Goal: Task Accomplishment & Management: Use online tool/utility

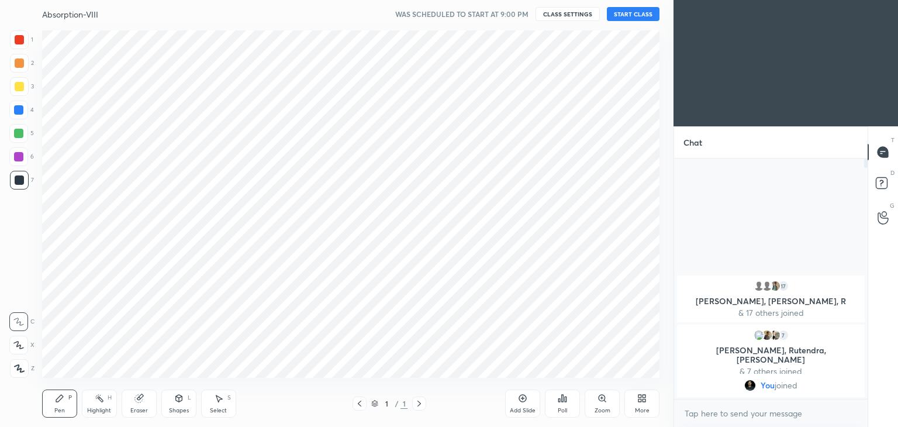
scroll to position [58125, 57850]
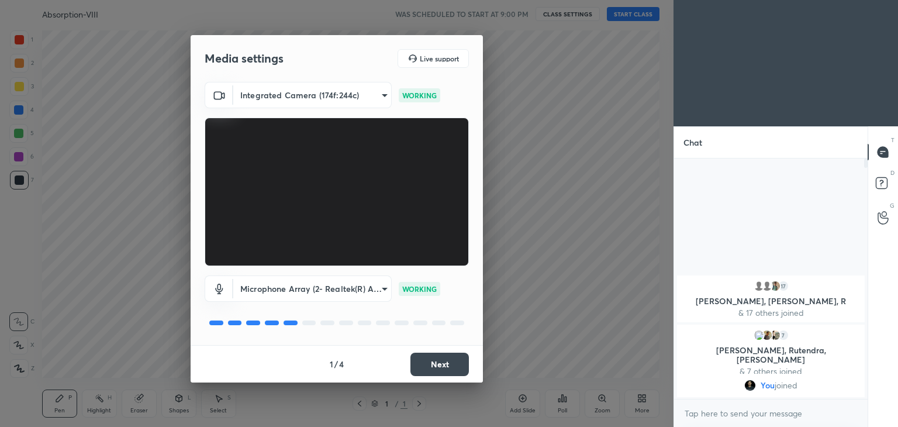
click at [437, 367] on button "Next" at bounding box center [440, 364] width 58 height 23
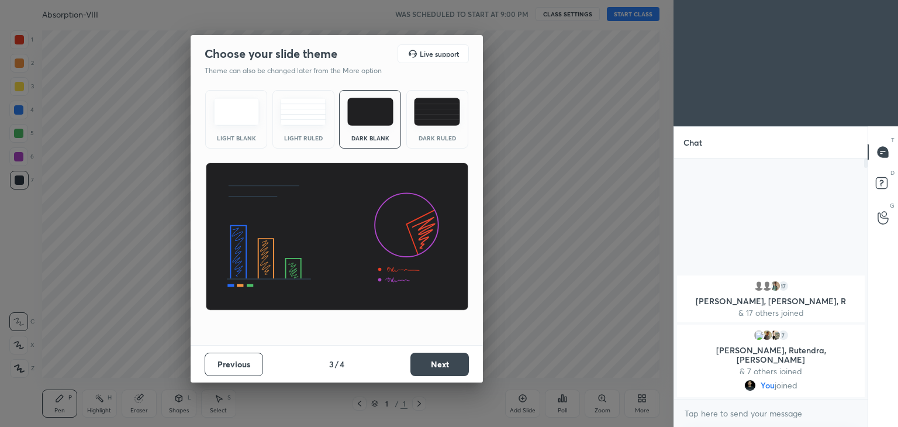
click at [437, 367] on button "Next" at bounding box center [440, 364] width 58 height 23
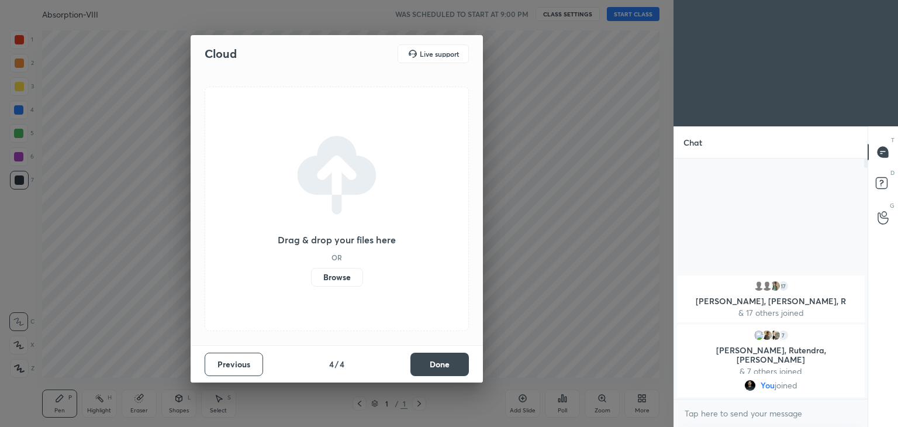
click at [437, 367] on button "Done" at bounding box center [440, 364] width 58 height 23
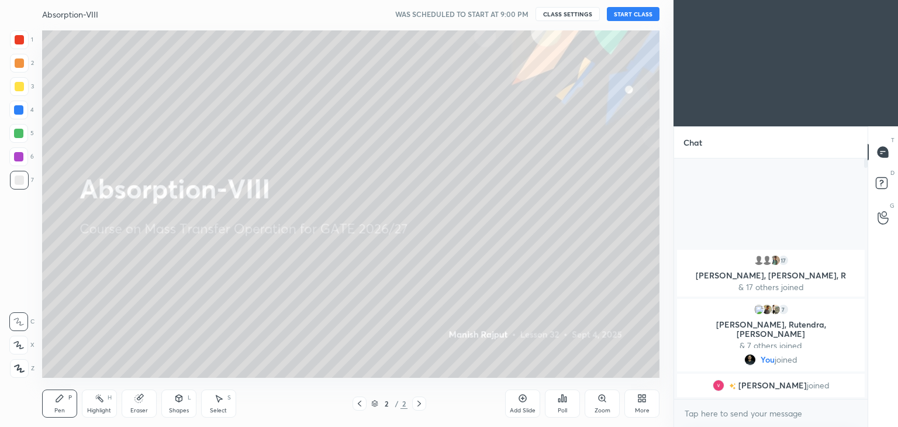
click at [638, 410] on div "More" at bounding box center [642, 411] width 15 height 6
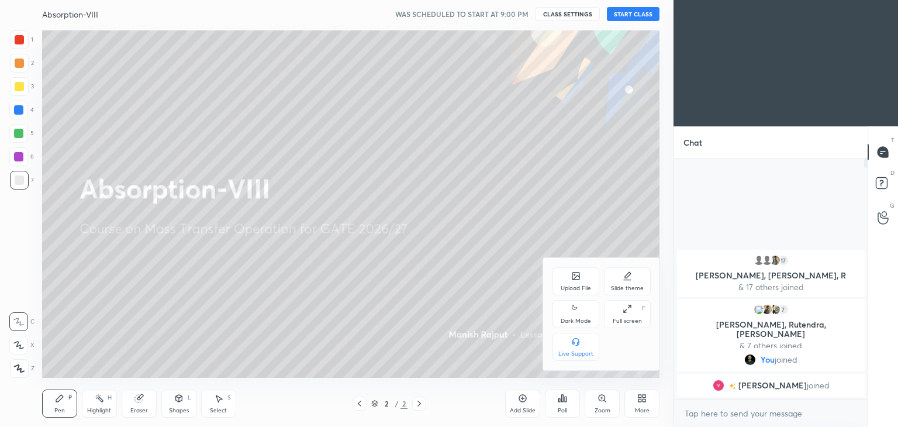
click at [568, 282] on div "Upload File" at bounding box center [576, 281] width 47 height 28
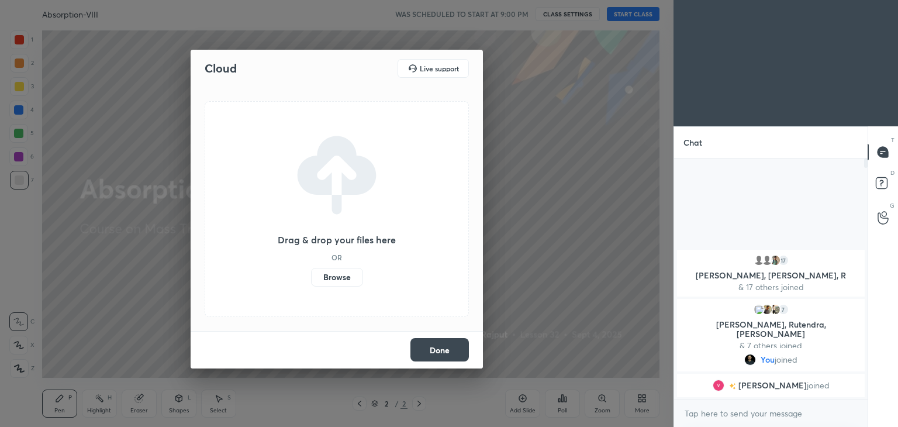
click at [338, 273] on label "Browse" at bounding box center [337, 277] width 52 height 19
click at [311, 273] on input "Browse" at bounding box center [311, 277] width 0 height 19
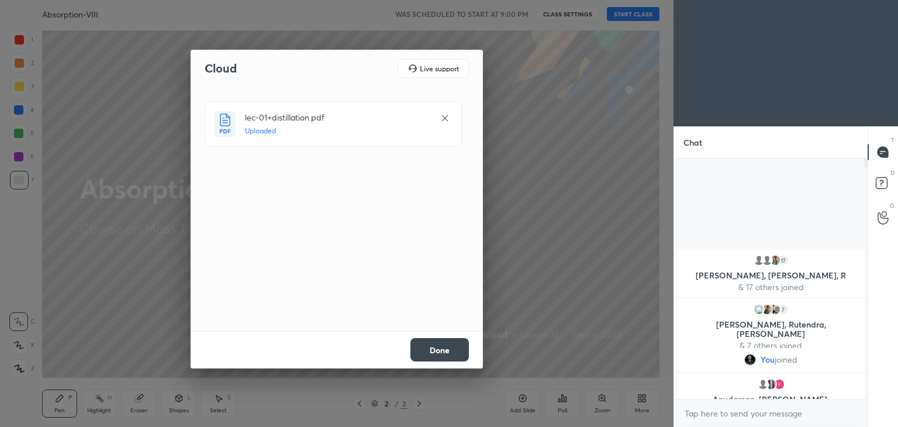
click at [454, 345] on button "Done" at bounding box center [440, 349] width 58 height 23
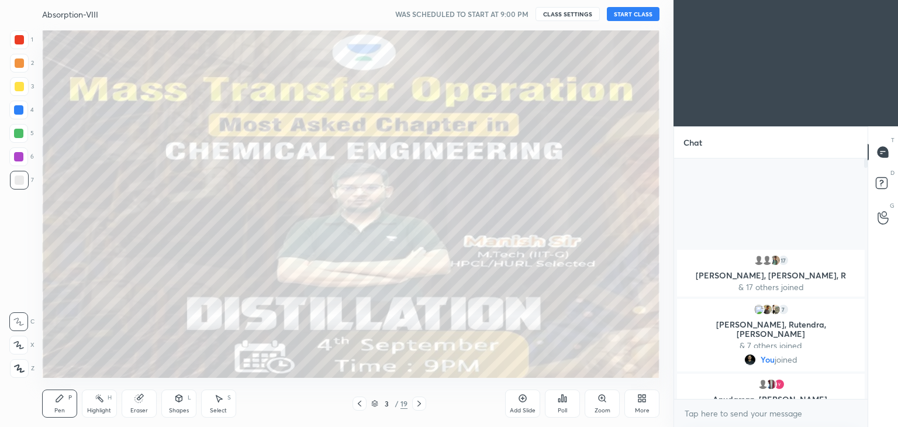
click at [418, 405] on icon at bounding box center [419, 403] width 9 height 9
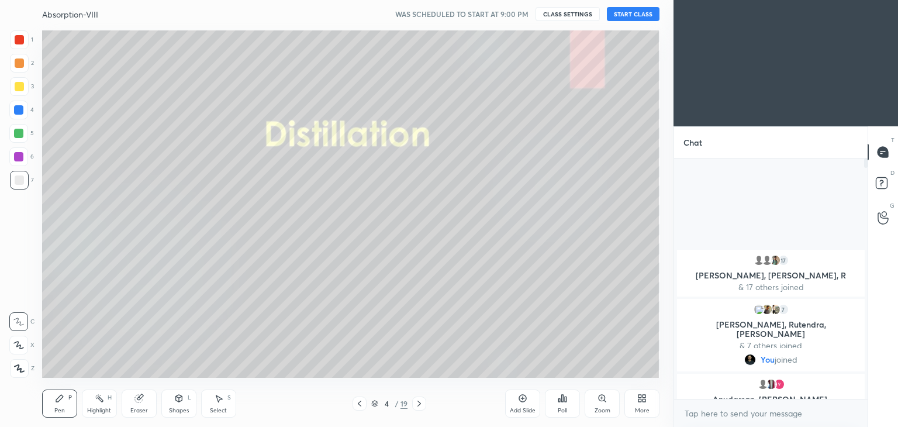
click at [418, 405] on icon at bounding box center [419, 403] width 9 height 9
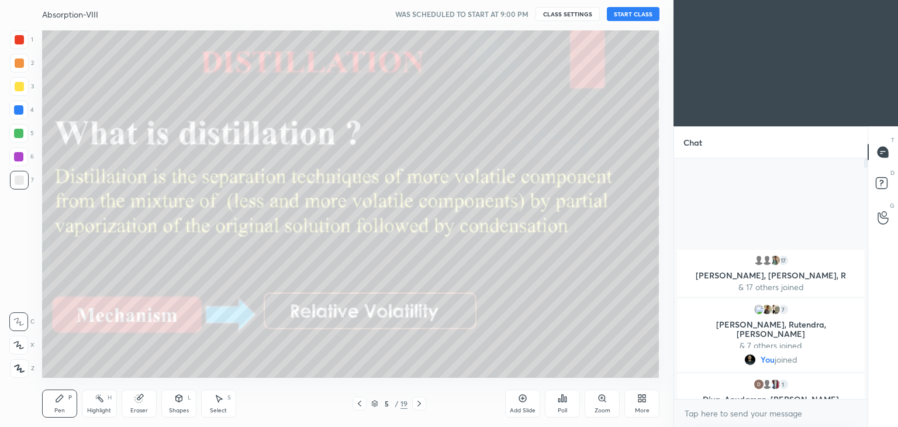
click at [418, 405] on icon at bounding box center [419, 403] width 9 height 9
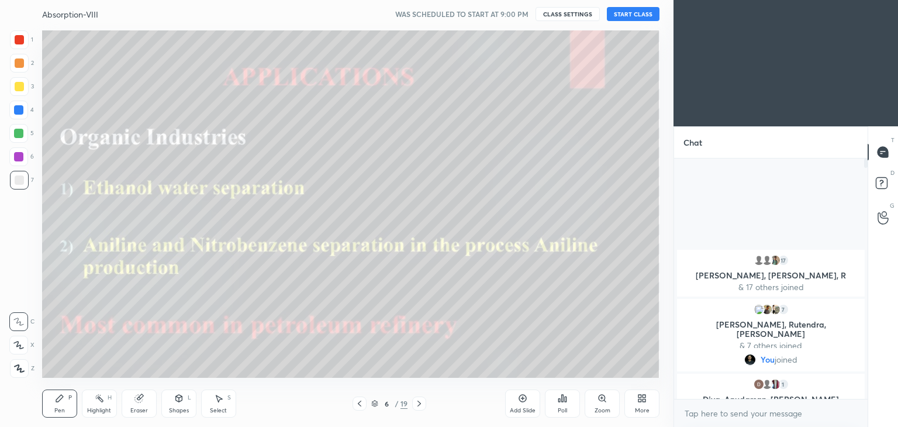
click at [418, 405] on icon at bounding box center [419, 403] width 9 height 9
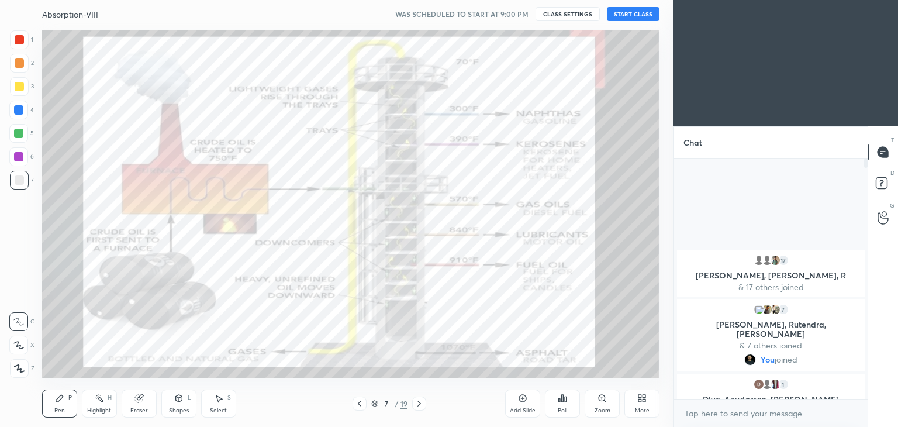
click at [418, 405] on icon at bounding box center [419, 403] width 9 height 9
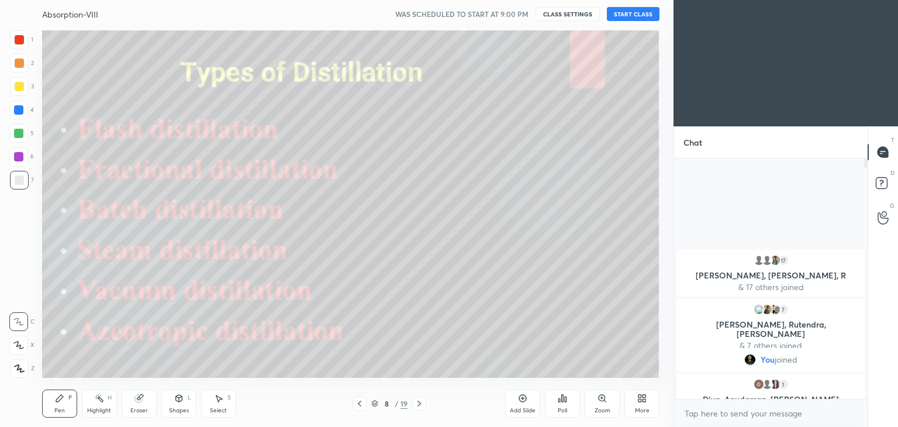
click at [418, 405] on icon at bounding box center [419, 403] width 9 height 9
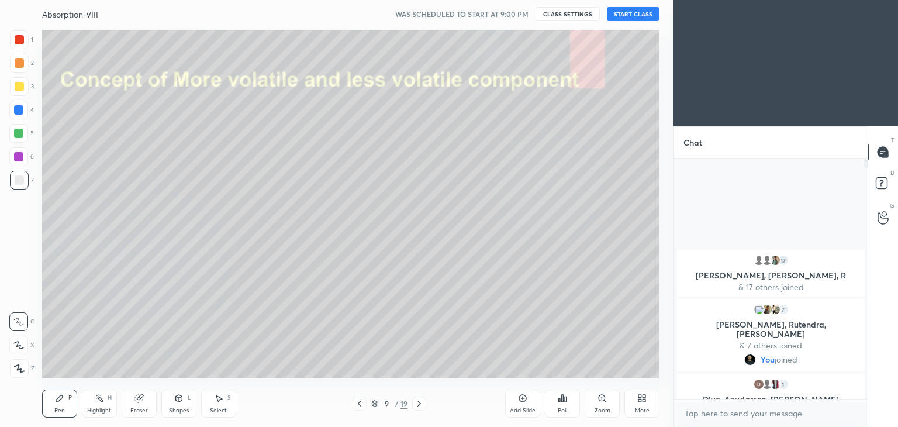
click at [418, 405] on icon at bounding box center [419, 403] width 9 height 9
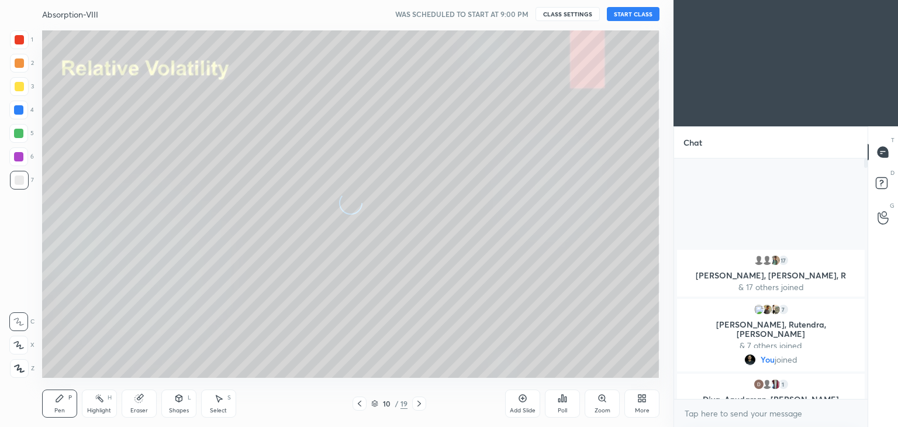
click at [418, 405] on icon at bounding box center [419, 403] width 9 height 9
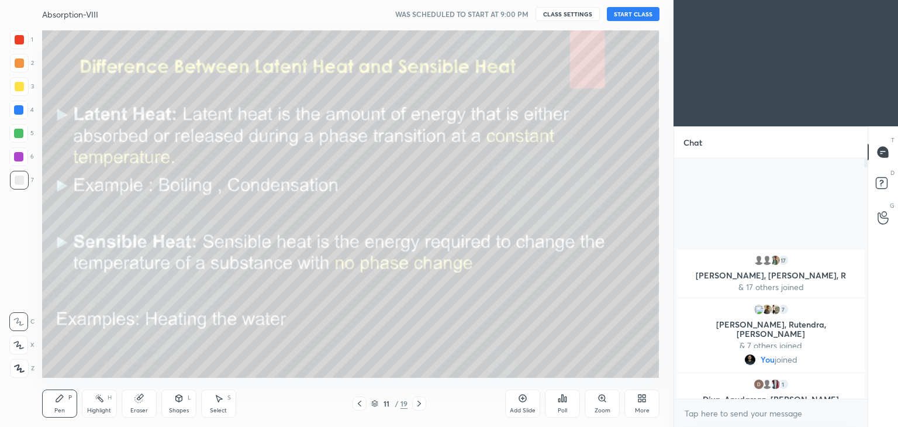
click at [422, 404] on icon at bounding box center [419, 403] width 9 height 9
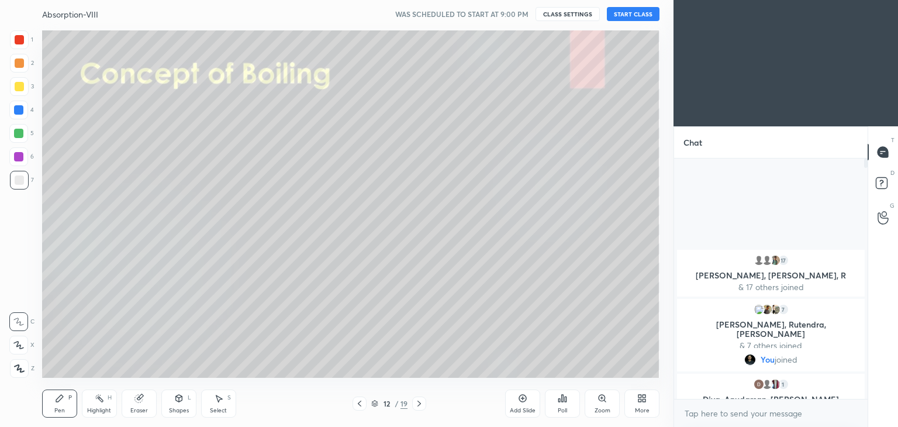
click at [422, 404] on icon at bounding box center [419, 403] width 9 height 9
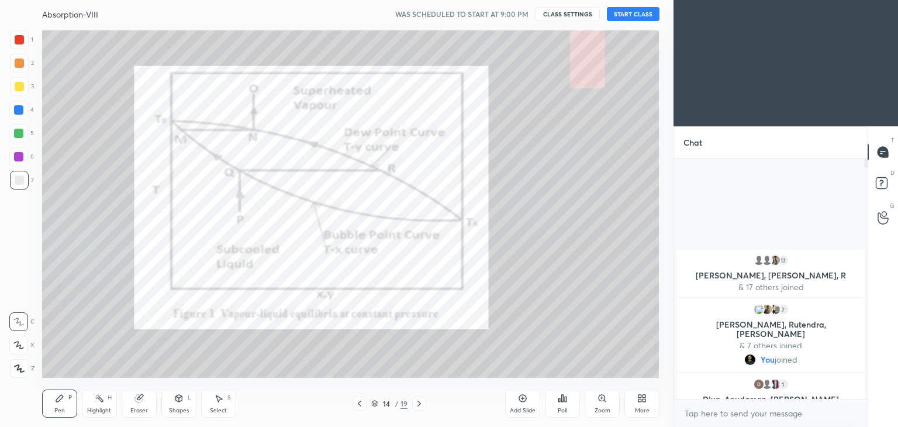
click at [356, 403] on icon at bounding box center [359, 403] width 9 height 9
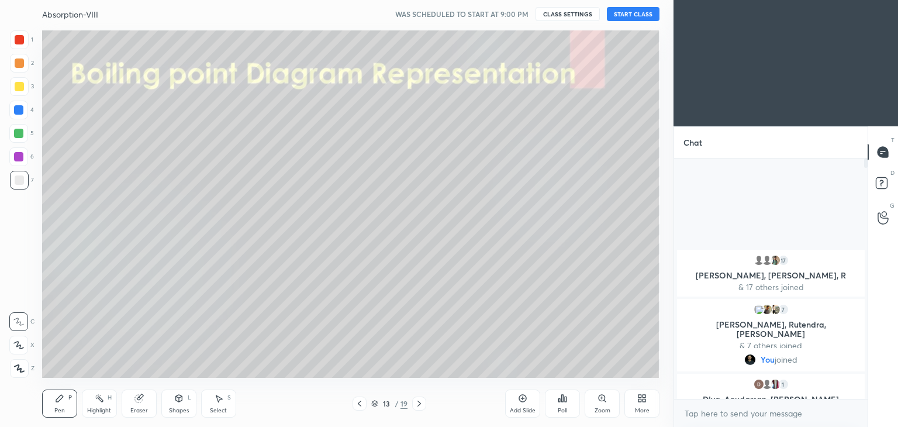
click at [356, 403] on icon at bounding box center [359, 403] width 9 height 9
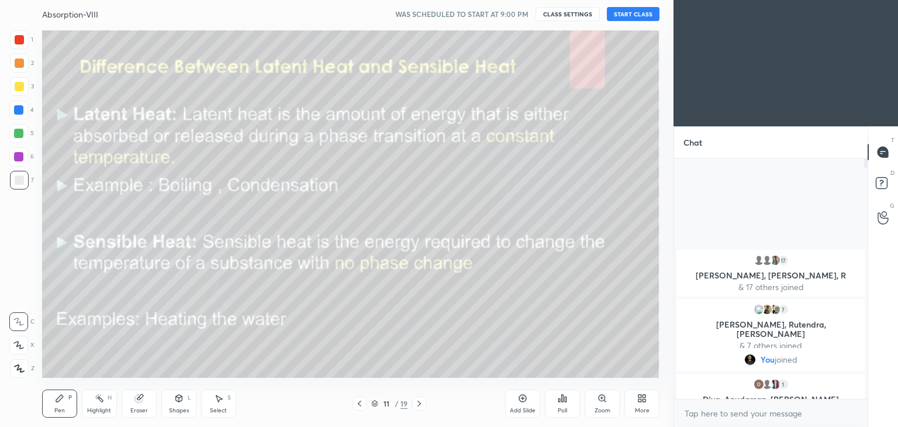
click at [356, 403] on icon at bounding box center [359, 403] width 9 height 9
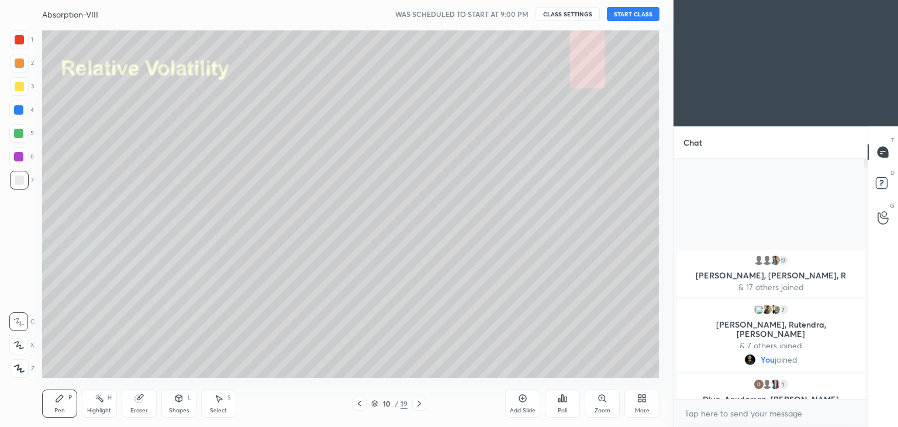
click at [356, 403] on icon at bounding box center [359, 403] width 9 height 9
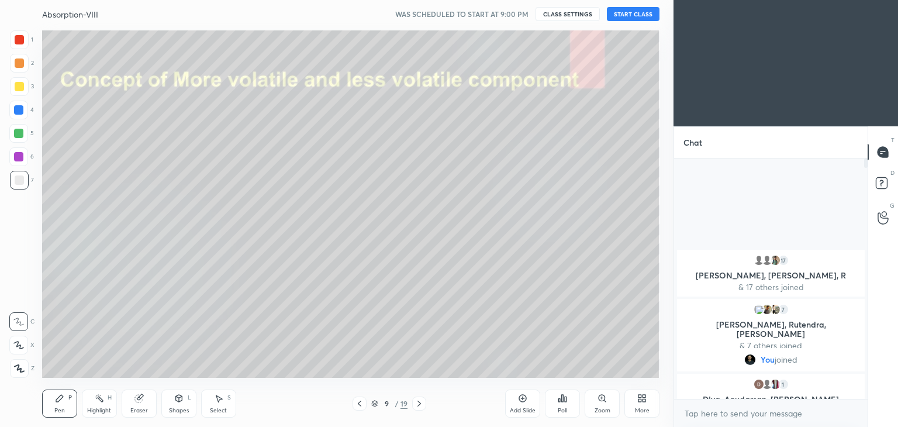
click at [356, 403] on icon at bounding box center [359, 403] width 9 height 9
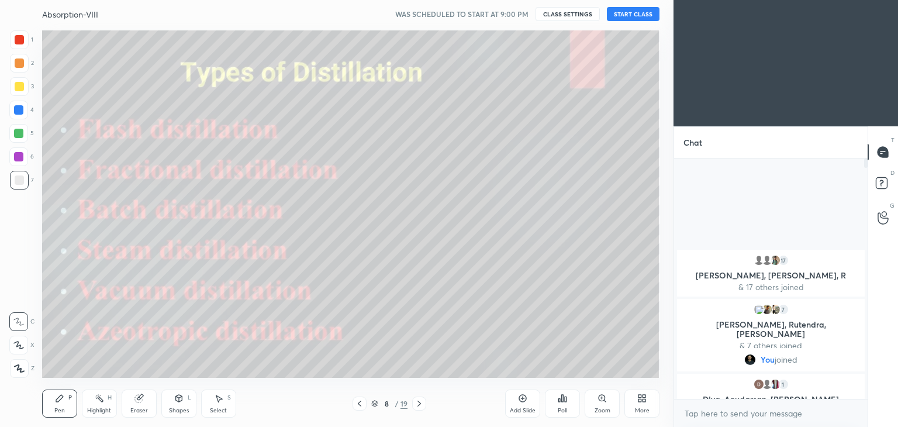
click at [356, 403] on icon at bounding box center [359, 403] width 9 height 9
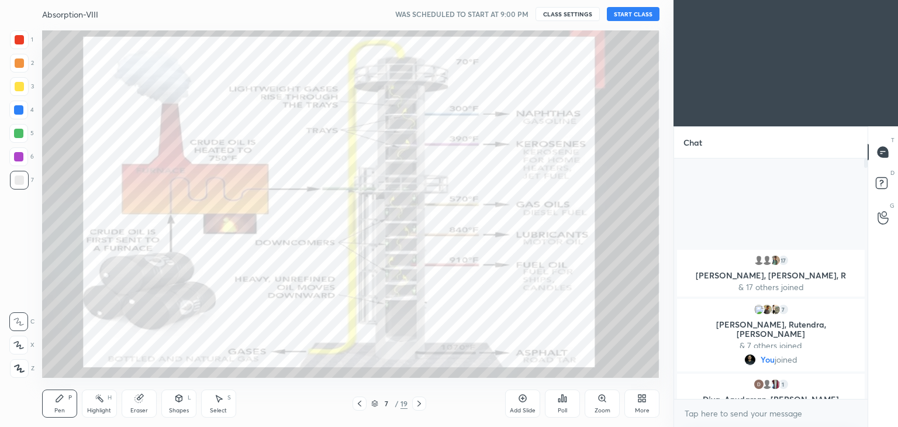
click at [356, 403] on icon at bounding box center [359, 403] width 9 height 9
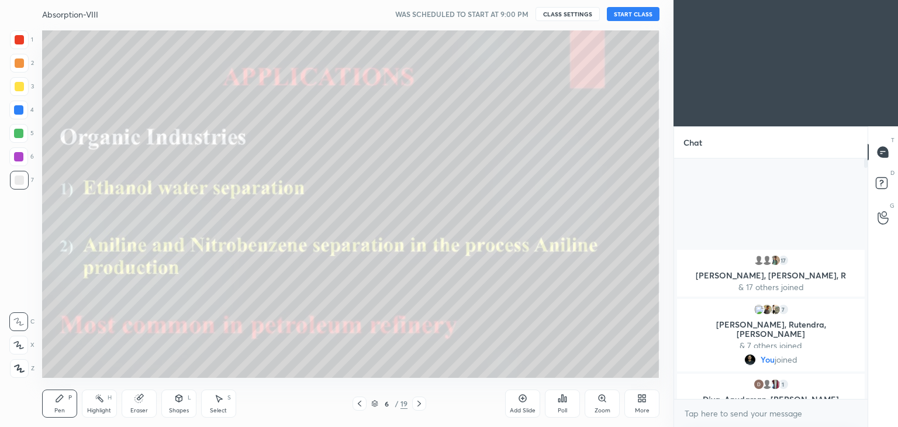
click at [356, 403] on icon at bounding box center [359, 403] width 9 height 9
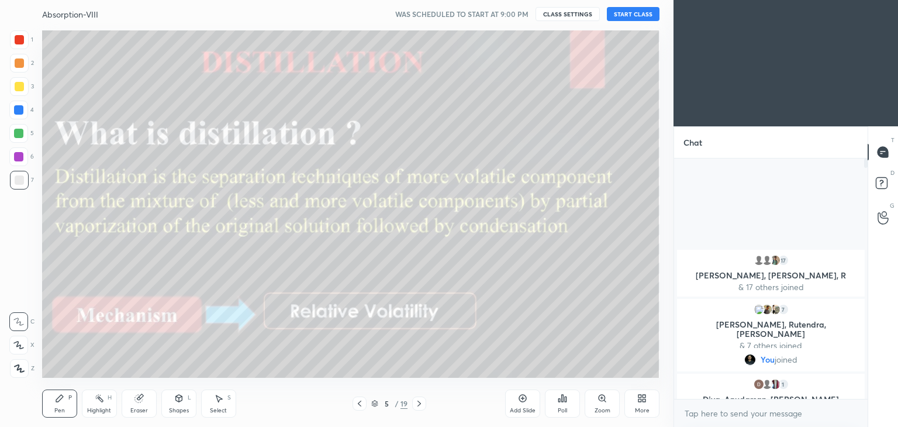
click at [356, 403] on icon at bounding box center [359, 403] width 9 height 9
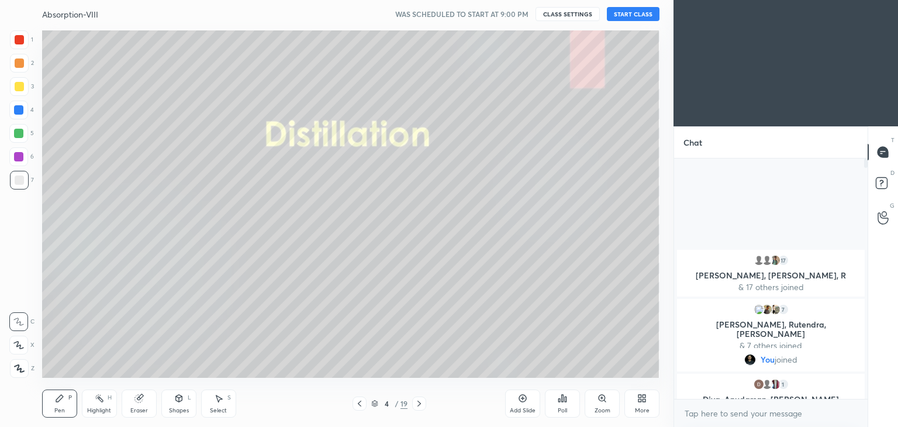
click at [356, 403] on icon at bounding box center [359, 403] width 9 height 9
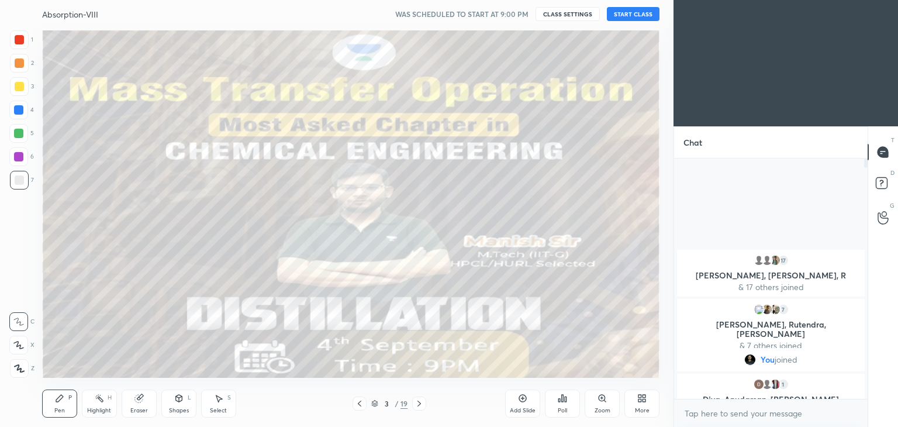
click at [557, 15] on button "CLASS SETTINGS" at bounding box center [568, 14] width 64 height 14
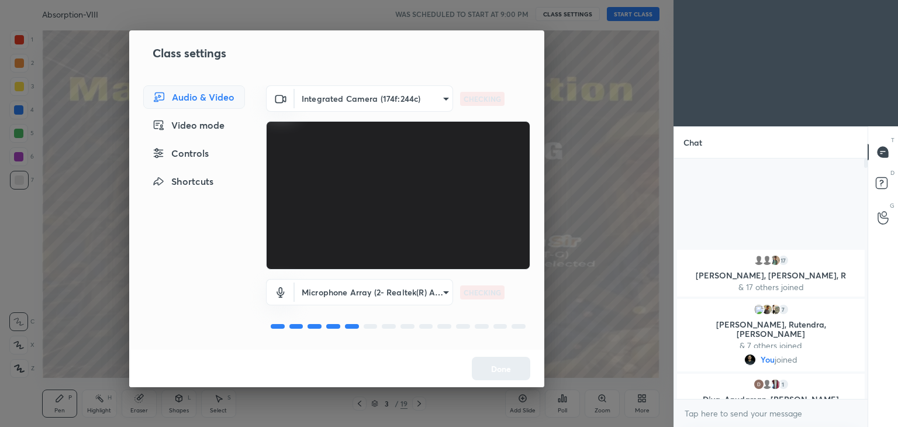
click at [347, 98] on body "1 2 3 4 5 6 7 C X Z C X Z E E Erase all H H Absorption-VIII WAS SCHEDULED TO ST…" at bounding box center [449, 213] width 898 height 427
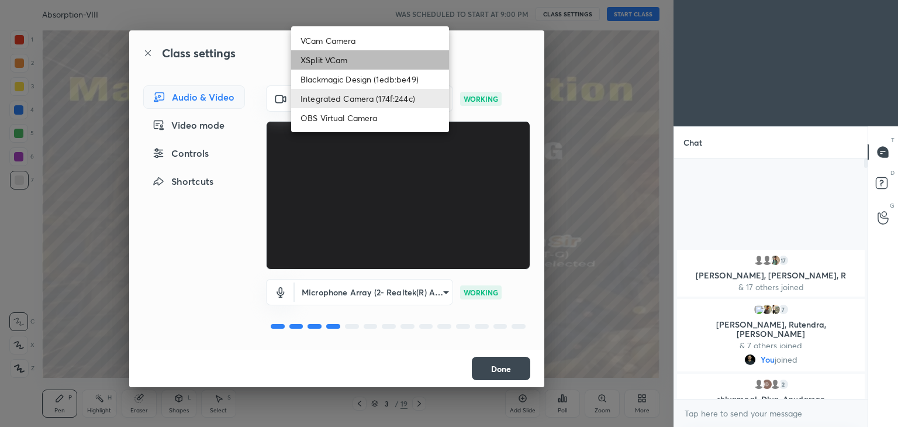
click at [318, 63] on li "XSplit VCam" at bounding box center [370, 59] width 158 height 19
type input "5aa01805fbb78c9d0ae44839a36545ffae7000117ae9b386f2944bc15ce759ec"
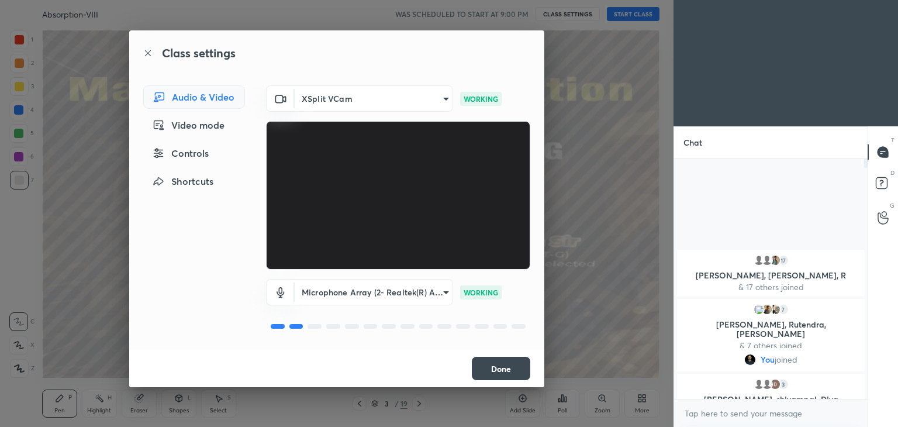
click at [505, 373] on button "Done" at bounding box center [501, 368] width 58 height 23
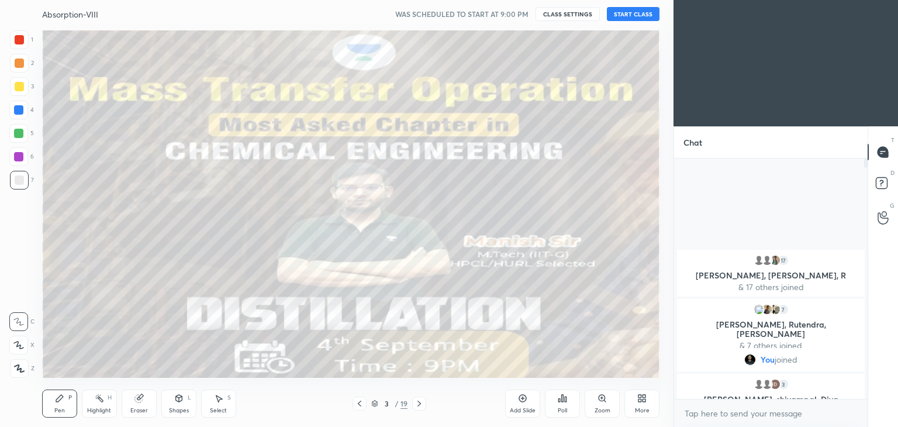
click at [620, 12] on button "START CLASS" at bounding box center [633, 14] width 53 height 14
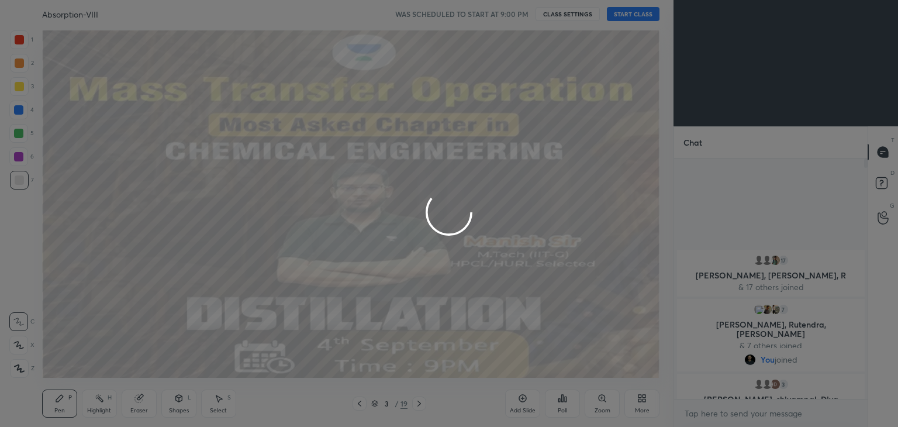
type textarea "x"
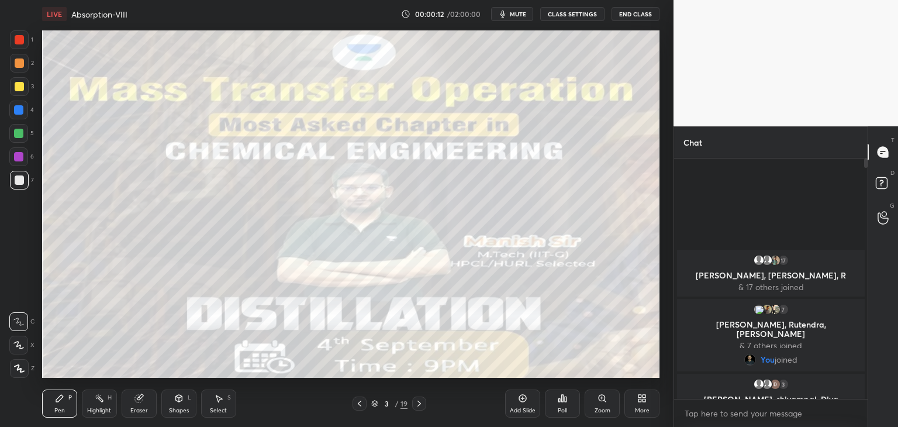
click at [548, 12] on button "CLASS SETTINGS" at bounding box center [572, 14] width 64 height 14
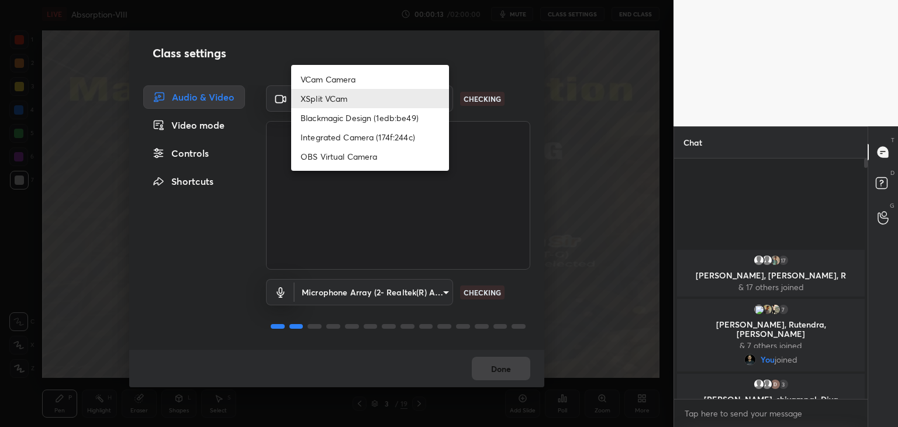
click at [319, 91] on body "1 2 3 4 5 6 7 C X Z C X Z E E Erase all H H LIVE Absorption-VIII 00:00:13 / 02:…" at bounding box center [449, 213] width 898 height 427
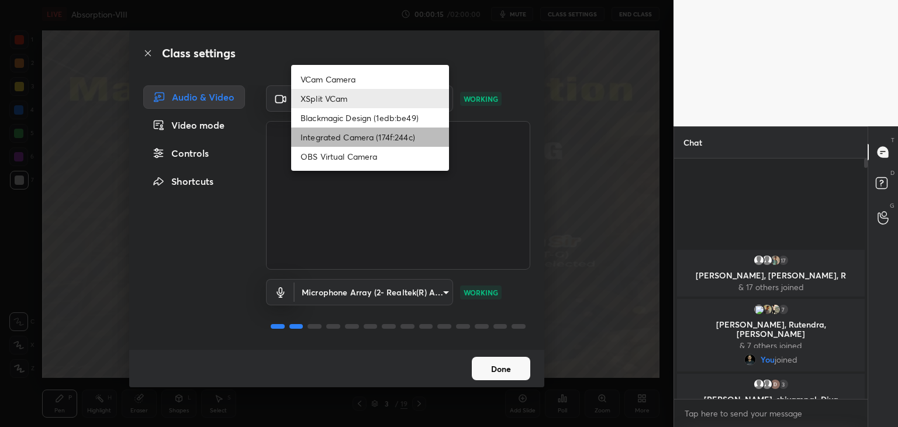
click at [349, 139] on li "Integrated Camera (174f:244c)" at bounding box center [370, 136] width 158 height 19
type input "7a33e2f60d1aad8f5edd80f98c610a54d9a72ff51245bd7d33c129d8361fbfd6"
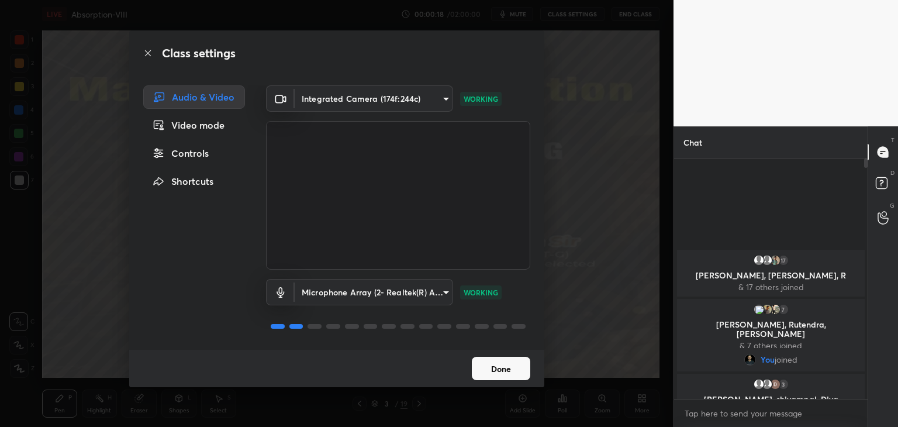
click at [500, 364] on button "Done" at bounding box center [501, 368] width 58 height 23
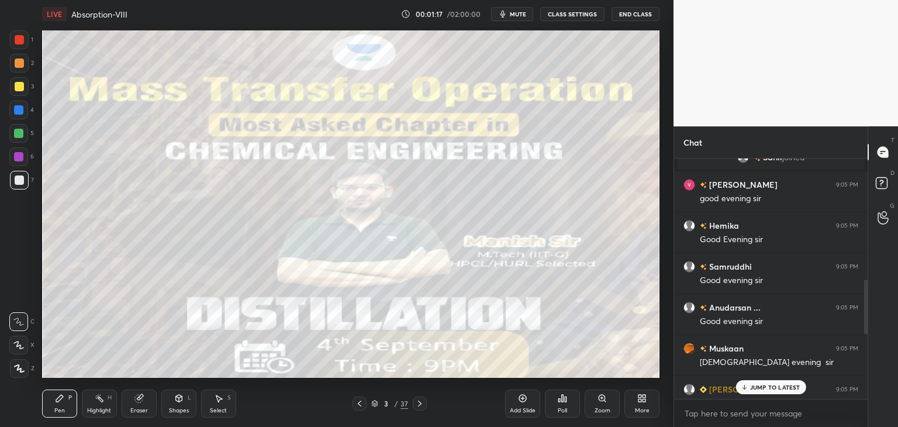
scroll to position [864, 0]
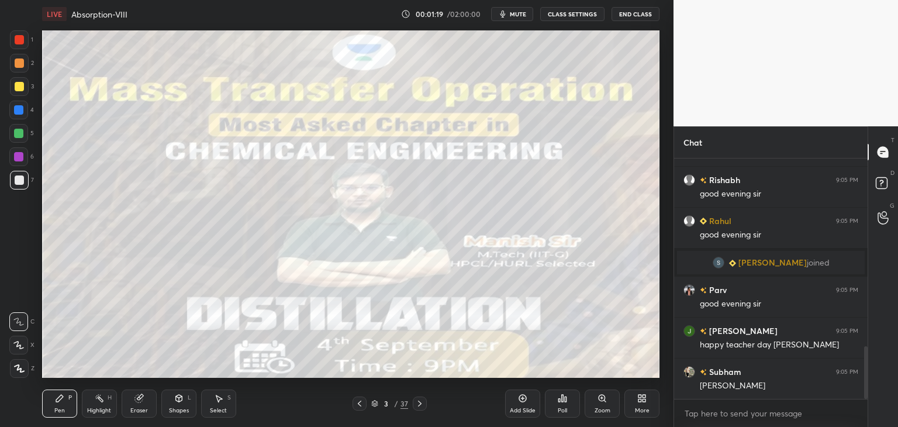
click at [15, 65] on div at bounding box center [19, 62] width 9 height 9
click at [23, 41] on div at bounding box center [19, 39] width 9 height 9
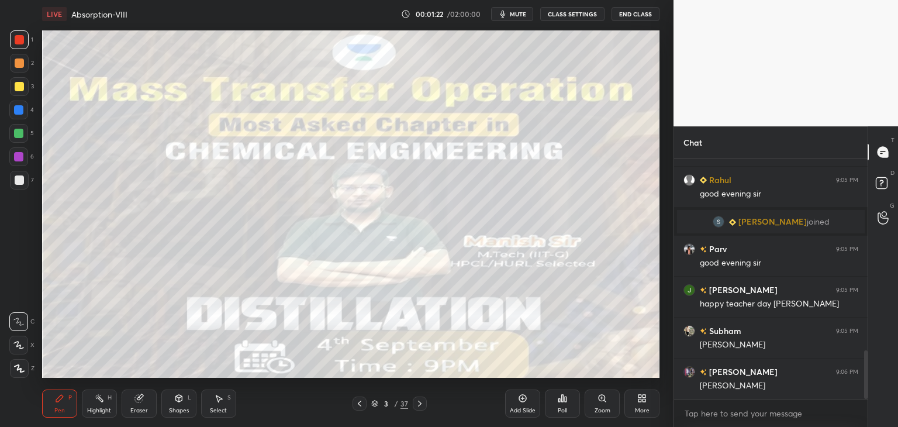
scroll to position [946, 0]
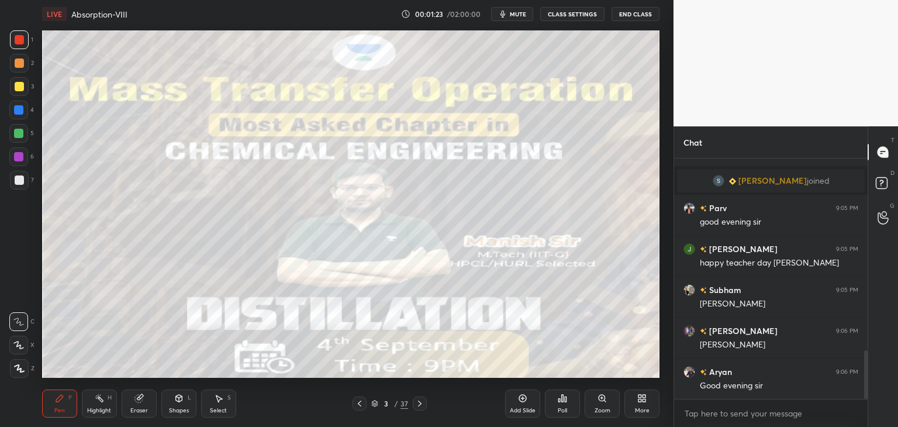
click at [18, 139] on div at bounding box center [18, 133] width 19 height 19
click at [16, 160] on div at bounding box center [18, 156] width 9 height 9
click at [20, 178] on div at bounding box center [19, 179] width 9 height 9
click at [17, 85] on div at bounding box center [19, 86] width 9 height 9
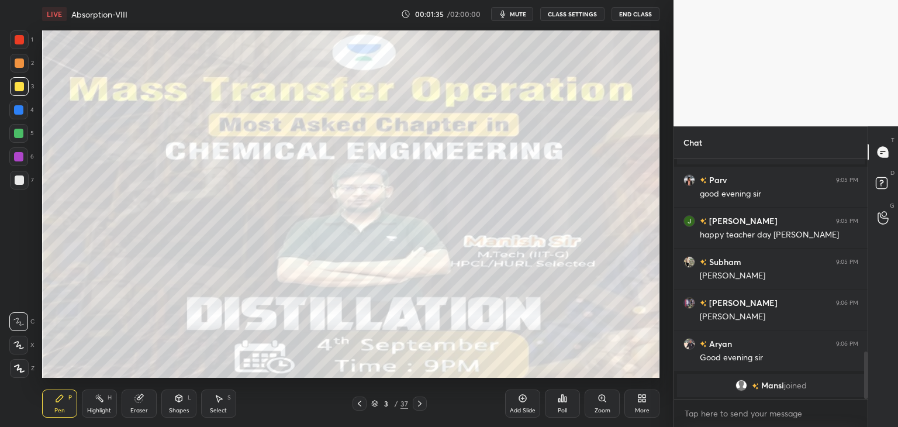
click at [17, 41] on div at bounding box center [19, 39] width 9 height 9
click at [175, 412] on div "Shapes" at bounding box center [179, 411] width 20 height 6
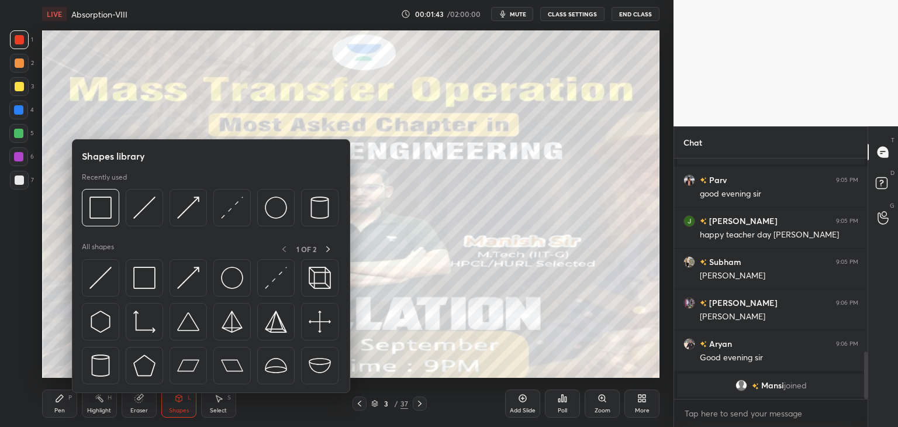
scroll to position [919, 0]
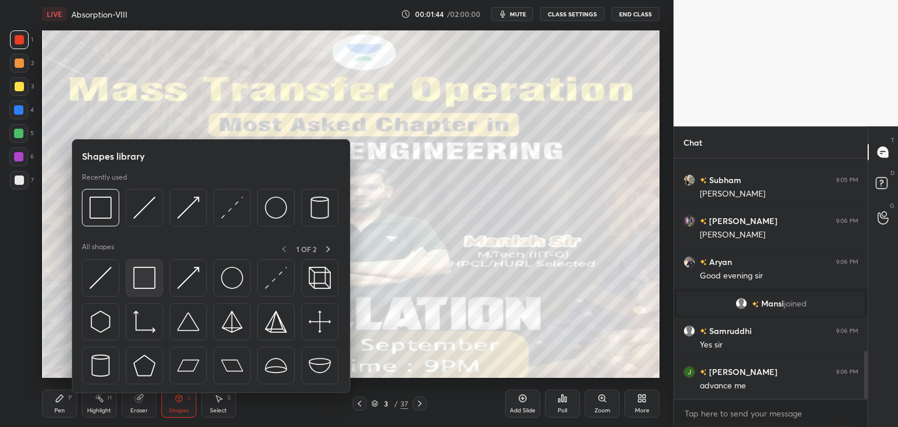
click at [145, 282] on img at bounding box center [144, 278] width 22 height 22
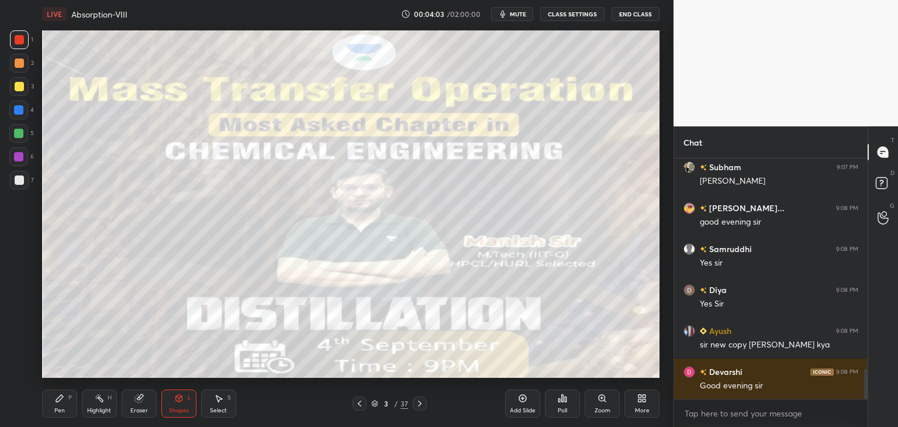
scroll to position [1726, 0]
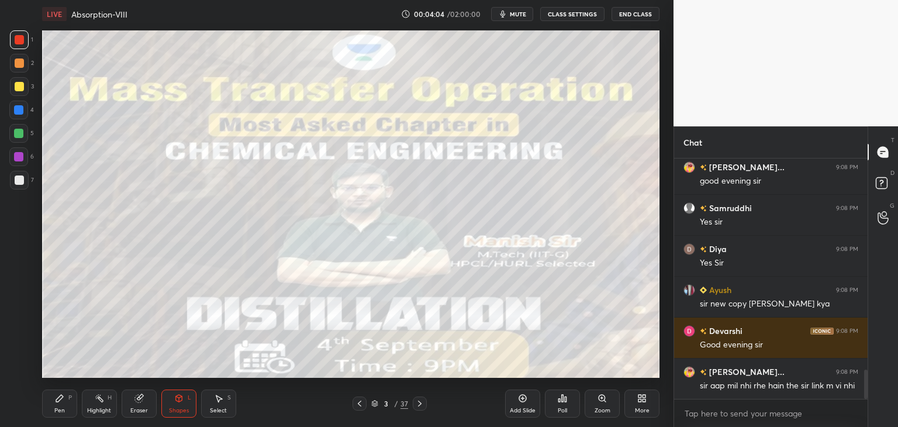
click at [16, 92] on div at bounding box center [19, 86] width 19 height 19
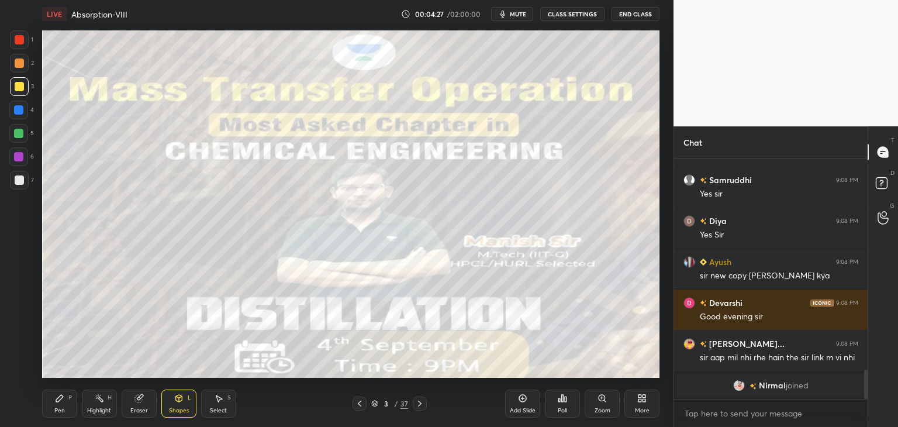
click at [357, 404] on icon at bounding box center [359, 403] width 9 height 9
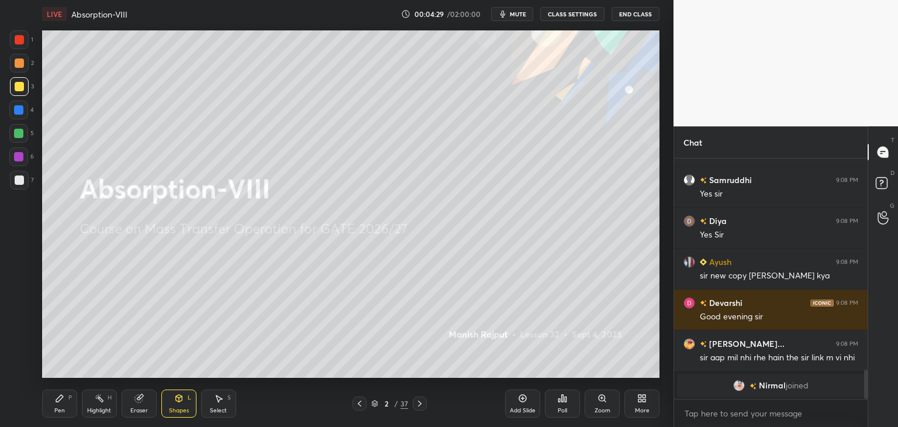
click at [174, 403] on div "Shapes L" at bounding box center [178, 403] width 35 height 28
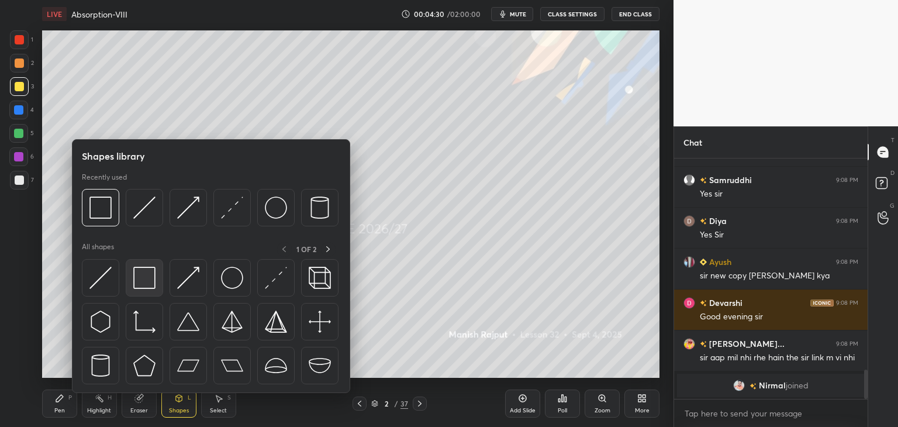
click at [148, 291] on div at bounding box center [144, 277] width 37 height 37
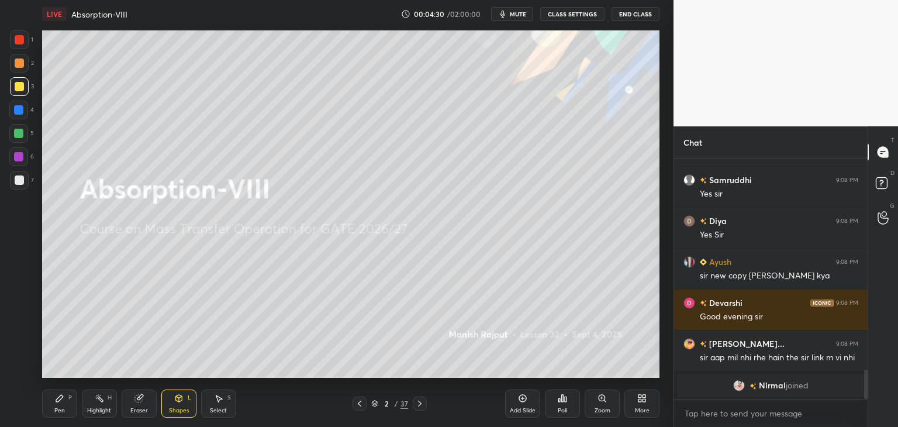
scroll to position [1648, 0]
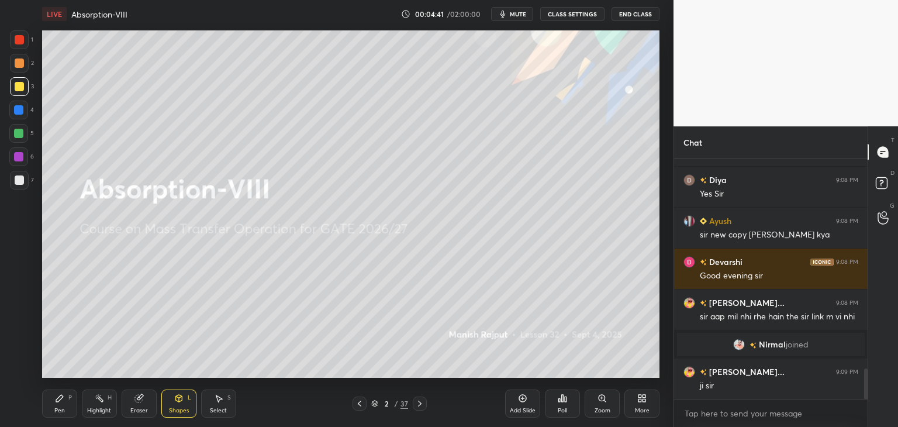
click at [416, 402] on icon at bounding box center [419, 403] width 9 height 9
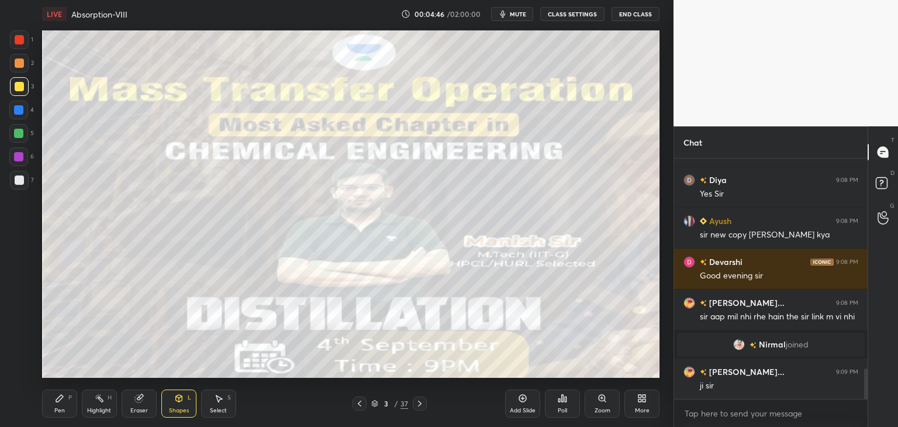
click at [419, 403] on icon at bounding box center [419, 403] width 9 height 9
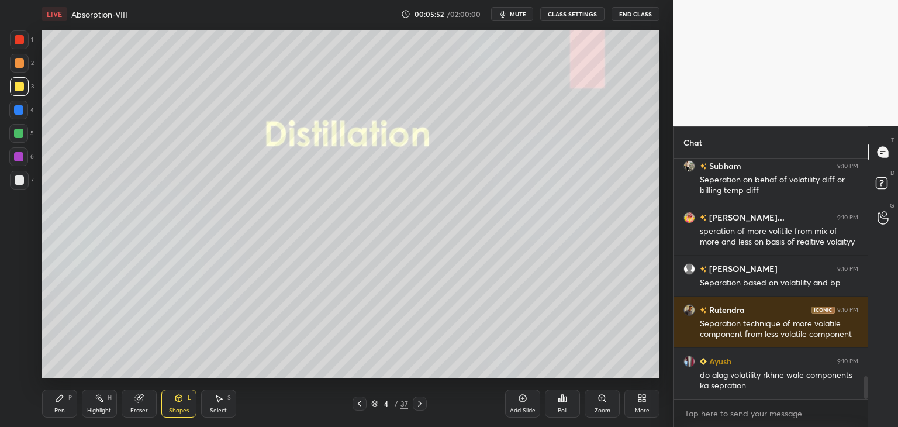
scroll to position [2284, 0]
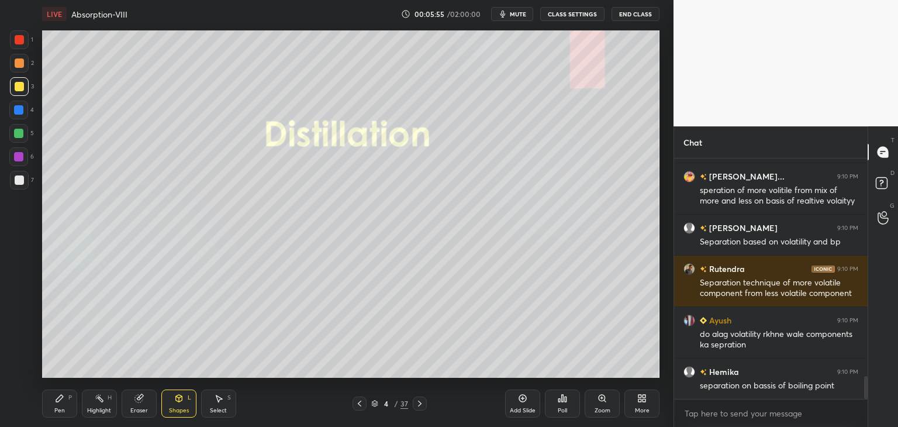
click at [418, 405] on icon at bounding box center [419, 403] width 9 height 9
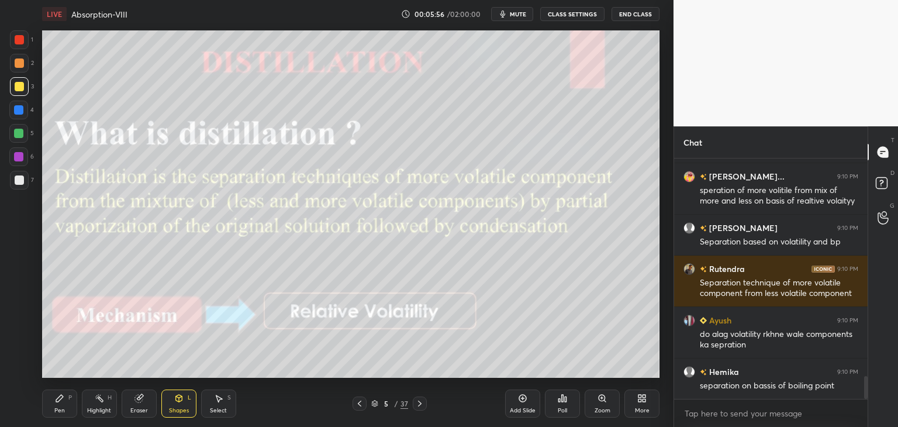
scroll to position [2312, 0]
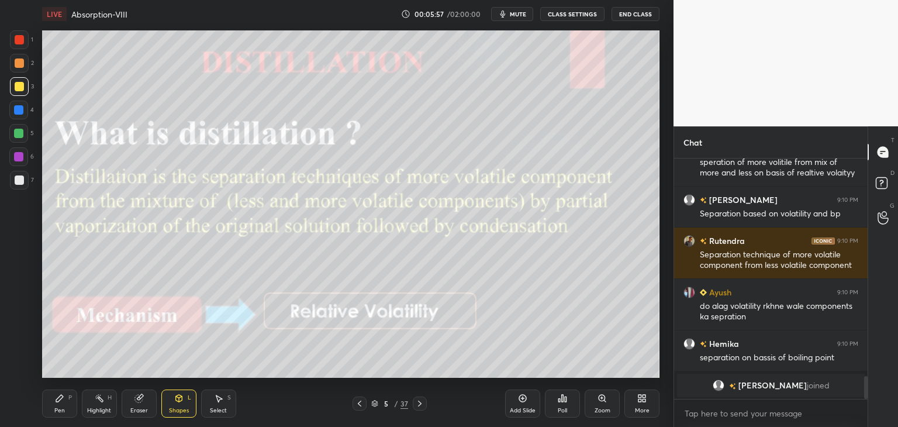
click at [173, 401] on div "Shapes L" at bounding box center [178, 403] width 35 height 28
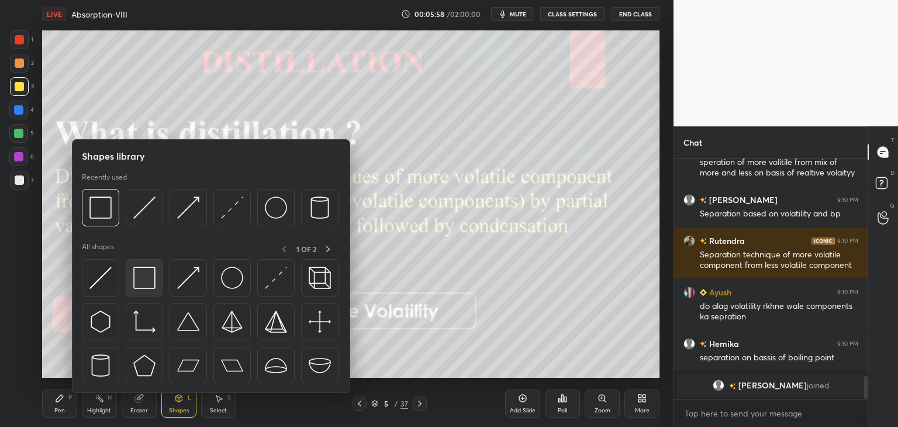
click at [136, 279] on img at bounding box center [144, 278] width 22 height 22
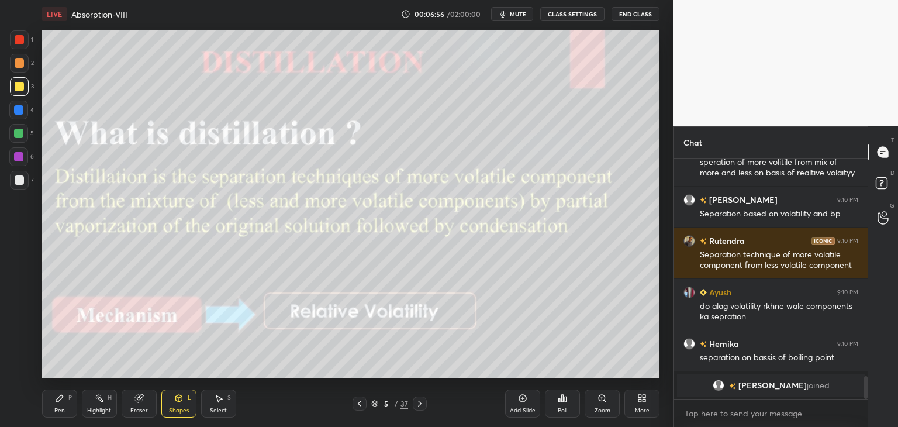
click at [182, 410] on div "Shapes" at bounding box center [179, 411] width 20 height 6
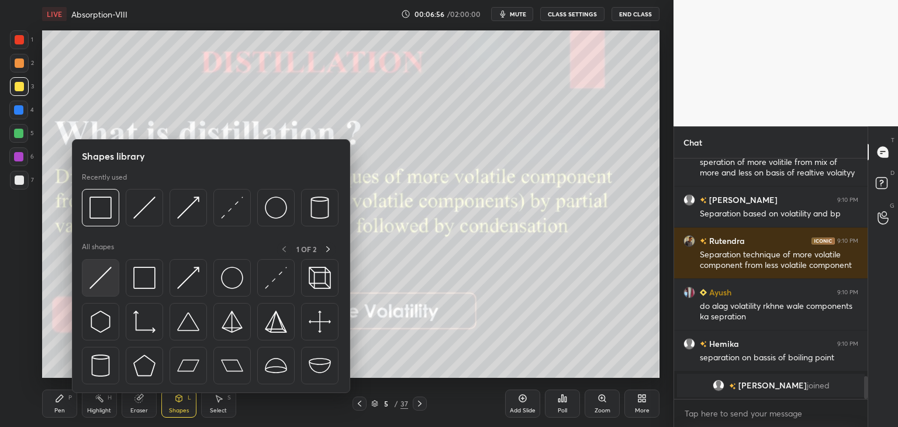
click at [98, 281] on img at bounding box center [100, 278] width 22 height 22
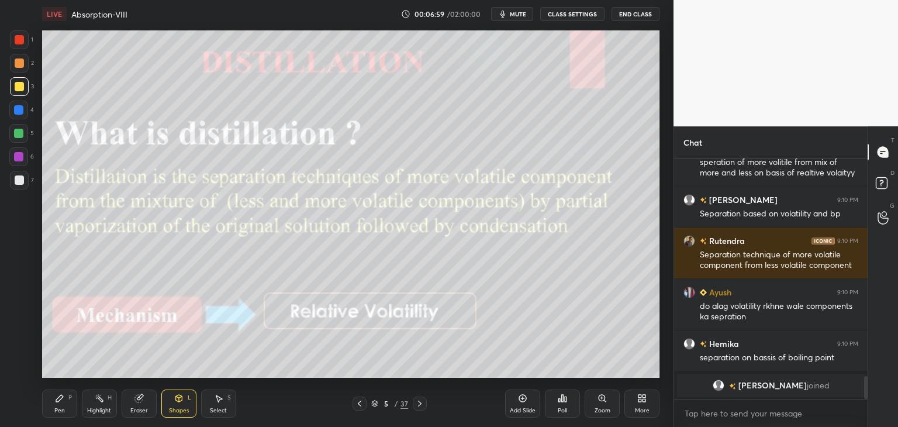
drag, startPoint x: 61, startPoint y: 406, endPoint x: 60, endPoint y: 399, distance: 7.0
click at [60, 408] on div "Pen" at bounding box center [59, 411] width 11 height 6
click at [182, 410] on div "Shapes" at bounding box center [179, 411] width 20 height 6
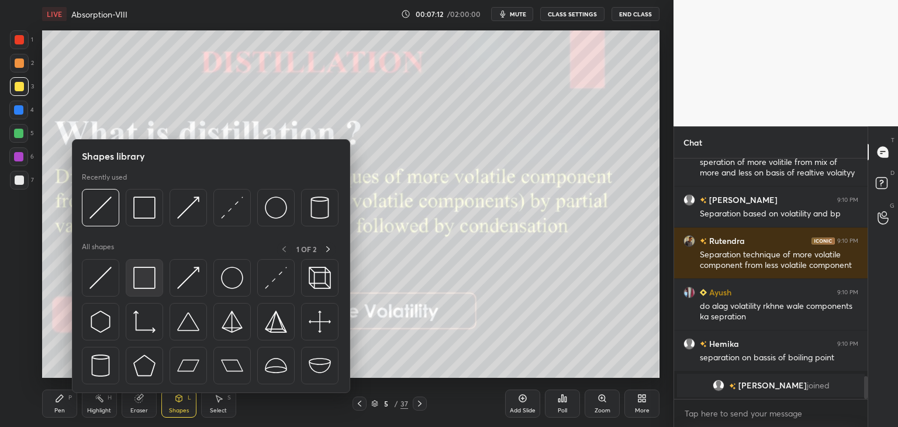
click at [146, 284] on img at bounding box center [144, 278] width 22 height 22
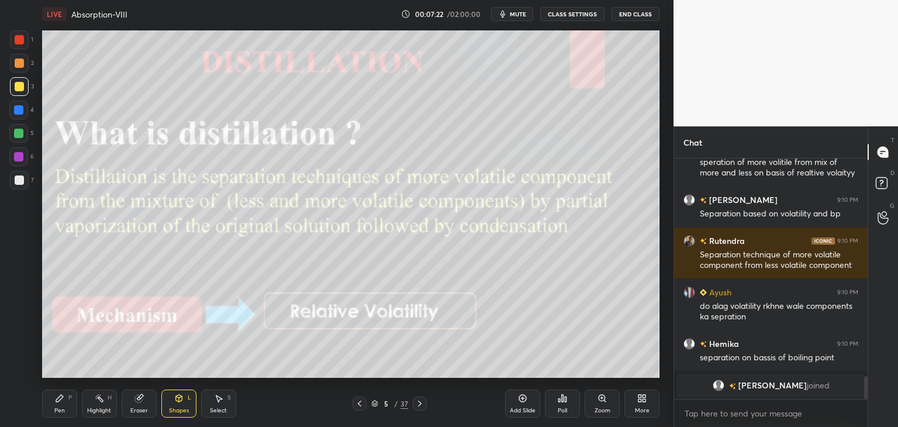
click at [58, 410] on div "Pen" at bounding box center [59, 411] width 11 height 6
click at [19, 62] on div at bounding box center [19, 62] width 9 height 9
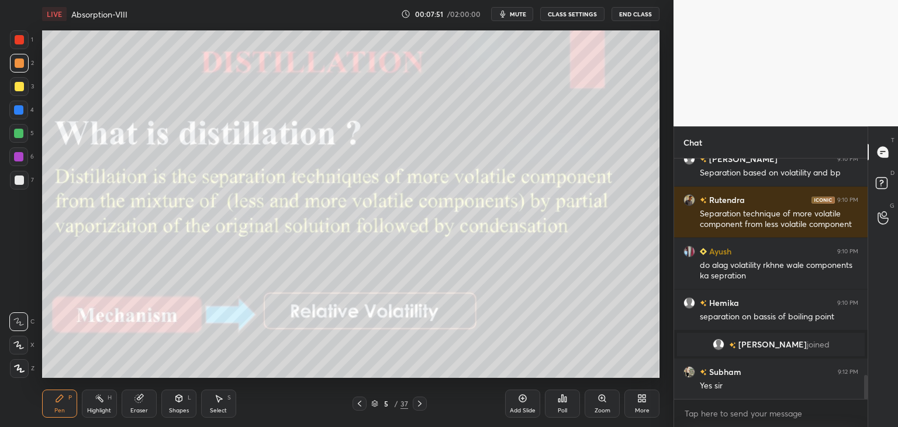
scroll to position [2153, 0]
click at [19, 174] on div at bounding box center [19, 180] width 19 height 19
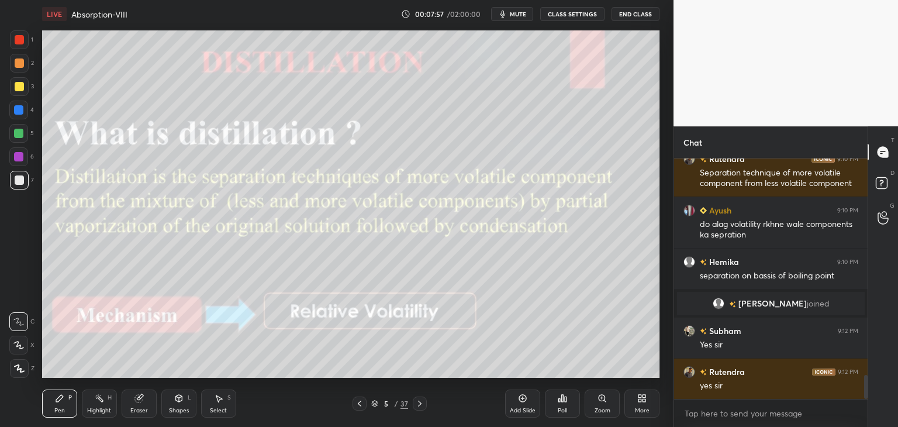
drag, startPoint x: 18, startPoint y: 87, endPoint x: 15, endPoint y: 78, distance: 9.8
click at [16, 87] on div at bounding box center [19, 86] width 9 height 9
click at [16, 60] on div at bounding box center [19, 62] width 9 height 9
click at [15, 43] on div at bounding box center [19, 39] width 9 height 9
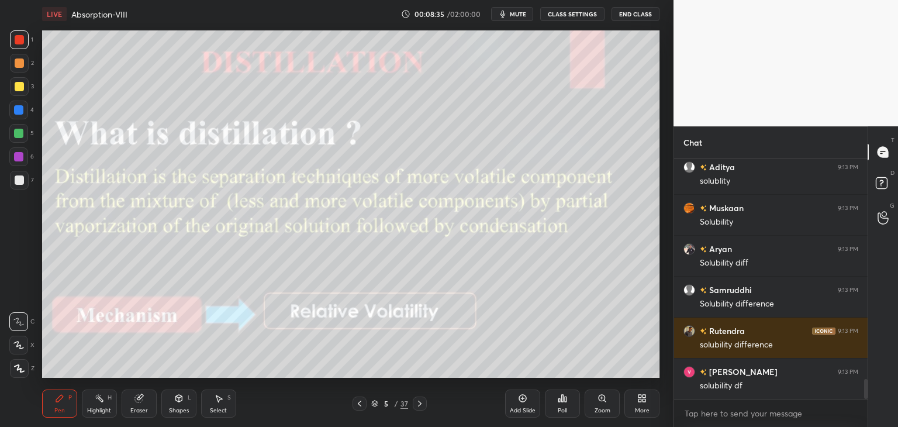
scroll to position [2685, 0]
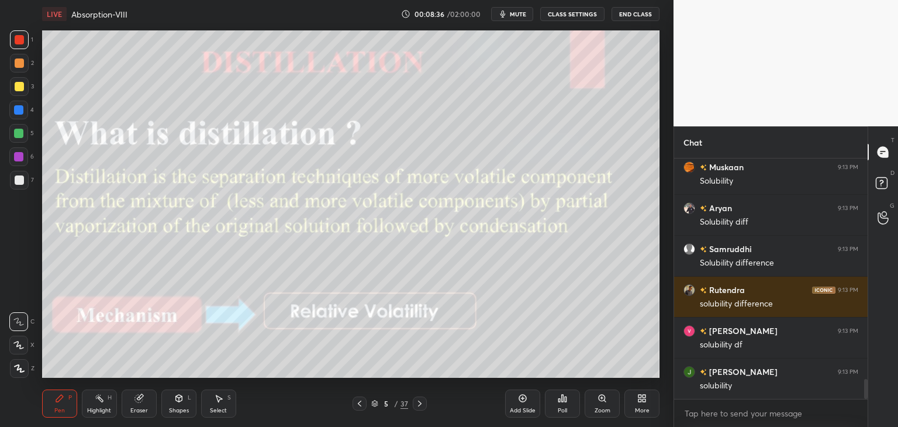
click at [421, 404] on icon at bounding box center [419, 403] width 9 height 9
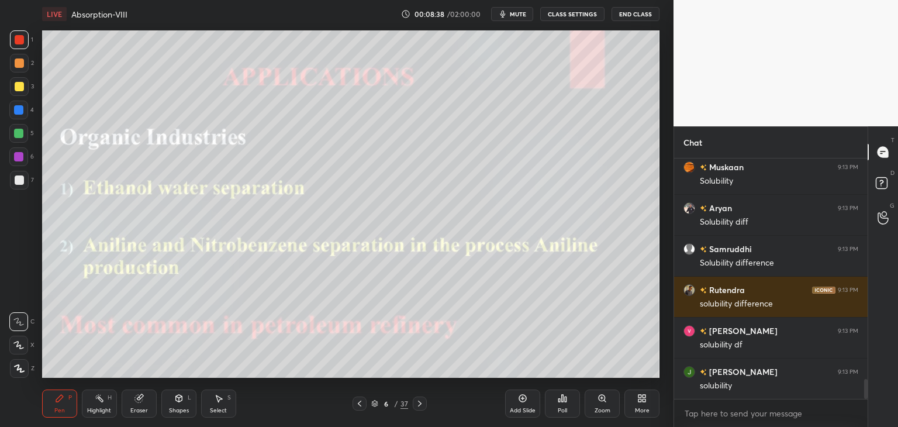
click at [416, 406] on icon at bounding box center [419, 403] width 9 height 9
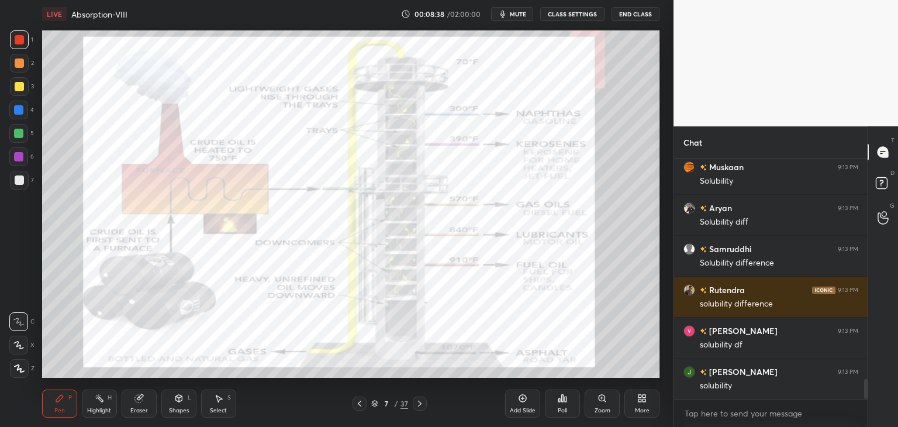
click at [417, 405] on icon at bounding box center [419, 403] width 9 height 9
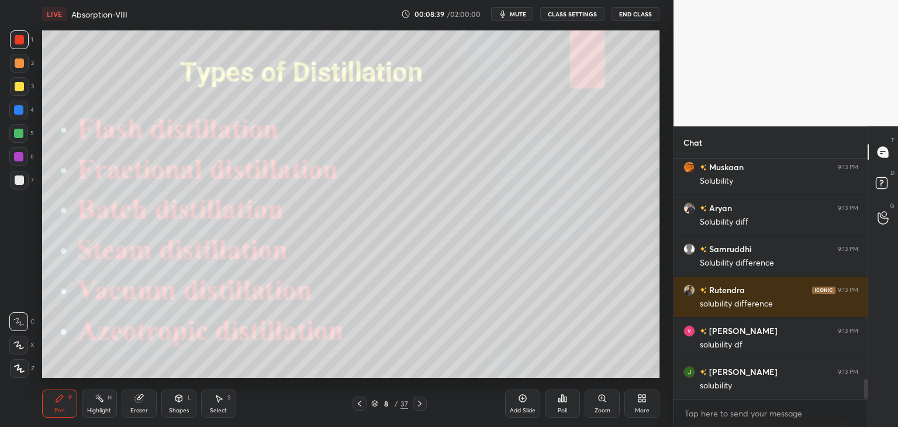
click at [419, 405] on icon at bounding box center [419, 403] width 9 height 9
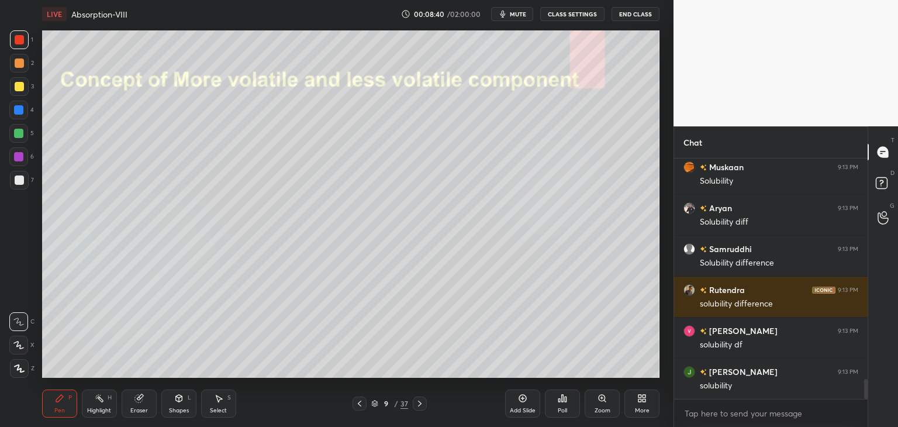
click at [363, 406] on icon at bounding box center [359, 403] width 9 height 9
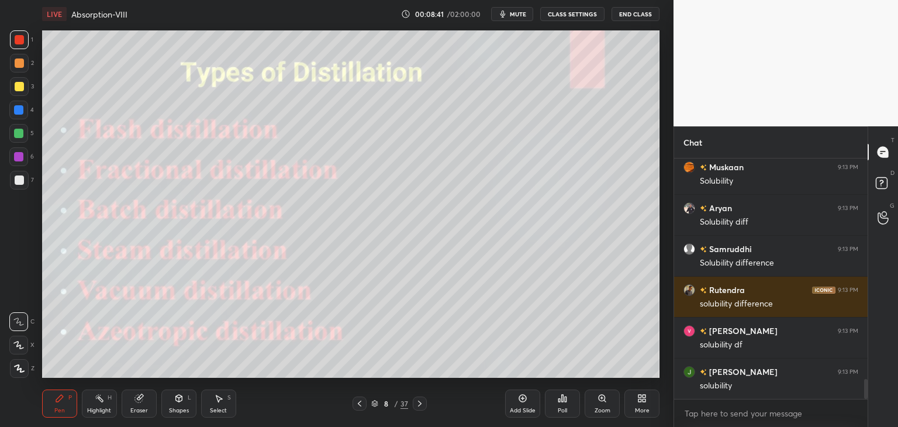
click at [361, 405] on icon at bounding box center [359, 403] width 9 height 9
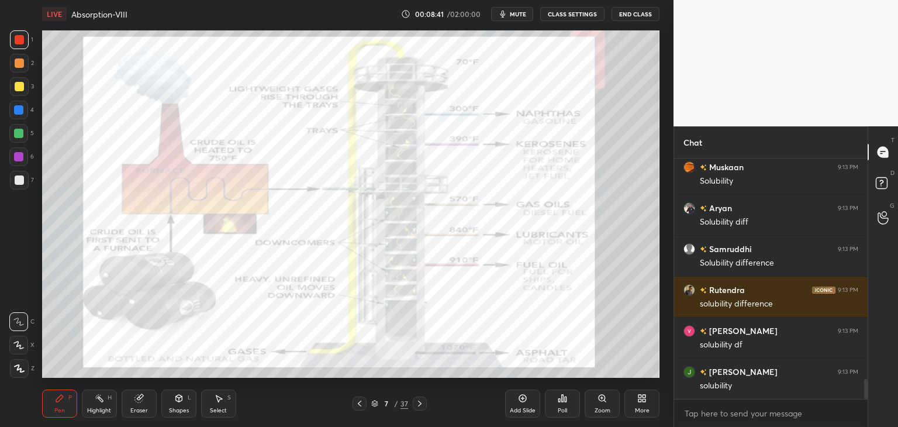
click at [362, 405] on icon at bounding box center [359, 403] width 9 height 9
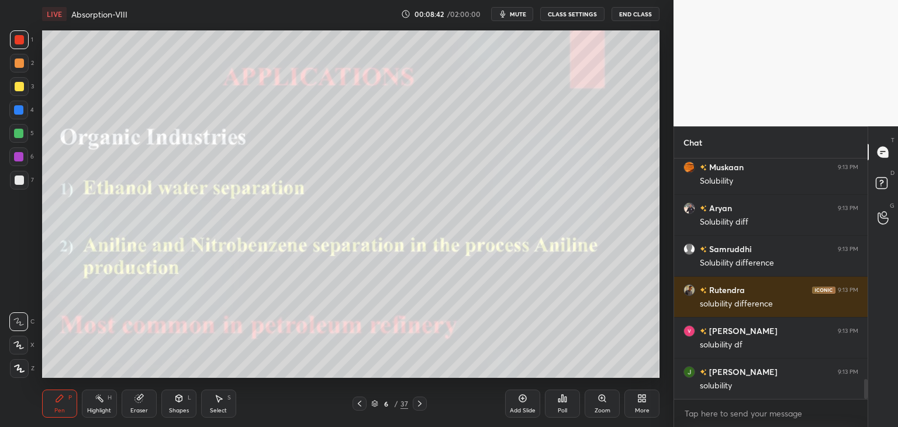
click at [419, 405] on icon at bounding box center [420, 404] width 4 height 6
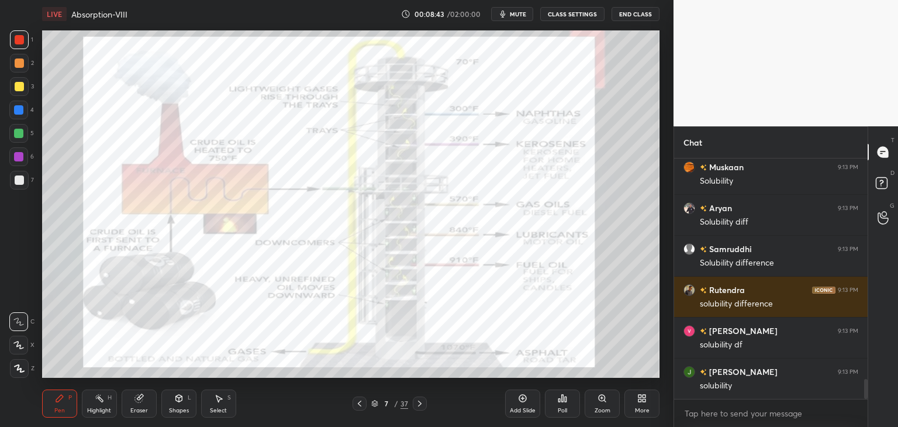
click at [418, 405] on icon at bounding box center [419, 403] width 9 height 9
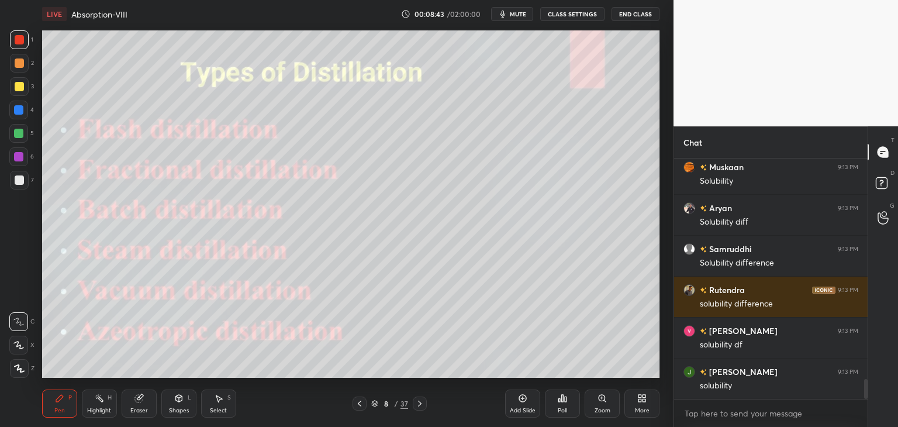
click at [418, 405] on icon at bounding box center [419, 403] width 9 height 9
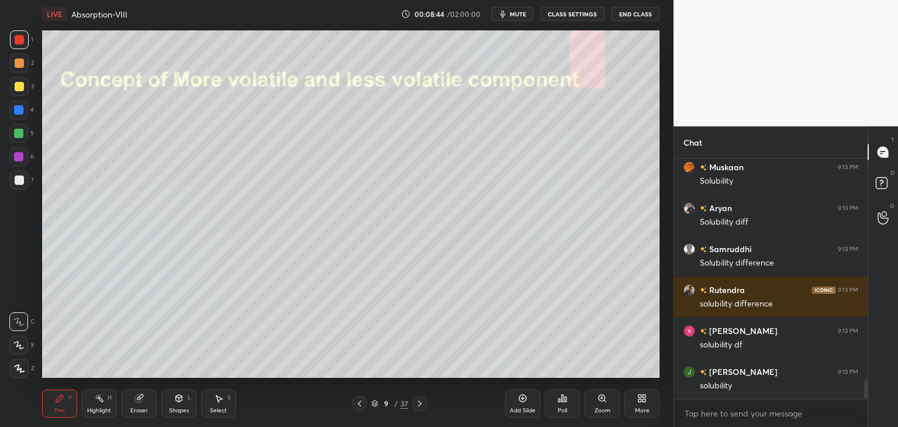
click at [416, 403] on icon at bounding box center [419, 403] width 9 height 9
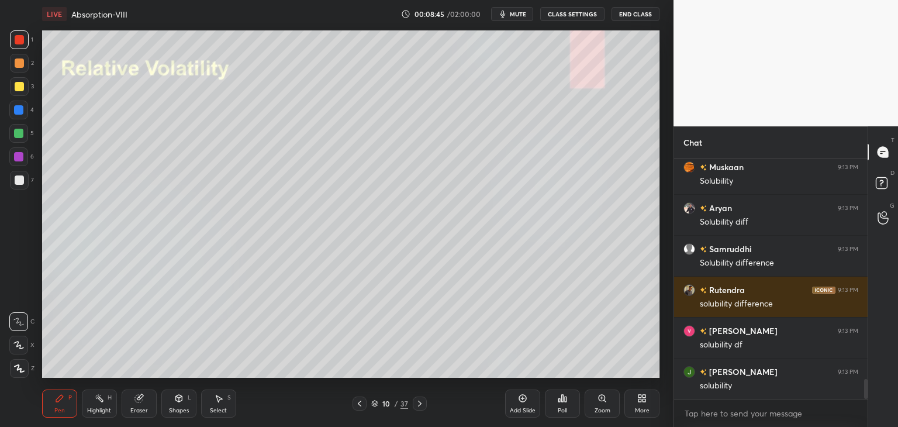
click at [418, 405] on icon at bounding box center [420, 404] width 4 height 6
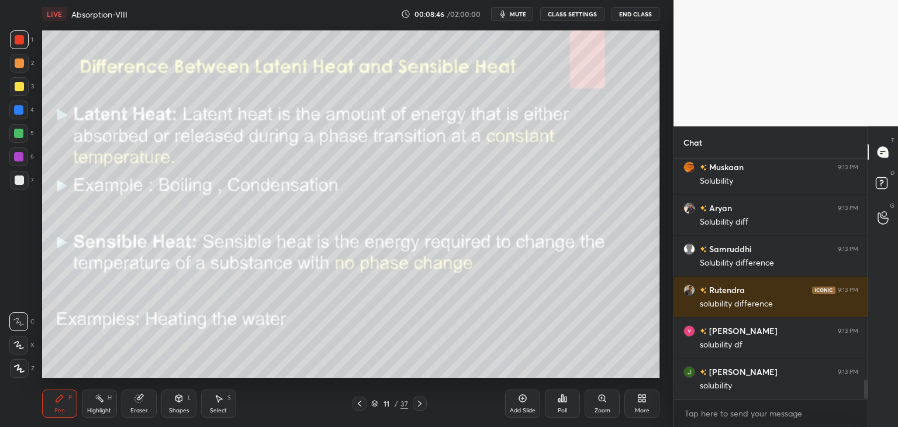
scroll to position [2726, 0]
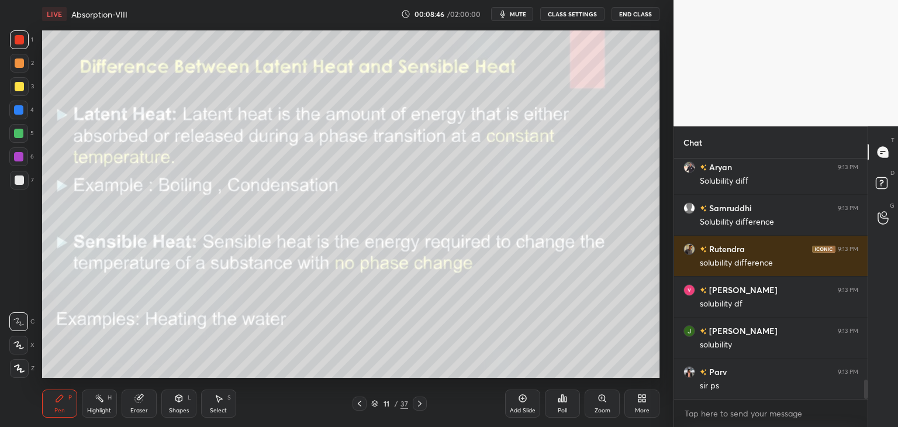
click at [361, 406] on icon at bounding box center [359, 403] width 9 height 9
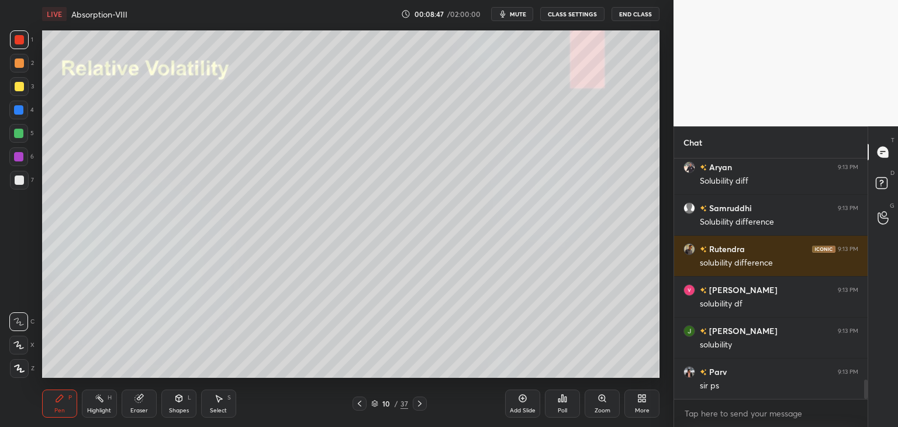
click at [361, 408] on icon at bounding box center [359, 403] width 9 height 9
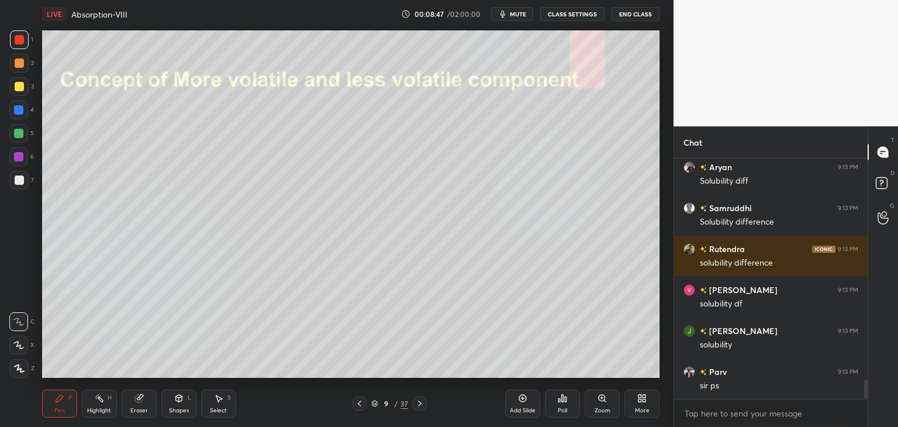
click at [365, 406] on div at bounding box center [360, 403] width 14 height 14
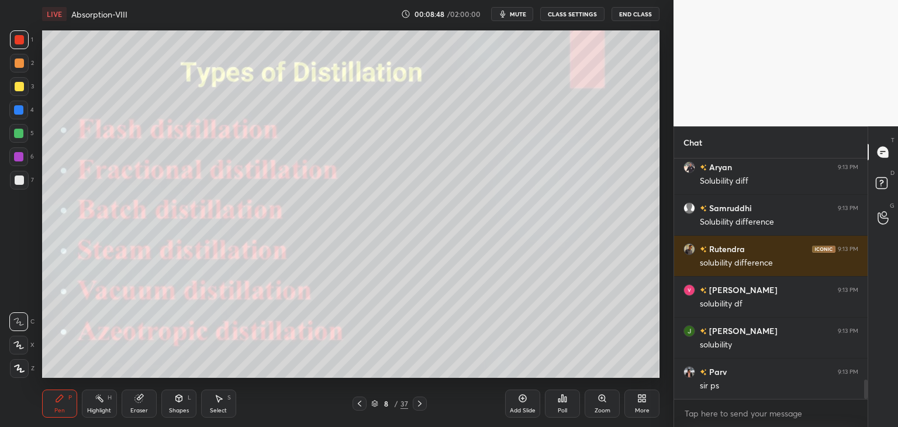
click at [365, 406] on div at bounding box center [360, 403] width 14 height 14
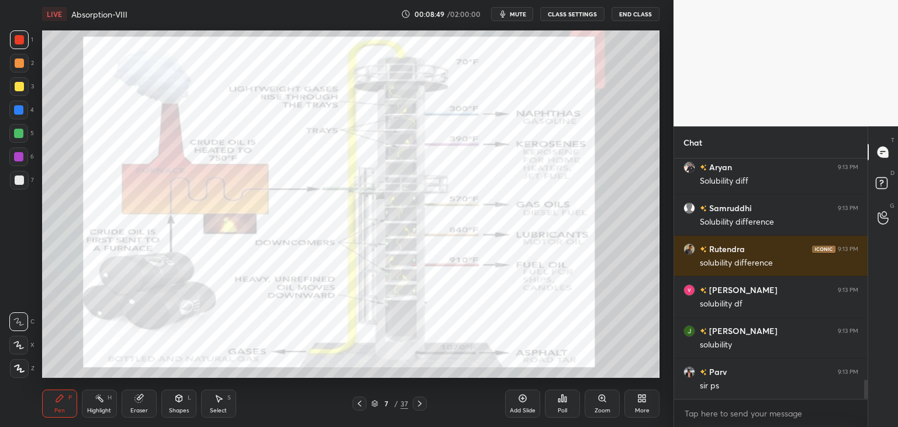
click at [363, 405] on icon at bounding box center [359, 403] width 9 height 9
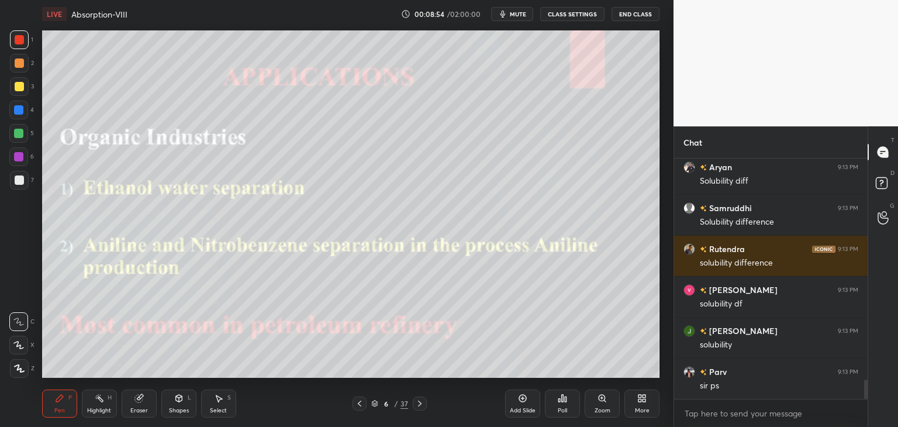
click at [358, 403] on icon at bounding box center [360, 404] width 4 height 6
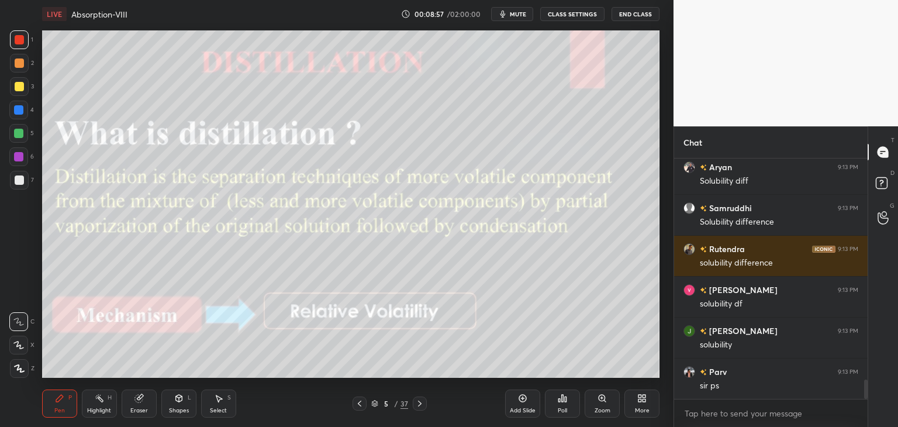
click at [18, 87] on div at bounding box center [19, 86] width 9 height 9
click at [16, 65] on div at bounding box center [19, 62] width 9 height 9
click at [12, 44] on div at bounding box center [19, 39] width 19 height 19
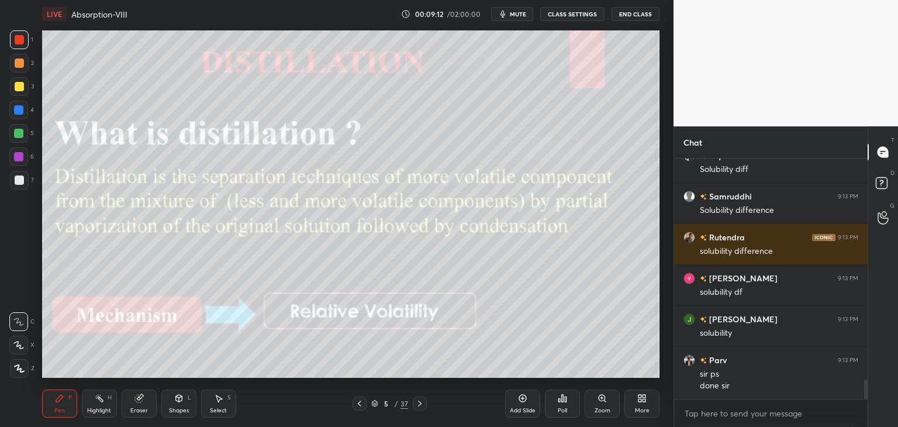
click at [421, 405] on icon at bounding box center [419, 403] width 9 height 9
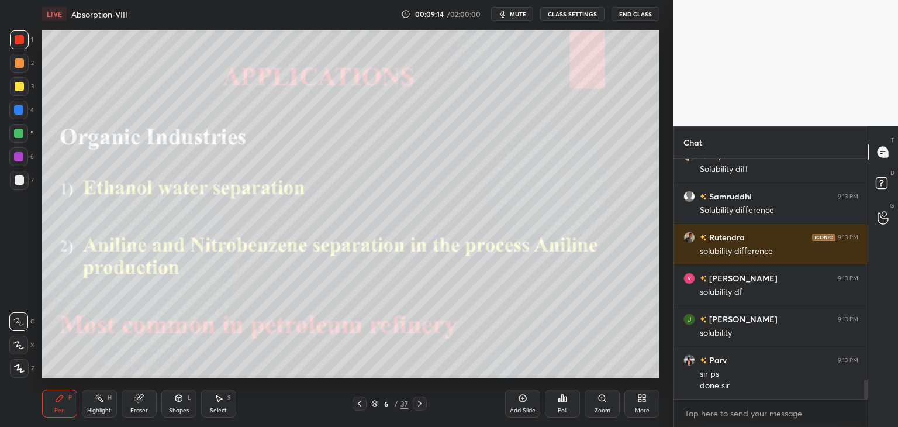
click at [180, 405] on div "Shapes L" at bounding box center [178, 403] width 35 height 28
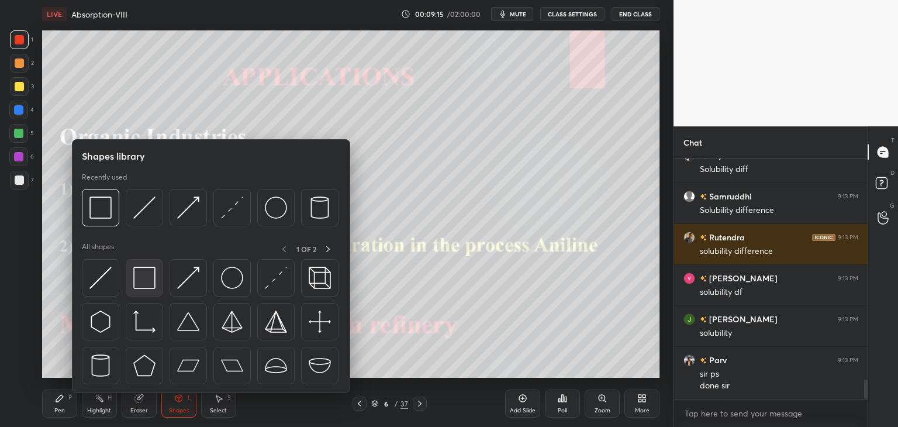
click at [148, 285] on img at bounding box center [144, 278] width 22 height 22
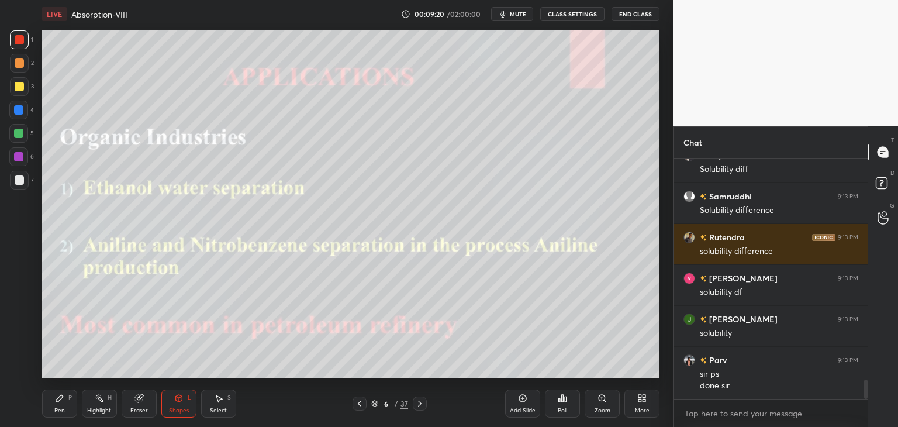
click at [185, 415] on div "Shapes L" at bounding box center [178, 403] width 35 height 28
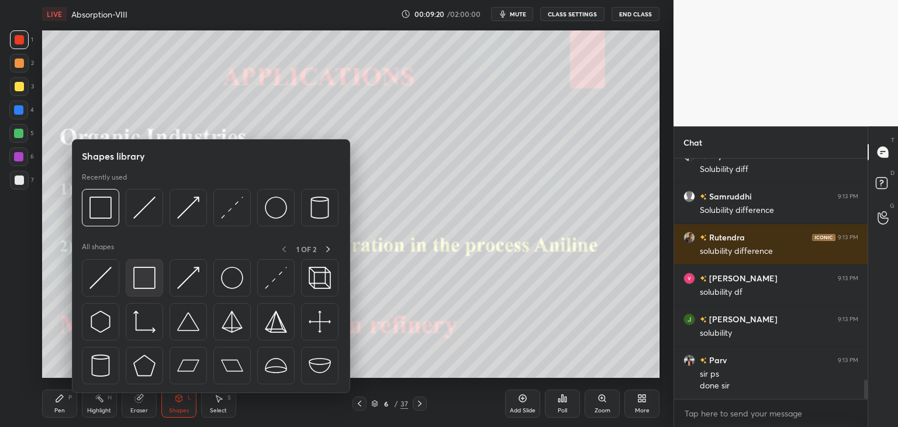
click at [140, 291] on div at bounding box center [144, 277] width 37 height 37
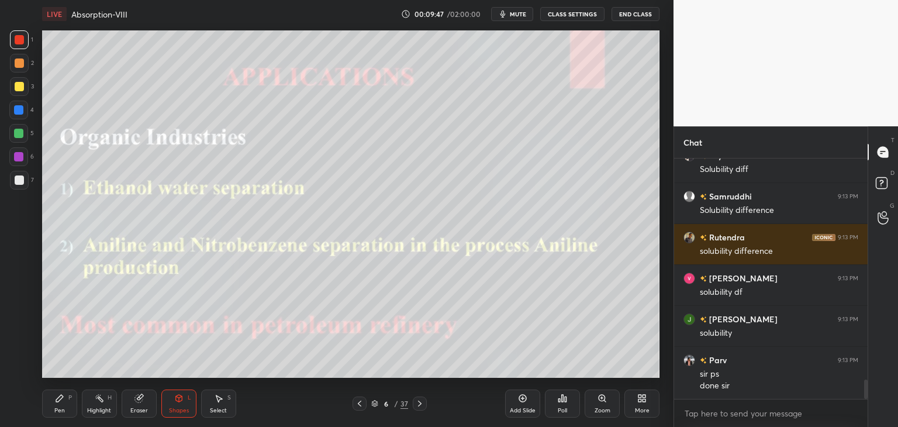
click at [419, 405] on icon at bounding box center [420, 404] width 4 height 6
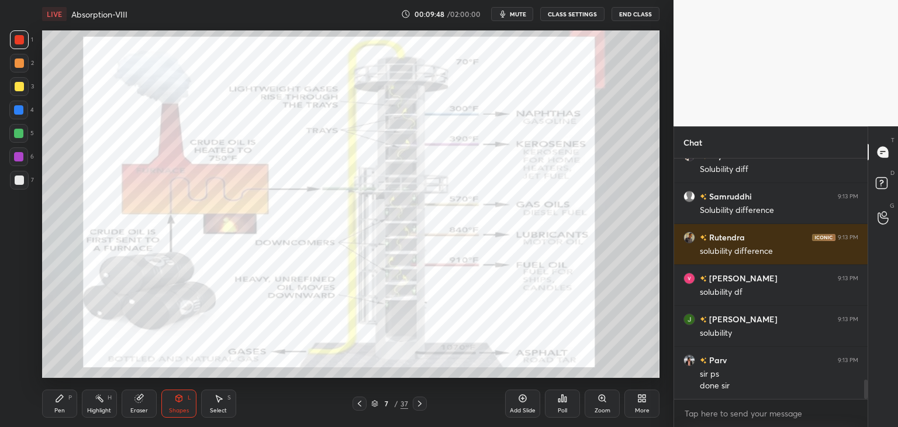
click at [358, 406] on icon at bounding box center [359, 403] width 9 height 9
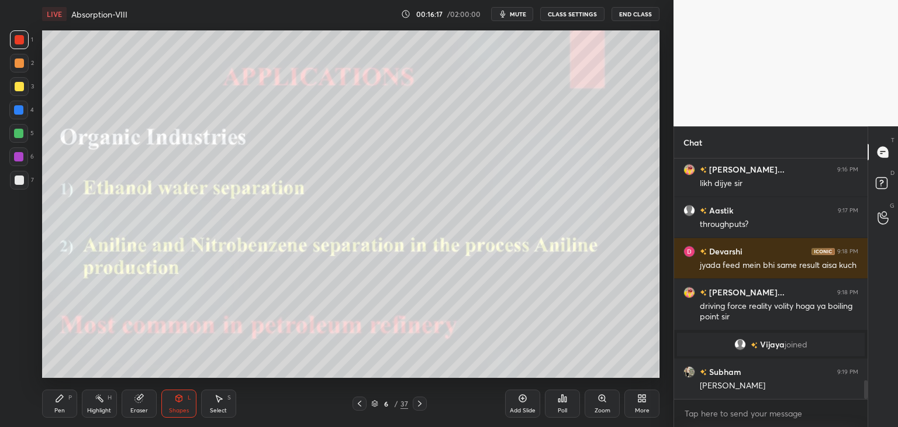
scroll to position [2897, 0]
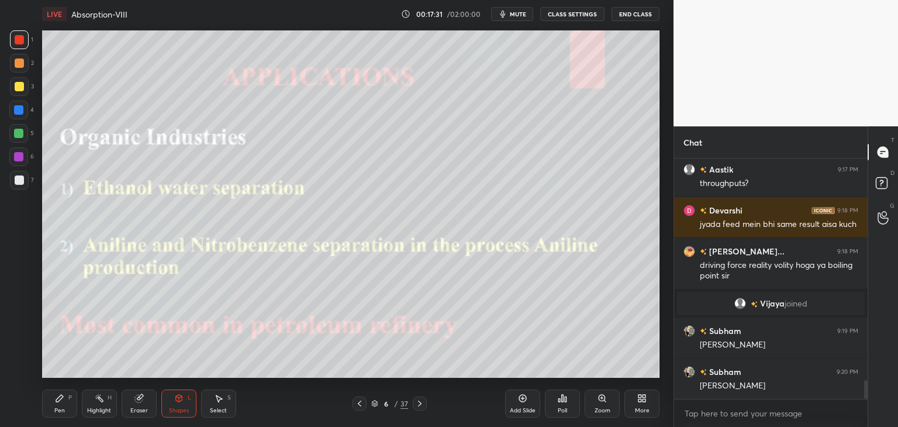
click at [61, 408] on div "Pen" at bounding box center [59, 411] width 11 height 6
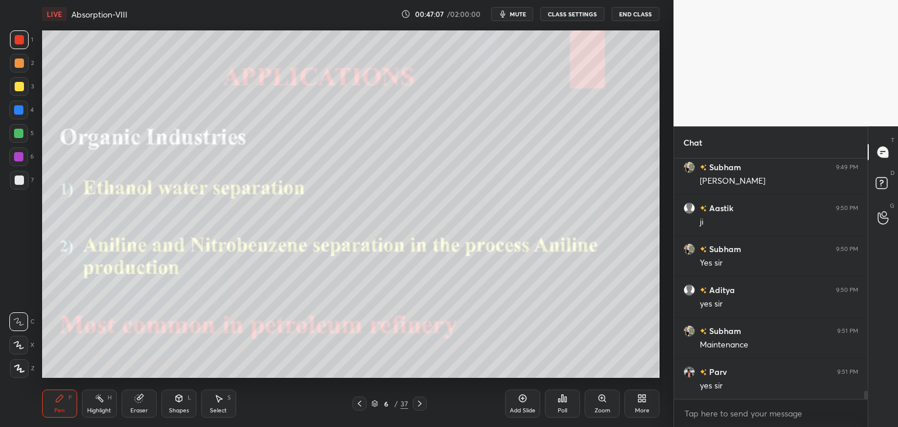
scroll to position [7091, 0]
click at [421, 406] on icon at bounding box center [419, 403] width 9 height 9
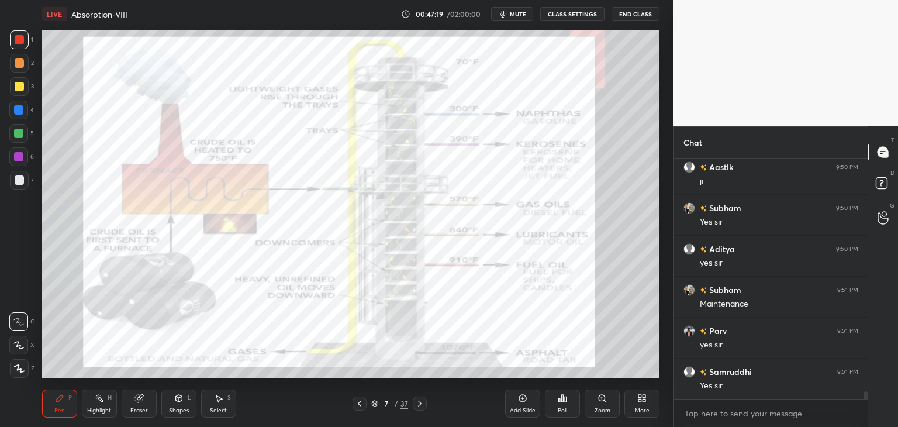
click at [18, 64] on div at bounding box center [19, 62] width 9 height 9
click at [18, 41] on div at bounding box center [19, 39] width 9 height 9
drag, startPoint x: 18, startPoint y: 158, endPoint x: 19, endPoint y: 138, distance: 20.5
click at [18, 158] on div at bounding box center [18, 156] width 9 height 9
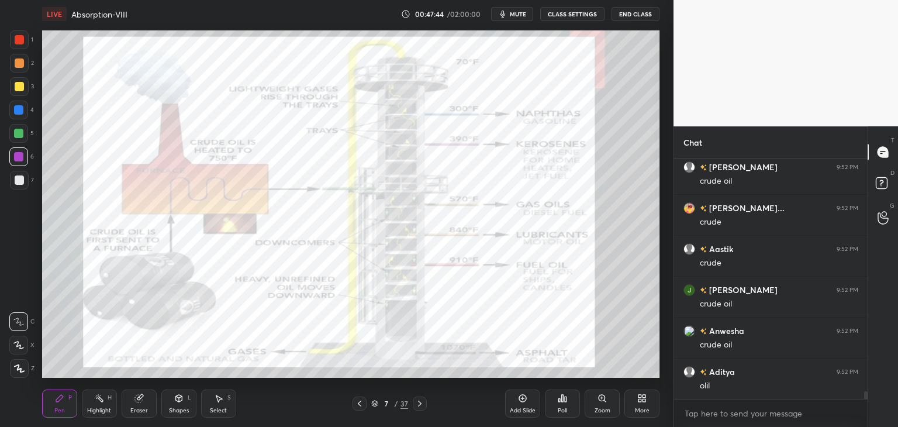
click at [19, 131] on div at bounding box center [18, 133] width 9 height 9
click at [16, 108] on div at bounding box center [18, 109] width 9 height 9
click at [19, 85] on div at bounding box center [19, 86] width 9 height 9
click at [19, 62] on div at bounding box center [19, 62] width 9 height 9
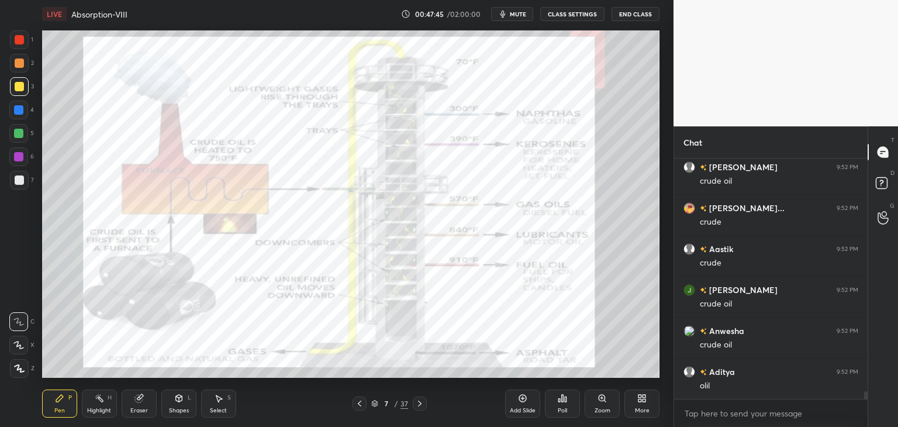
click at [16, 43] on div at bounding box center [19, 39] width 9 height 9
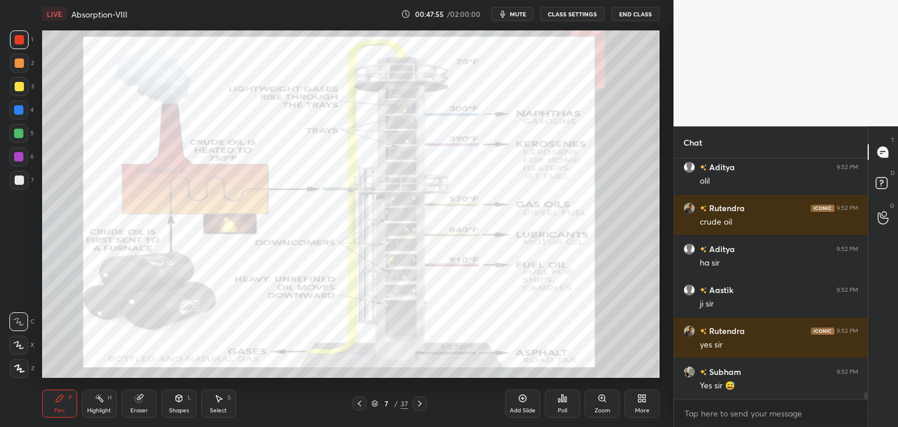
scroll to position [7787, 0]
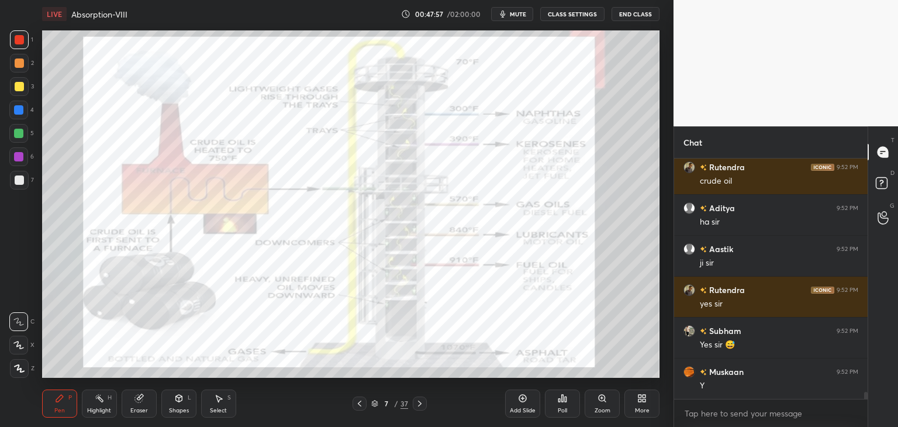
click at [24, 159] on div at bounding box center [18, 156] width 19 height 19
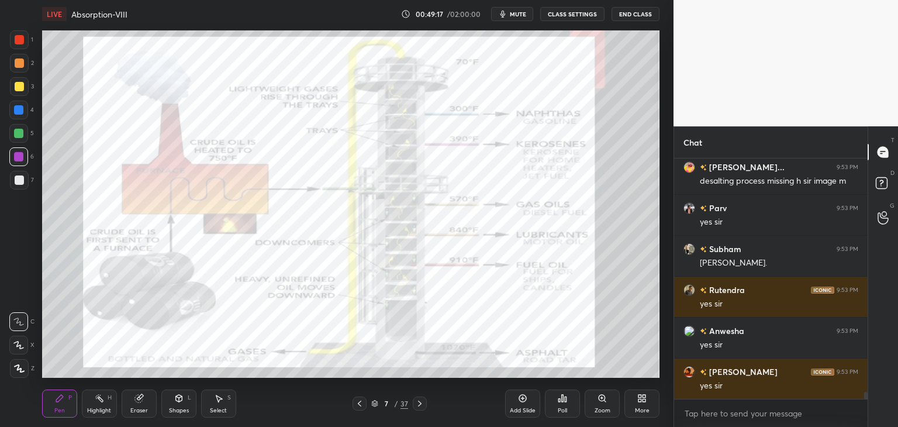
scroll to position [8289, 0]
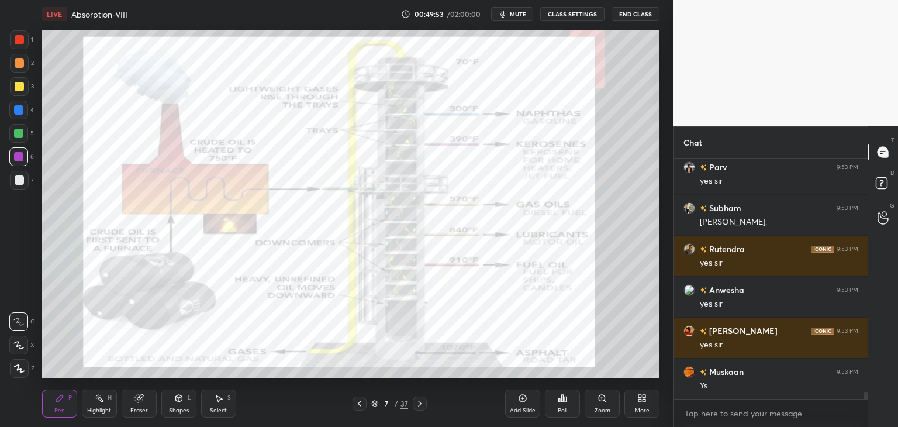
click at [19, 40] on div at bounding box center [19, 39] width 9 height 9
click at [16, 352] on div at bounding box center [18, 345] width 19 height 19
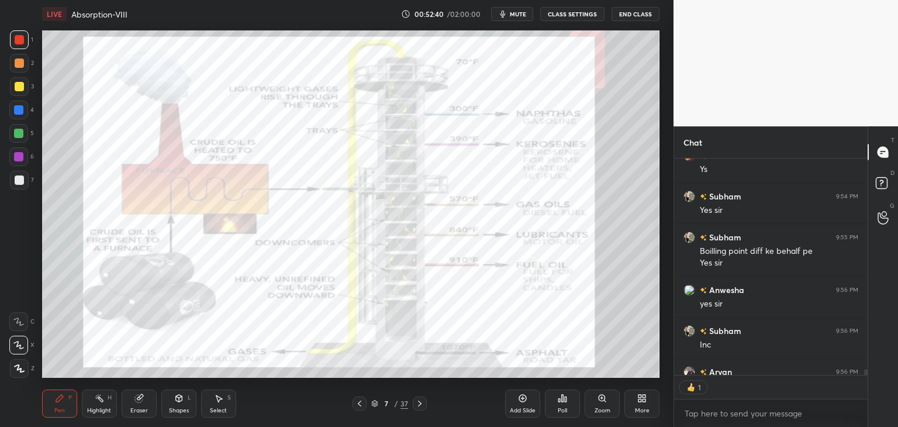
scroll to position [4, 4]
click at [136, 406] on div "Eraser" at bounding box center [139, 403] width 35 height 28
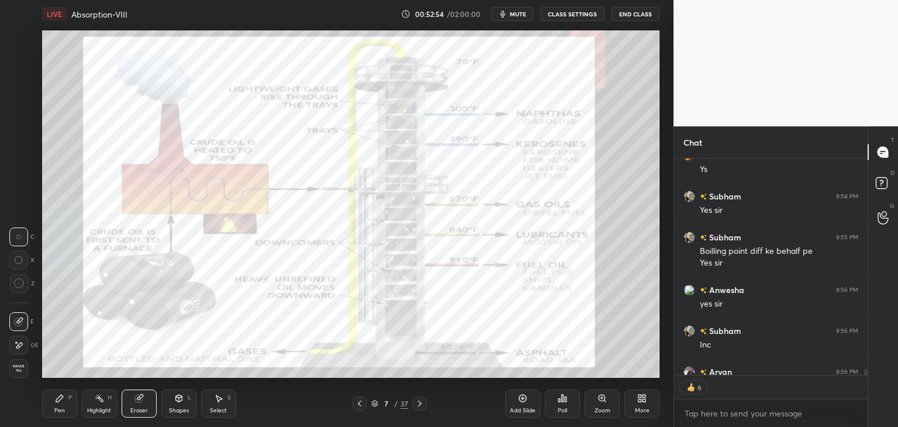
click at [22, 368] on span "Erase all" at bounding box center [19, 368] width 18 height 8
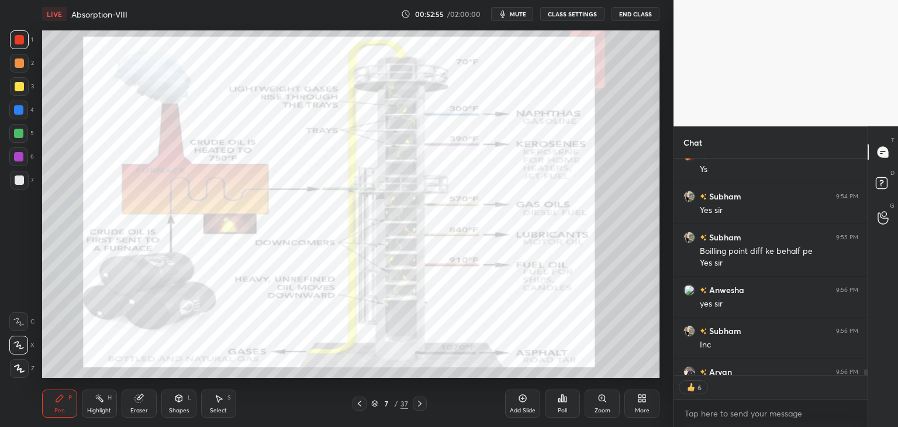
click at [68, 398] on div "Pen P" at bounding box center [59, 403] width 35 height 28
click at [20, 84] on div at bounding box center [19, 86] width 9 height 9
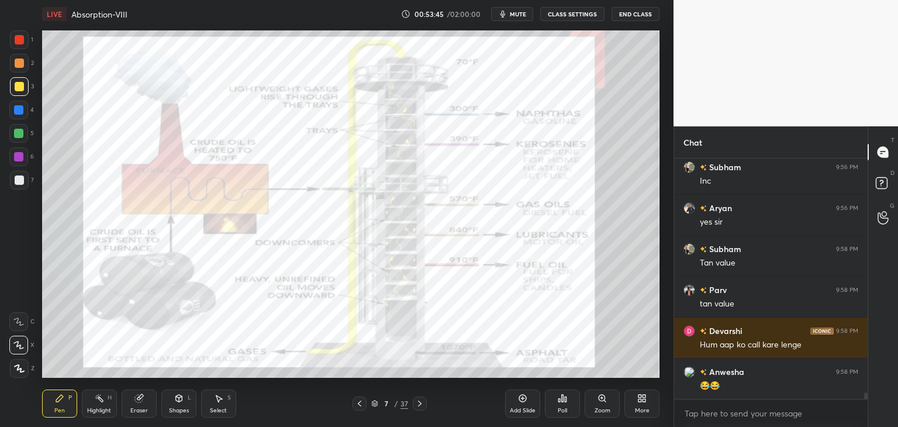
scroll to position [8710, 0]
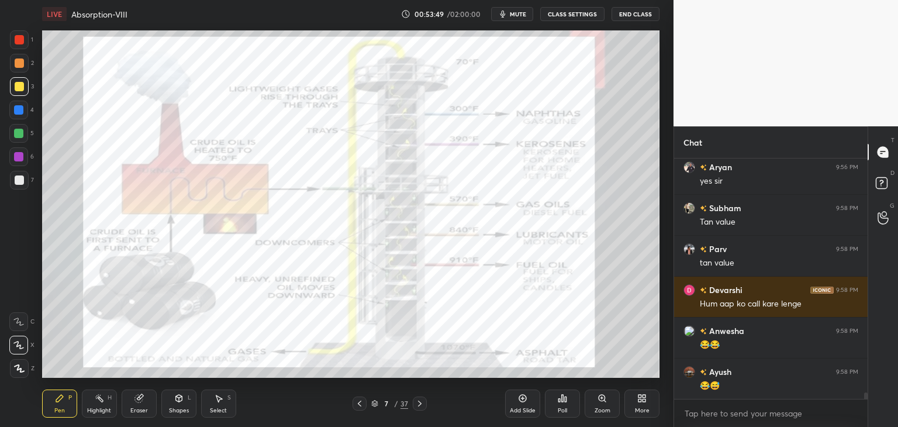
click at [21, 34] on div at bounding box center [19, 39] width 19 height 19
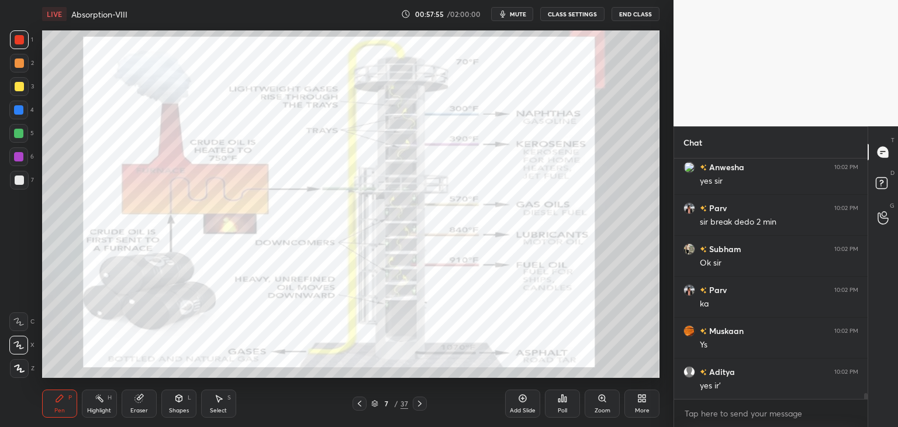
scroll to position [9755, 0]
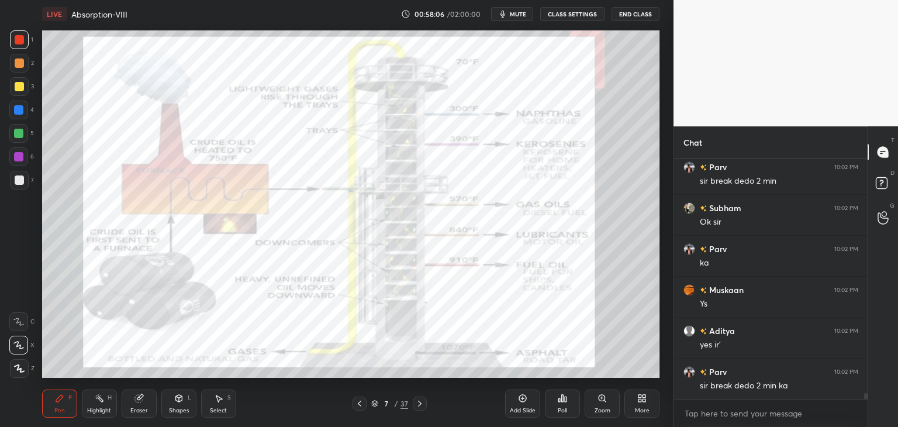
click at [420, 406] on icon at bounding box center [419, 403] width 9 height 9
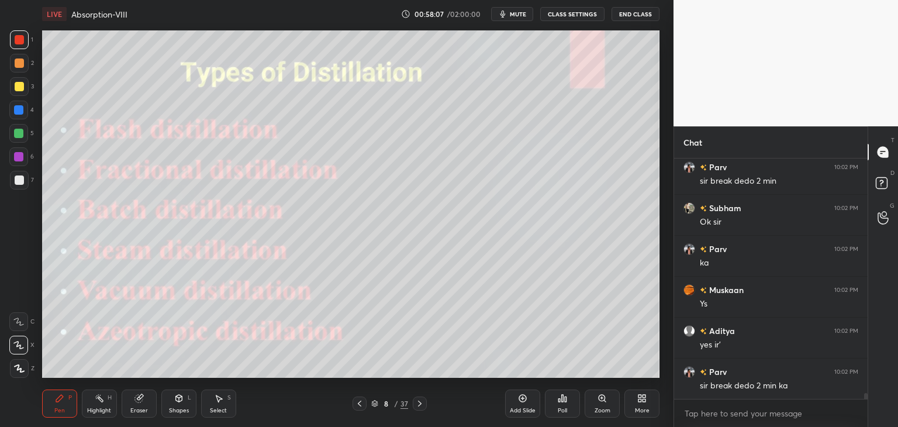
scroll to position [9767, 0]
click at [419, 408] on icon at bounding box center [419, 403] width 9 height 9
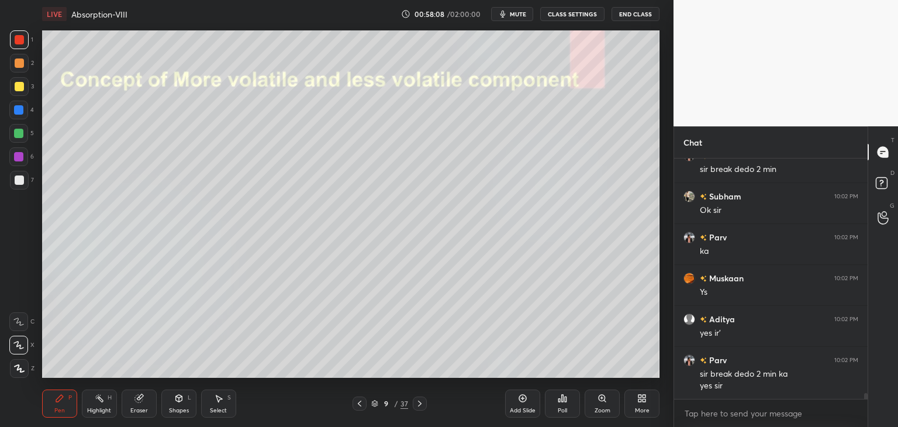
click at [360, 405] on icon at bounding box center [359, 403] width 9 height 9
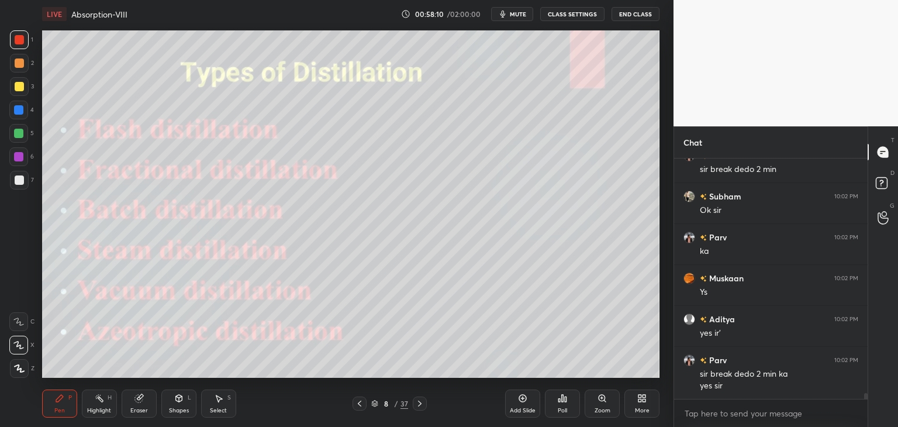
scroll to position [9808, 0]
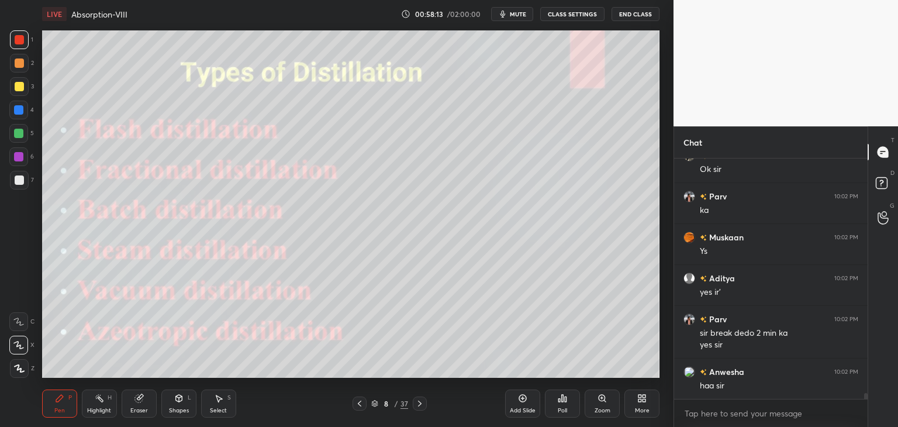
click at [358, 405] on icon at bounding box center [359, 403] width 9 height 9
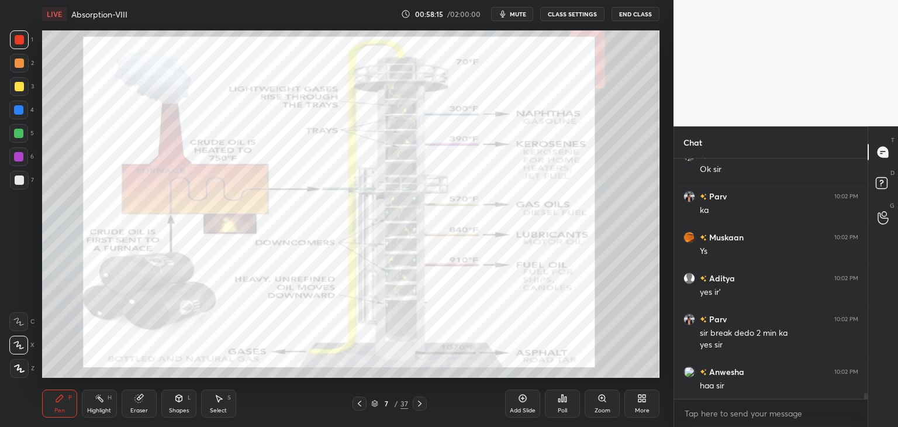
click at [22, 85] on div at bounding box center [19, 86] width 9 height 9
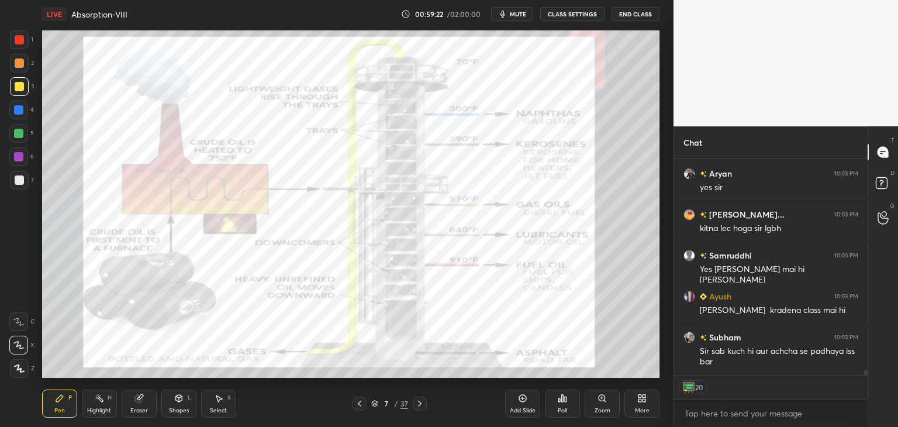
scroll to position [10262, 0]
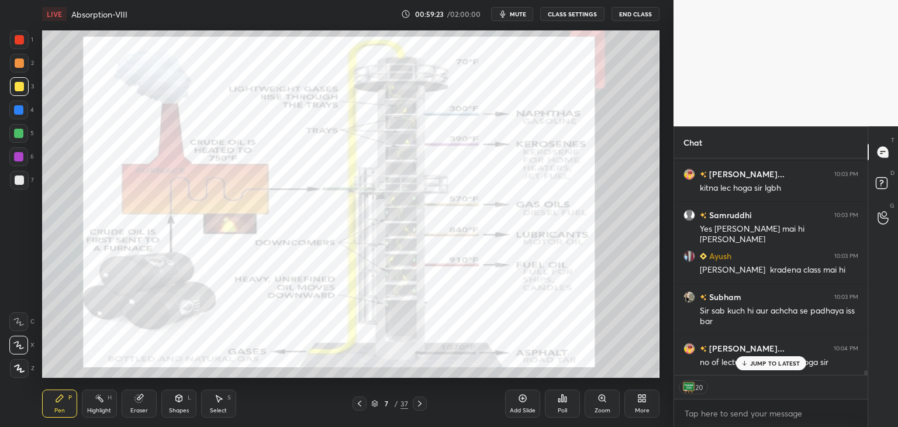
click at [423, 405] on icon at bounding box center [419, 403] width 9 height 9
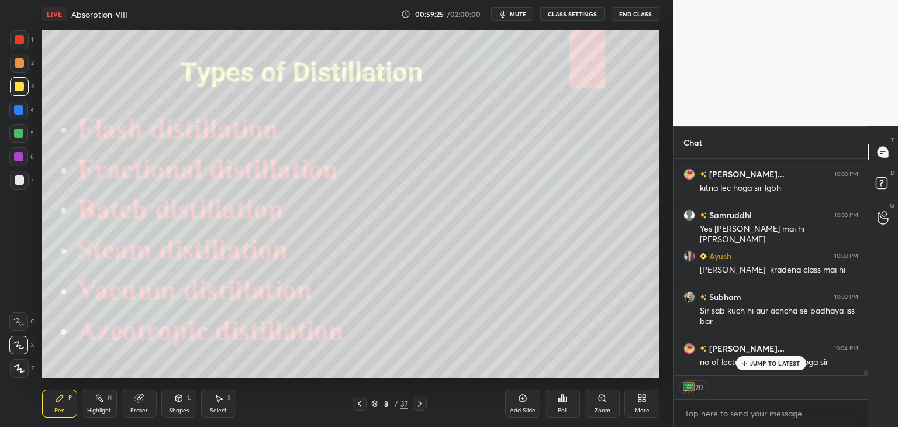
click at [179, 408] on div "Shapes" at bounding box center [179, 411] width 20 height 6
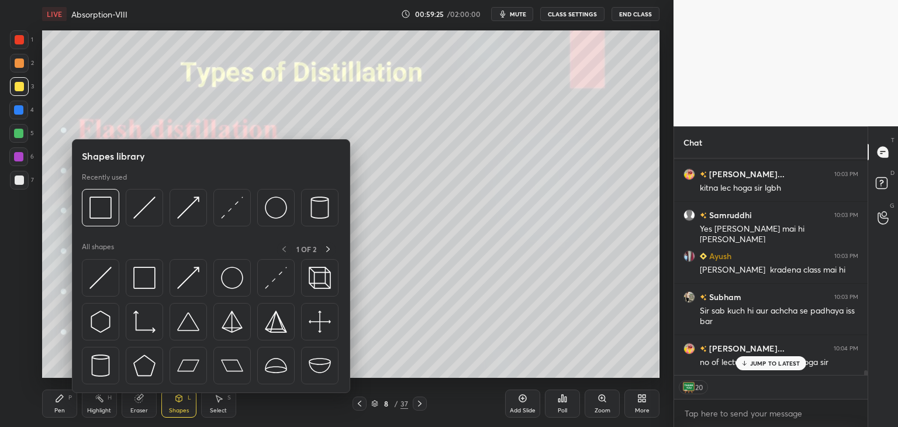
scroll to position [237, 190]
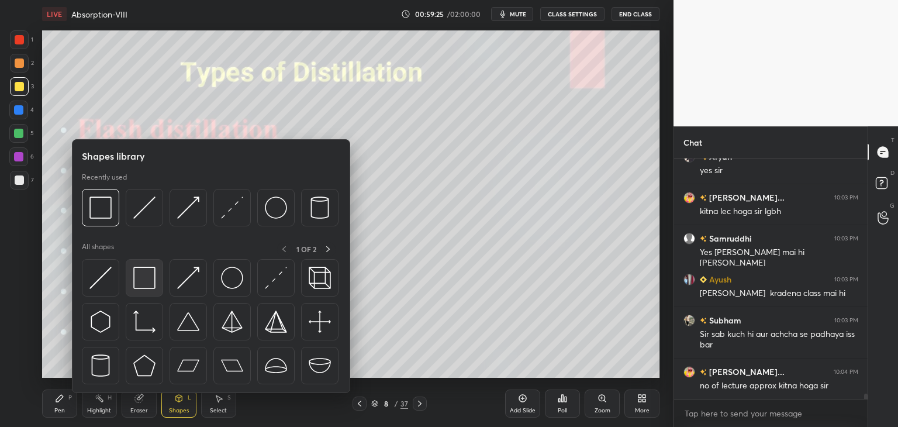
click at [144, 294] on div at bounding box center [144, 277] width 37 height 37
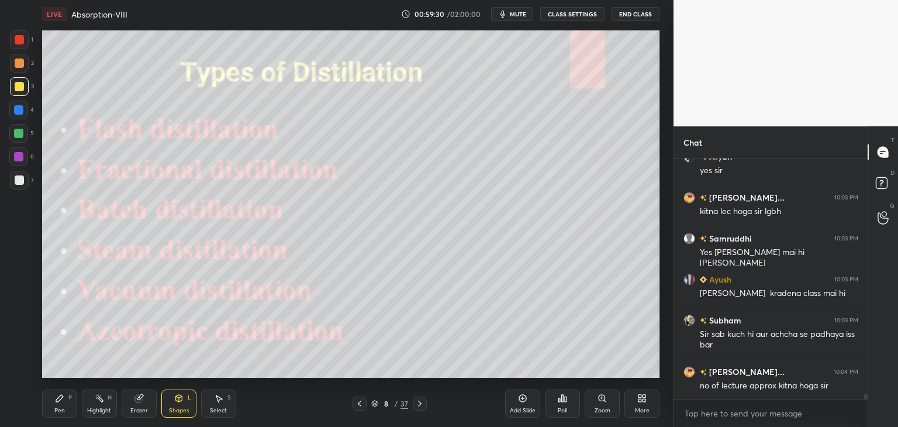
click at [60, 413] on div "Pen" at bounding box center [59, 411] width 11 height 6
click at [19, 83] on div at bounding box center [19, 86] width 9 height 9
click at [16, 65] on div at bounding box center [19, 62] width 9 height 9
click at [18, 45] on div at bounding box center [19, 39] width 19 height 19
click at [19, 157] on div at bounding box center [18, 156] width 9 height 9
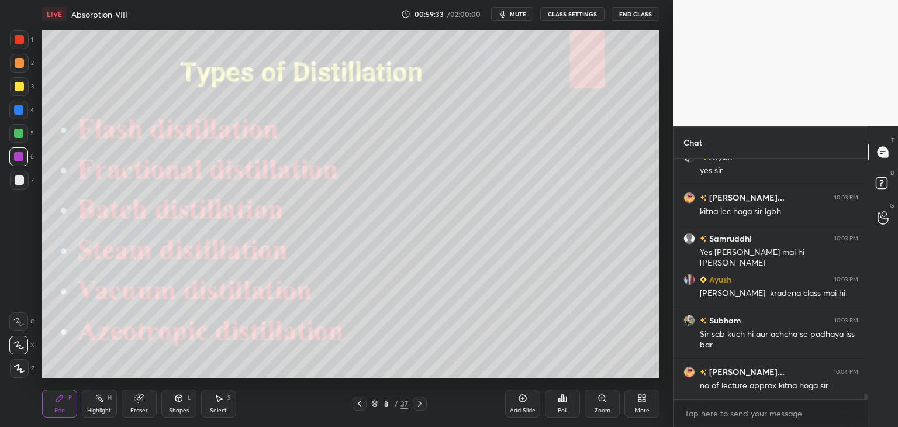
click at [22, 180] on div at bounding box center [19, 179] width 9 height 9
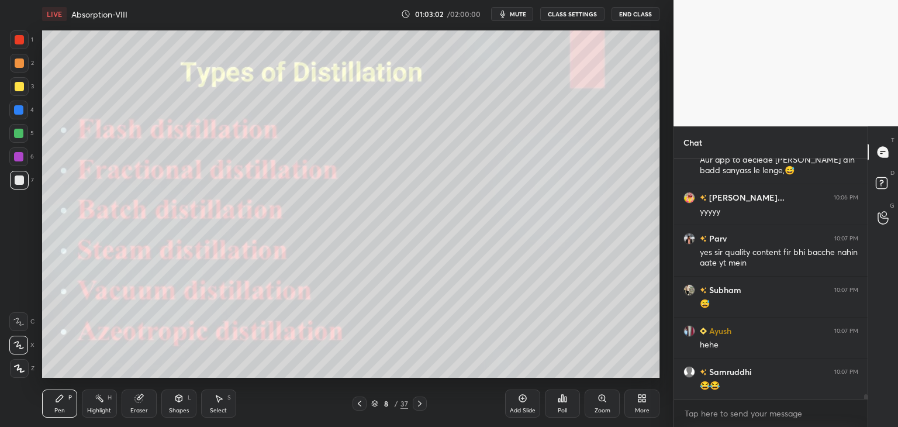
scroll to position [11642, 0]
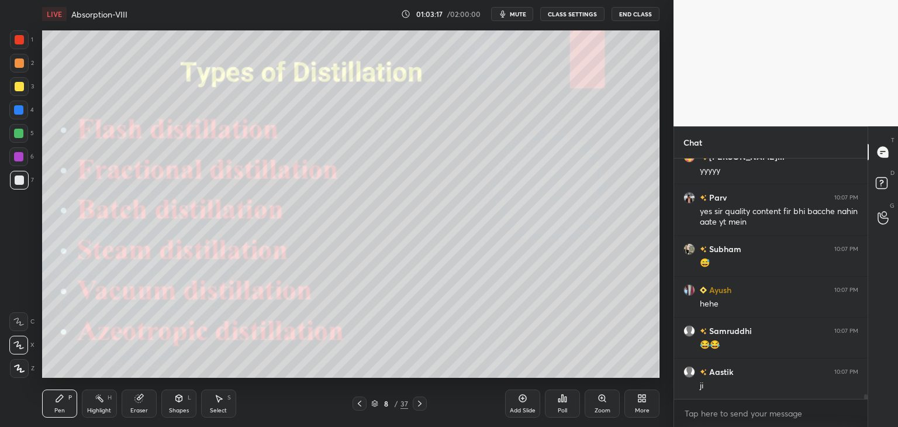
click at [146, 411] on div "Eraser" at bounding box center [139, 411] width 18 height 6
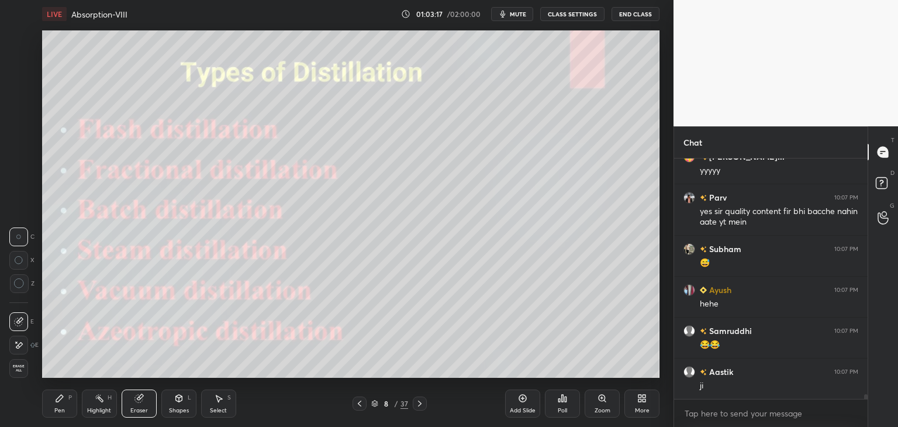
scroll to position [11683, 0]
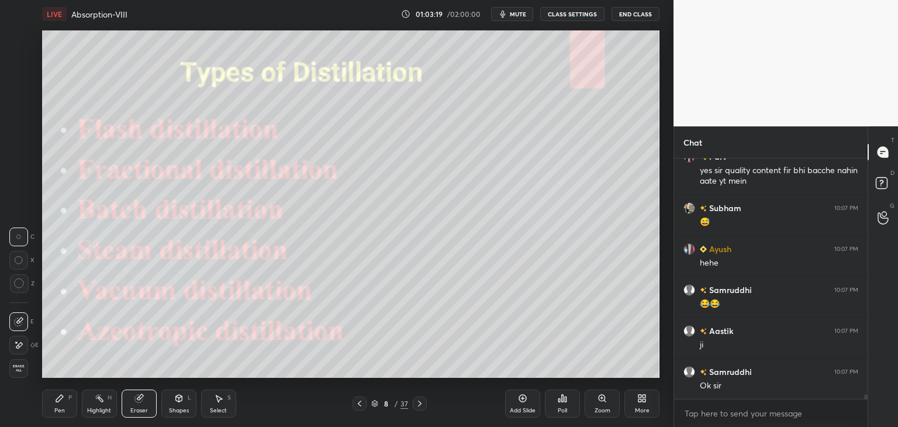
click at [63, 409] on div "Pen" at bounding box center [59, 411] width 11 height 6
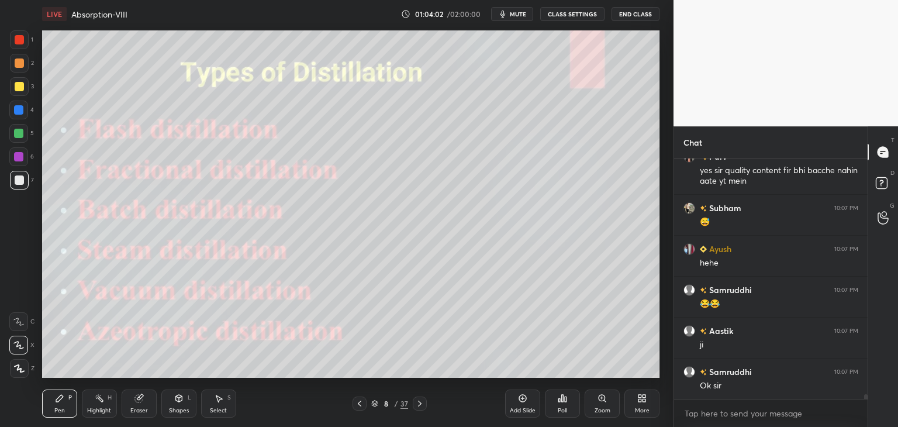
click at [18, 86] on div at bounding box center [19, 86] width 9 height 9
click at [28, 60] on div "2" at bounding box center [22, 63] width 24 height 19
click at [16, 45] on div at bounding box center [19, 39] width 19 height 19
click at [21, 157] on div at bounding box center [18, 156] width 9 height 9
click at [21, 176] on div at bounding box center [19, 179] width 9 height 9
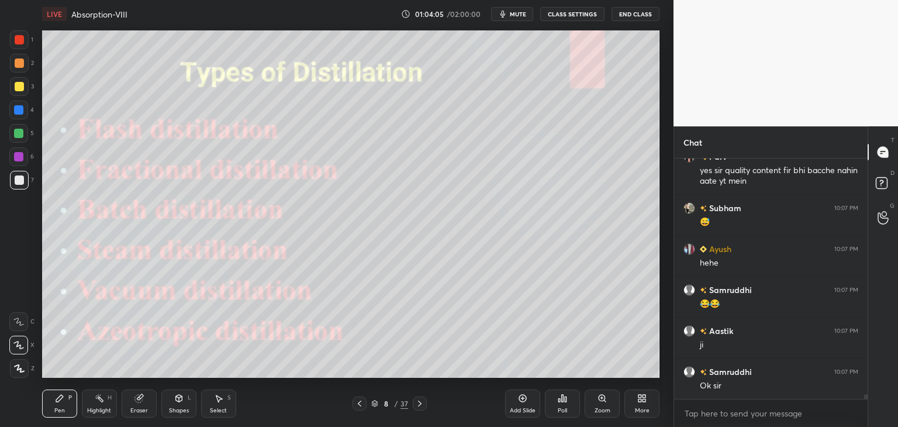
click at [21, 370] on icon at bounding box center [19, 368] width 11 height 8
click at [19, 351] on div at bounding box center [18, 345] width 19 height 19
click at [63, 399] on icon at bounding box center [59, 398] width 9 height 9
click at [22, 157] on div at bounding box center [18, 156] width 9 height 9
click at [22, 129] on div at bounding box center [18, 133] width 9 height 9
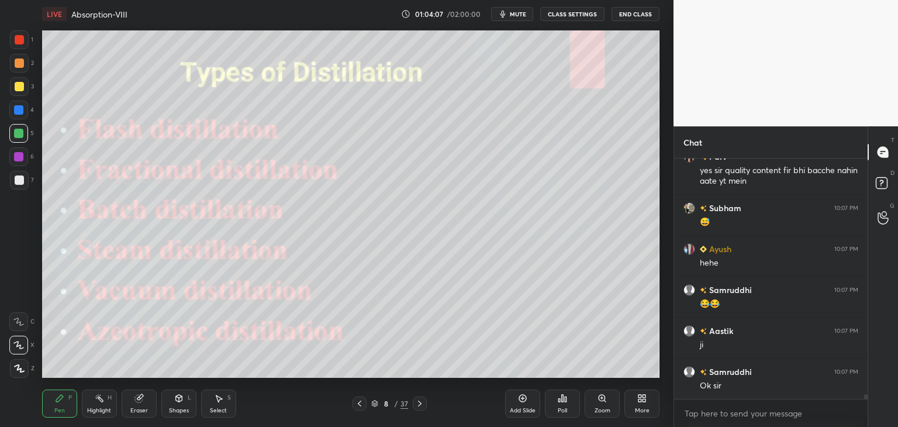
click at [23, 106] on div at bounding box center [18, 109] width 9 height 9
click at [23, 85] on div at bounding box center [19, 86] width 19 height 19
click at [20, 68] on div at bounding box center [19, 63] width 19 height 19
click at [19, 48] on div at bounding box center [19, 39] width 19 height 19
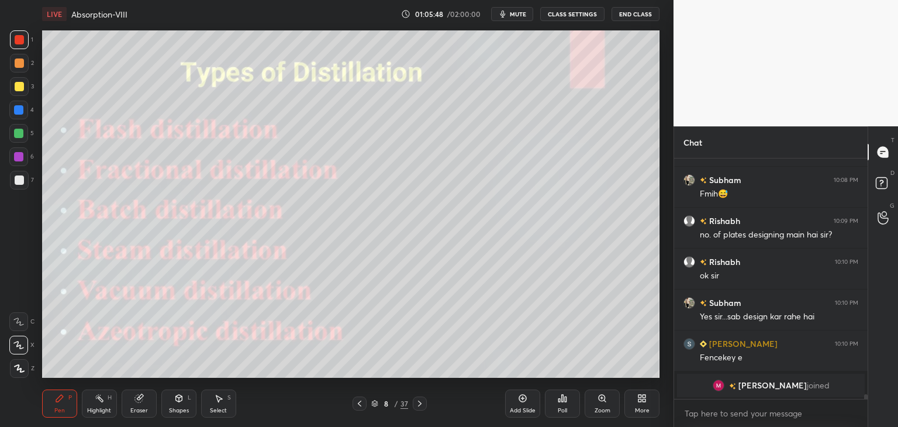
scroll to position [9582, 0]
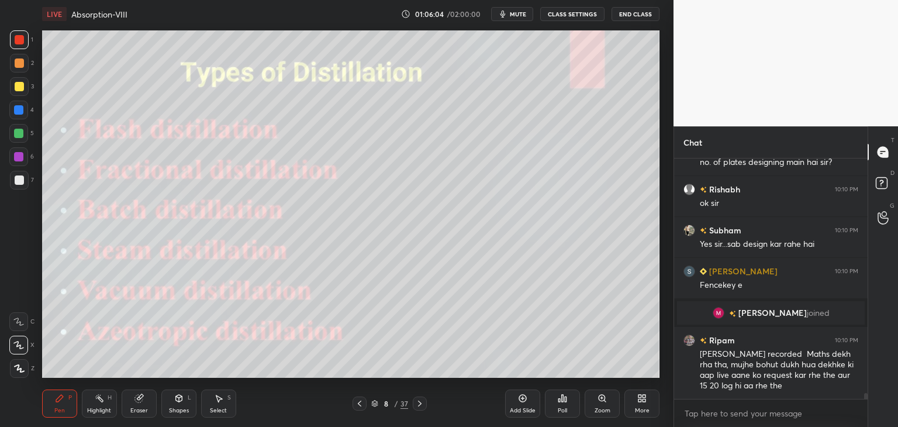
click at [21, 371] on icon at bounding box center [19, 368] width 11 height 8
click at [419, 406] on icon at bounding box center [419, 403] width 9 height 9
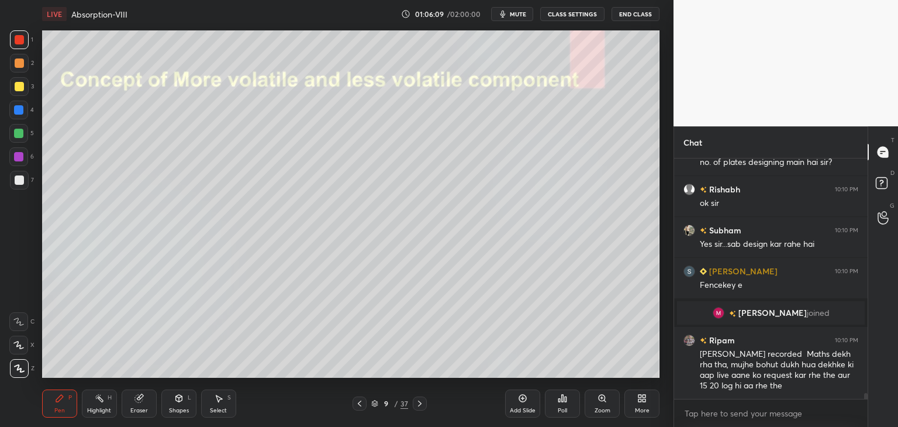
click at [363, 403] on icon at bounding box center [359, 403] width 9 height 9
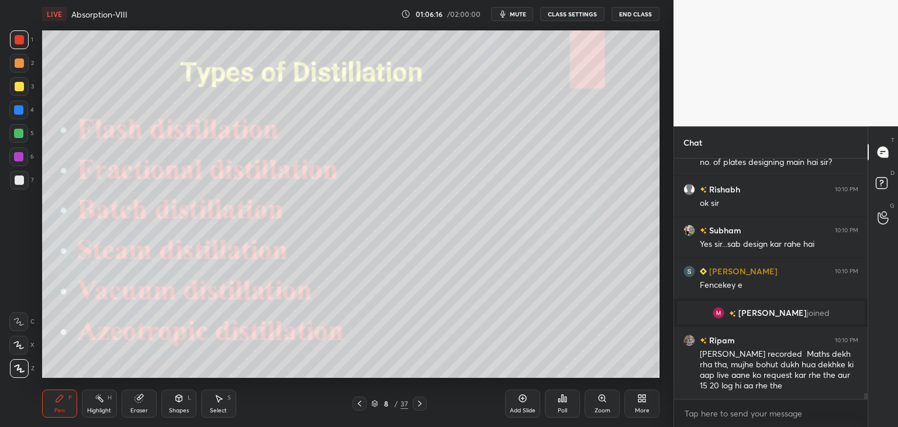
click at [526, 401] on icon at bounding box center [522, 398] width 9 height 9
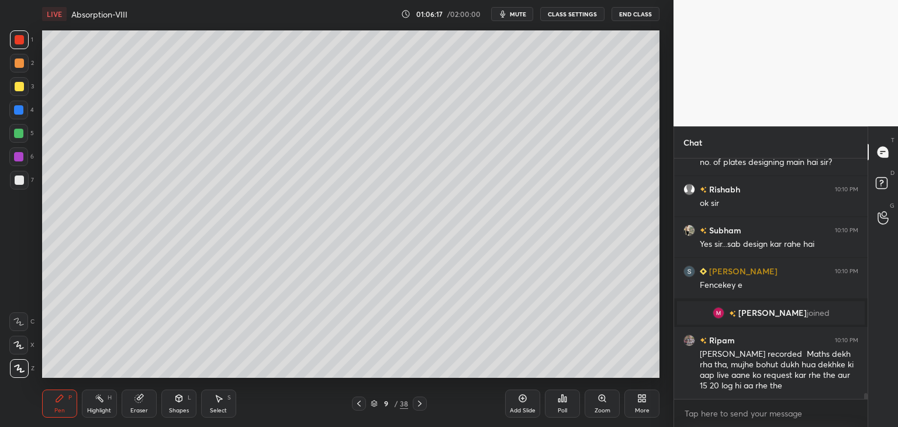
click at [19, 180] on div at bounding box center [19, 179] width 9 height 9
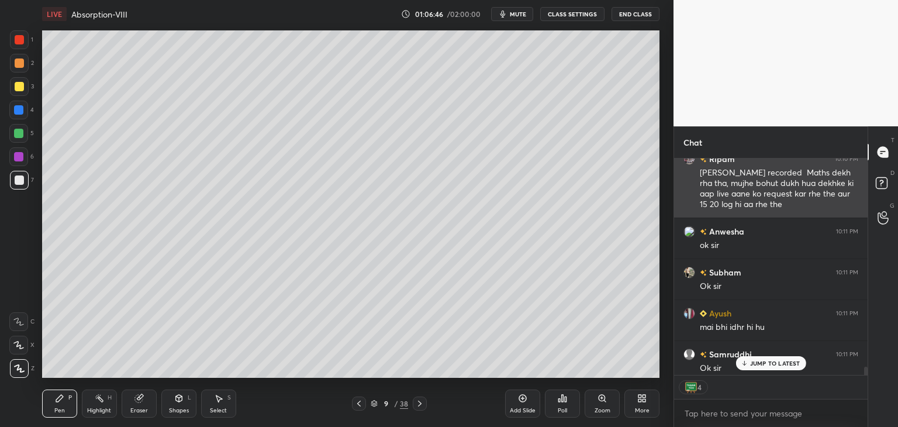
scroll to position [9943, 0]
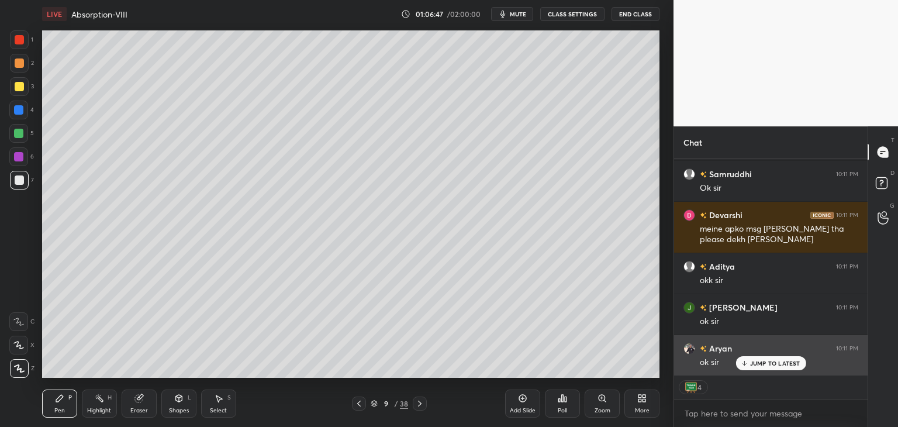
click at [781, 361] on p "JUMP TO LATEST" at bounding box center [775, 363] width 50 height 7
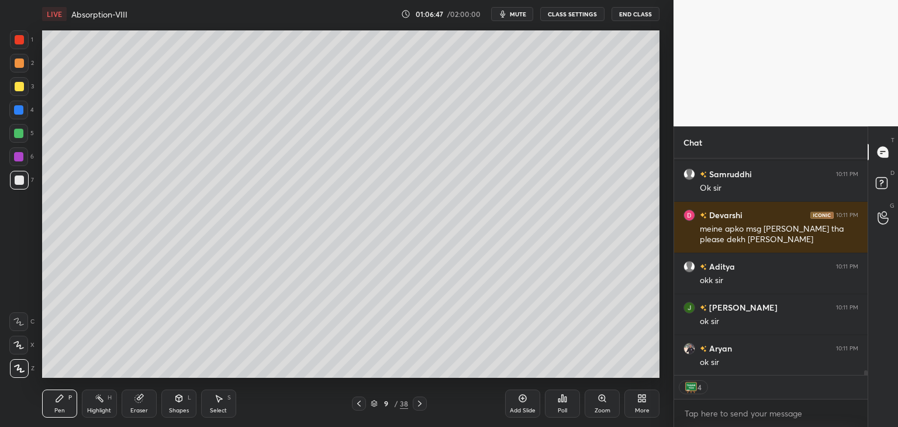
scroll to position [9985, 0]
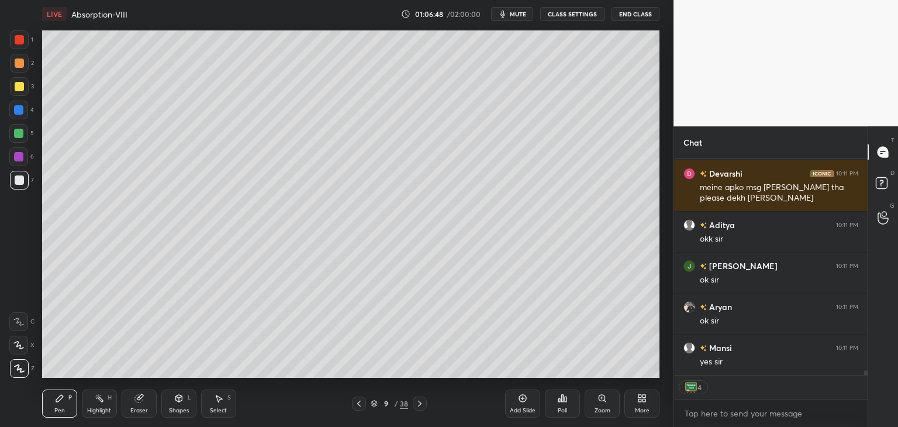
click at [21, 42] on div at bounding box center [19, 39] width 9 height 9
click at [15, 60] on div at bounding box center [19, 62] width 9 height 9
click at [20, 87] on div at bounding box center [19, 86] width 9 height 9
click at [19, 113] on div at bounding box center [18, 109] width 9 height 9
click at [16, 137] on div at bounding box center [18, 133] width 9 height 9
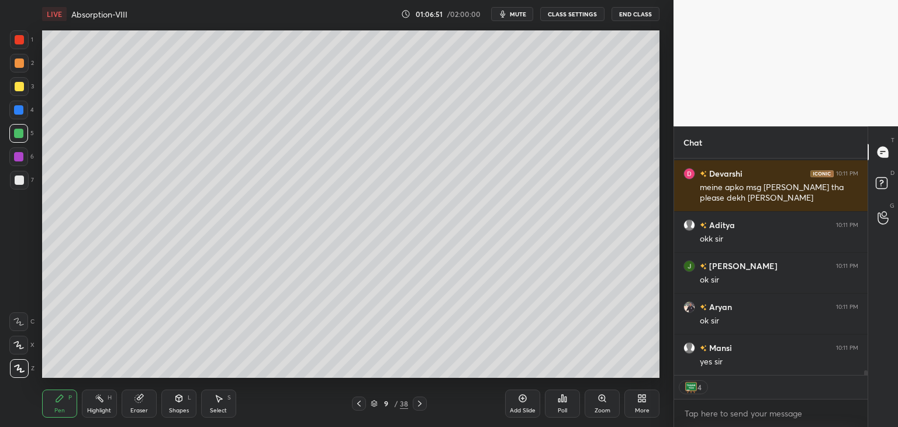
click at [16, 158] on div at bounding box center [18, 156] width 9 height 9
click at [21, 180] on div at bounding box center [19, 179] width 9 height 9
click at [23, 351] on div at bounding box center [18, 345] width 19 height 19
click at [23, 360] on div at bounding box center [19, 368] width 19 height 19
click at [21, 337] on div at bounding box center [18, 345] width 19 height 19
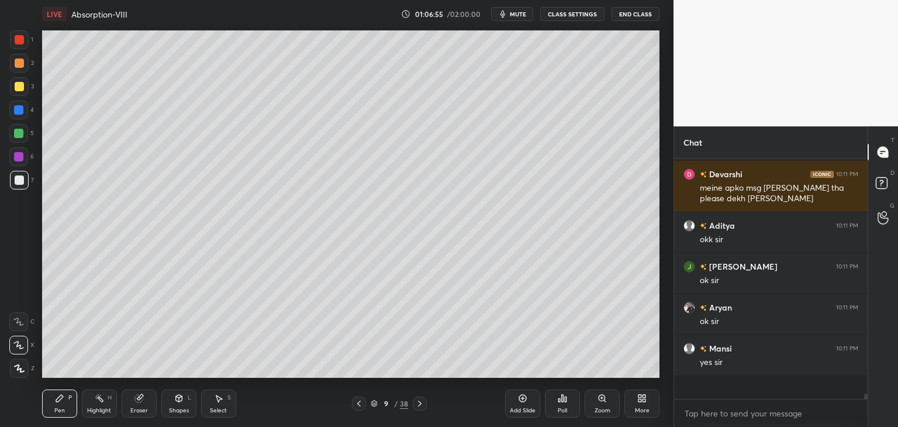
scroll to position [9961, 0]
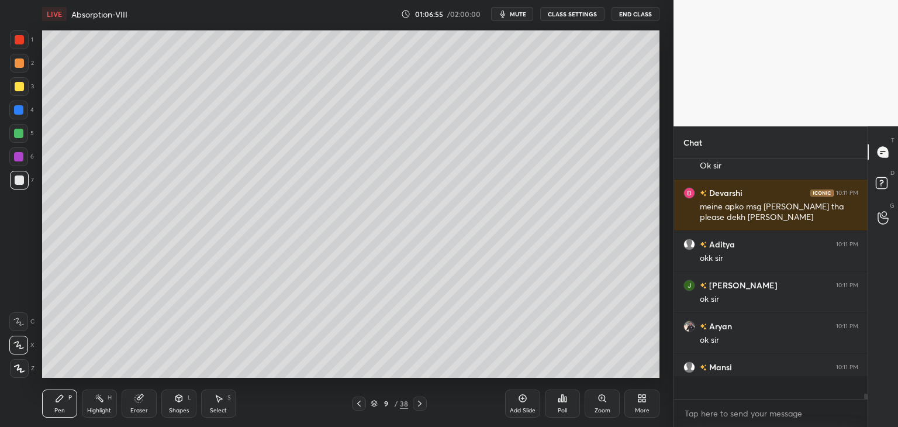
click at [21, 319] on icon at bounding box center [18, 322] width 11 height 8
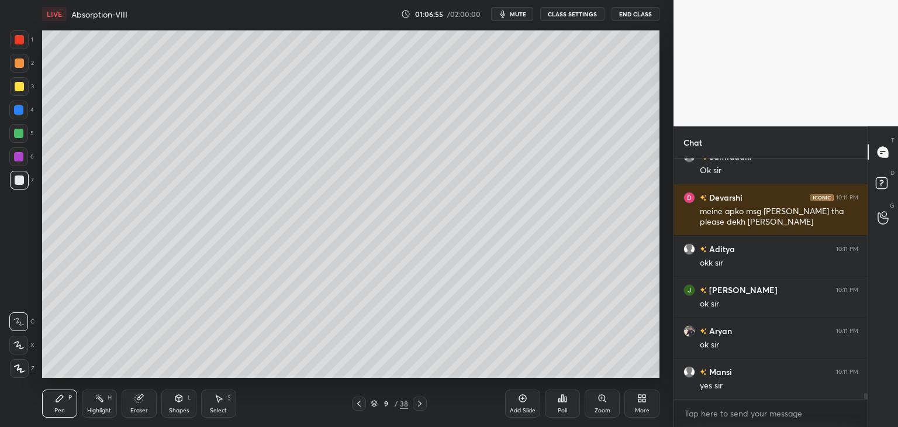
click at [19, 342] on icon at bounding box center [18, 345] width 11 height 8
click at [20, 368] on icon at bounding box center [19, 368] width 9 height 7
click at [52, 405] on div "Pen P" at bounding box center [59, 403] width 35 height 28
click at [19, 154] on div at bounding box center [18, 156] width 9 height 9
click at [16, 180] on div at bounding box center [19, 179] width 9 height 9
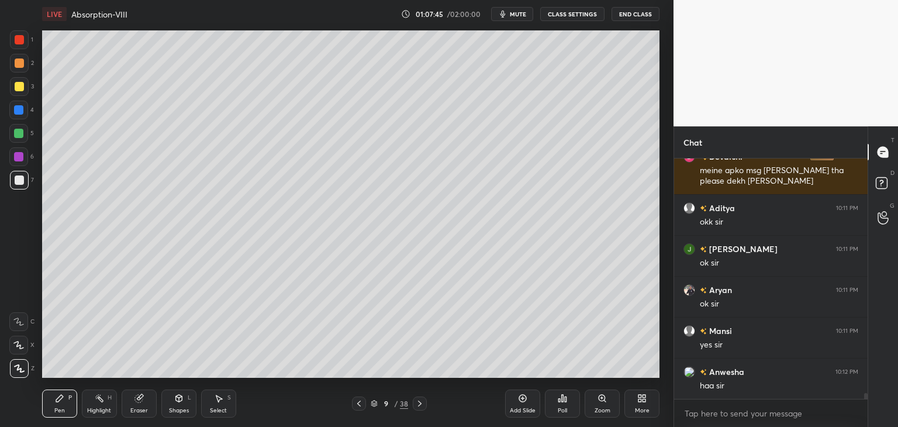
scroll to position [10043, 0]
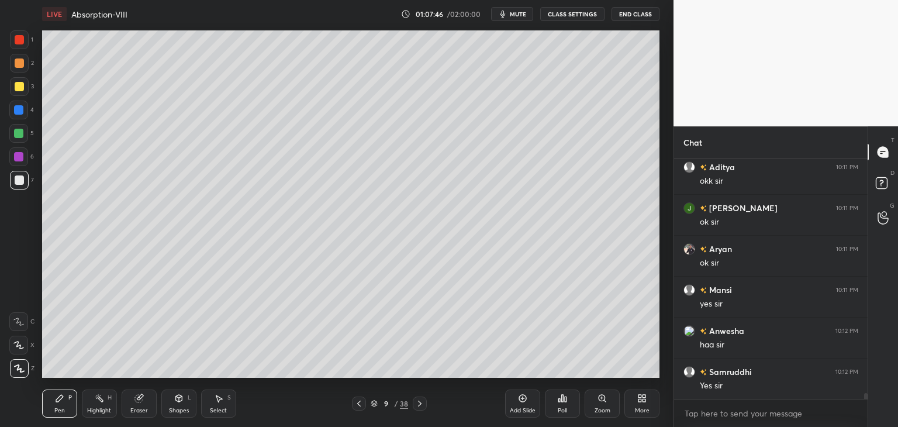
click at [19, 134] on div at bounding box center [18, 133] width 9 height 9
click at [21, 109] on div at bounding box center [18, 109] width 9 height 9
click at [19, 90] on div at bounding box center [19, 86] width 9 height 9
click at [19, 63] on div at bounding box center [19, 62] width 9 height 9
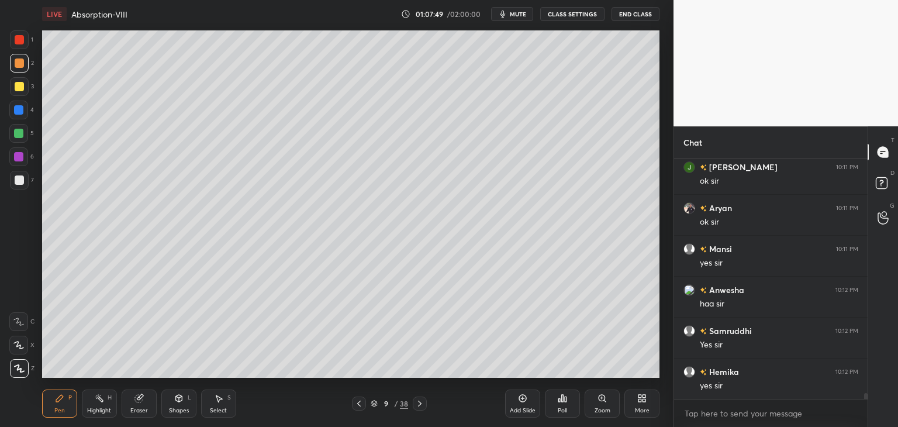
click at [22, 37] on div at bounding box center [19, 39] width 9 height 9
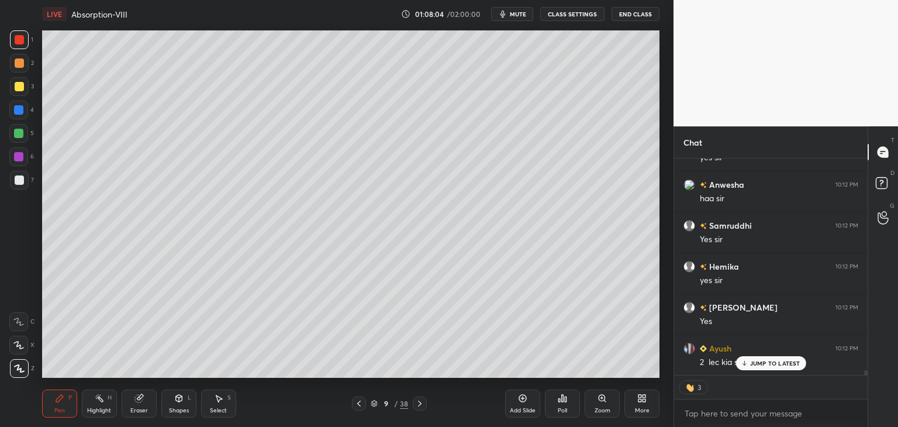
scroll to position [10231, 0]
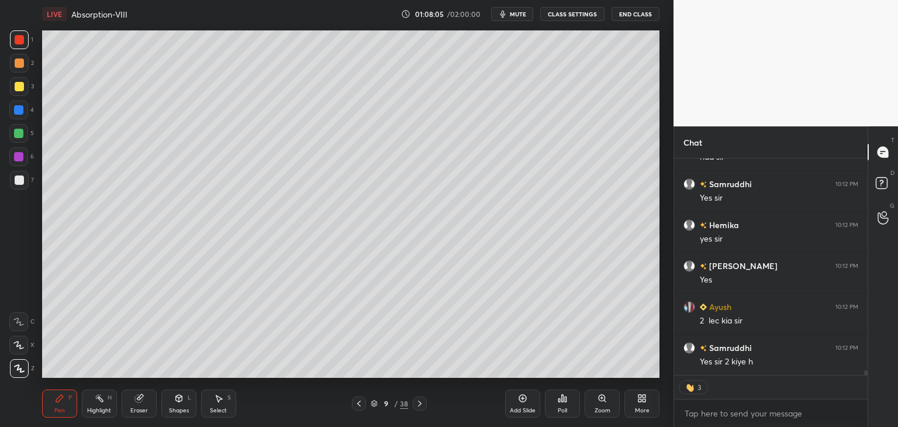
type textarea "x"
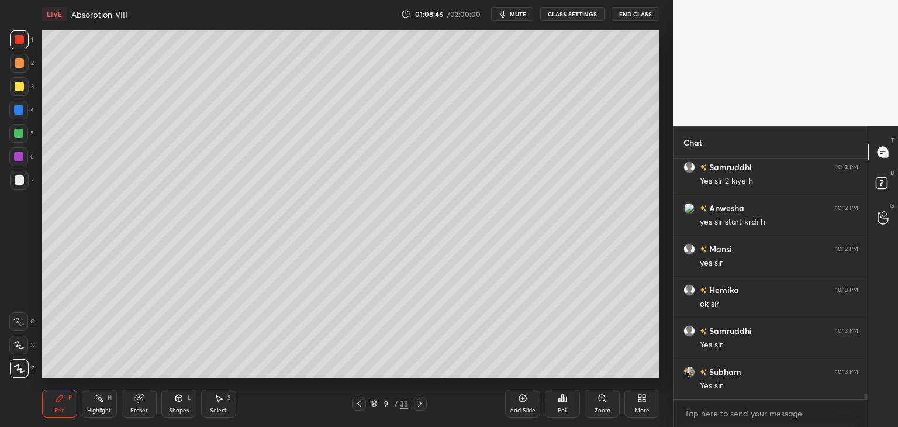
scroll to position [10452, 0]
click at [19, 86] on div at bounding box center [19, 86] width 9 height 9
click at [522, 13] on span "mute" at bounding box center [518, 14] width 16 height 8
click at [565, 410] on div "Poll" at bounding box center [562, 411] width 9 height 6
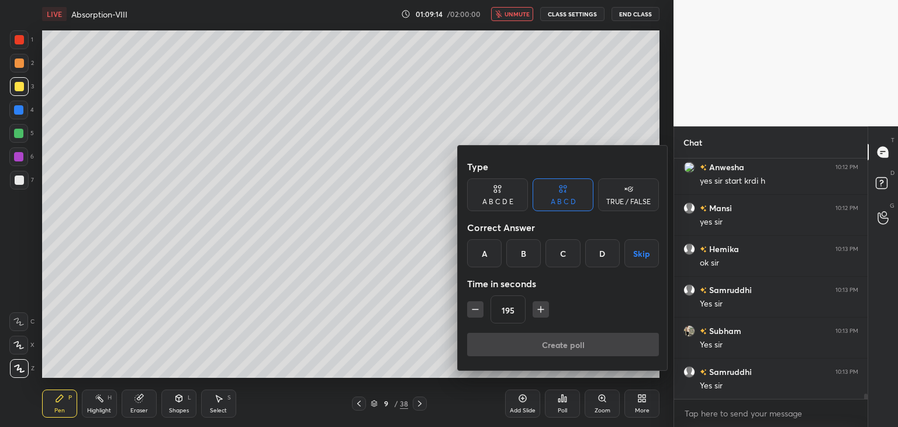
click at [537, 311] on icon "button" at bounding box center [541, 309] width 12 height 12
click at [537, 312] on icon "button" at bounding box center [541, 309] width 12 height 12
click at [538, 312] on icon "button" at bounding box center [541, 309] width 12 height 12
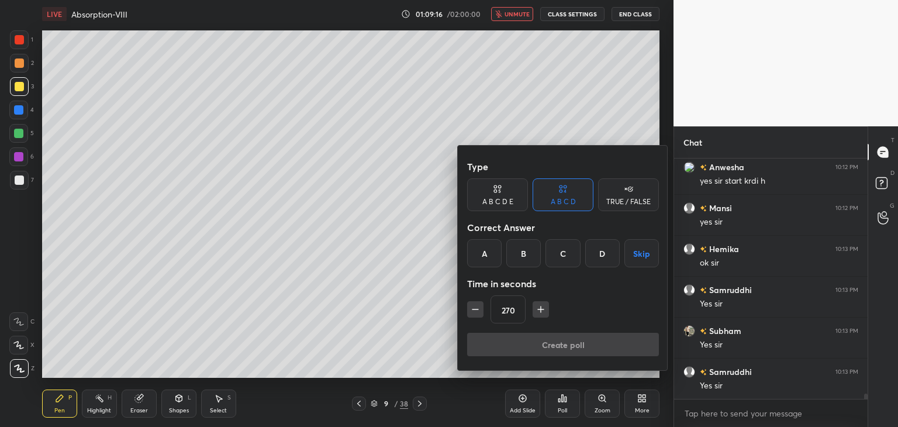
click at [538, 312] on icon "button" at bounding box center [541, 309] width 12 height 12
type input "285"
click at [487, 257] on div "A" at bounding box center [484, 253] width 35 height 28
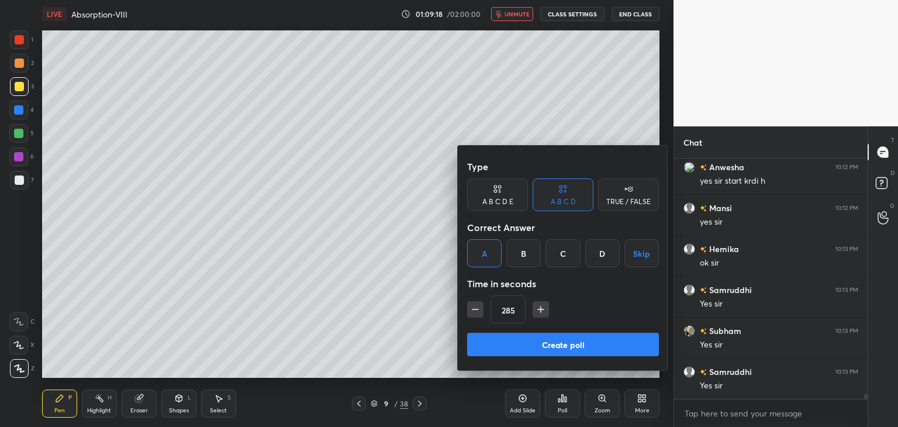
click at [550, 346] on button "Create poll" at bounding box center [563, 344] width 192 height 23
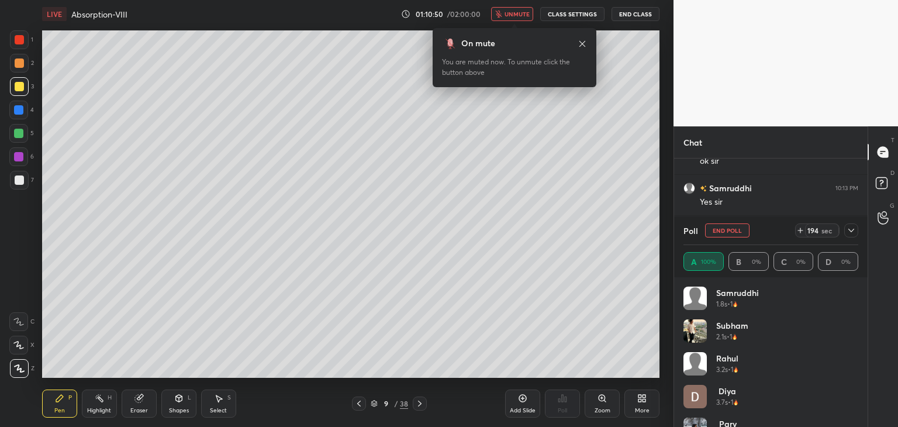
scroll to position [10582, 0]
click at [538, 2] on div "LIVE Absorption-VIII 01:11:52 / 02:00:00 unmute CLASS SETTINGS End Class" at bounding box center [351, 14] width 618 height 28
drag, startPoint x: 522, startPoint y: 13, endPoint x: 514, endPoint y: 16, distance: 8.7
click at [522, 13] on span "unmute" at bounding box center [517, 14] width 25 height 8
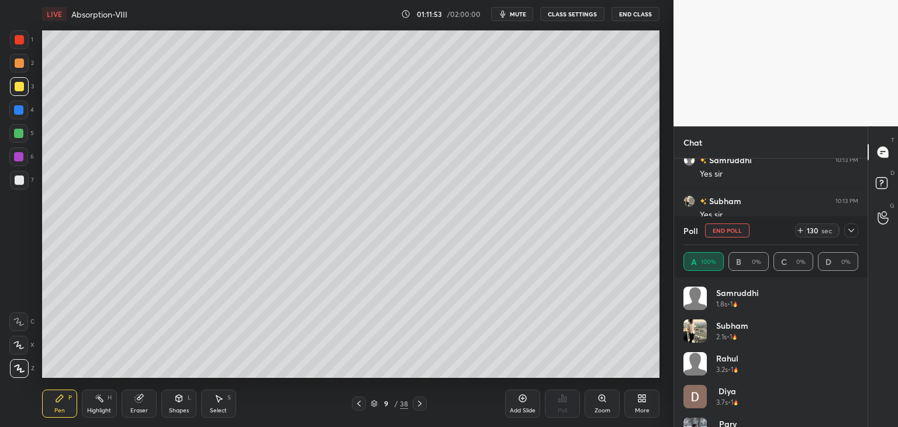
click at [849, 229] on icon at bounding box center [851, 230] width 9 height 9
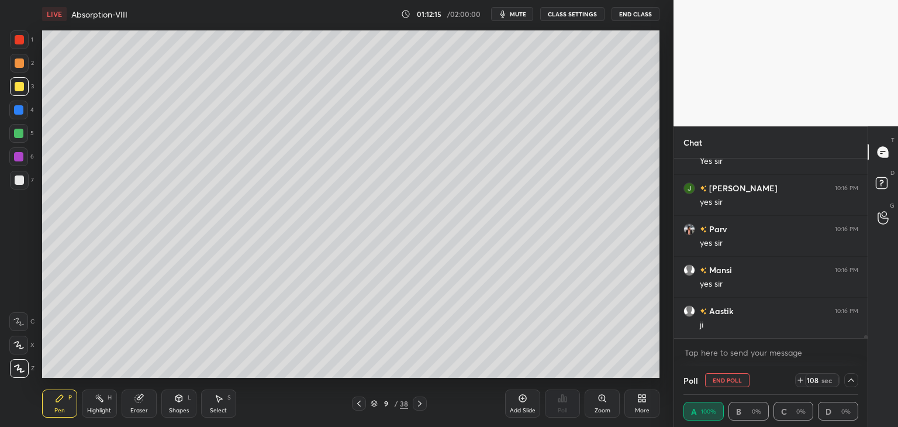
scroll to position [4, 4]
click at [727, 384] on button "End Poll" at bounding box center [727, 380] width 44 height 14
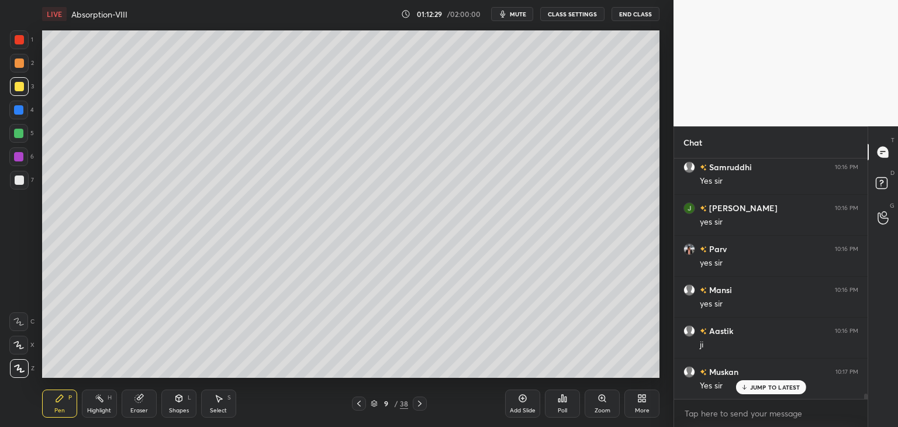
scroll to position [0, 0]
click at [142, 409] on div "Eraser" at bounding box center [139, 411] width 18 height 6
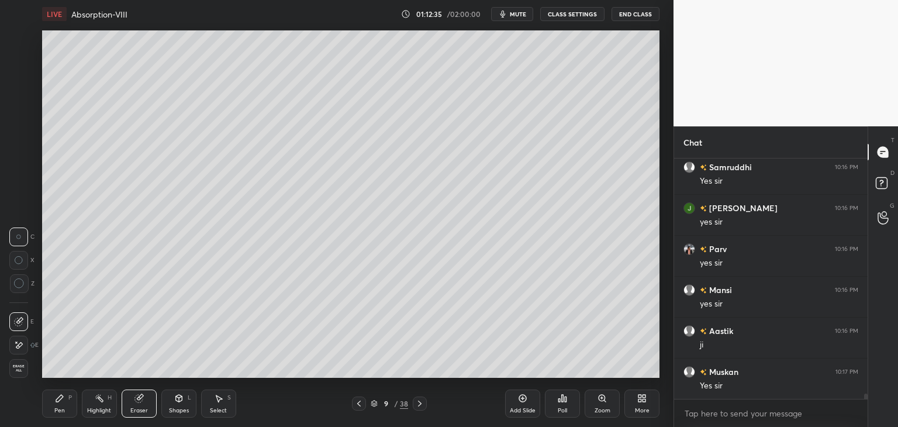
click at [20, 364] on span "Erase all" at bounding box center [19, 368] width 18 height 8
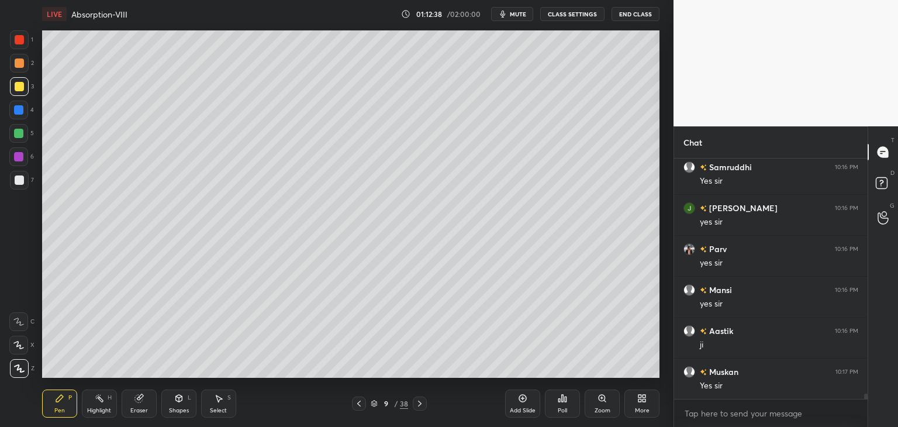
click at [417, 404] on icon at bounding box center [419, 403] width 9 height 9
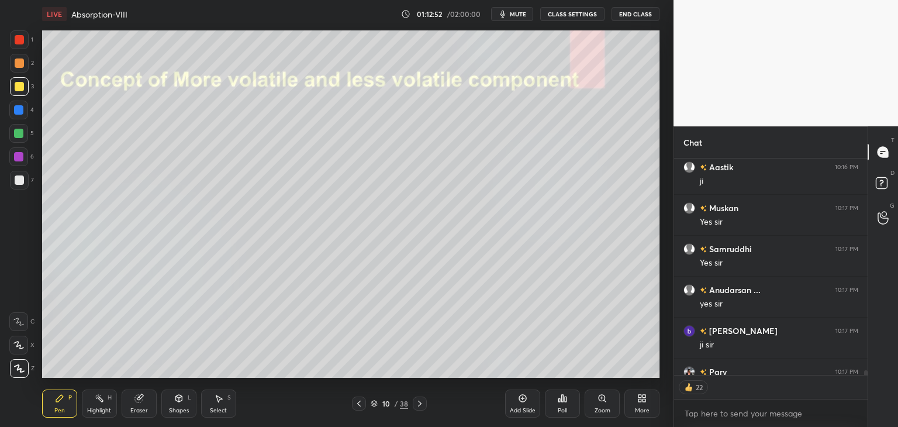
click at [181, 412] on div "Shapes" at bounding box center [179, 411] width 20 height 6
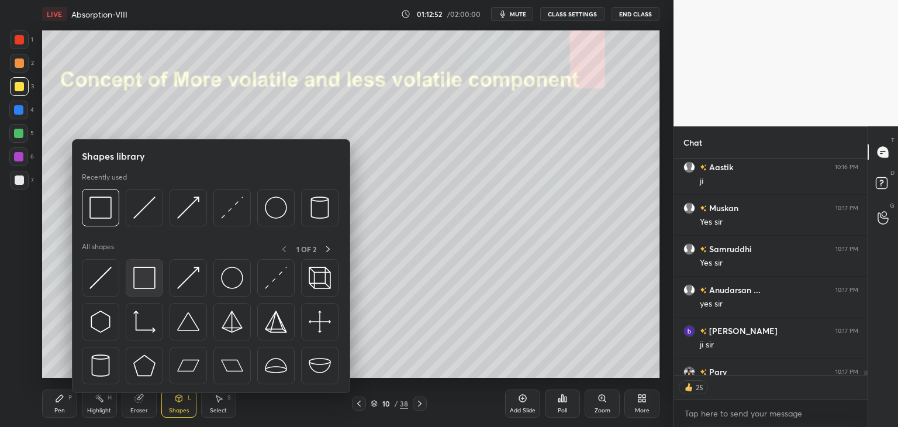
click at [140, 293] on div at bounding box center [144, 277] width 37 height 37
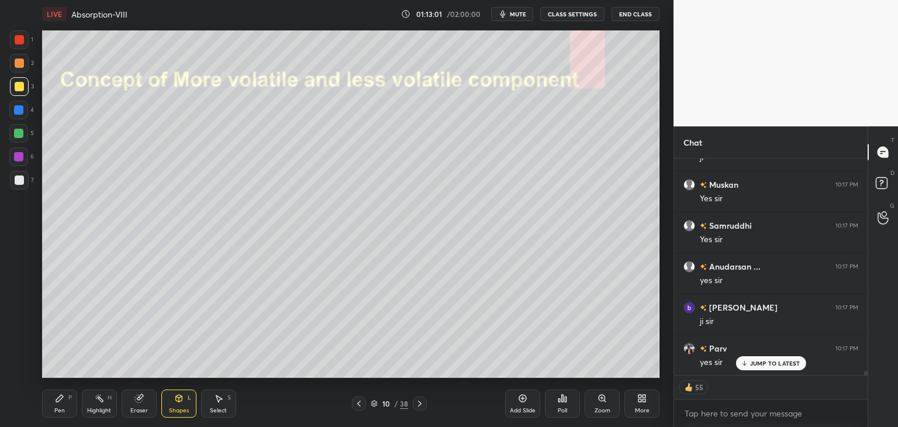
click at [63, 405] on div "Pen P" at bounding box center [59, 403] width 35 height 28
click at [18, 158] on div at bounding box center [18, 156] width 9 height 9
click at [18, 181] on div at bounding box center [19, 179] width 9 height 9
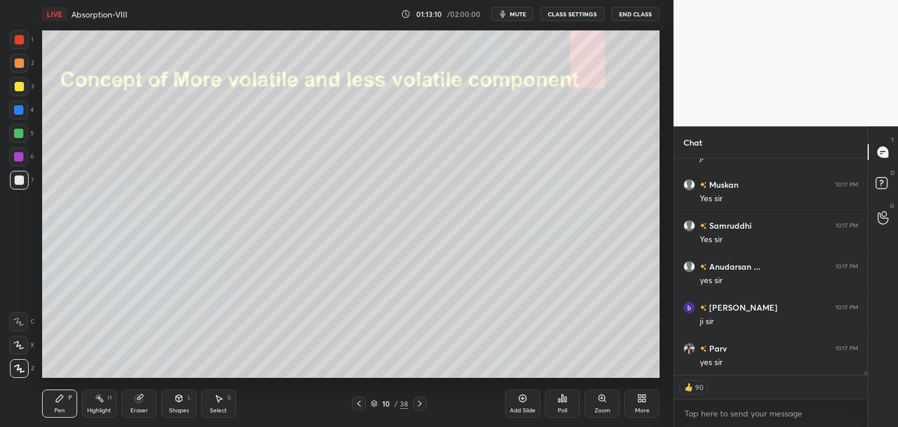
scroll to position [10694, 0]
click at [175, 408] on div "Shapes" at bounding box center [179, 411] width 20 height 6
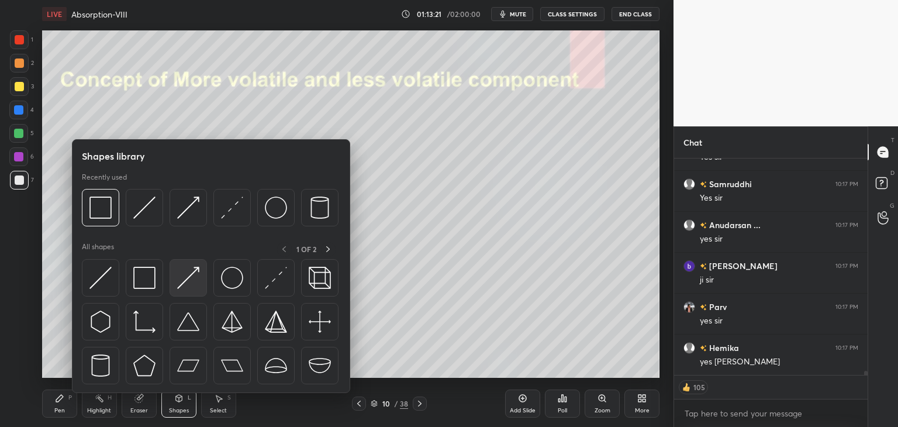
click at [182, 285] on img at bounding box center [188, 278] width 22 height 22
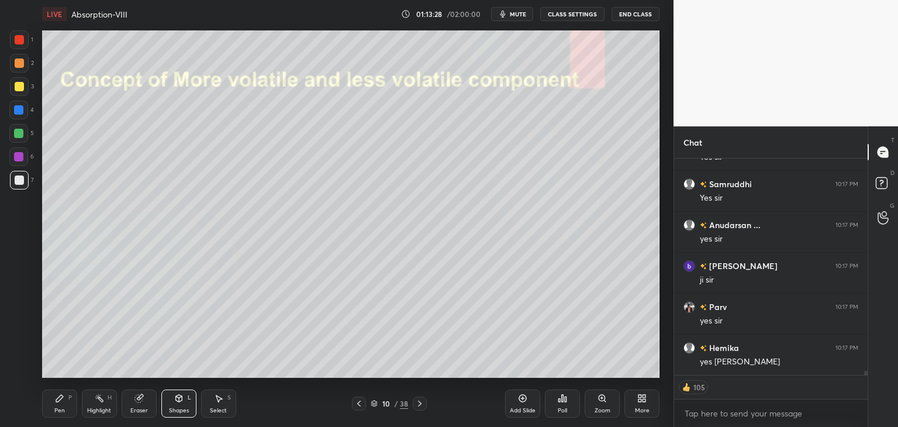
click at [146, 411] on div "Eraser" at bounding box center [139, 411] width 18 height 6
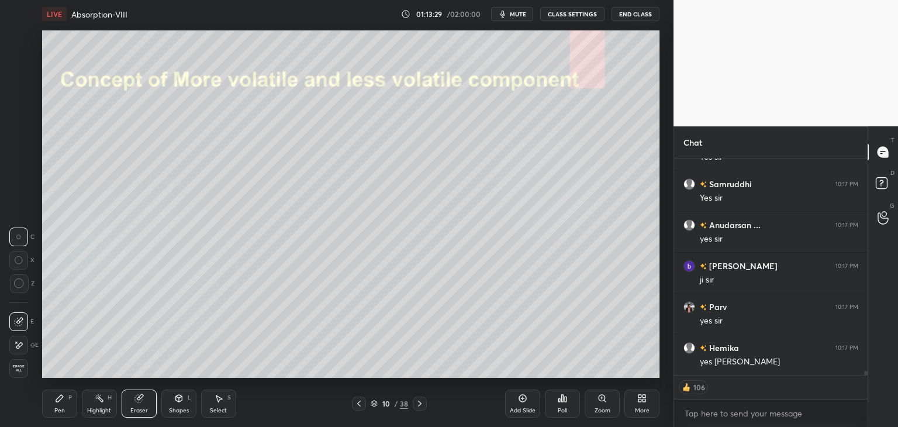
click at [175, 413] on div "Shapes" at bounding box center [179, 411] width 20 height 6
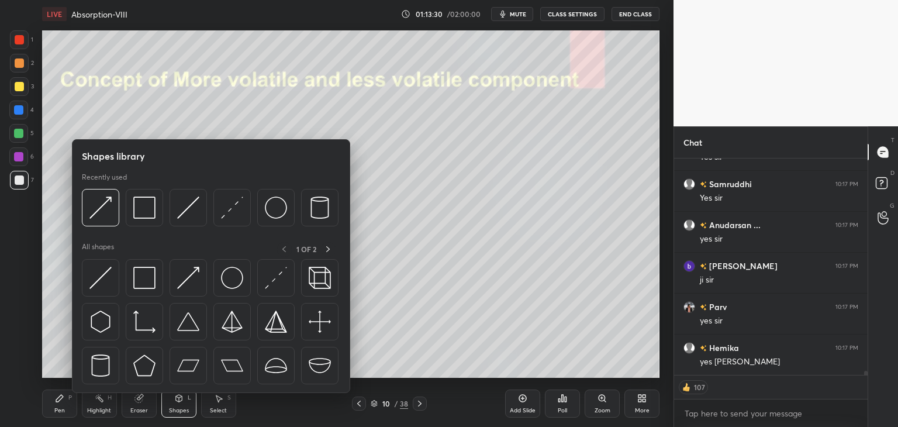
click at [58, 409] on div "Pen" at bounding box center [59, 411] width 11 height 6
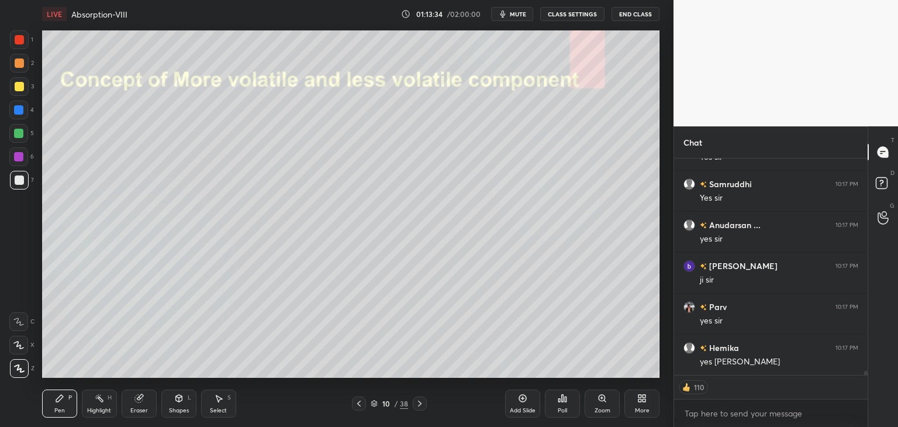
click at [181, 412] on div "Shapes" at bounding box center [179, 411] width 20 height 6
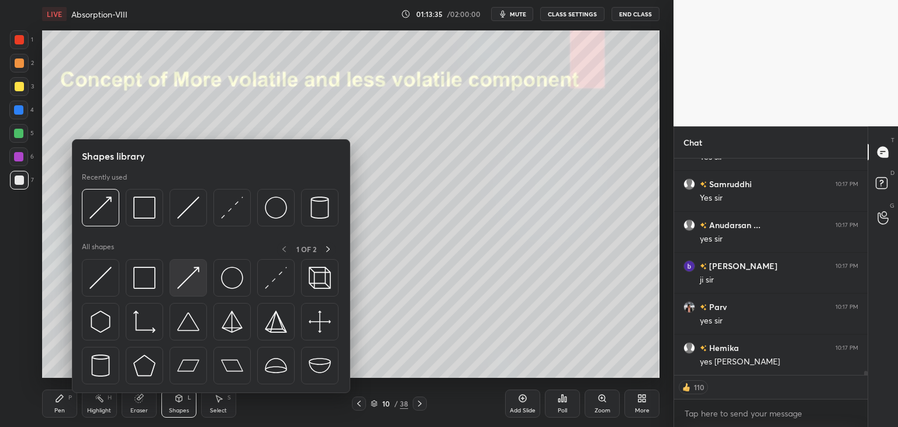
click at [187, 283] on img at bounding box center [188, 278] width 22 height 22
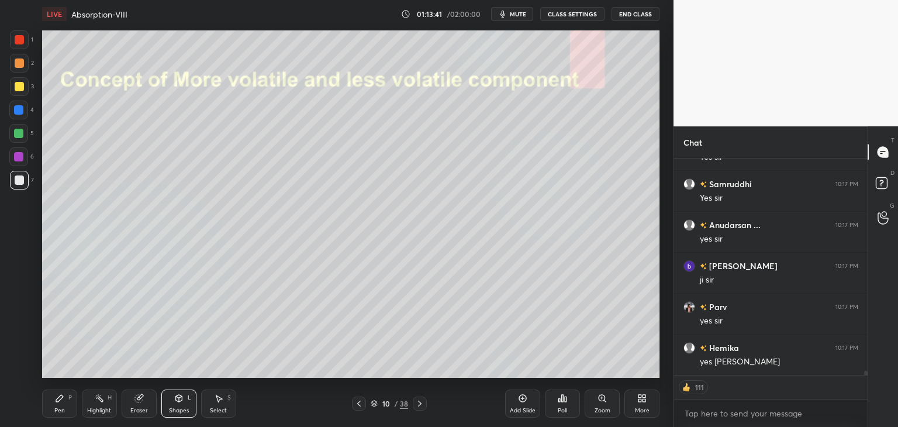
click at [182, 408] on div "Shapes" at bounding box center [179, 411] width 20 height 6
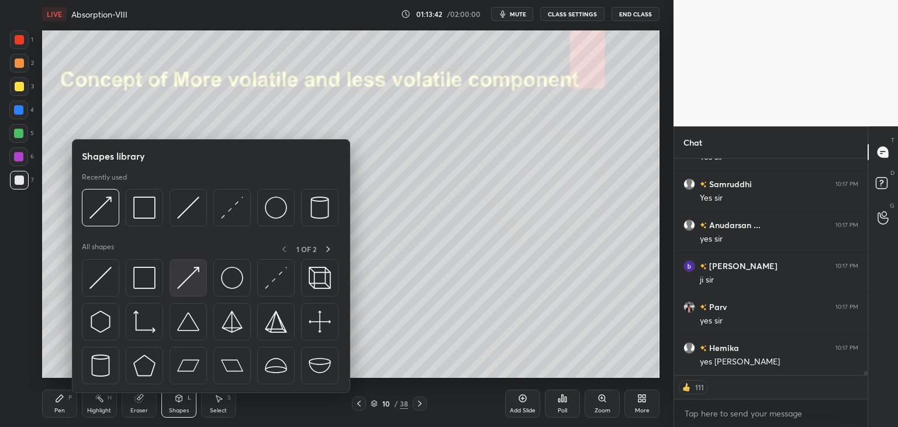
click at [190, 283] on img at bounding box center [188, 278] width 22 height 22
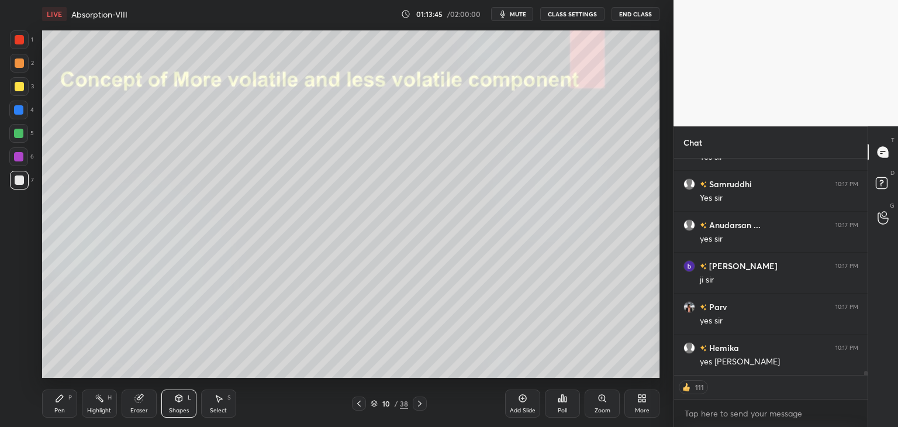
scroll to position [237, 190]
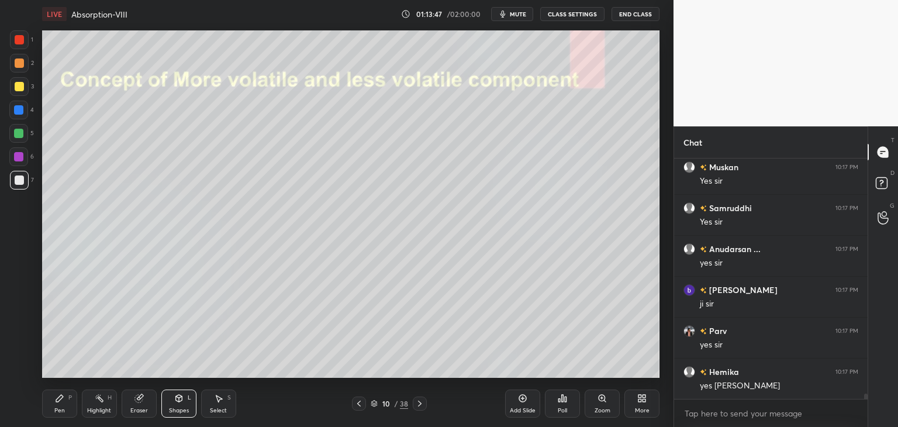
click at [70, 405] on div "Pen P" at bounding box center [59, 403] width 35 height 28
click at [19, 187] on div at bounding box center [19, 180] width 19 height 19
click at [16, 94] on div at bounding box center [19, 86] width 19 height 19
click at [175, 412] on div "Shapes" at bounding box center [179, 411] width 20 height 6
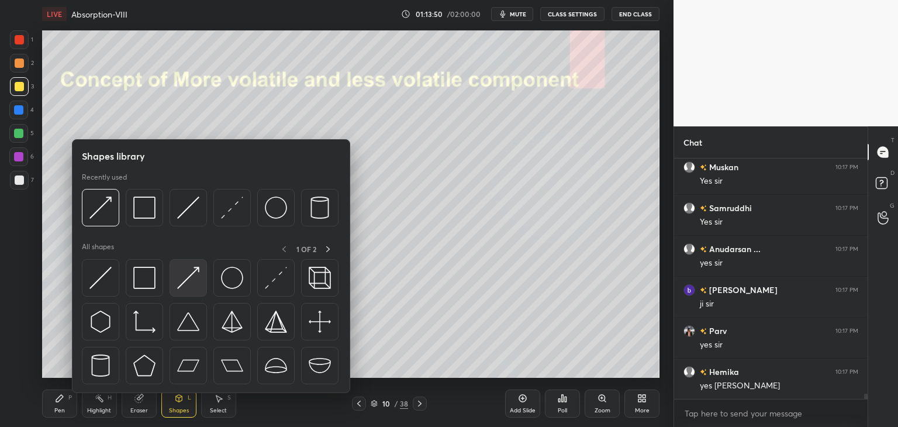
click at [182, 288] on img at bounding box center [188, 278] width 22 height 22
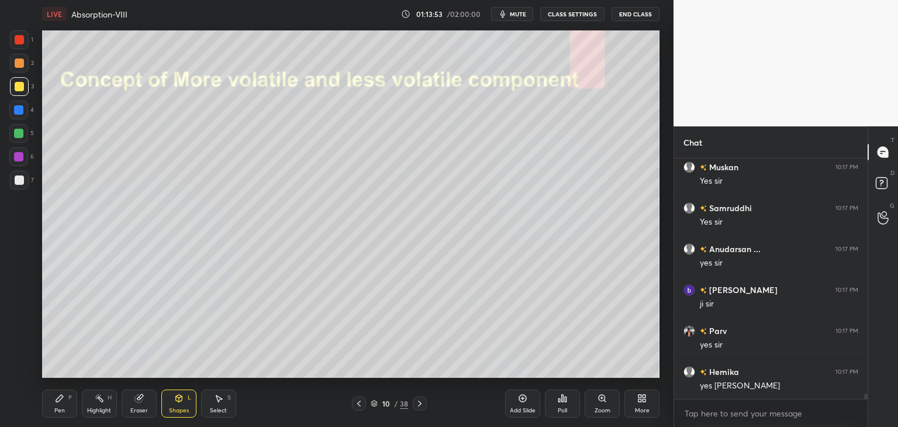
click at [56, 412] on div "Pen" at bounding box center [59, 411] width 11 height 6
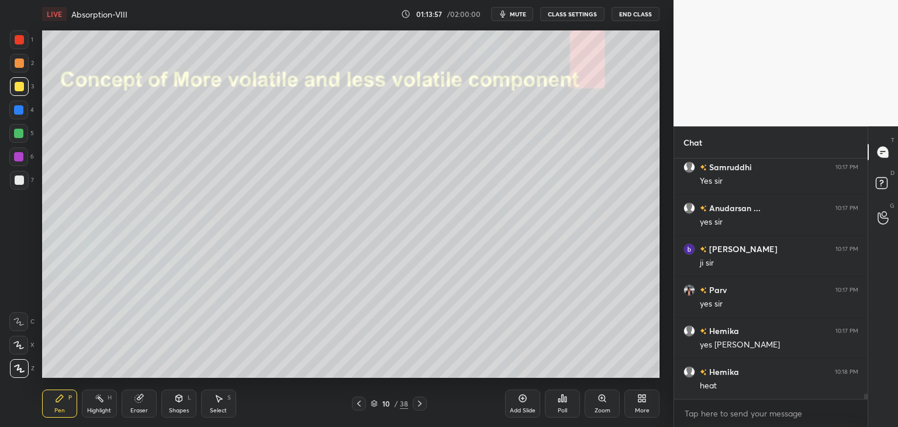
scroll to position [10752, 0]
click at [59, 408] on div "Pen" at bounding box center [59, 411] width 11 height 6
click at [20, 182] on div at bounding box center [19, 179] width 9 height 9
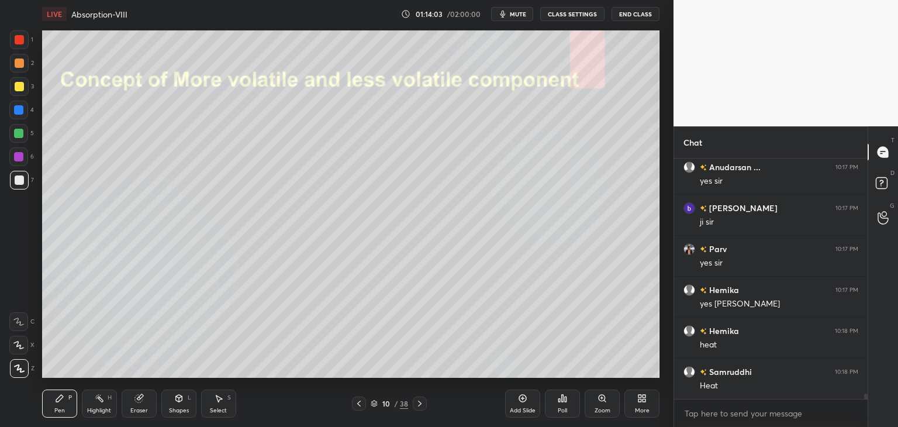
click at [18, 157] on div at bounding box center [18, 156] width 9 height 9
click at [19, 178] on div at bounding box center [19, 179] width 9 height 9
click at [18, 87] on div at bounding box center [19, 86] width 9 height 9
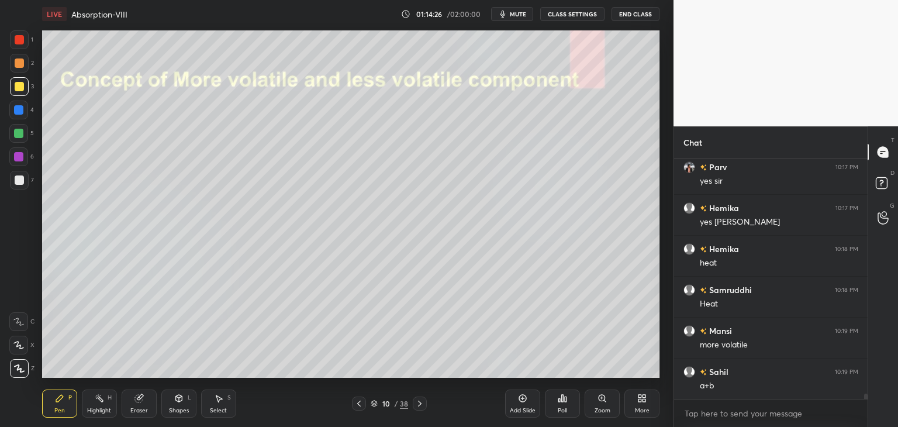
scroll to position [10874, 0]
click at [16, 184] on div at bounding box center [19, 179] width 9 height 9
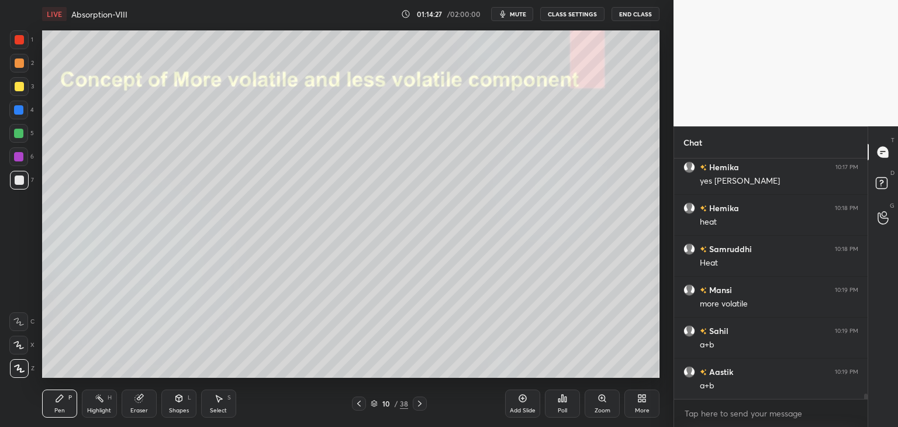
click at [18, 62] on div at bounding box center [19, 62] width 9 height 9
click at [18, 42] on div at bounding box center [19, 39] width 9 height 9
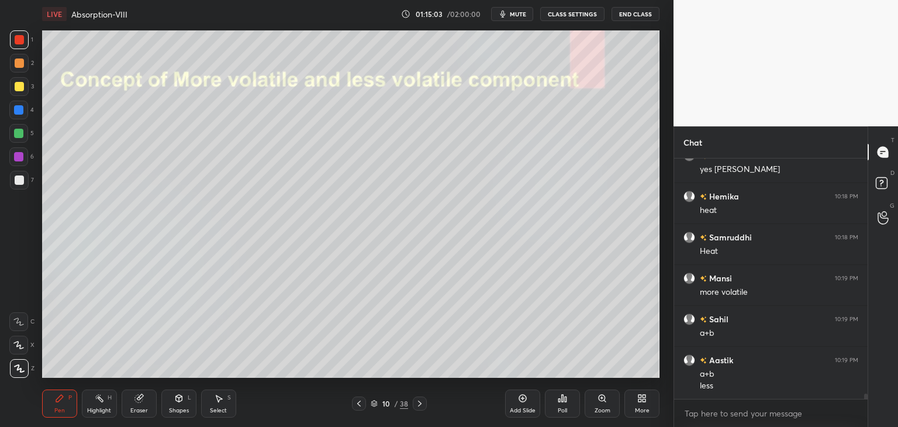
scroll to position [10927, 0]
click at [14, 187] on div at bounding box center [19, 180] width 19 height 19
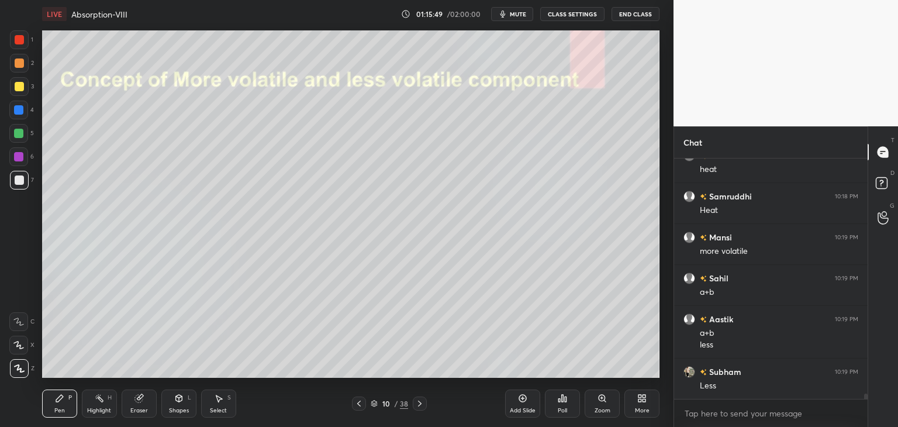
click at [22, 183] on div at bounding box center [19, 179] width 9 height 9
click at [19, 87] on div at bounding box center [19, 86] width 9 height 9
click at [16, 65] on div at bounding box center [19, 62] width 9 height 9
click at [15, 45] on div at bounding box center [19, 39] width 19 height 19
click at [19, 192] on div "7" at bounding box center [22, 182] width 24 height 23
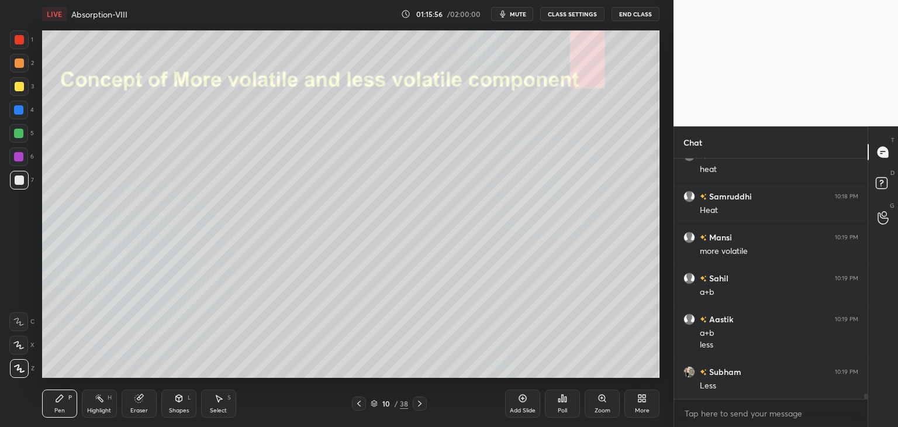
scroll to position [10968, 0]
click at [18, 349] on icon at bounding box center [18, 345] width 11 height 8
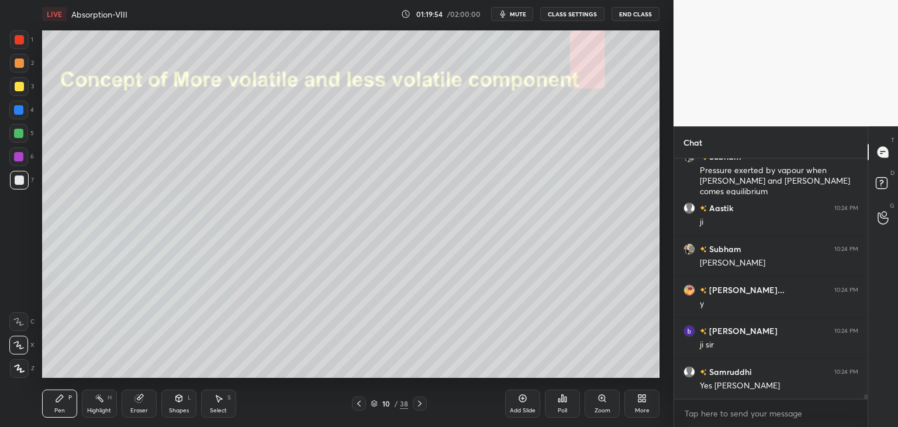
scroll to position [11788, 0]
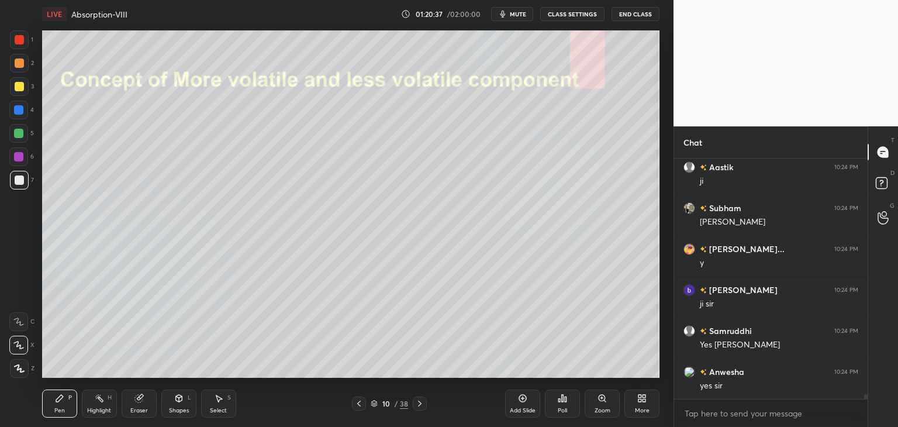
click at [522, 405] on div "Add Slide" at bounding box center [522, 403] width 35 height 28
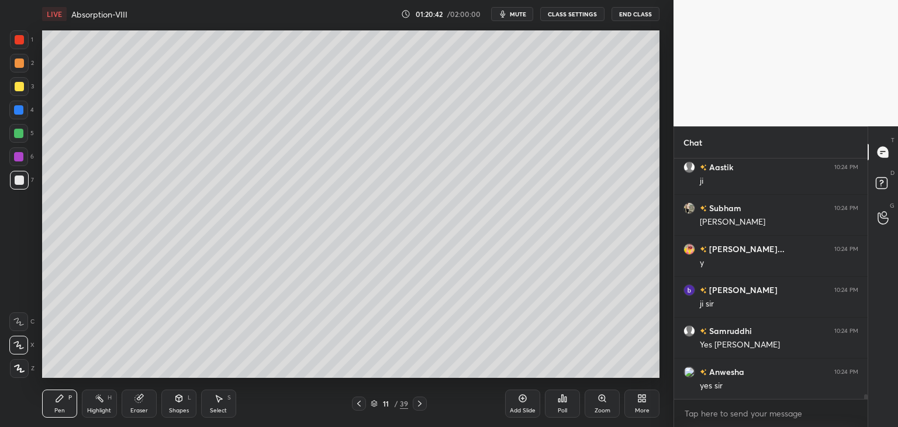
click at [16, 87] on div at bounding box center [19, 86] width 9 height 9
click at [358, 405] on icon at bounding box center [358, 403] width 9 height 9
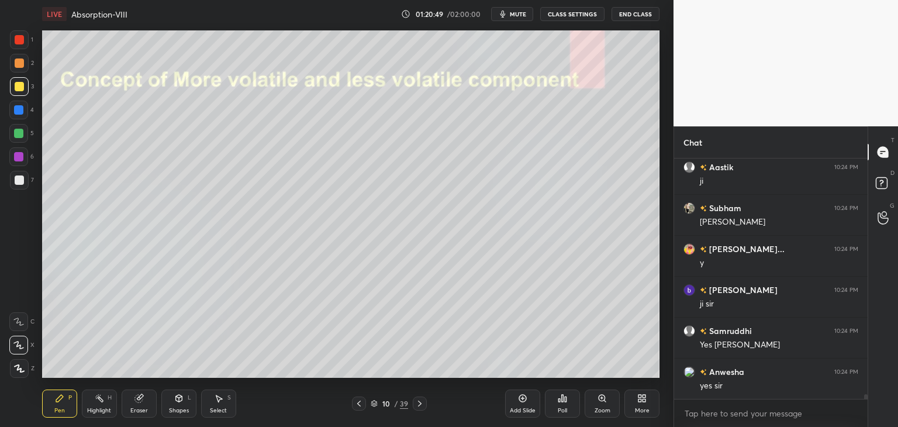
scroll to position [11829, 0]
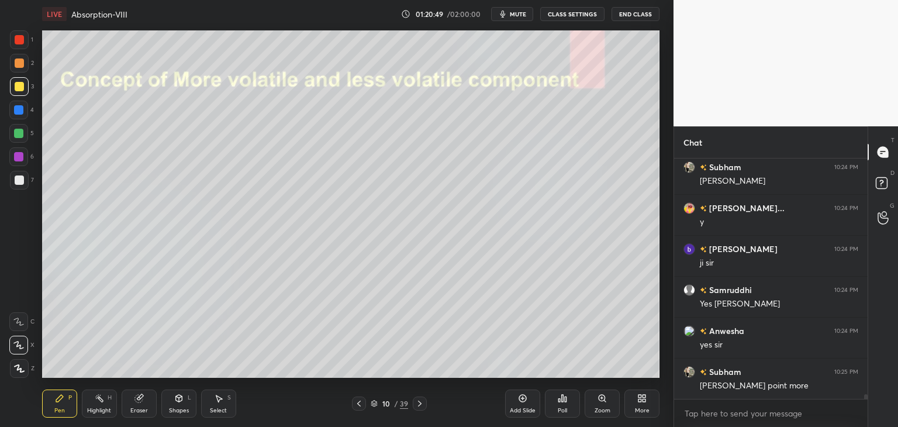
click at [419, 406] on icon at bounding box center [420, 404] width 4 height 6
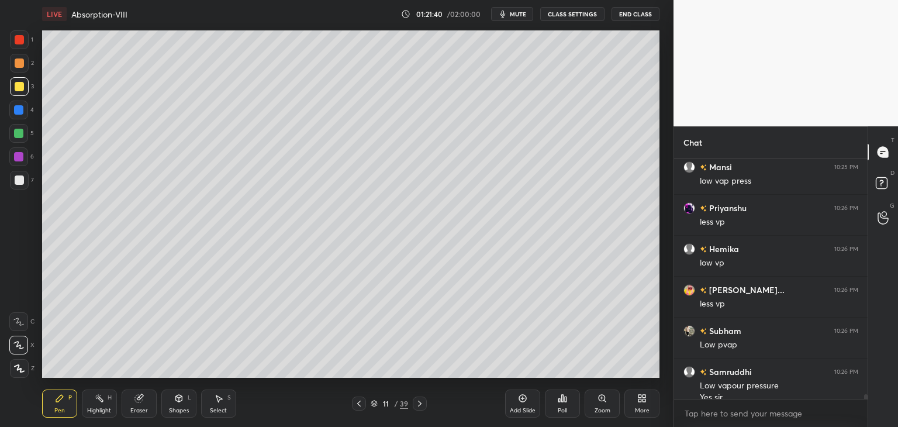
scroll to position [12454, 0]
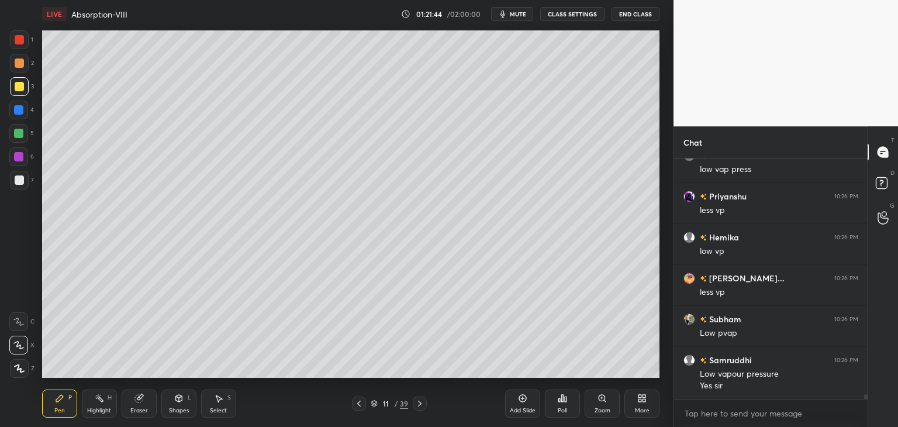
click at [363, 408] on icon at bounding box center [358, 403] width 9 height 9
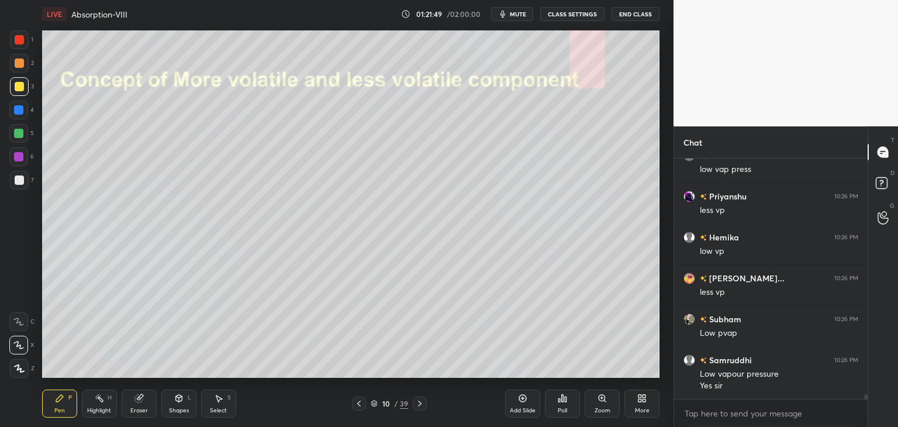
scroll to position [12495, 0]
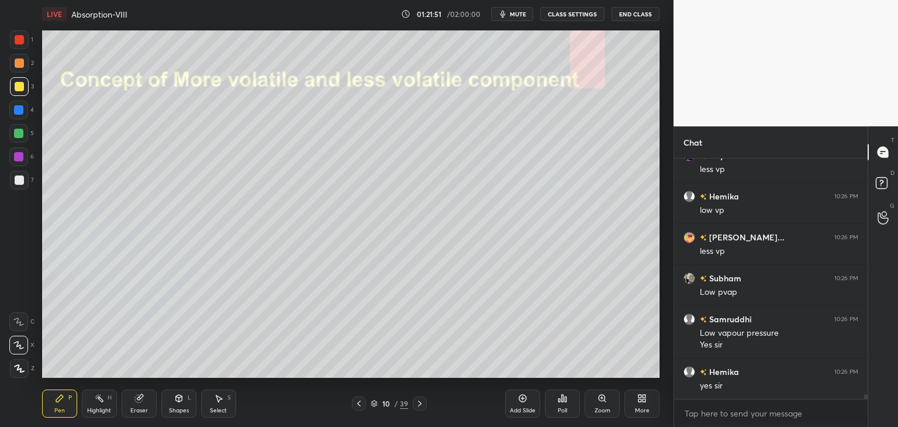
click at [21, 180] on div at bounding box center [19, 179] width 9 height 9
click at [421, 405] on icon at bounding box center [419, 403] width 9 height 9
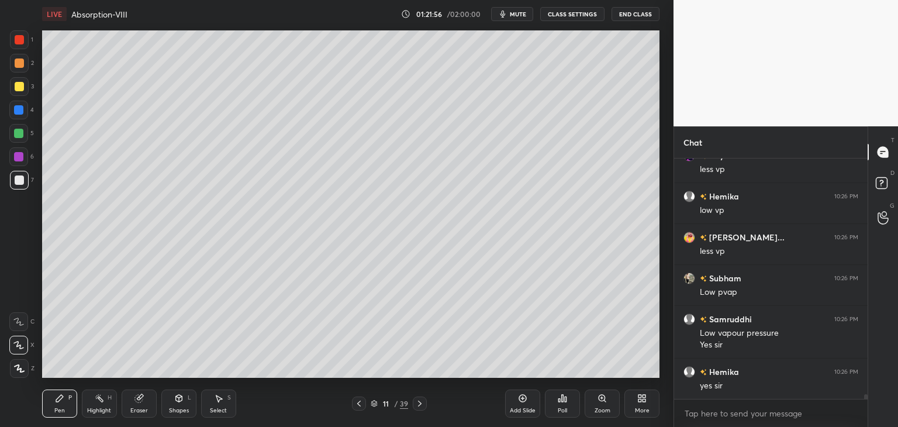
click at [13, 91] on div at bounding box center [19, 86] width 19 height 19
click at [16, 67] on div at bounding box center [19, 62] width 9 height 9
click at [13, 47] on div at bounding box center [19, 39] width 19 height 19
click at [15, 161] on div at bounding box center [18, 156] width 19 height 19
click at [15, 182] on div at bounding box center [19, 179] width 9 height 9
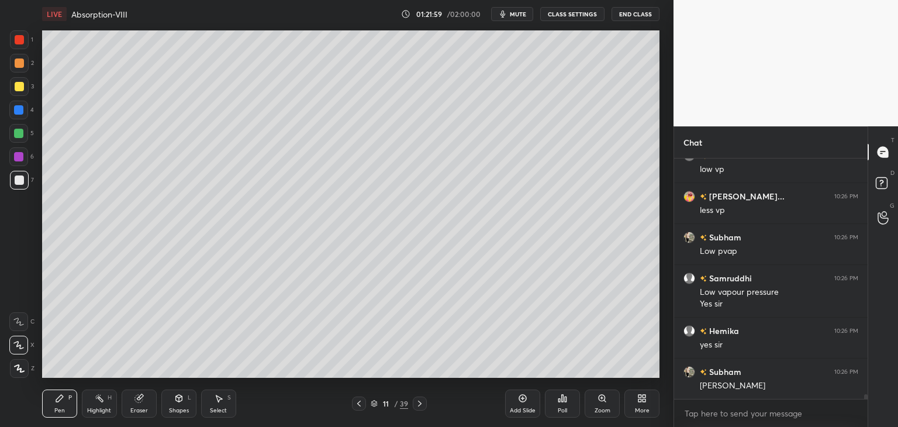
scroll to position [12618, 0]
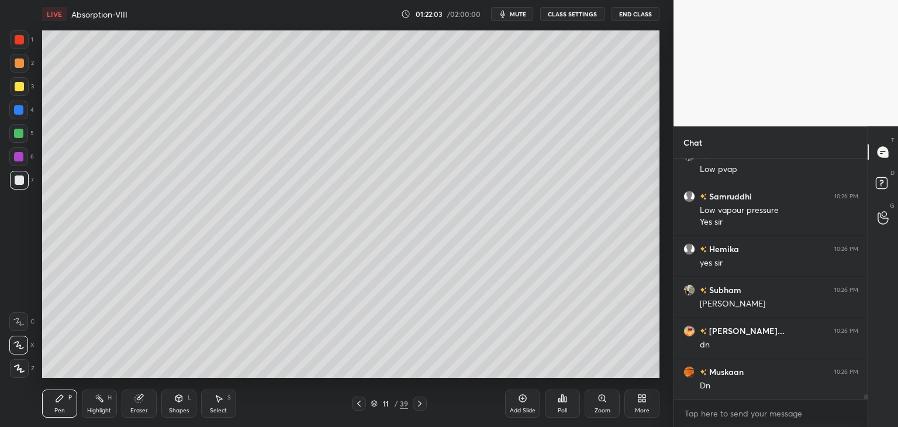
click at [421, 405] on icon at bounding box center [419, 403] width 9 height 9
drag, startPoint x: 362, startPoint y: 406, endPoint x: 373, endPoint y: 403, distance: 10.9
click at [364, 406] on div at bounding box center [359, 403] width 14 height 14
click at [519, 408] on div "Add Slide" at bounding box center [523, 411] width 26 height 6
click at [174, 406] on div "Shapes L" at bounding box center [178, 403] width 35 height 28
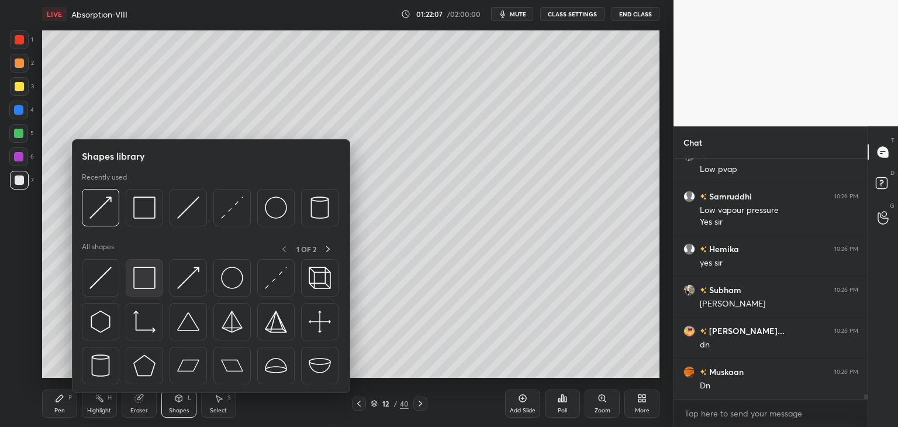
click at [151, 275] on img at bounding box center [144, 278] width 22 height 22
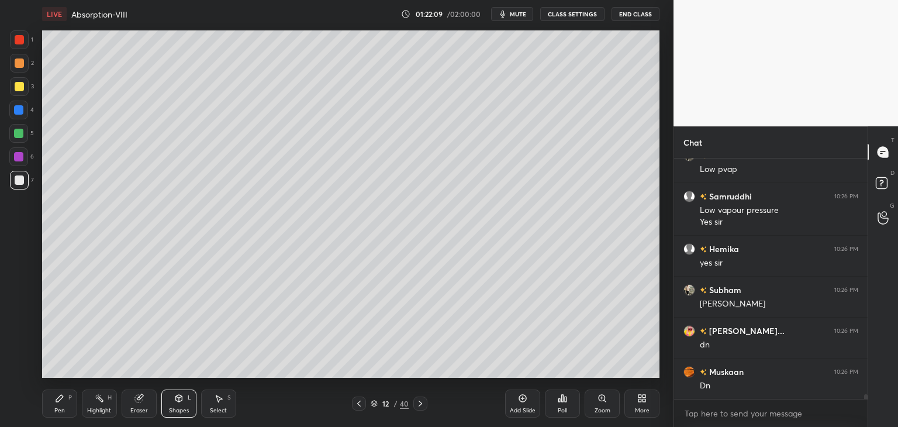
click at [61, 408] on div "Pen" at bounding box center [59, 411] width 11 height 6
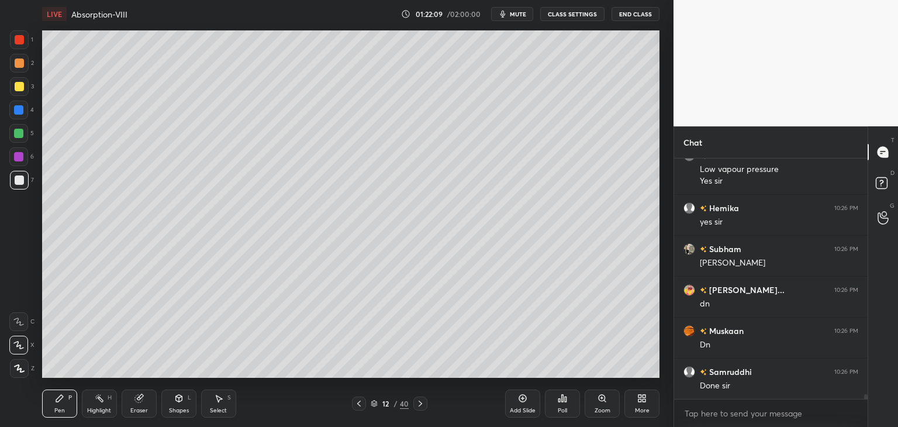
click at [186, 410] on div "Shapes" at bounding box center [179, 411] width 20 height 6
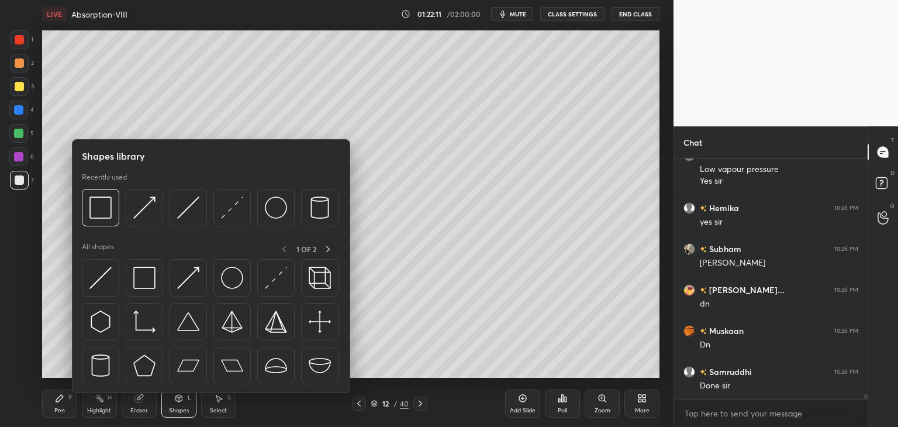
click at [185, 418] on div "Pen P Highlight H Eraser Shapes L Select S 12 / 40 Add Slide Poll Zoom More" at bounding box center [351, 403] width 618 height 47
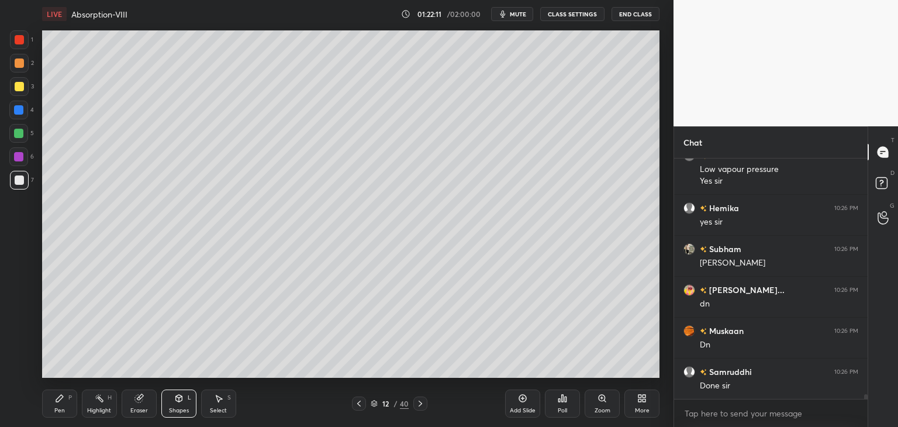
click at [185, 403] on div "Shapes L" at bounding box center [178, 403] width 35 height 28
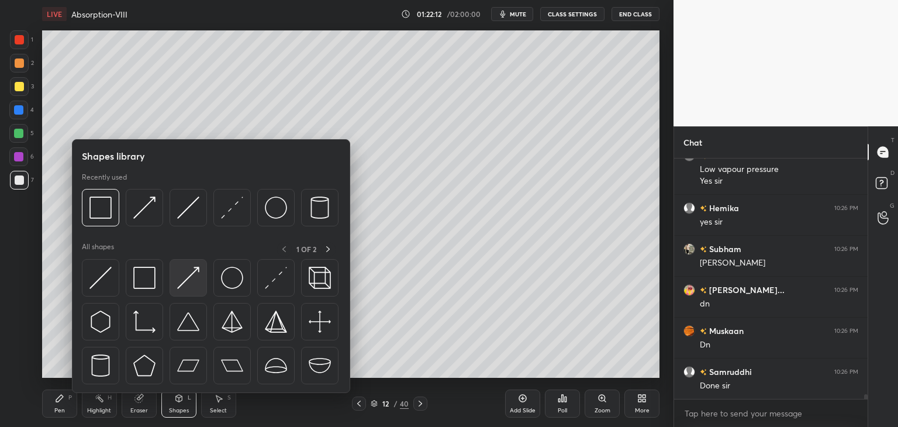
click at [189, 277] on img at bounding box center [188, 278] width 22 height 22
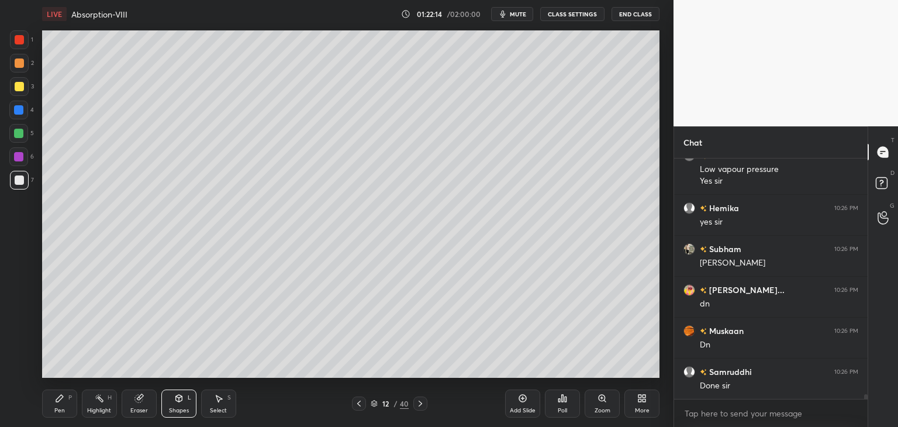
click at [175, 402] on icon at bounding box center [178, 398] width 9 height 9
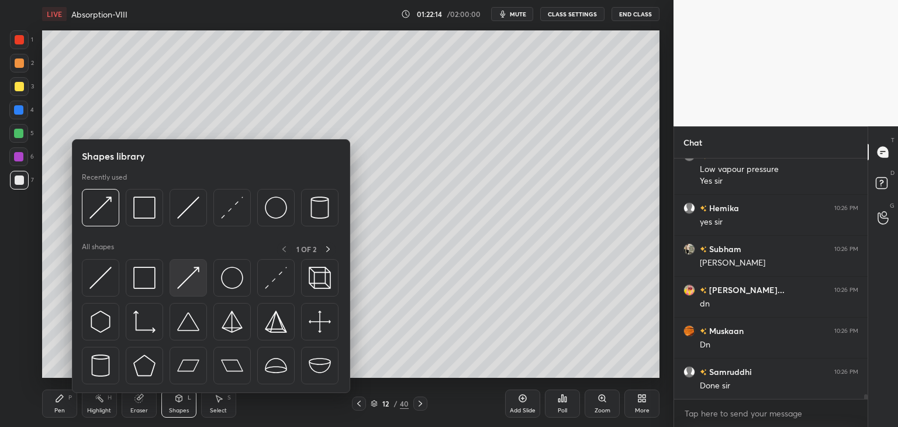
click at [182, 288] on img at bounding box center [188, 278] width 22 height 22
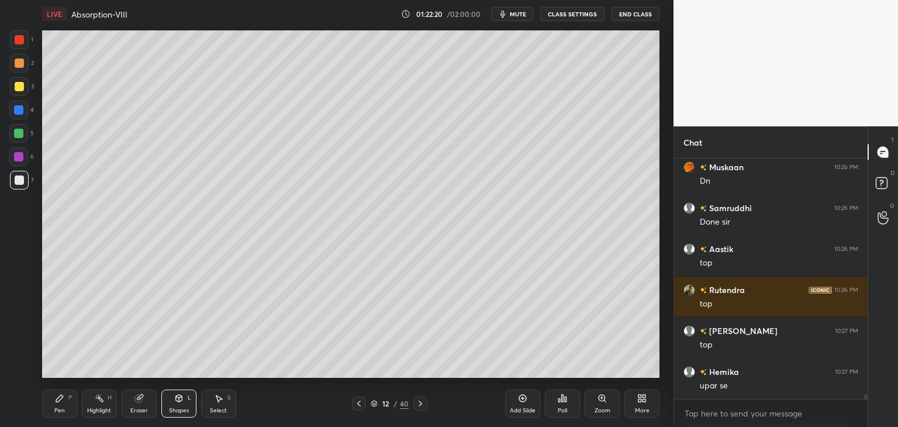
scroll to position [13028, 0]
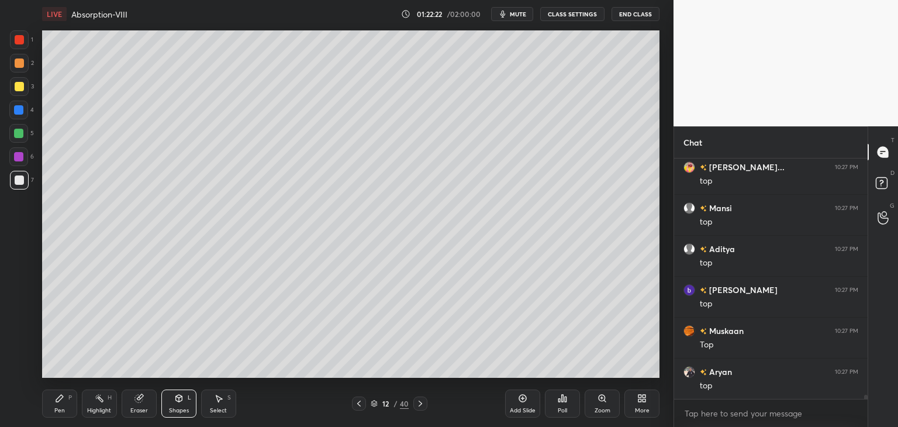
click at [61, 413] on div "Pen" at bounding box center [59, 411] width 11 height 6
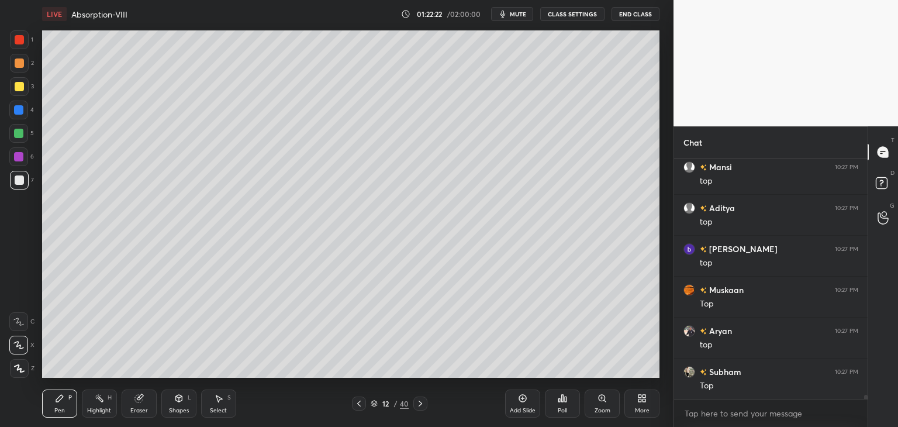
click at [173, 411] on div "Shapes" at bounding box center [179, 411] width 20 height 6
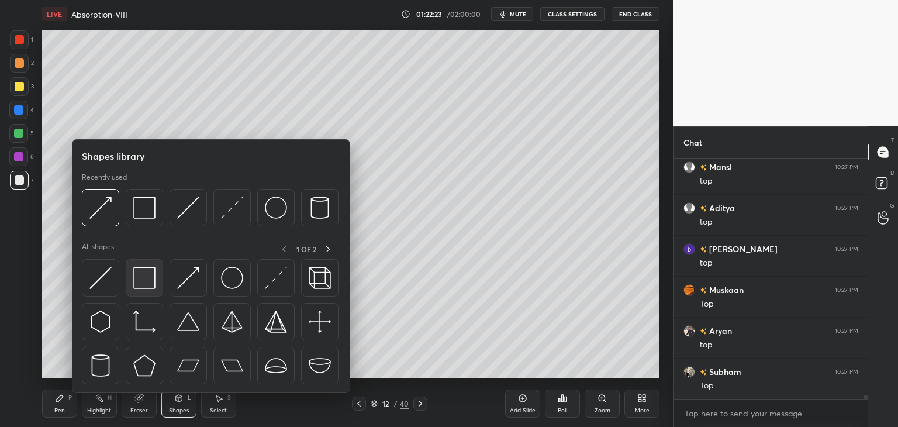
scroll to position [13232, 0]
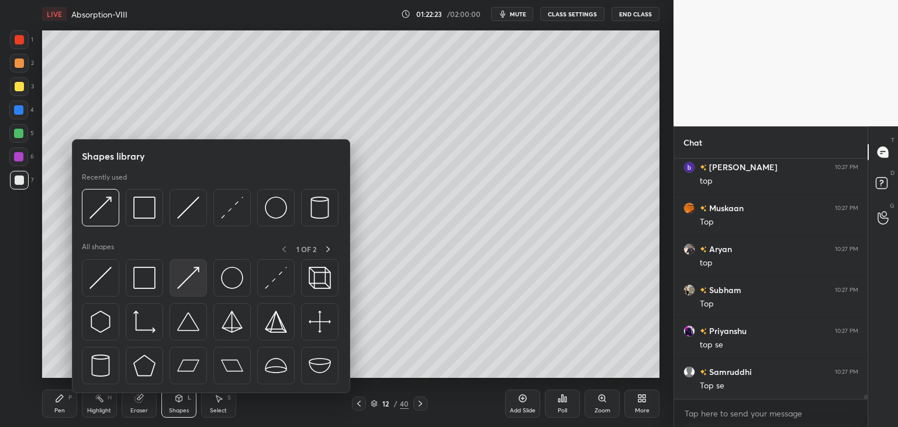
click at [193, 284] on img at bounding box center [188, 278] width 22 height 22
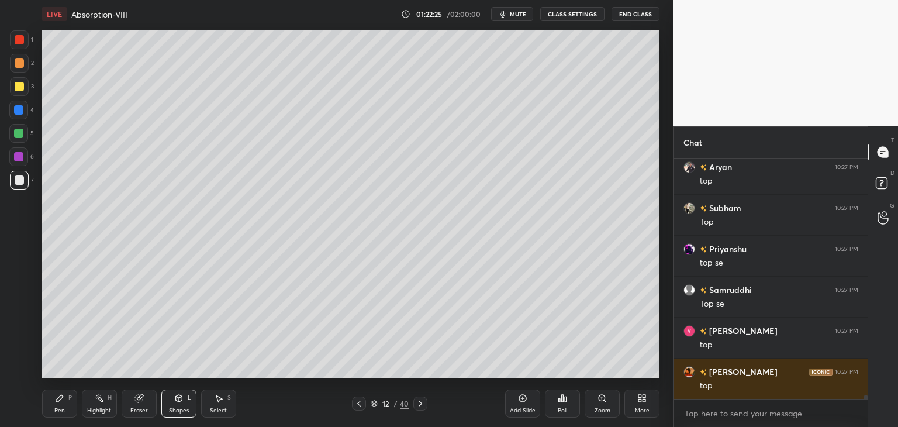
scroll to position [13355, 0]
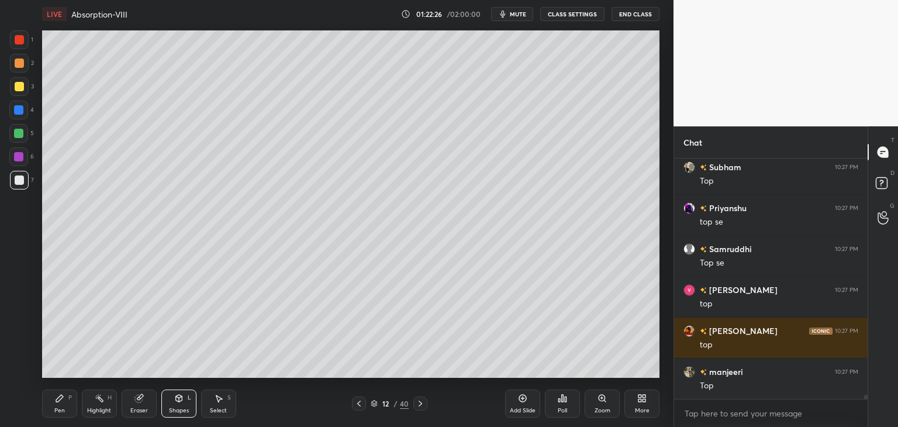
click at [61, 408] on div "Pen" at bounding box center [59, 411] width 11 height 6
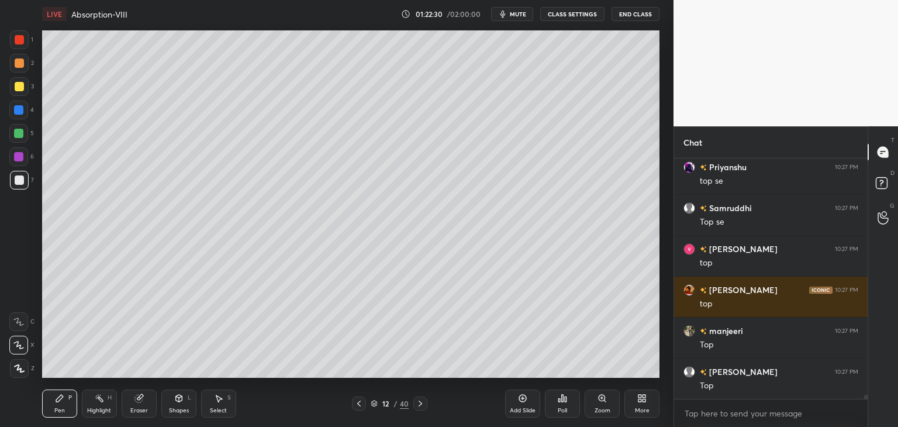
click at [19, 89] on div at bounding box center [19, 86] width 9 height 9
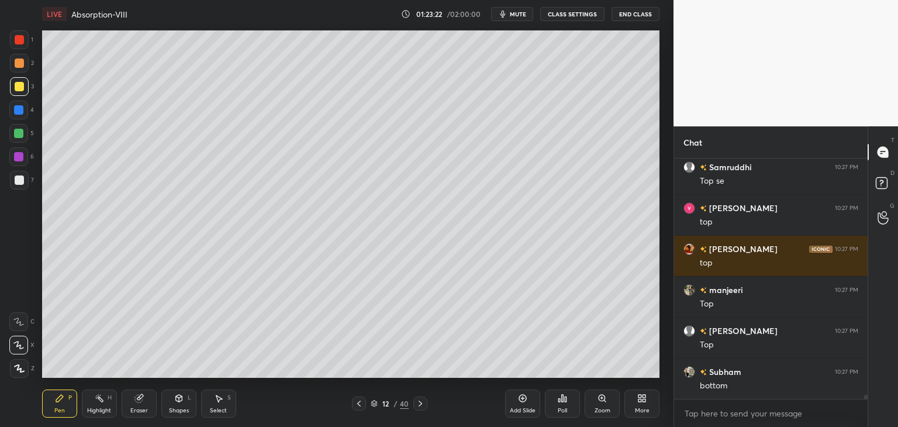
click at [16, 185] on div at bounding box center [19, 180] width 19 height 19
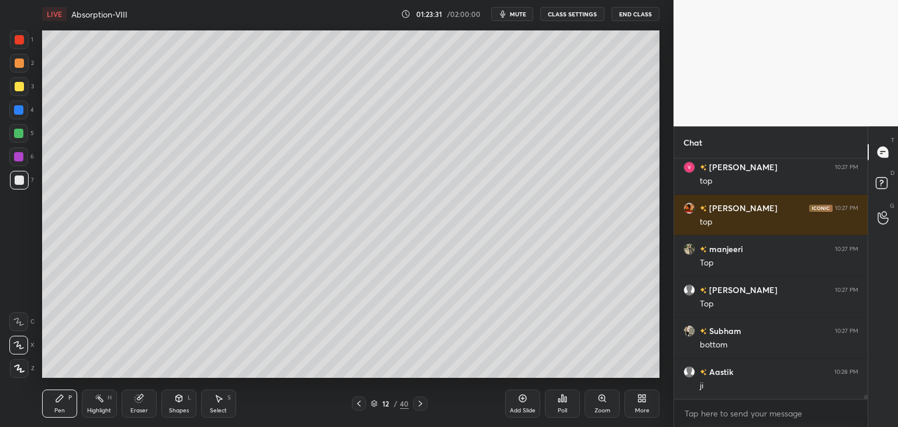
click at [19, 94] on div at bounding box center [19, 86] width 19 height 19
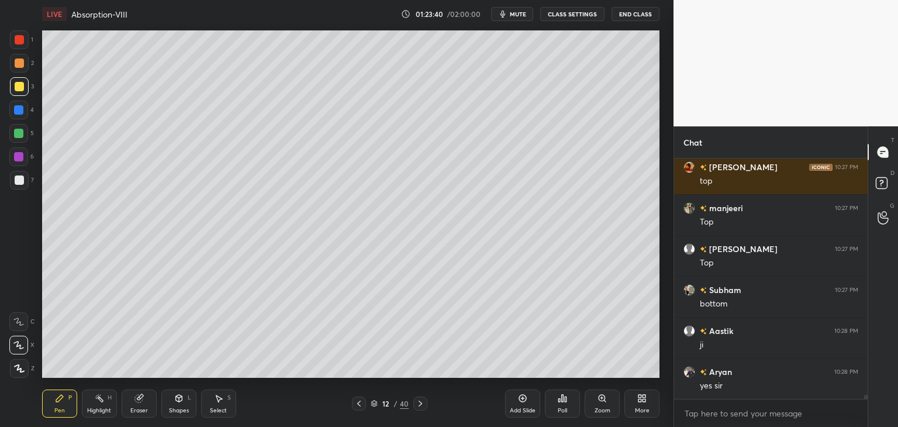
click at [18, 184] on div at bounding box center [19, 179] width 9 height 9
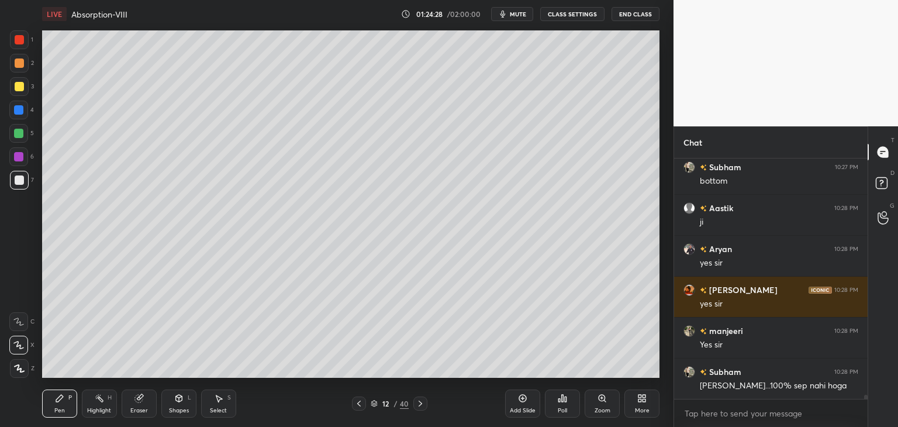
scroll to position [13683, 0]
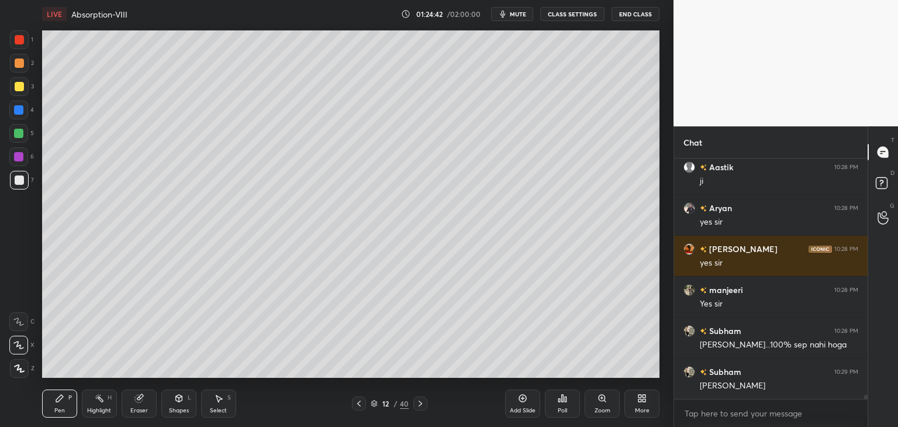
click at [19, 37] on div at bounding box center [19, 39] width 9 height 9
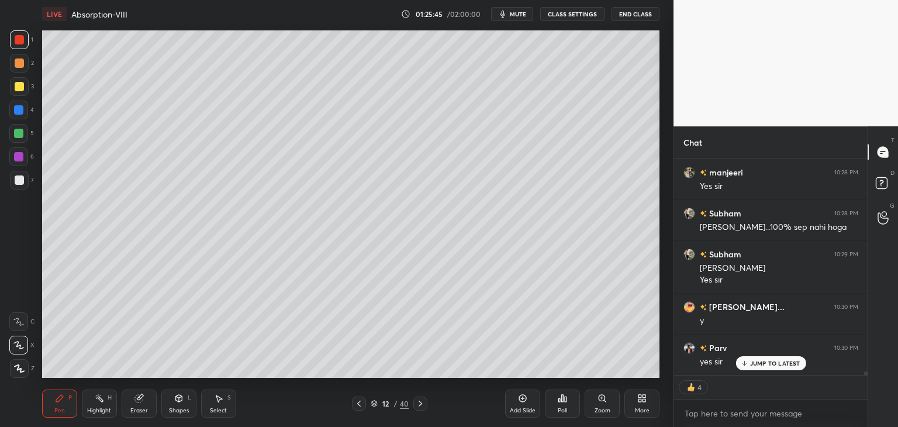
scroll to position [13840, 0]
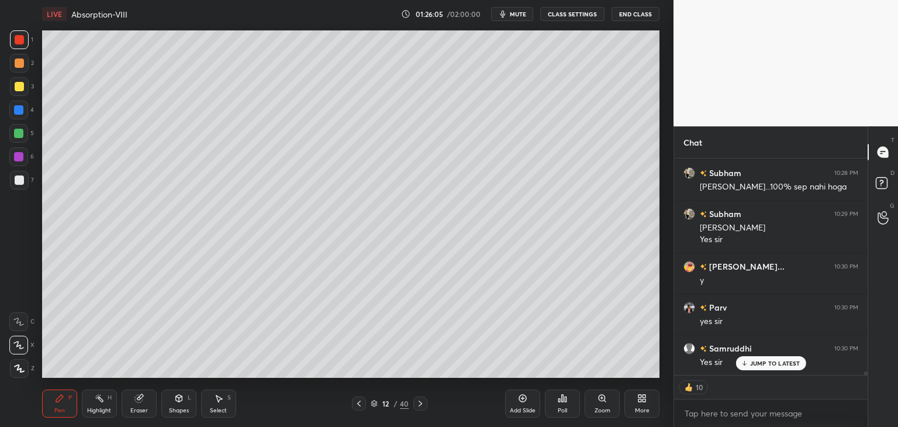
click at [519, 409] on div "Add Slide" at bounding box center [523, 411] width 26 height 6
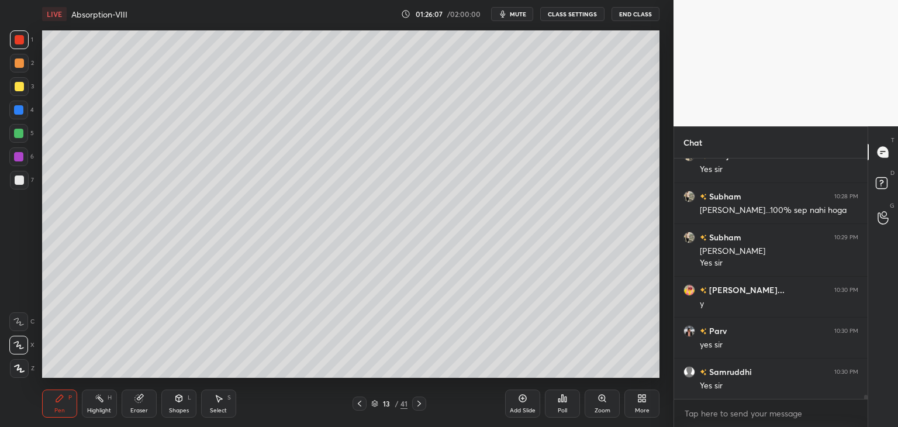
click at [15, 90] on div at bounding box center [19, 86] width 9 height 9
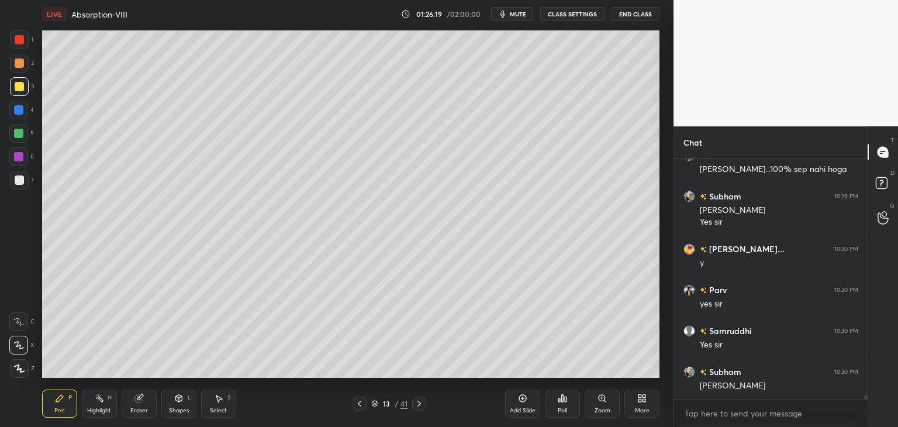
click at [23, 181] on div at bounding box center [19, 179] width 9 height 9
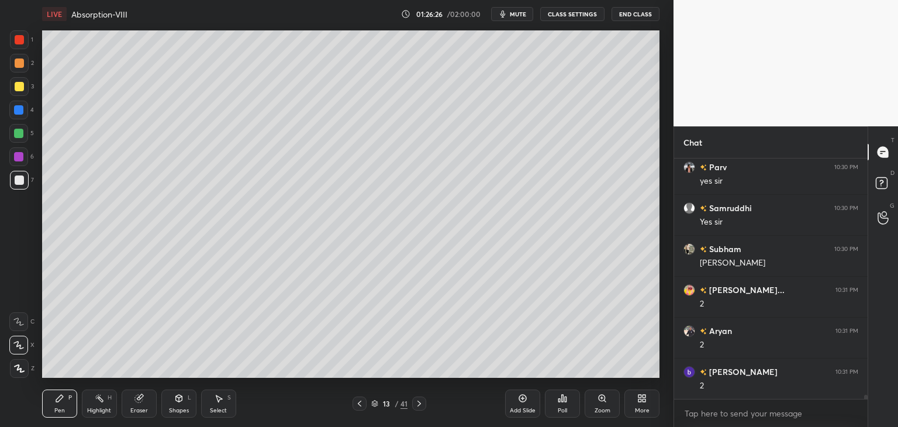
scroll to position [14022, 0]
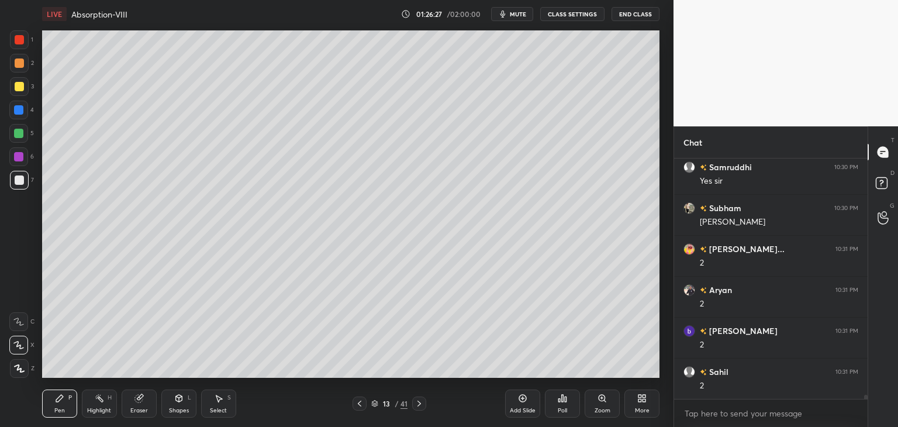
click at [140, 408] on div "Eraser" at bounding box center [139, 411] width 18 height 6
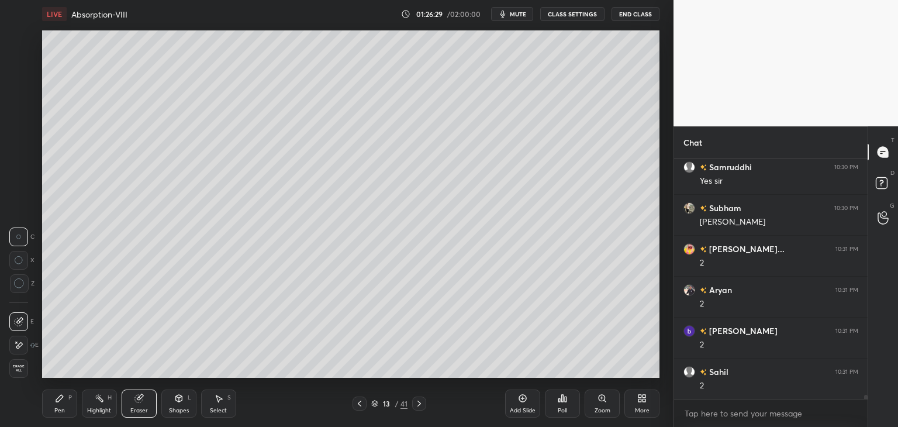
click at [53, 410] on div "Pen P" at bounding box center [59, 403] width 35 height 28
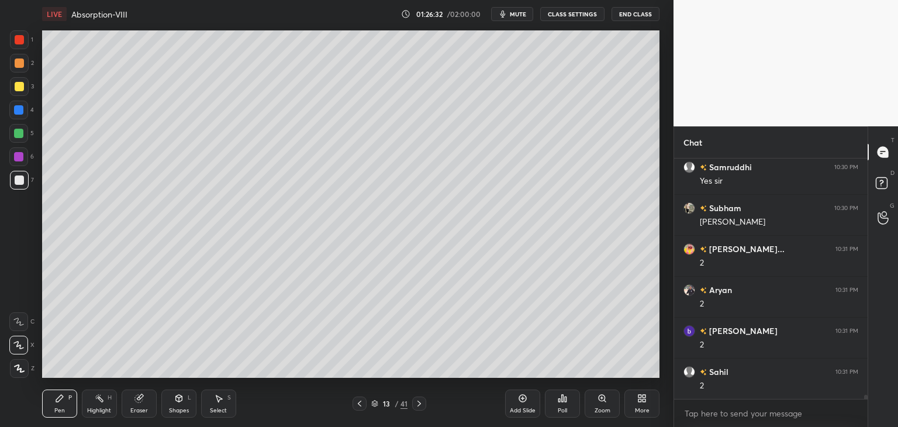
click at [144, 411] on div "Eraser" at bounding box center [139, 411] width 18 height 6
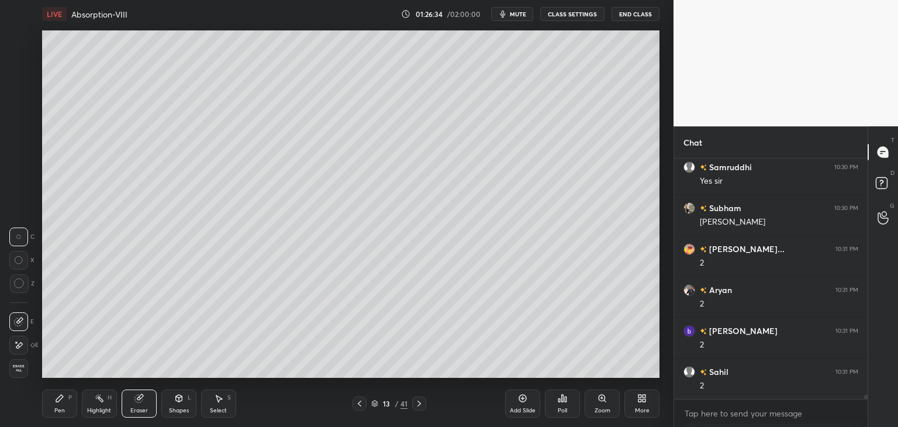
click at [56, 411] on div "Pen" at bounding box center [59, 411] width 11 height 6
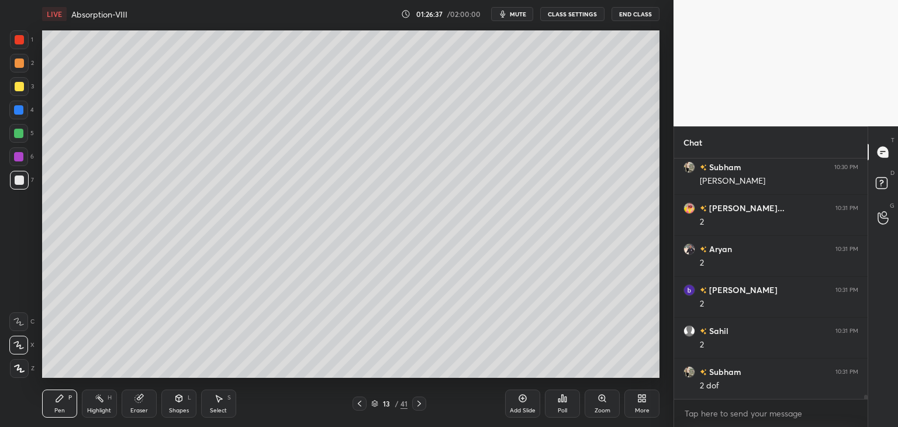
scroll to position [14104, 0]
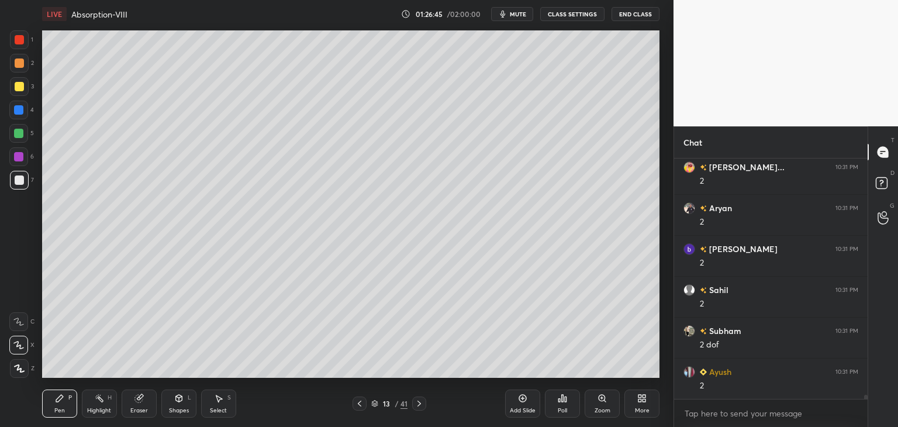
click at [18, 93] on div at bounding box center [19, 86] width 19 height 19
click at [20, 182] on div at bounding box center [19, 179] width 9 height 9
click at [14, 159] on div at bounding box center [18, 156] width 9 height 9
click at [17, 178] on div at bounding box center [19, 179] width 9 height 9
click at [20, 343] on icon at bounding box center [18, 345] width 11 height 8
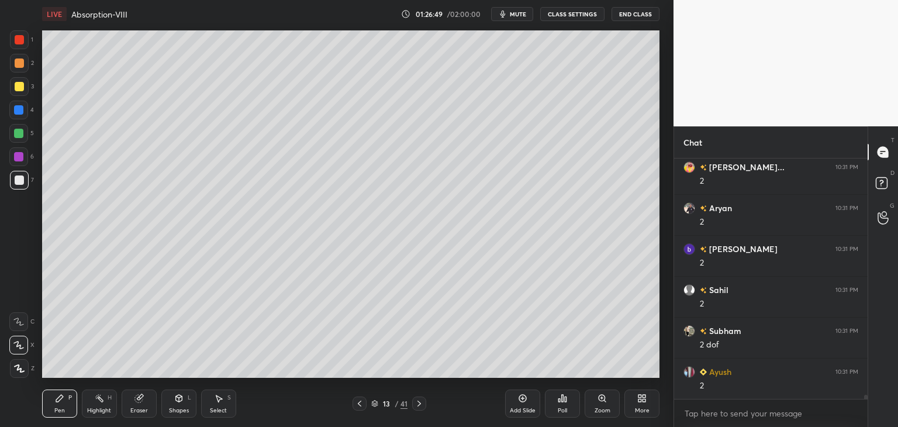
drag, startPoint x: 15, startPoint y: 86, endPoint x: 16, endPoint y: 76, distance: 10.1
click at [15, 85] on div at bounding box center [19, 86] width 9 height 9
click at [15, 65] on div at bounding box center [19, 62] width 9 height 9
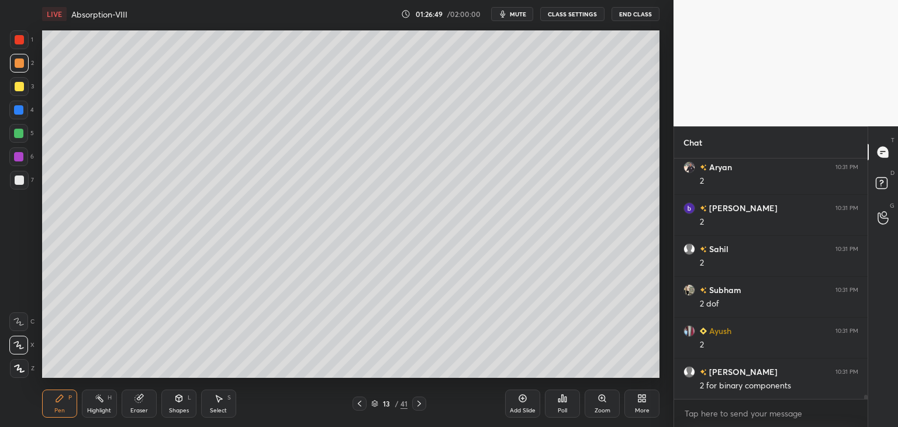
click at [23, 39] on div at bounding box center [19, 39] width 9 height 9
click at [16, 89] on div at bounding box center [19, 86] width 9 height 9
click at [19, 181] on div at bounding box center [19, 179] width 9 height 9
click at [178, 405] on div "Shapes L" at bounding box center [178, 403] width 35 height 28
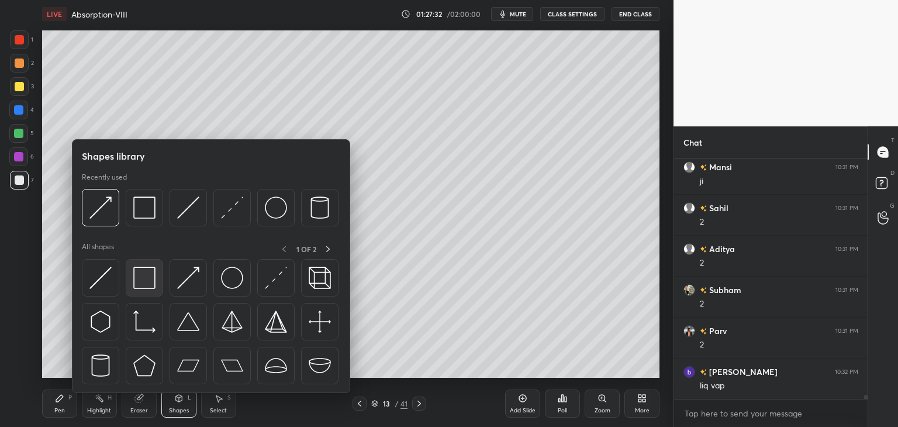
click at [136, 285] on img at bounding box center [144, 278] width 22 height 22
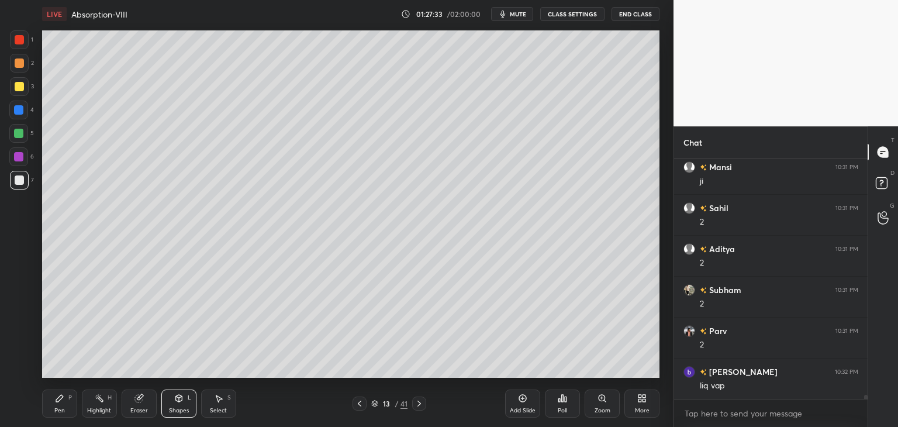
scroll to position [14963, 0]
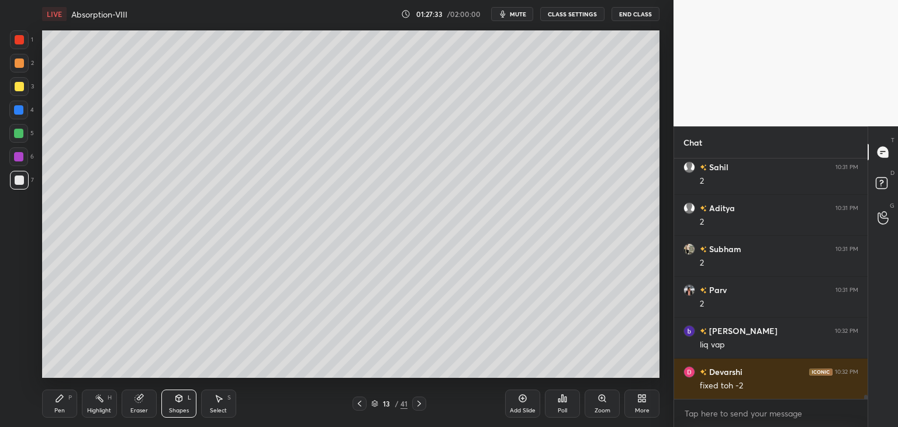
click at [58, 409] on div "Pen" at bounding box center [59, 411] width 11 height 6
click at [15, 186] on div at bounding box center [19, 180] width 19 height 19
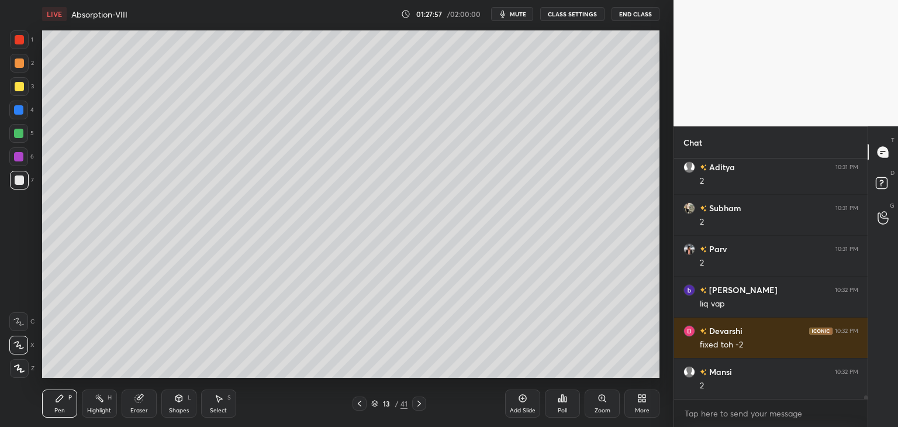
click at [19, 85] on div at bounding box center [19, 86] width 9 height 9
click at [18, 61] on div at bounding box center [19, 62] width 9 height 9
click at [20, 38] on div at bounding box center [19, 39] width 9 height 9
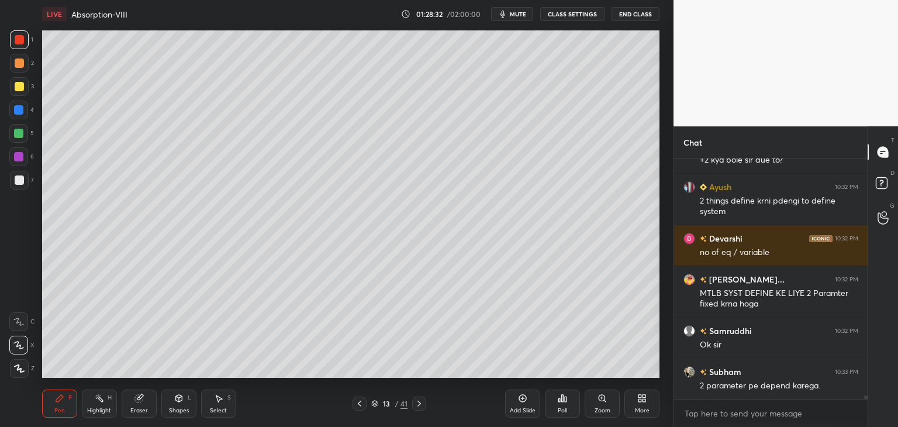
scroll to position [15312, 0]
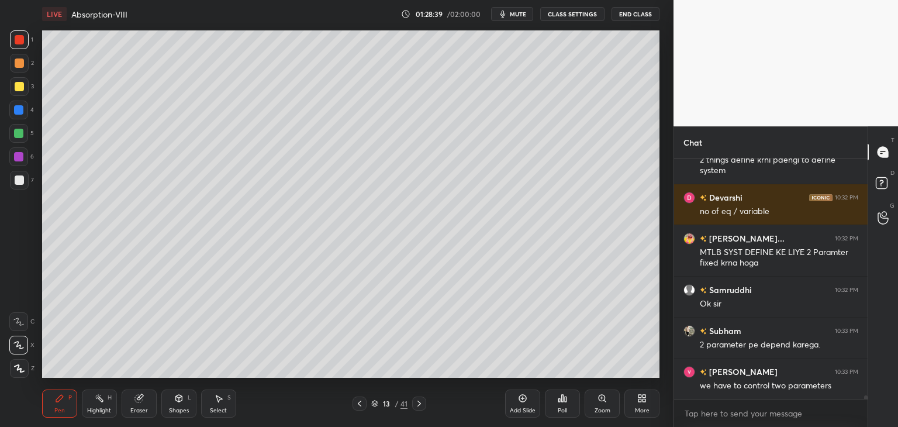
click at [20, 178] on div at bounding box center [19, 179] width 9 height 9
drag, startPoint x: 140, startPoint y: 403, endPoint x: 147, endPoint y: 391, distance: 13.6
click at [139, 405] on div "Eraser" at bounding box center [139, 403] width 35 height 28
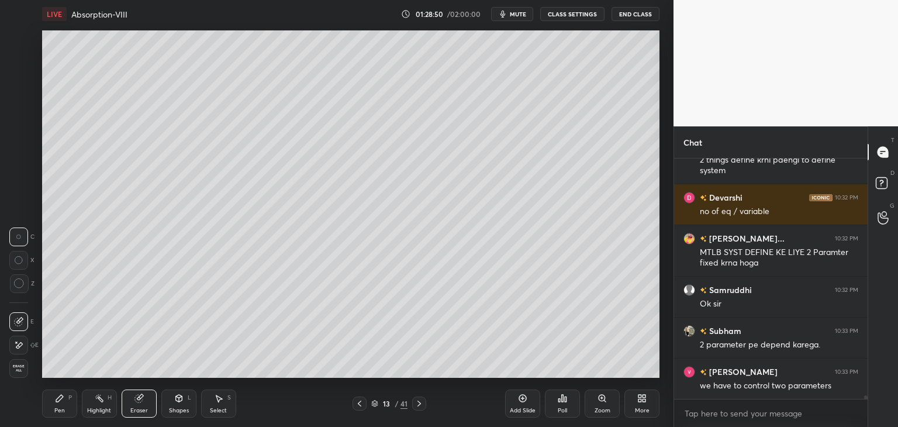
click at [57, 408] on div "Pen" at bounding box center [59, 411] width 11 height 6
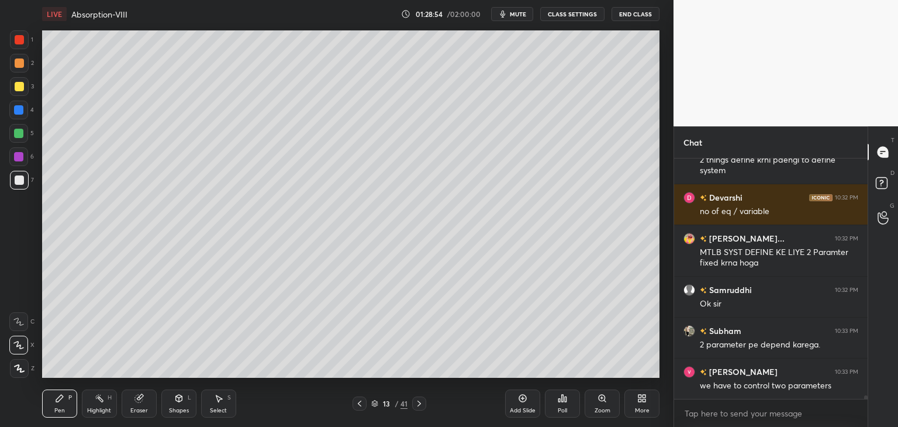
click at [19, 85] on div at bounding box center [19, 86] width 9 height 9
click at [17, 61] on div at bounding box center [19, 62] width 9 height 9
click at [16, 39] on div at bounding box center [19, 39] width 9 height 9
click at [19, 155] on div at bounding box center [18, 156] width 9 height 9
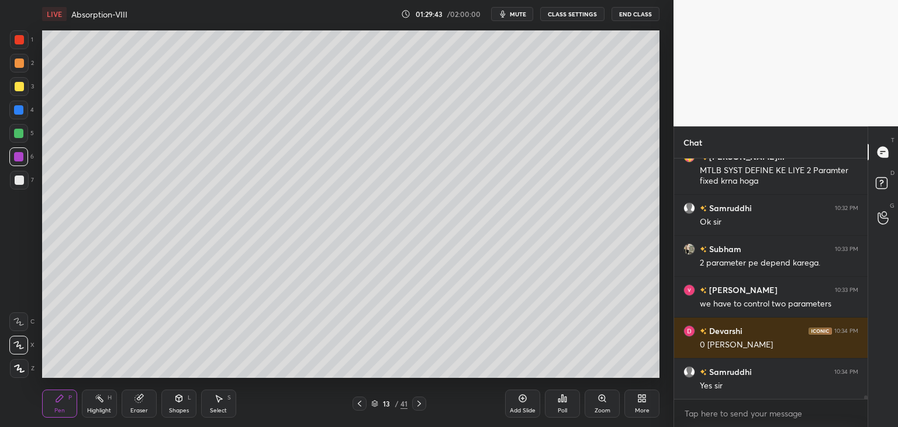
scroll to position [15434, 0]
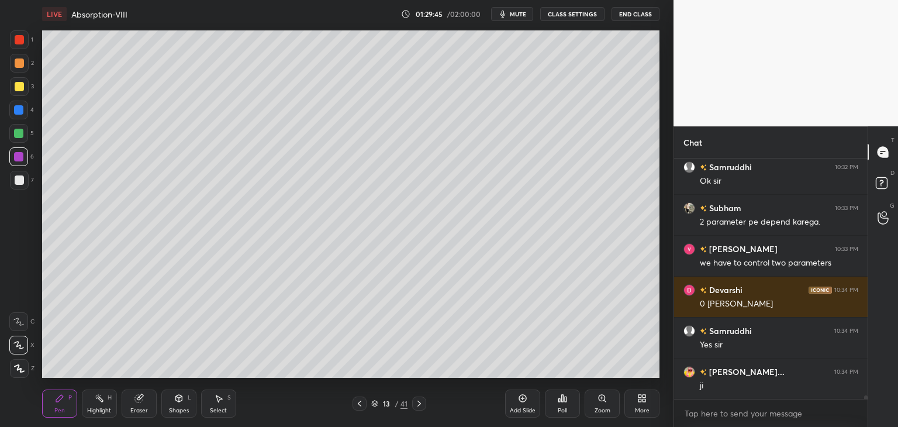
click at [18, 180] on div at bounding box center [19, 179] width 9 height 9
click at [15, 88] on div at bounding box center [19, 86] width 9 height 9
click at [19, 85] on div at bounding box center [19, 86] width 9 height 9
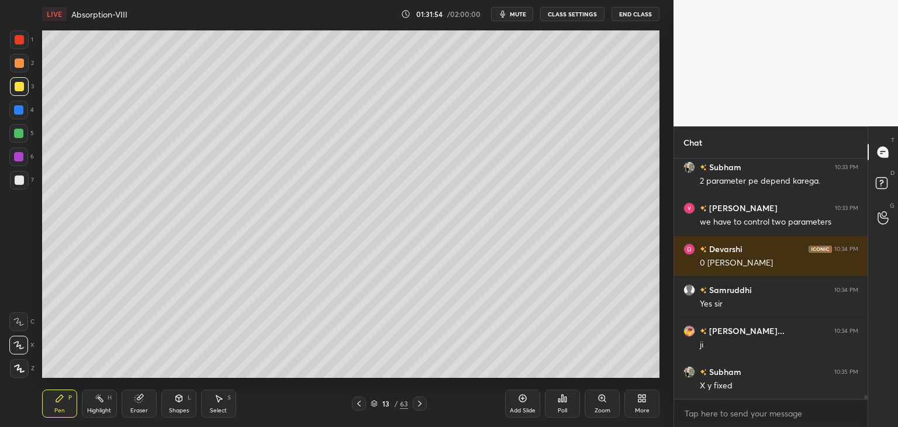
click at [21, 181] on div at bounding box center [19, 179] width 9 height 9
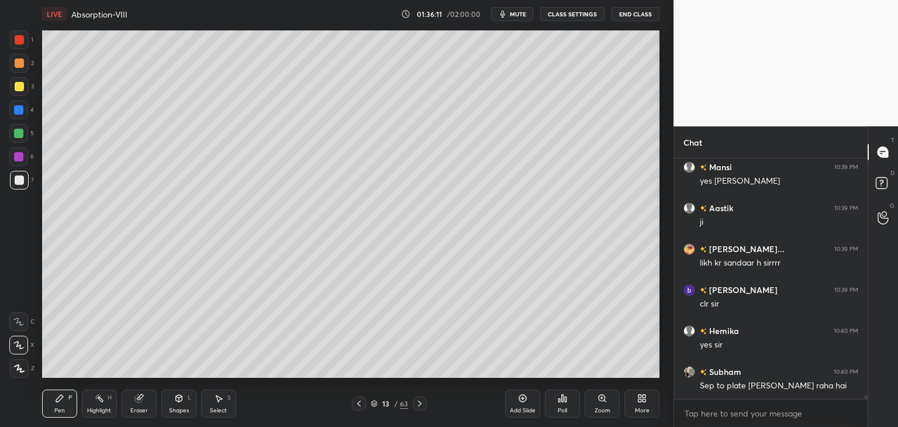
scroll to position [16327, 0]
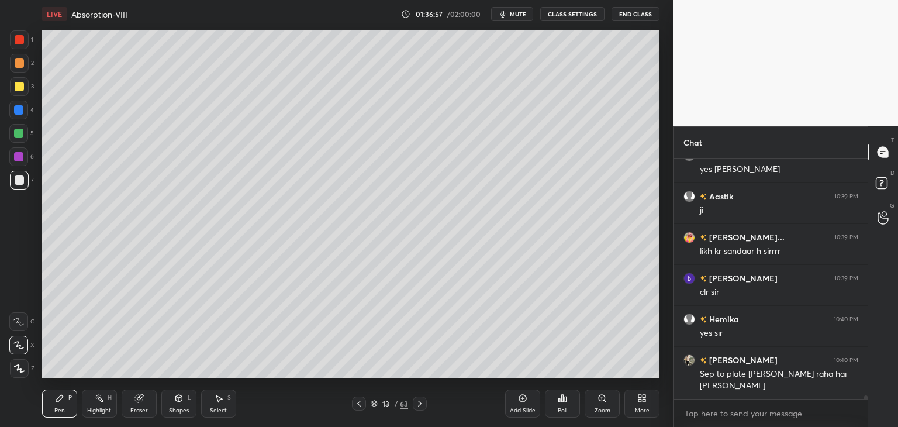
click at [517, 404] on div "Add Slide" at bounding box center [522, 403] width 35 height 28
click at [21, 181] on div at bounding box center [19, 179] width 9 height 9
click at [184, 405] on div "Shapes L" at bounding box center [178, 403] width 35 height 28
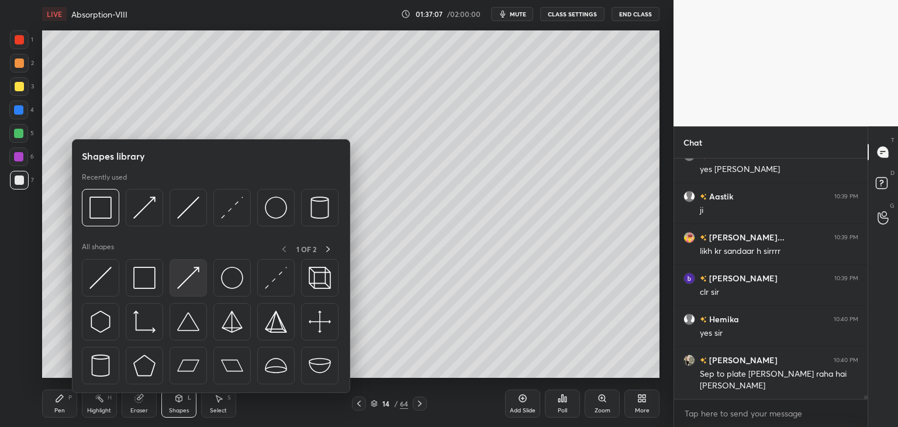
click at [181, 285] on img at bounding box center [188, 278] width 22 height 22
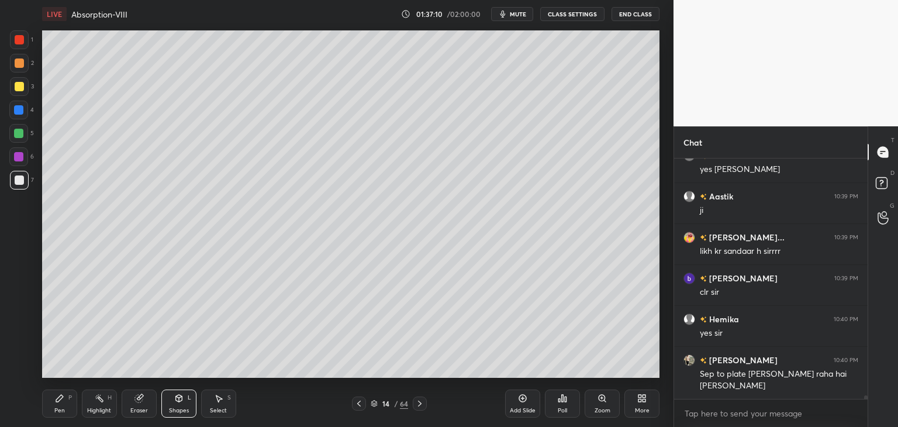
click at [54, 402] on div "Pen P" at bounding box center [59, 403] width 35 height 28
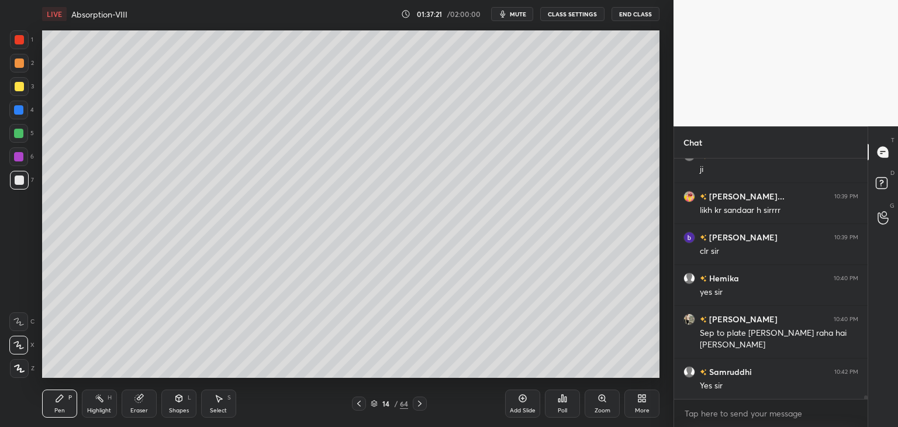
click at [175, 409] on div "Shapes" at bounding box center [179, 411] width 20 height 6
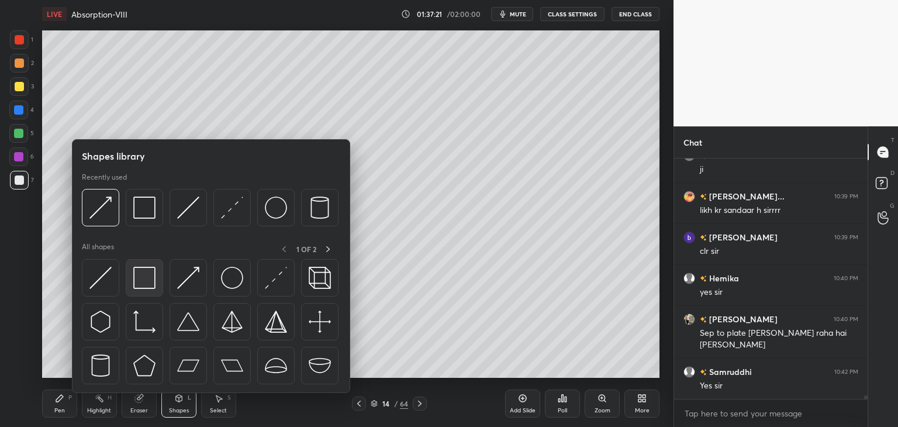
click at [140, 286] on img at bounding box center [144, 278] width 22 height 22
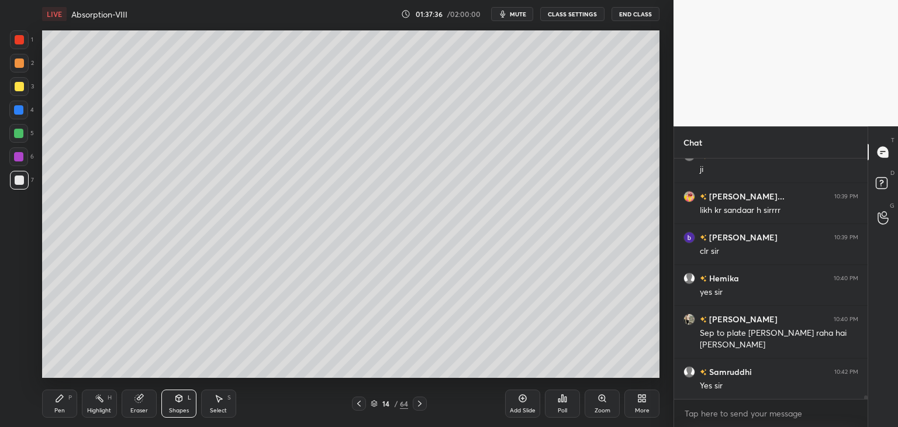
scroll to position [16409, 0]
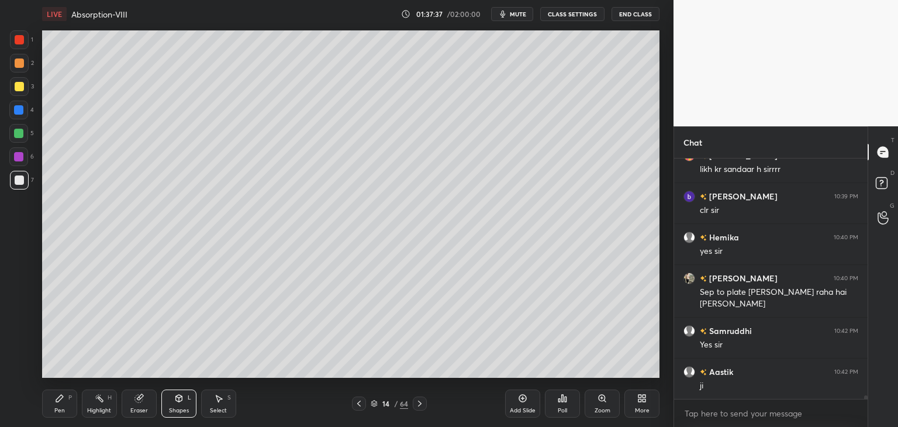
click at [181, 409] on div "Shapes" at bounding box center [179, 411] width 20 height 6
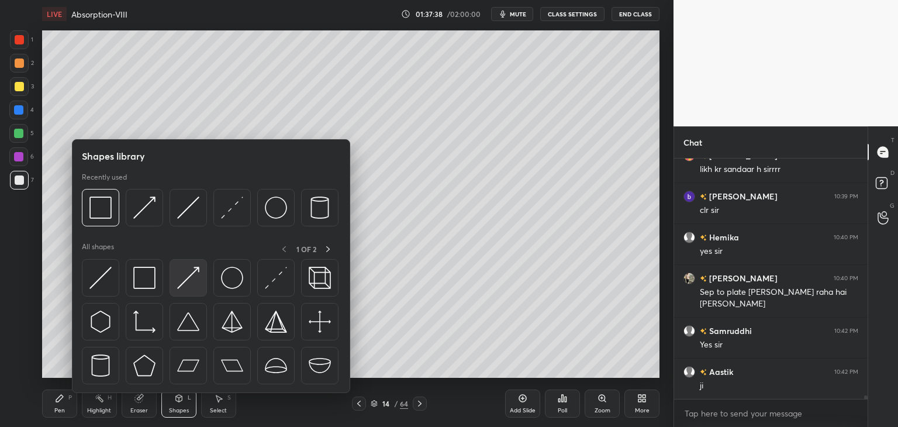
click at [184, 285] on img at bounding box center [188, 278] width 22 height 22
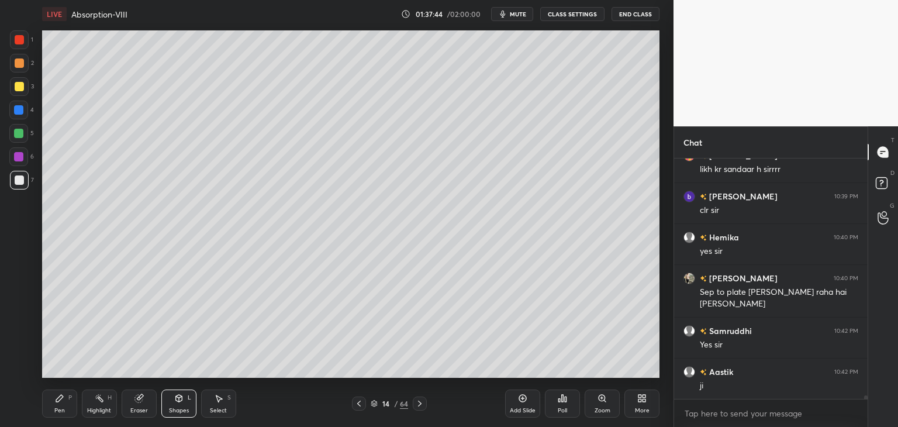
click at [53, 408] on div "Pen P" at bounding box center [59, 403] width 35 height 28
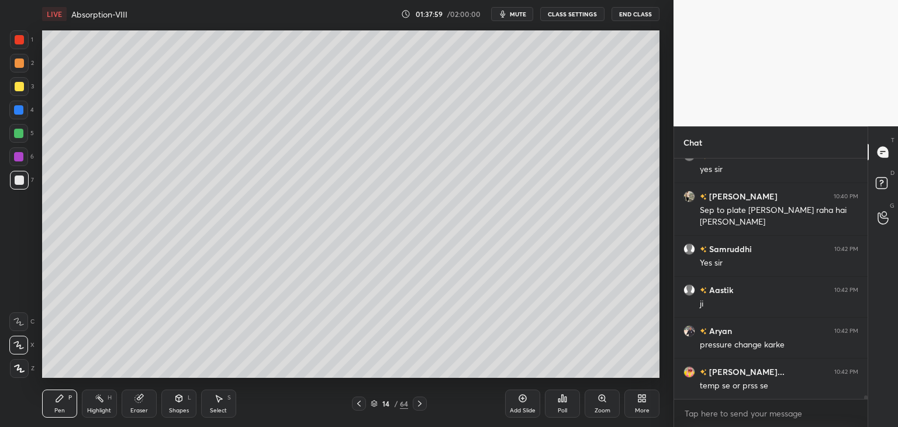
scroll to position [16532, 0]
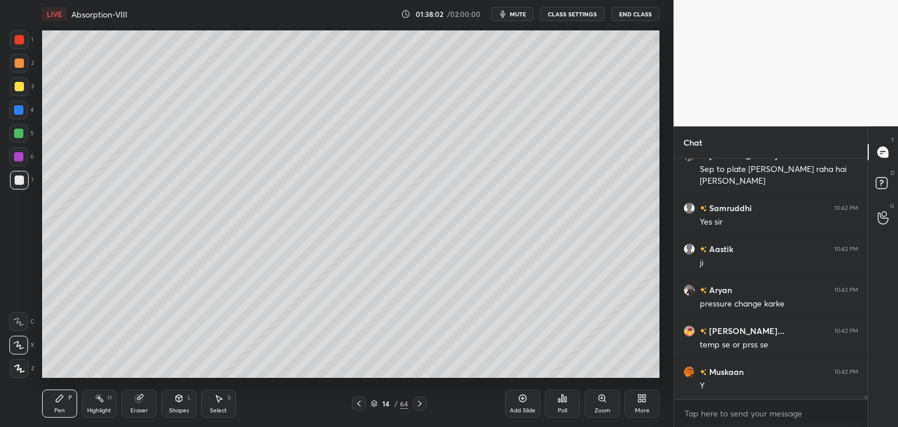
click at [18, 88] on div at bounding box center [19, 86] width 9 height 9
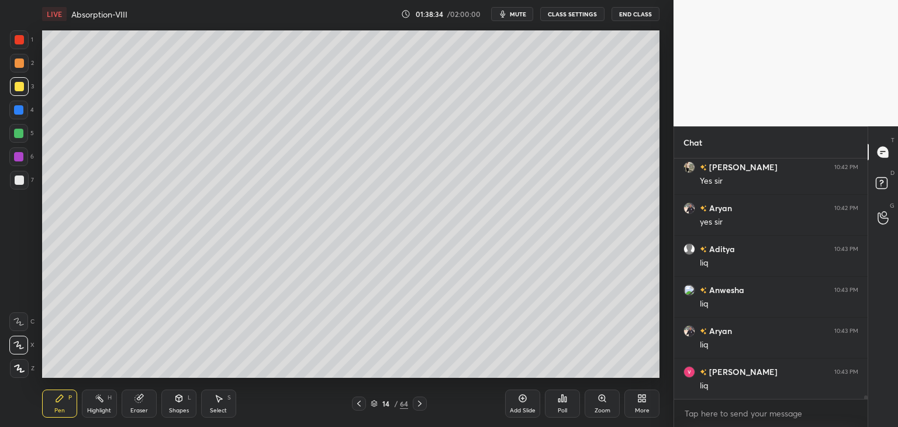
scroll to position [16818, 0]
click at [17, 186] on div at bounding box center [19, 180] width 19 height 19
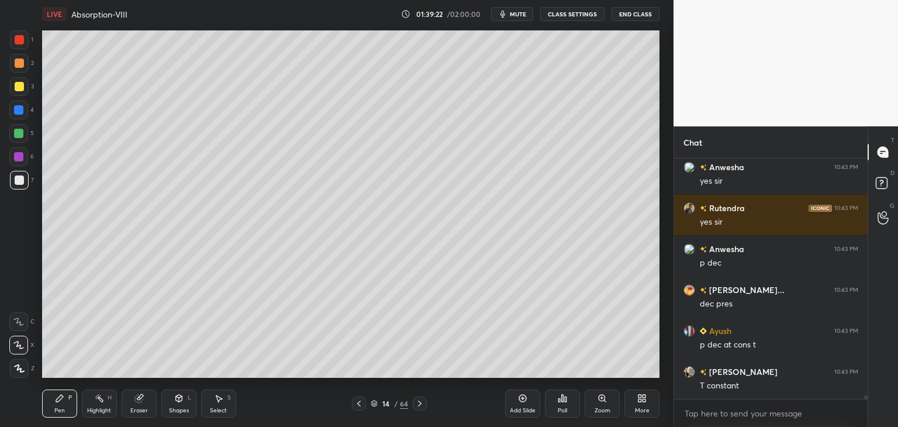
scroll to position [17105, 0]
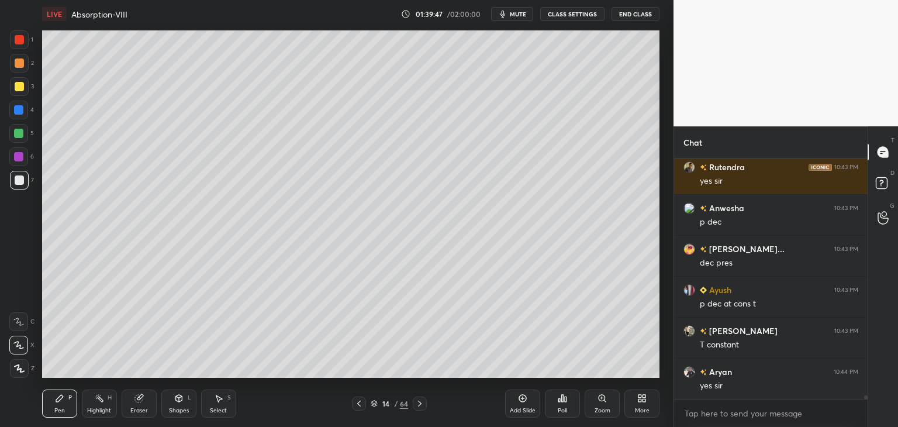
click at [18, 89] on div at bounding box center [19, 86] width 9 height 9
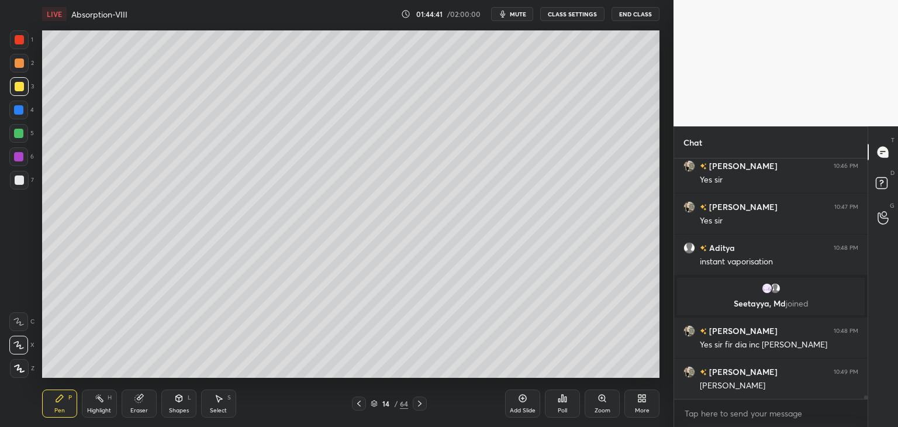
scroll to position [4, 4]
click at [419, 405] on icon at bounding box center [419, 403] width 9 height 9
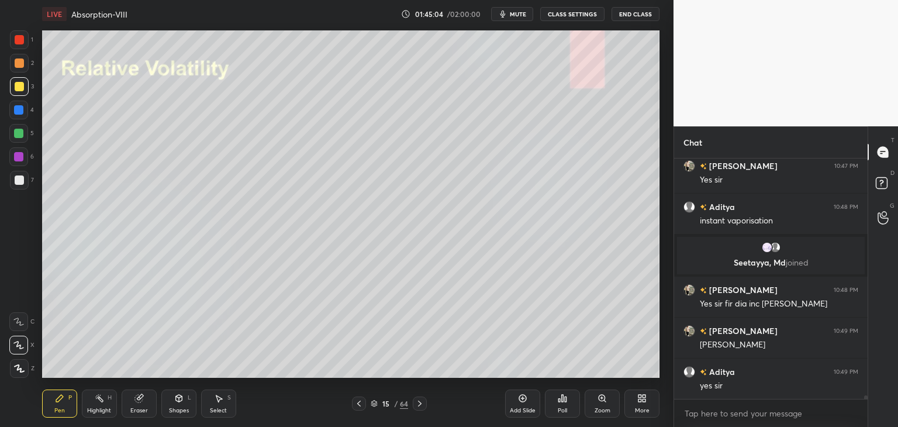
click at [418, 404] on icon at bounding box center [419, 403] width 9 height 9
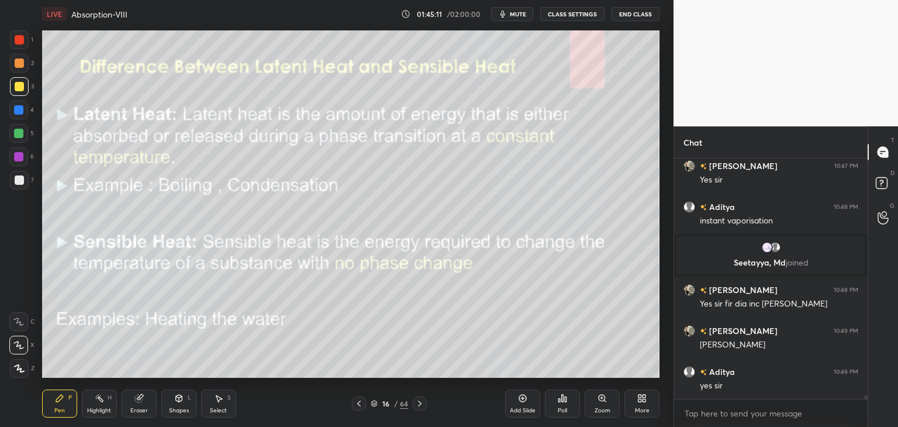
click at [416, 403] on icon at bounding box center [419, 403] width 9 height 9
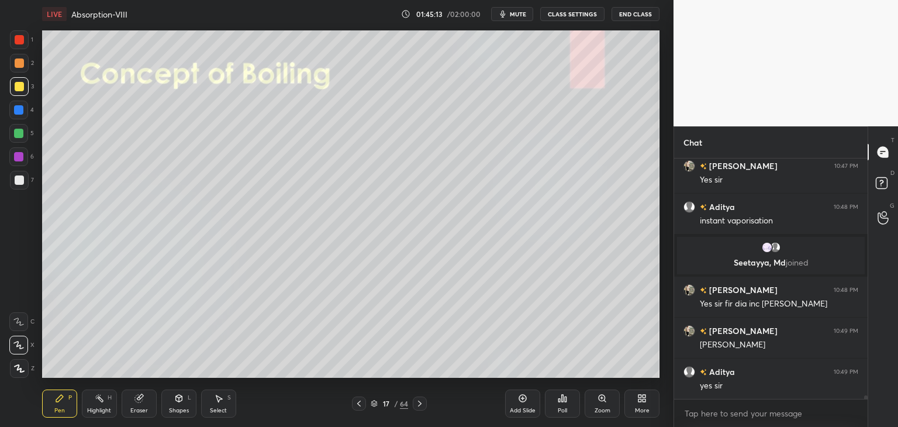
click at [418, 403] on icon at bounding box center [419, 403] width 9 height 9
click at [359, 408] on icon at bounding box center [358, 403] width 9 height 9
click at [359, 406] on icon at bounding box center [358, 403] width 9 height 9
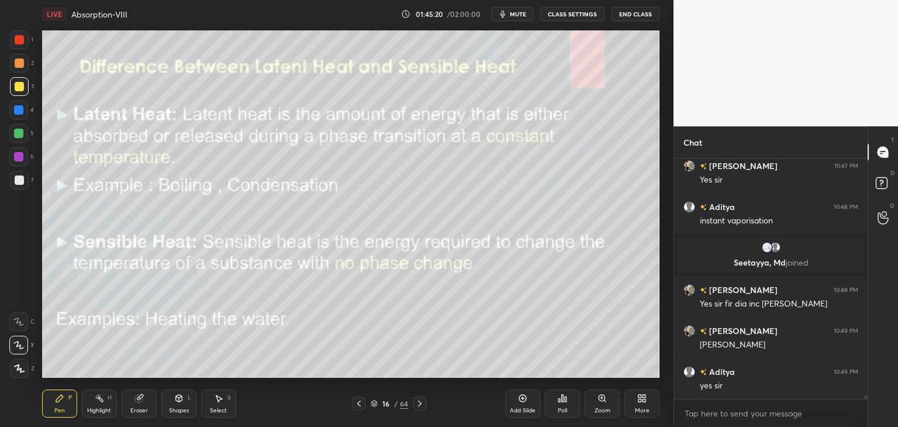
click at [23, 42] on div at bounding box center [19, 39] width 9 height 9
click at [178, 403] on div "Shapes L" at bounding box center [178, 403] width 35 height 28
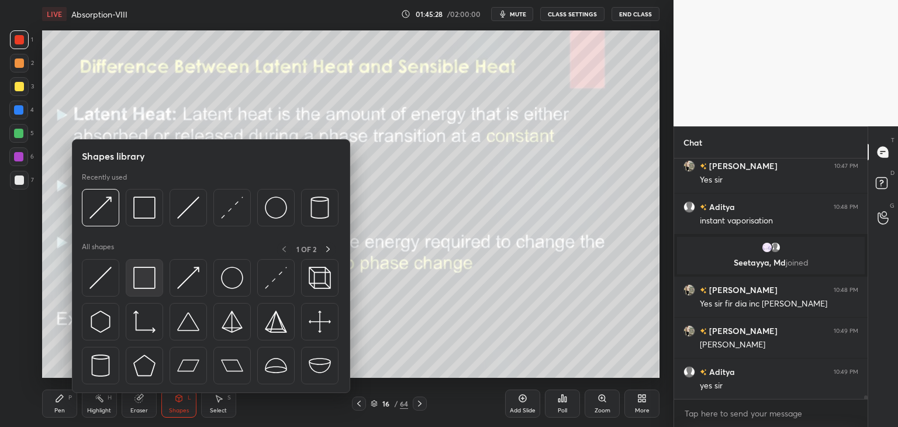
click at [140, 291] on div at bounding box center [144, 277] width 37 height 37
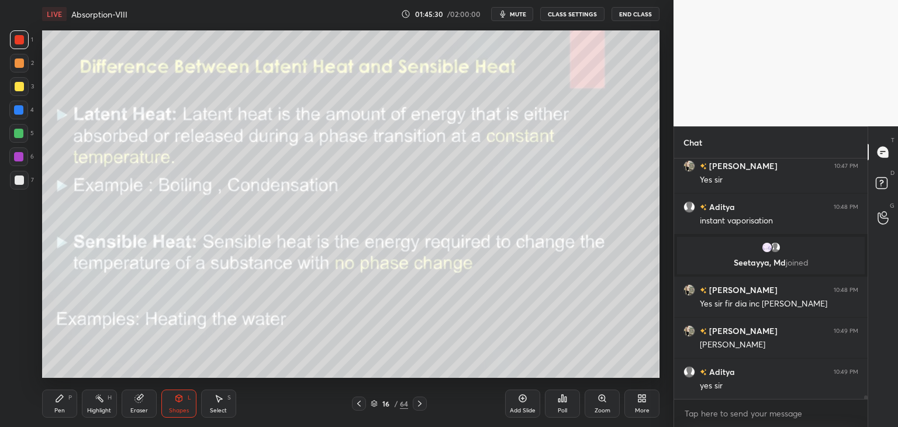
scroll to position [15523, 0]
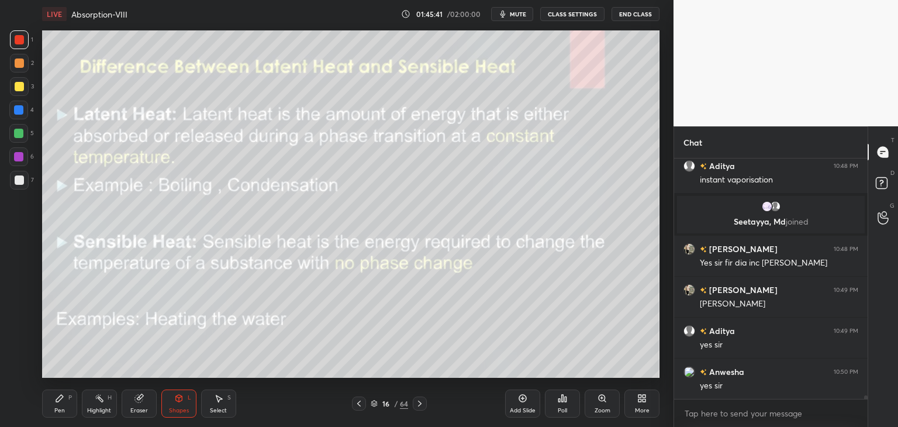
click at [61, 408] on div "Pen" at bounding box center [59, 411] width 11 height 6
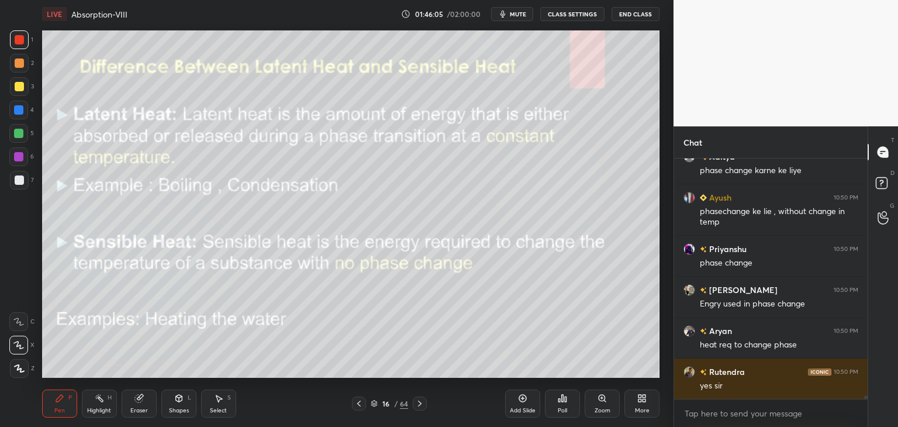
scroll to position [15820, 0]
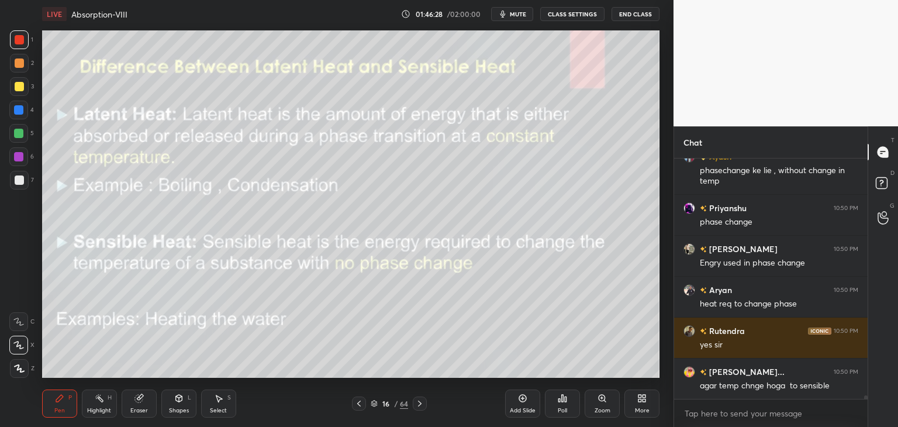
click at [18, 85] on div at bounding box center [19, 86] width 9 height 9
click at [18, 157] on div at bounding box center [18, 156] width 9 height 9
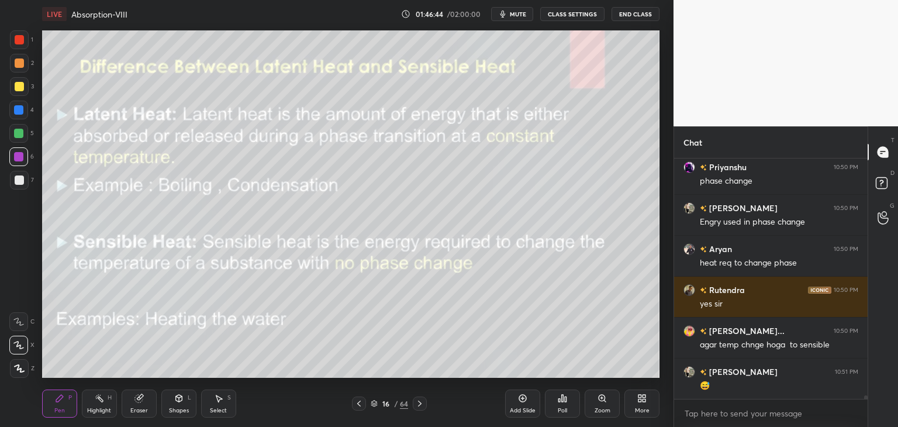
click at [18, 37] on div at bounding box center [19, 39] width 9 height 9
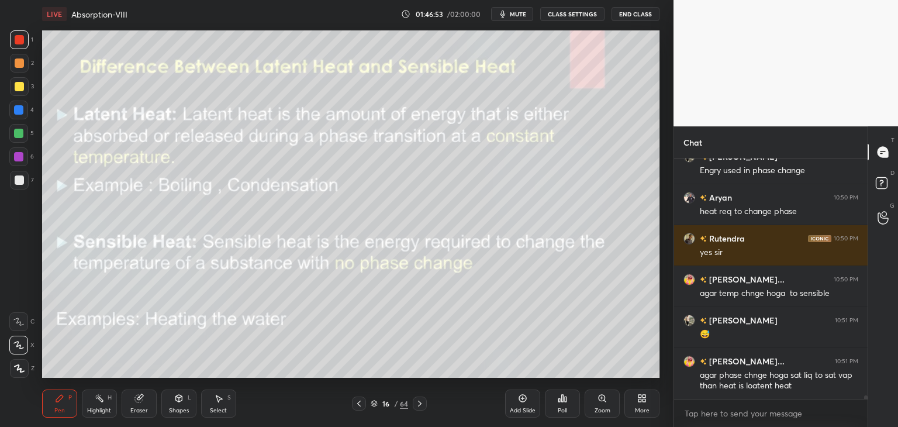
click at [16, 92] on div at bounding box center [19, 86] width 19 height 19
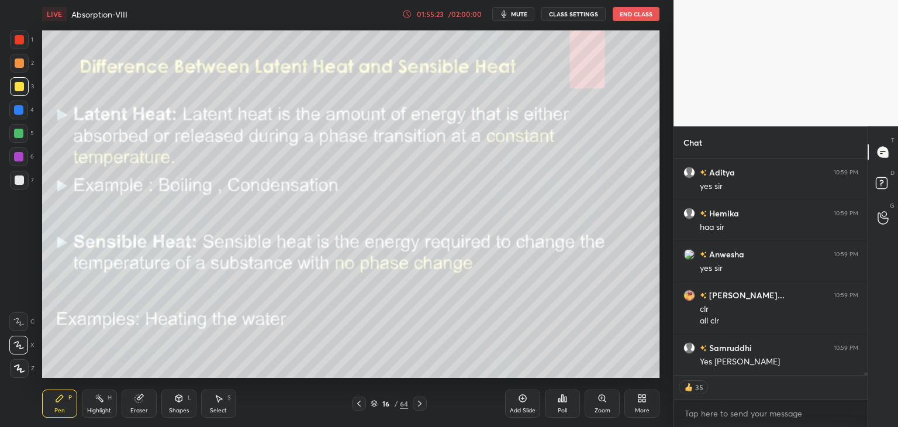
scroll to position [17896, 0]
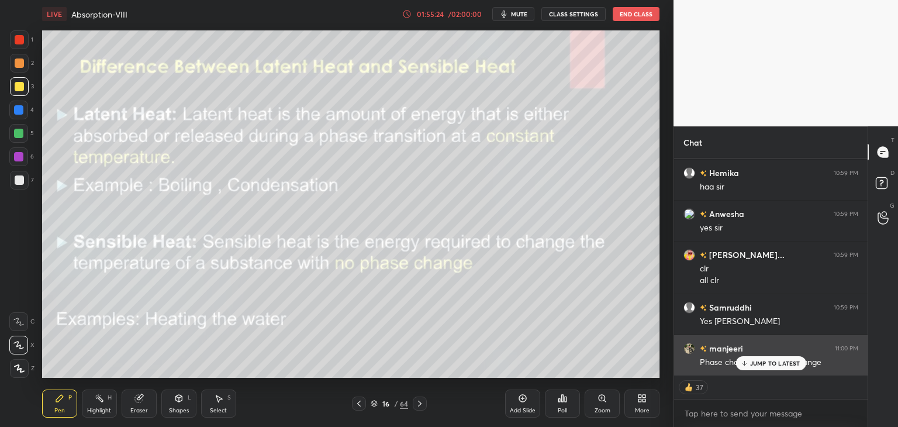
click at [757, 364] on p "JUMP TO LATEST" at bounding box center [775, 363] width 50 height 7
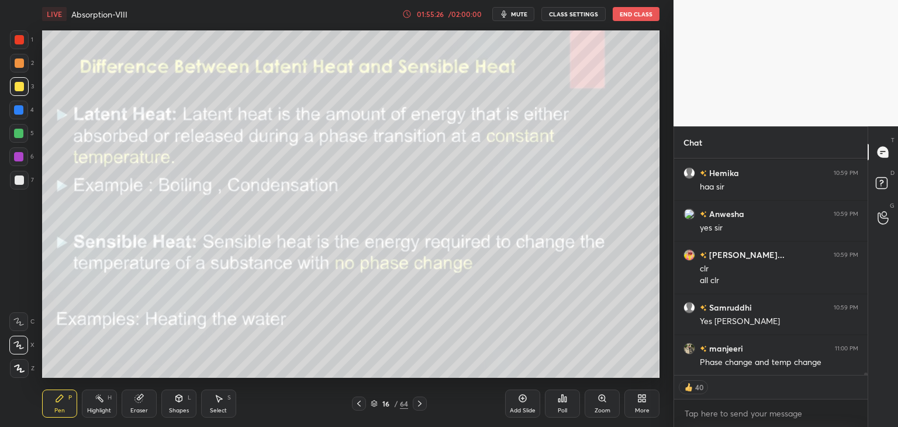
scroll to position [17938, 0]
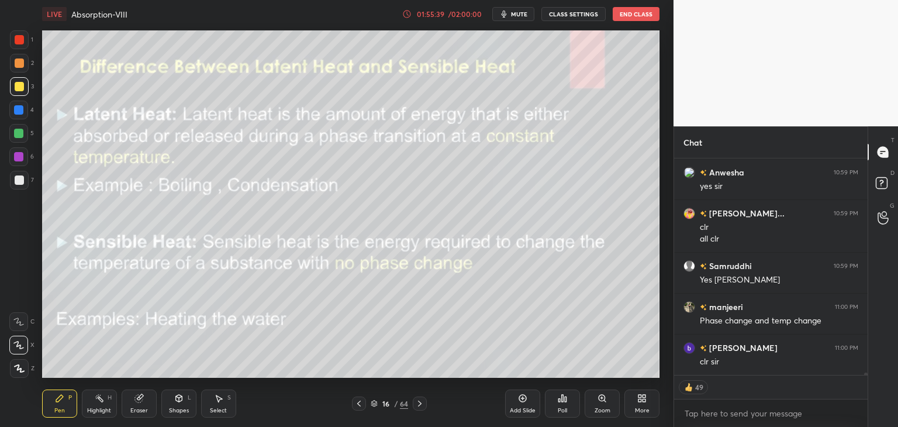
drag, startPoint x: 515, startPoint y: 399, endPoint x: 511, endPoint y: 392, distance: 7.8
click at [512, 397] on div "Add Slide" at bounding box center [522, 403] width 35 height 28
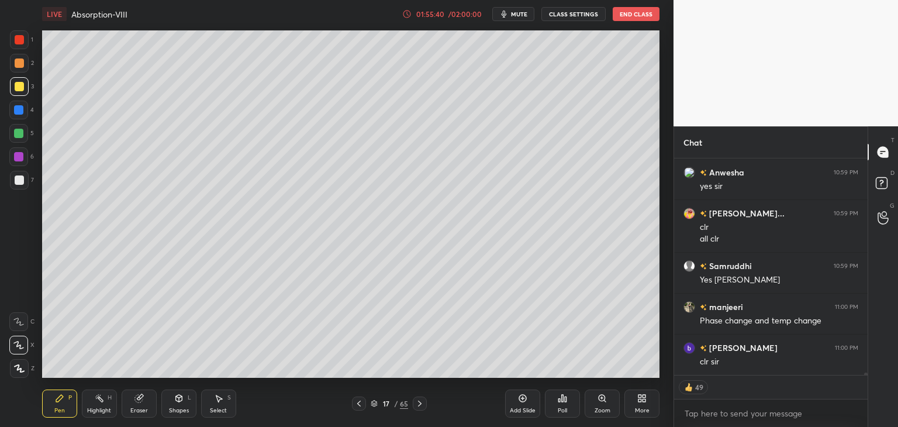
click at [16, 184] on div at bounding box center [19, 179] width 9 height 9
click at [358, 406] on icon at bounding box center [358, 403] width 9 height 9
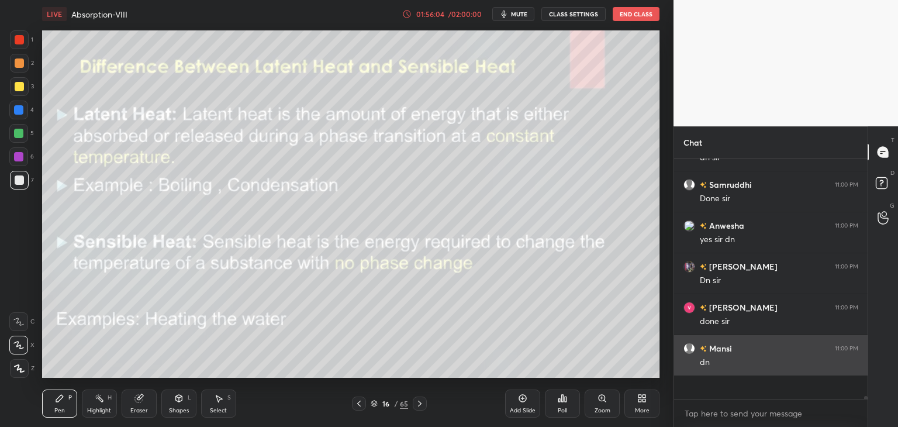
scroll to position [237, 190]
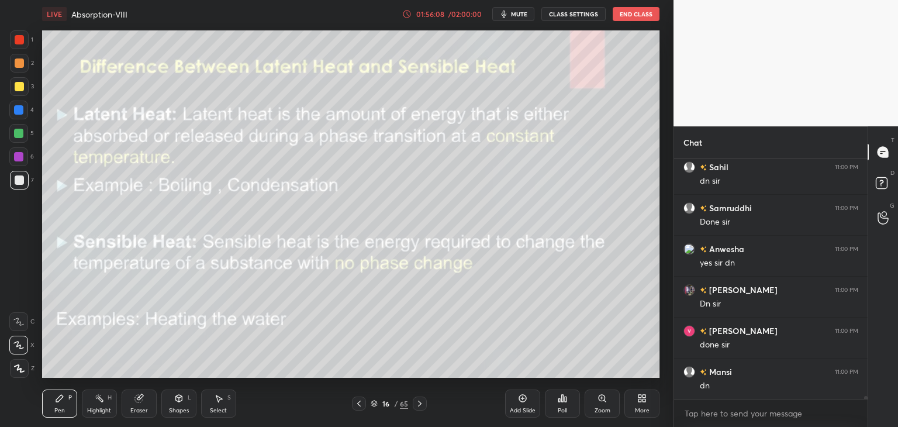
click at [523, 408] on div "Add Slide" at bounding box center [523, 411] width 26 height 6
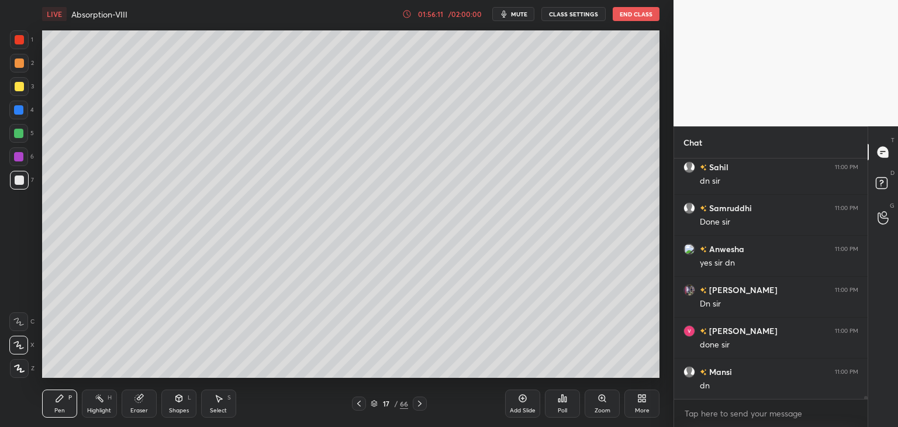
scroll to position [18334, 0]
click at [179, 413] on div "Shapes" at bounding box center [179, 411] width 20 height 6
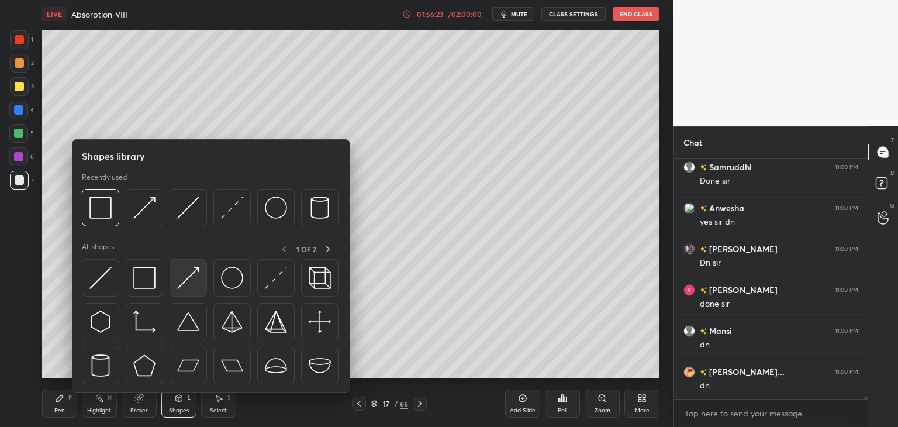
click at [181, 284] on img at bounding box center [188, 278] width 22 height 22
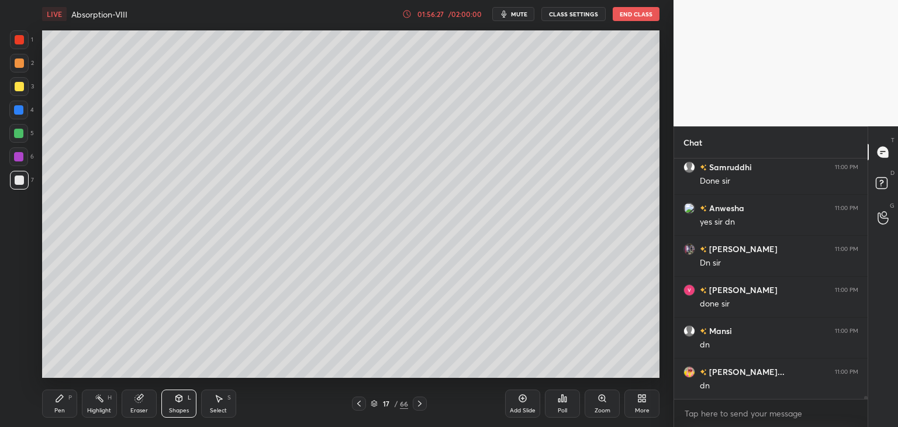
click at [60, 409] on div "Pen" at bounding box center [59, 411] width 11 height 6
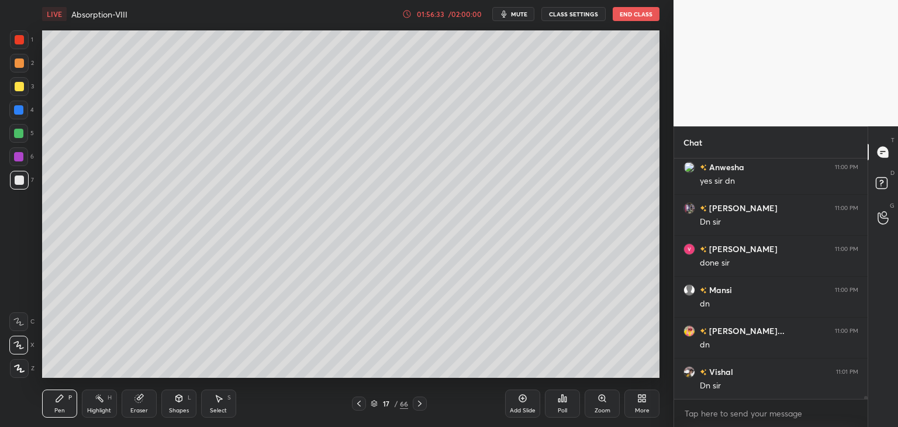
scroll to position [18416, 0]
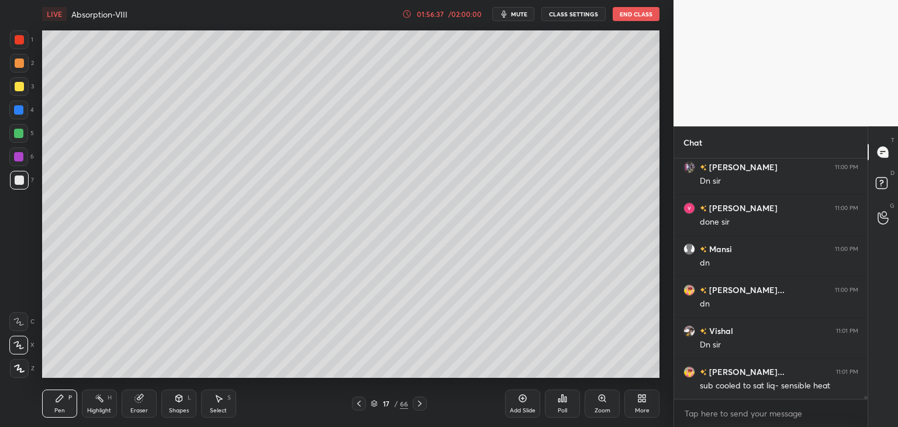
click at [19, 89] on div at bounding box center [19, 86] width 9 height 9
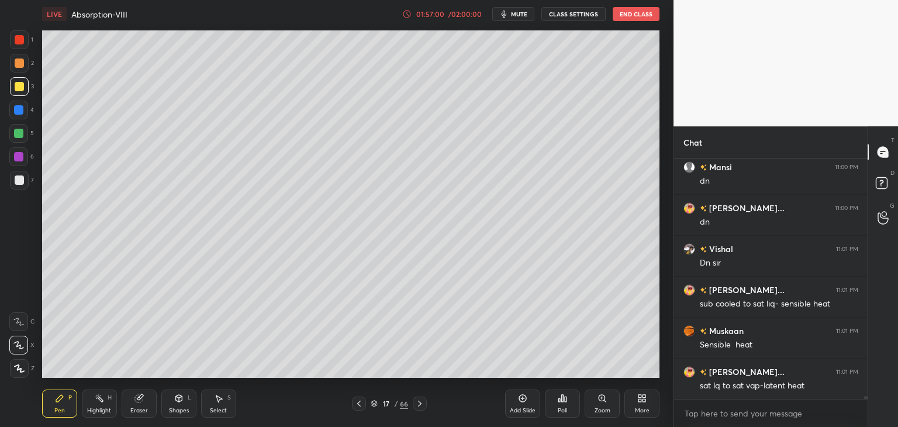
scroll to position [18538, 0]
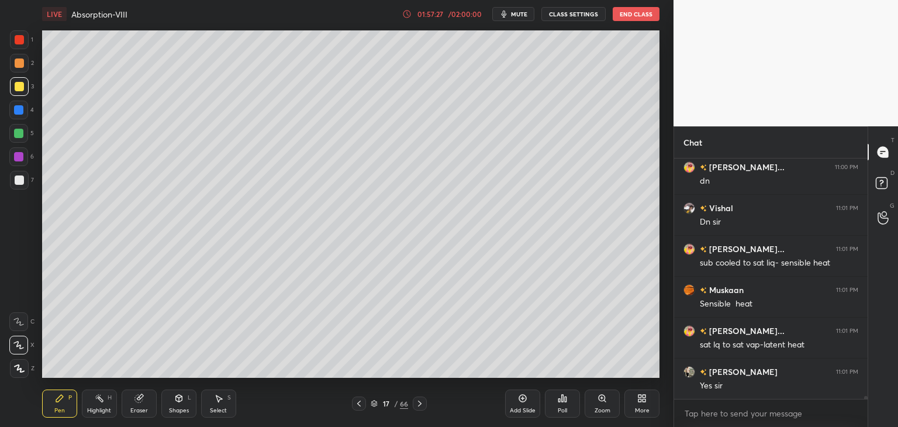
click at [134, 403] on div "Eraser" at bounding box center [139, 403] width 35 height 28
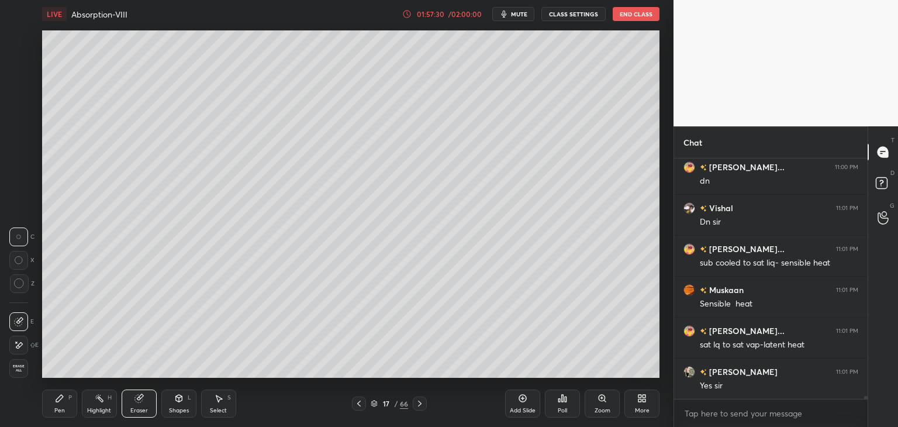
click at [61, 405] on div "Pen P" at bounding box center [59, 403] width 35 height 28
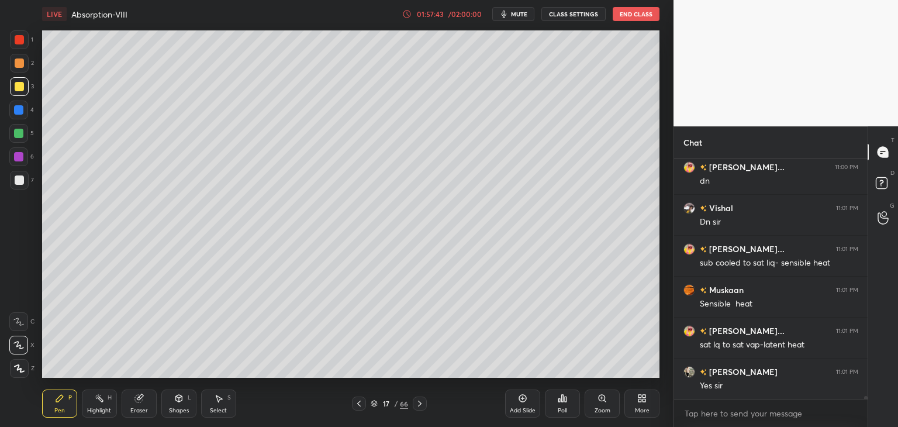
click at [133, 403] on div "Eraser" at bounding box center [139, 403] width 35 height 28
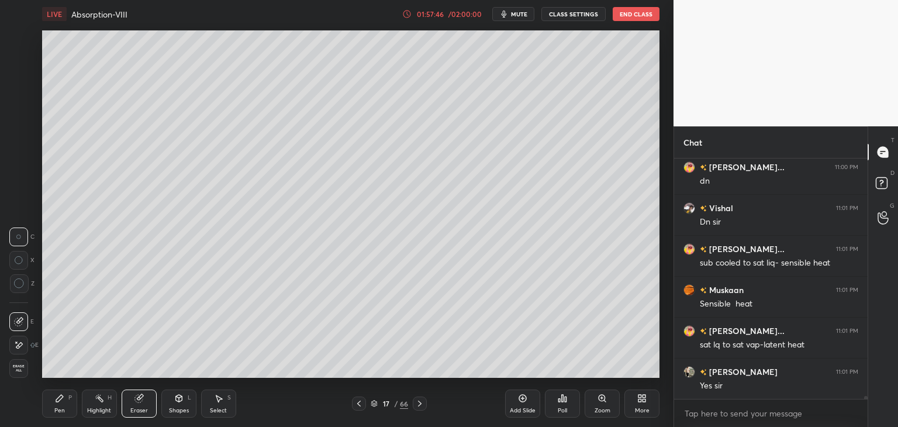
scroll to position [18579, 0]
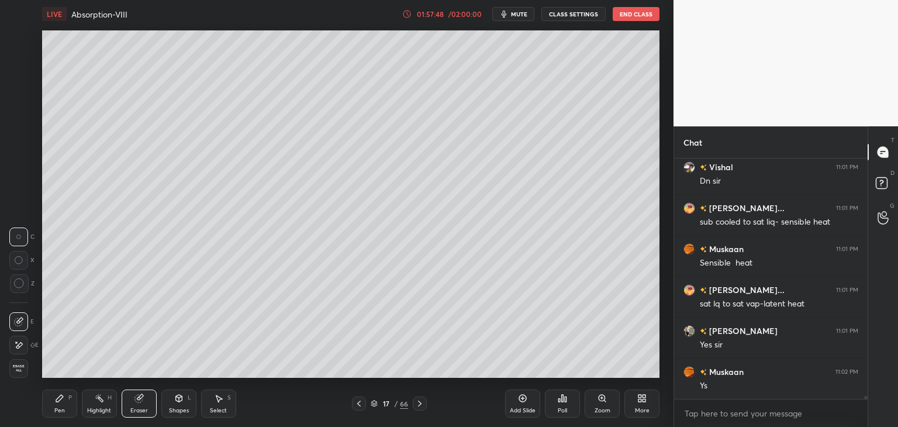
click at [61, 398] on icon at bounding box center [59, 398] width 7 height 7
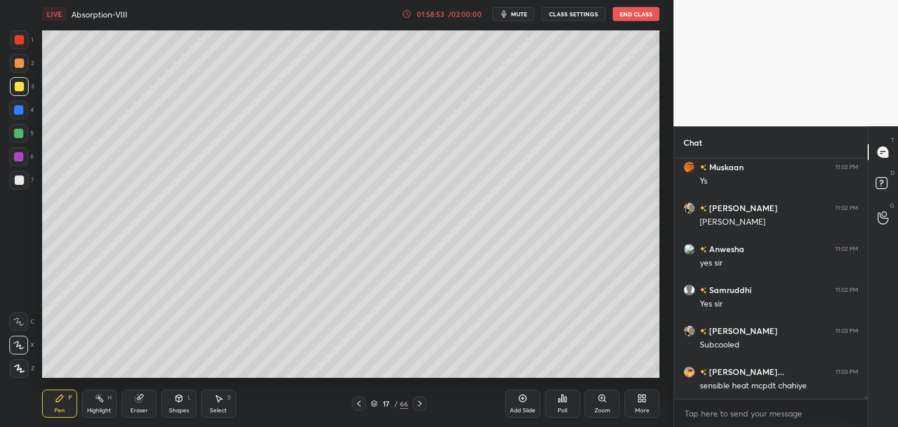
scroll to position [18825, 0]
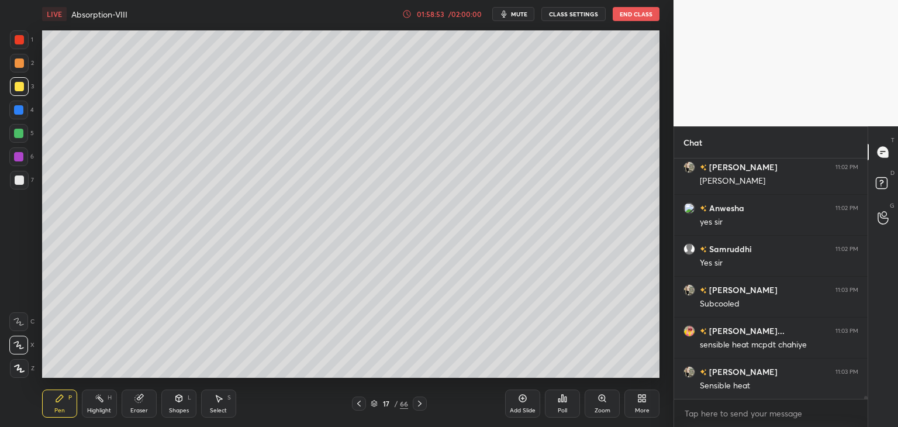
click at [178, 415] on div "Shapes L" at bounding box center [178, 403] width 35 height 28
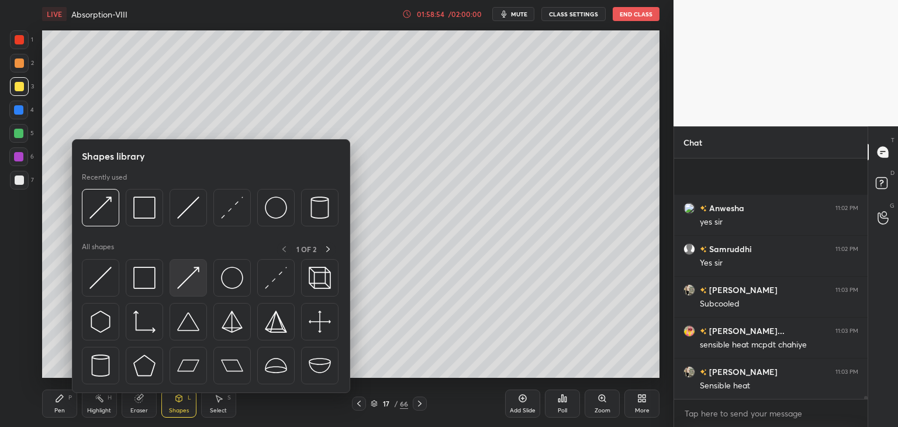
scroll to position [18907, 0]
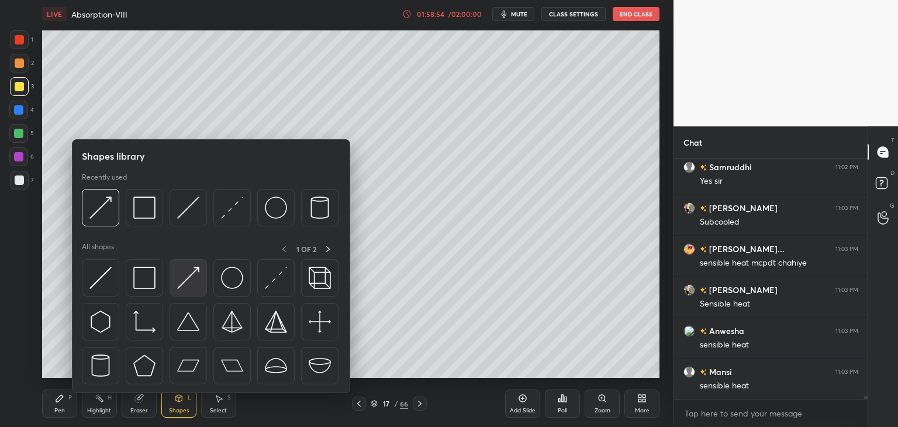
click at [185, 289] on div at bounding box center [188, 277] width 37 height 37
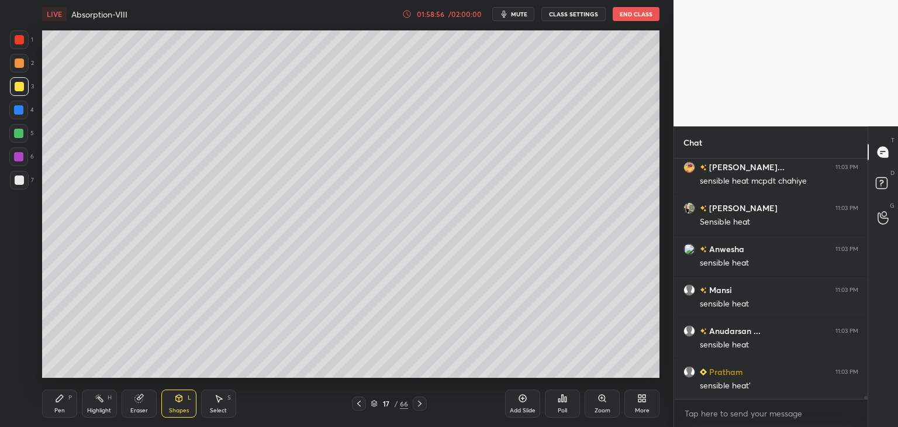
scroll to position [19030, 0]
click at [57, 405] on div "Pen P" at bounding box center [59, 403] width 35 height 28
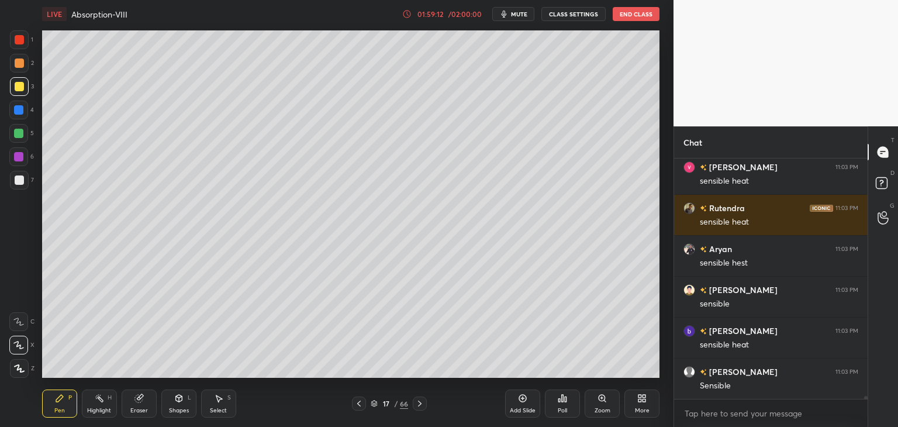
scroll to position [19316, 0]
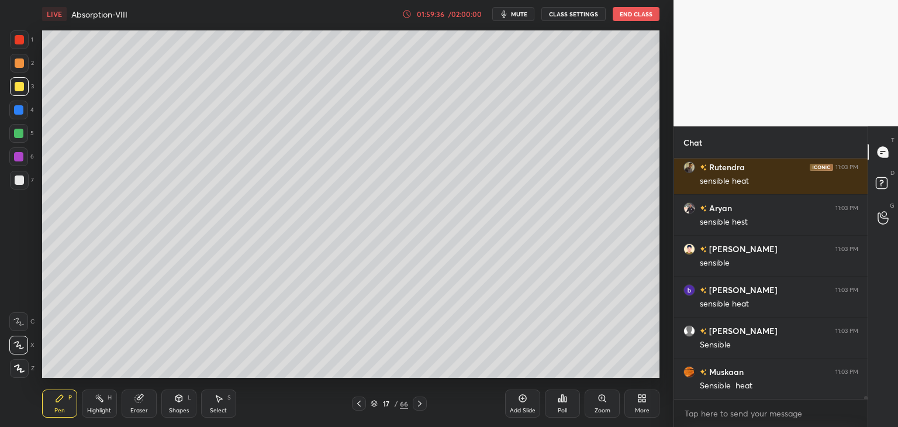
click at [175, 410] on div "Shapes" at bounding box center [179, 411] width 20 height 6
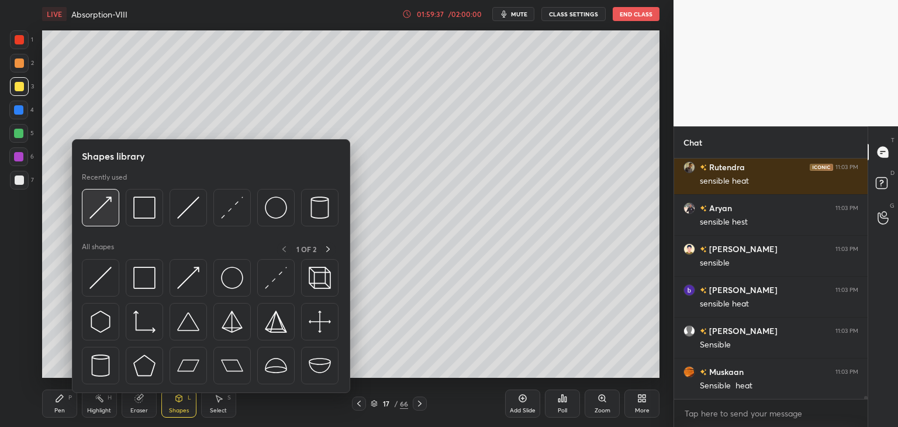
click at [103, 215] on img at bounding box center [100, 207] width 22 height 22
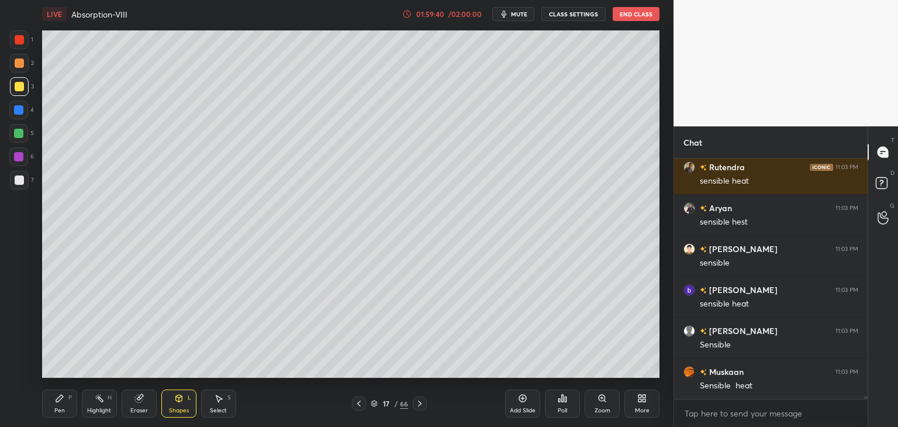
click at [136, 412] on div "Eraser" at bounding box center [139, 411] width 18 height 6
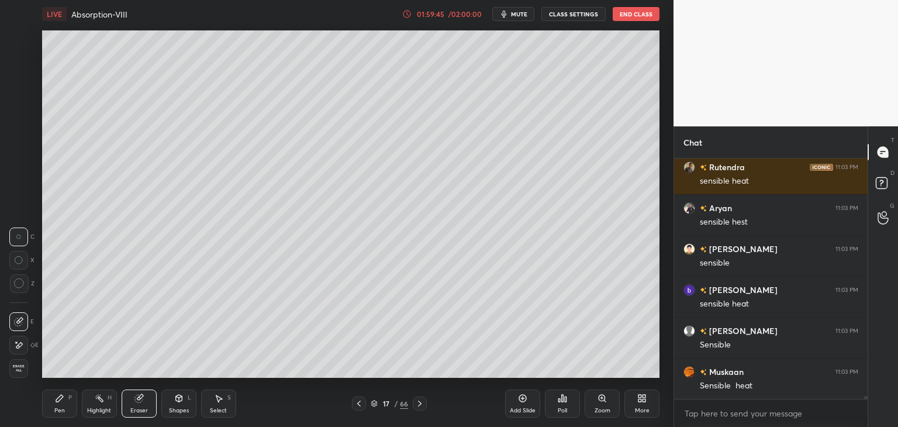
click at [186, 408] on div "Shapes" at bounding box center [179, 411] width 20 height 6
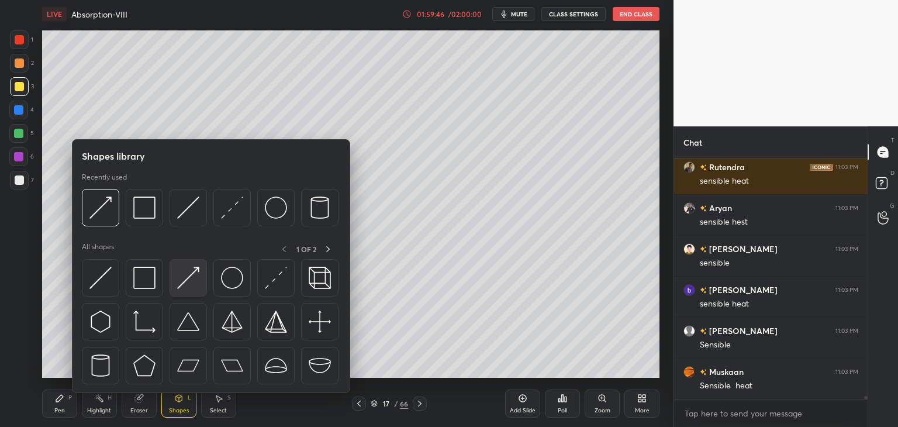
click at [188, 284] on img at bounding box center [188, 278] width 22 height 22
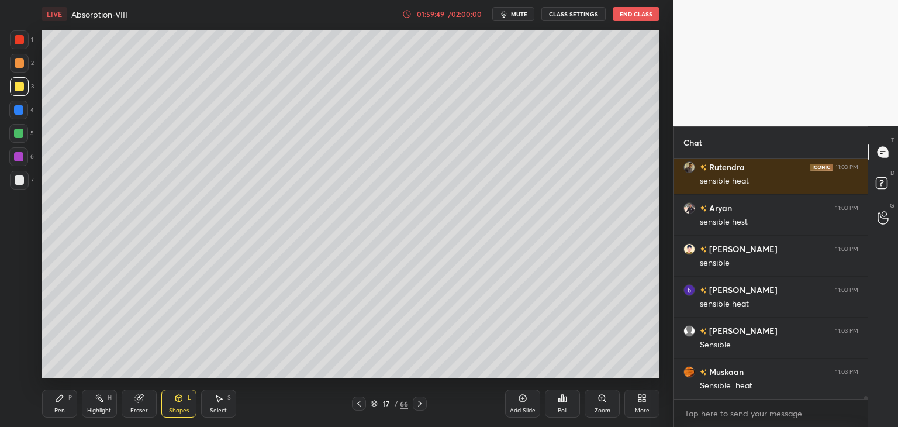
drag, startPoint x: 51, startPoint y: 406, endPoint x: 56, endPoint y: 403, distance: 6.3
click at [54, 405] on div "Pen P" at bounding box center [59, 403] width 35 height 28
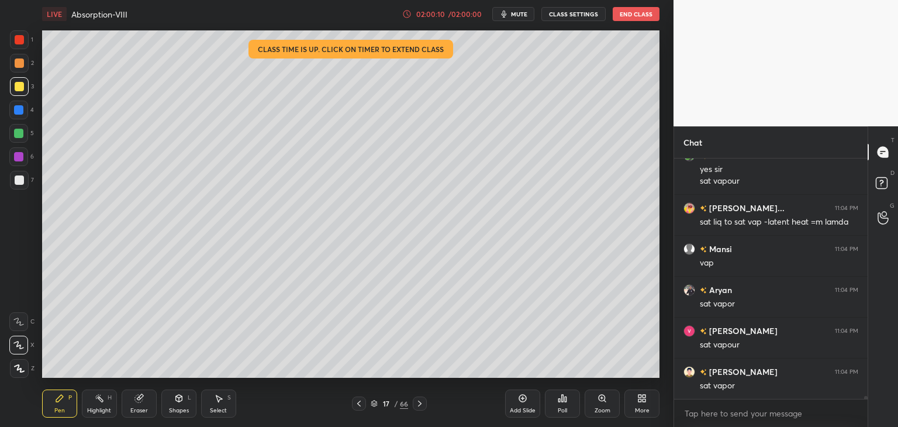
scroll to position [19614, 0]
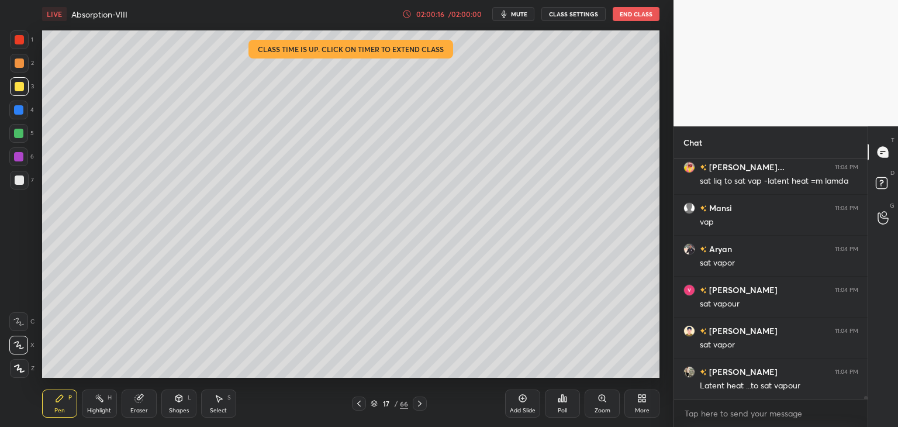
click at [55, 399] on icon at bounding box center [59, 398] width 9 height 9
click at [18, 43] on div at bounding box center [19, 39] width 9 height 9
click at [177, 408] on div "Shapes" at bounding box center [179, 411] width 20 height 6
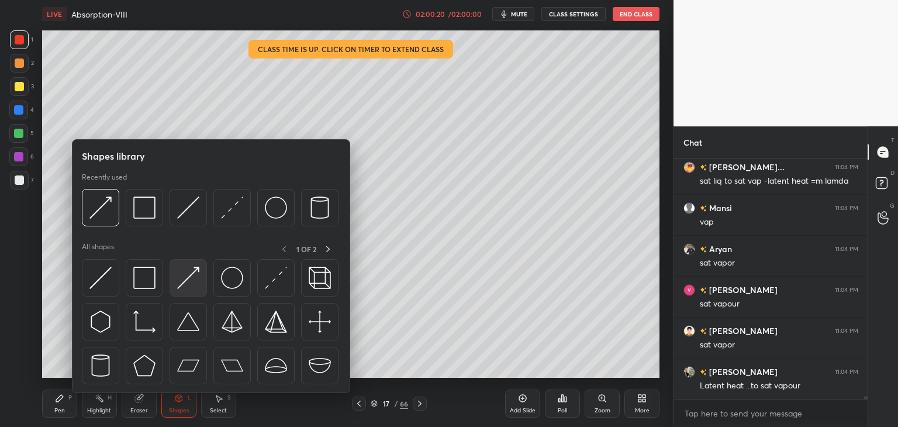
click at [191, 283] on img at bounding box center [188, 278] width 22 height 22
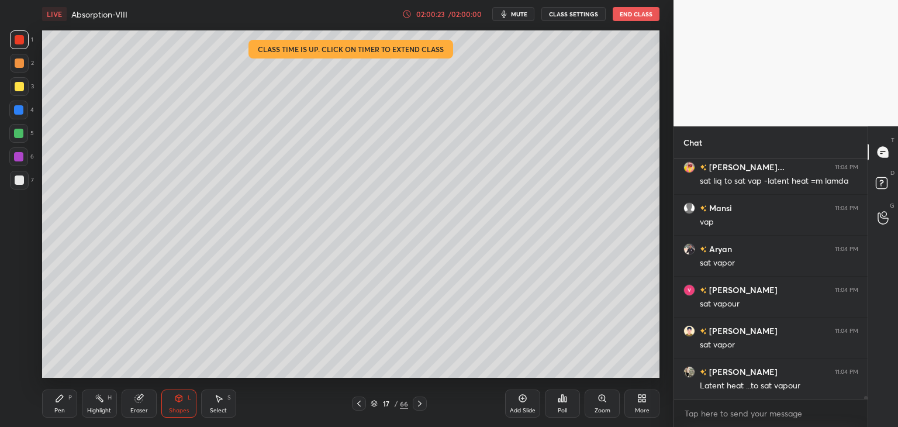
click at [59, 409] on div "Pen" at bounding box center [59, 411] width 11 height 6
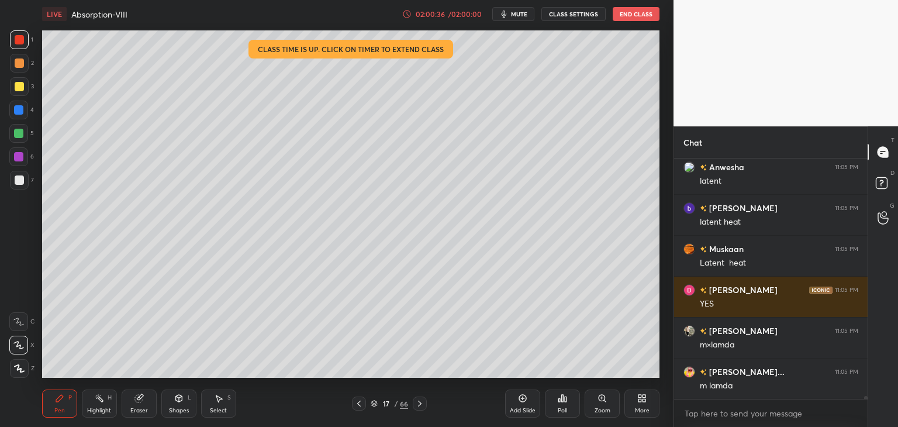
scroll to position [19942, 0]
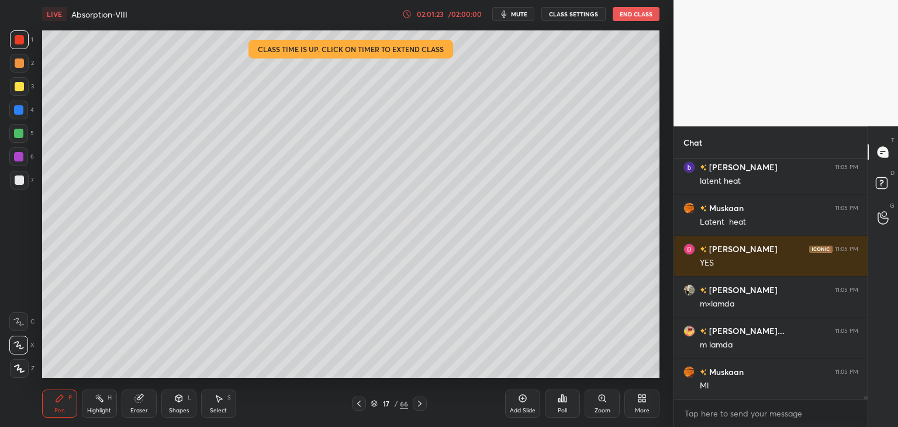
click at [13, 180] on div at bounding box center [19, 180] width 19 height 19
click at [17, 186] on div at bounding box center [19, 180] width 19 height 19
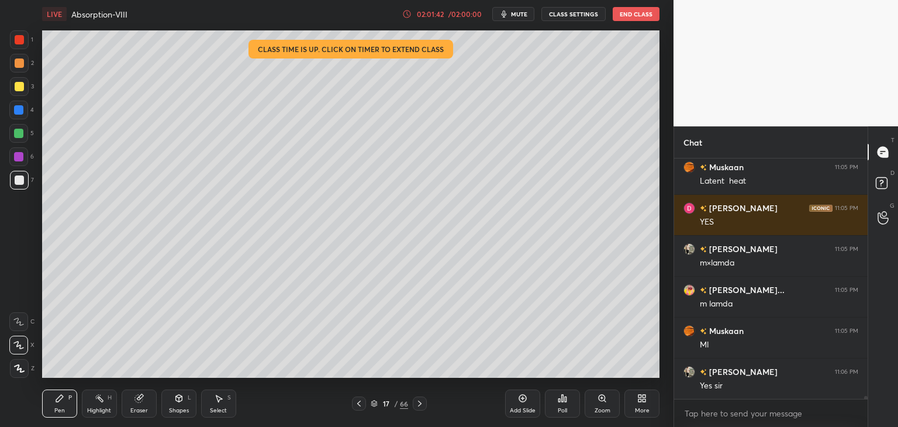
scroll to position [20024, 0]
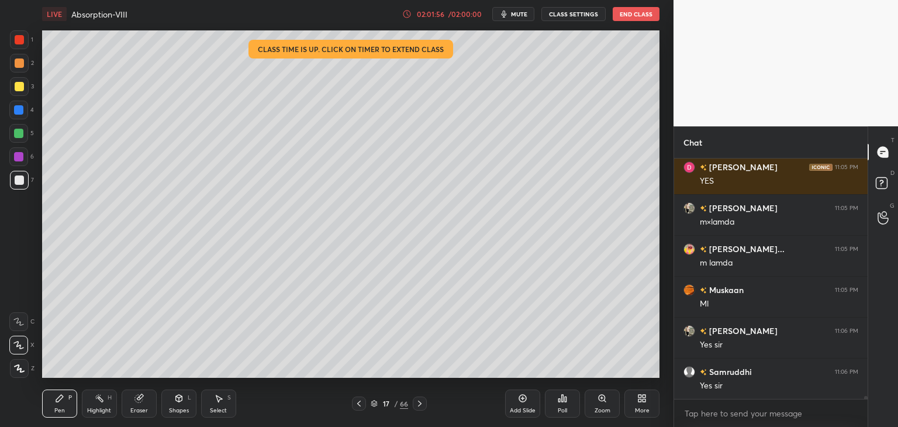
click at [174, 415] on div "Shapes L" at bounding box center [178, 403] width 35 height 28
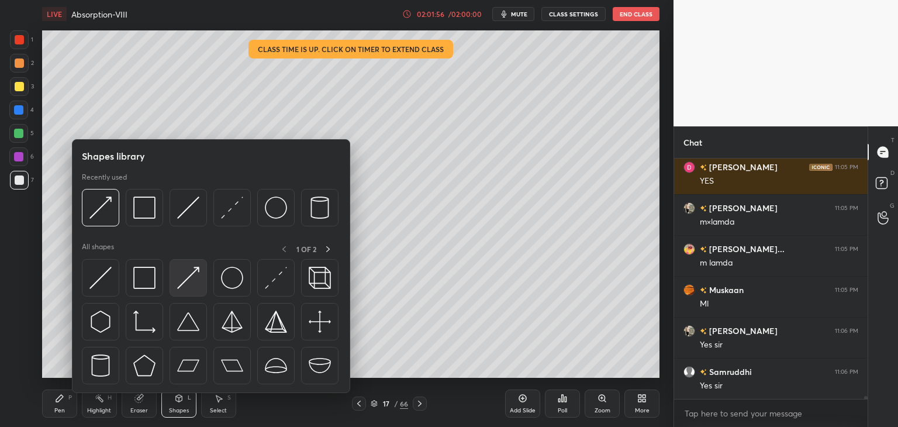
click at [189, 286] on img at bounding box center [188, 278] width 22 height 22
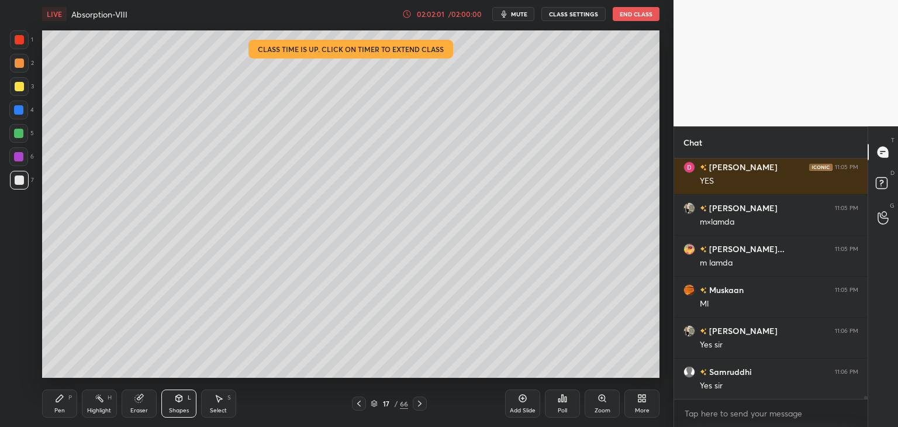
click at [56, 403] on div "Pen P" at bounding box center [59, 403] width 35 height 28
click at [18, 183] on div at bounding box center [19, 179] width 9 height 9
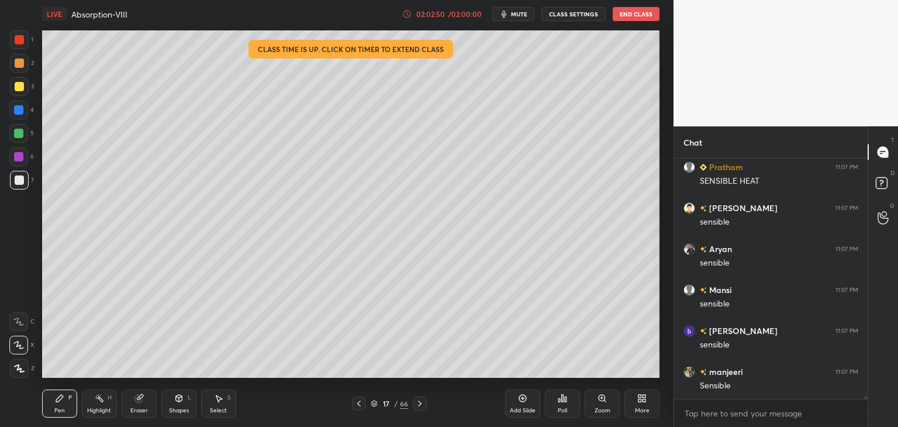
scroll to position [20495, 0]
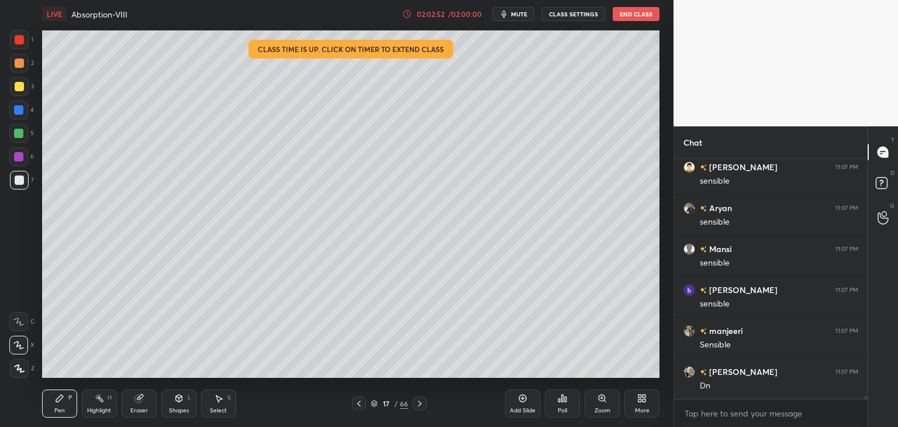
click at [18, 85] on div at bounding box center [19, 86] width 9 height 9
click at [17, 65] on div at bounding box center [19, 62] width 9 height 9
click at [16, 38] on div at bounding box center [19, 39] width 9 height 9
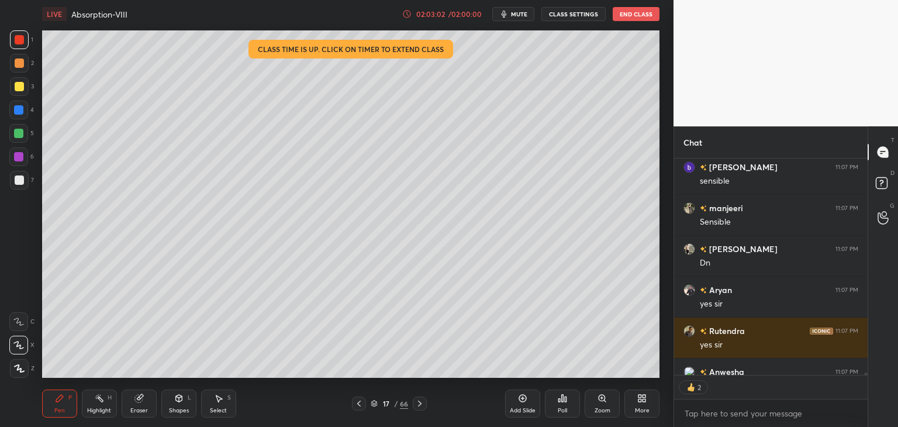
scroll to position [20682, 0]
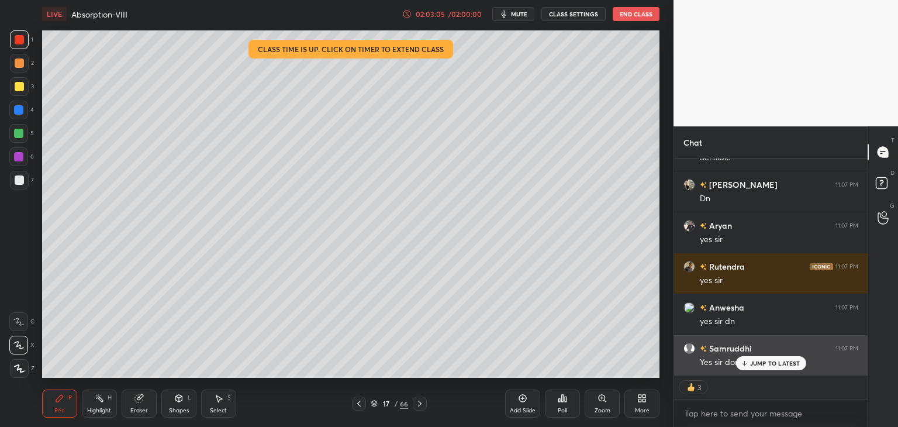
click at [766, 365] on p "JUMP TO LATEST" at bounding box center [775, 363] width 50 height 7
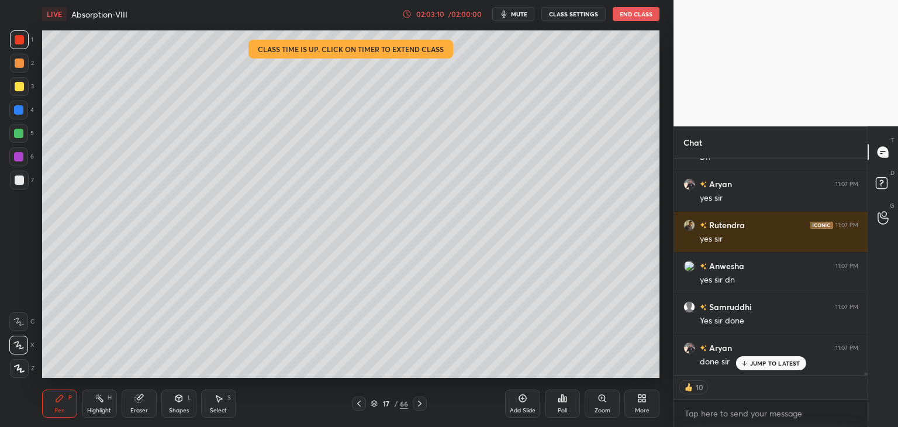
scroll to position [20764, 0]
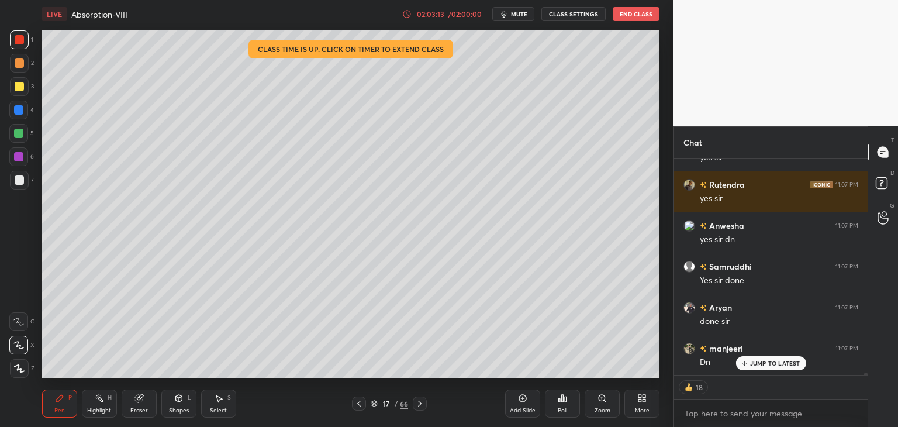
click at [522, 401] on icon at bounding box center [522, 398] width 9 height 9
click at [180, 406] on div "Shapes L" at bounding box center [178, 403] width 35 height 28
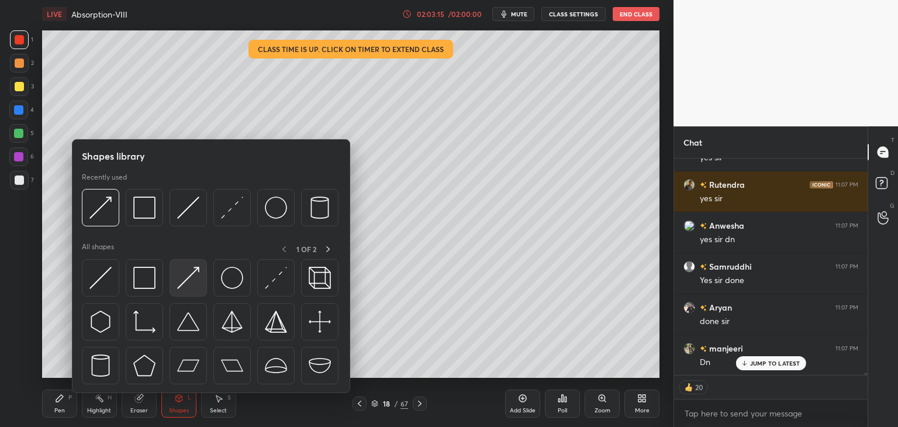
click at [192, 279] on img at bounding box center [188, 278] width 22 height 22
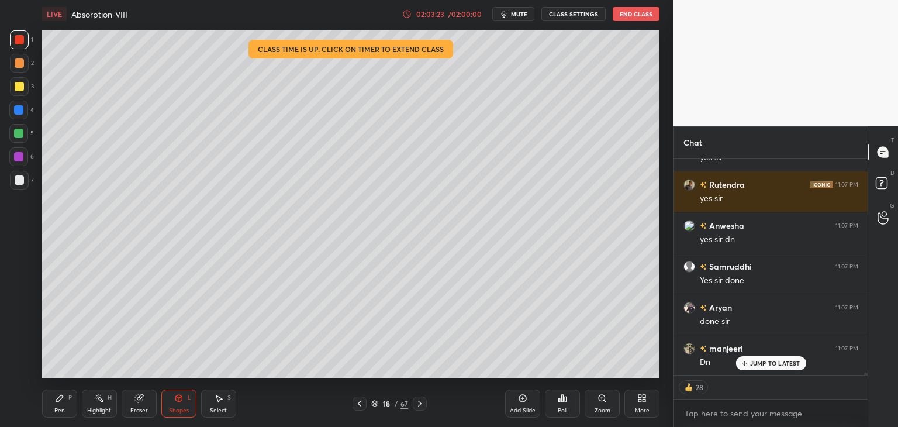
click at [18, 182] on div at bounding box center [19, 179] width 9 height 9
click at [183, 402] on icon at bounding box center [178, 398] width 9 height 9
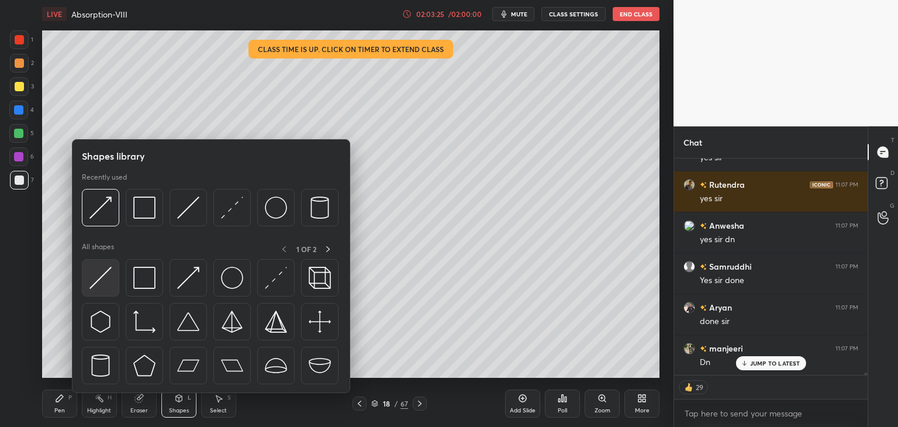
click at [91, 280] on img at bounding box center [100, 278] width 22 height 22
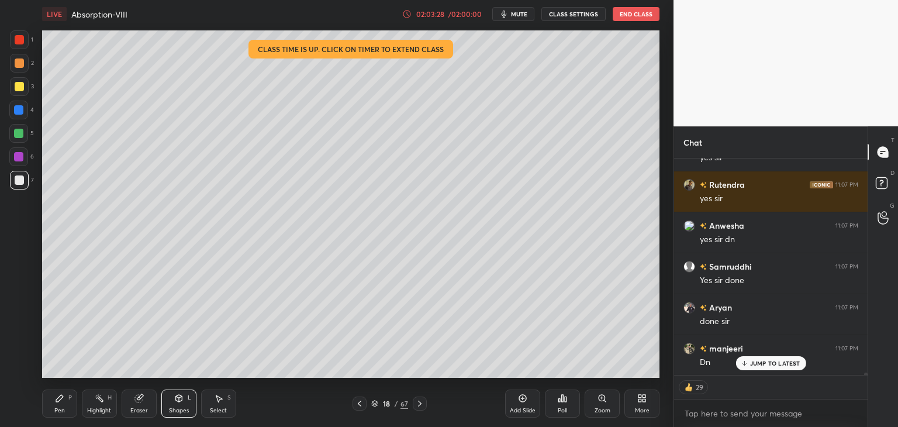
click at [54, 405] on div "Pen P" at bounding box center [59, 403] width 35 height 28
click at [168, 408] on div "Shapes L" at bounding box center [178, 403] width 35 height 28
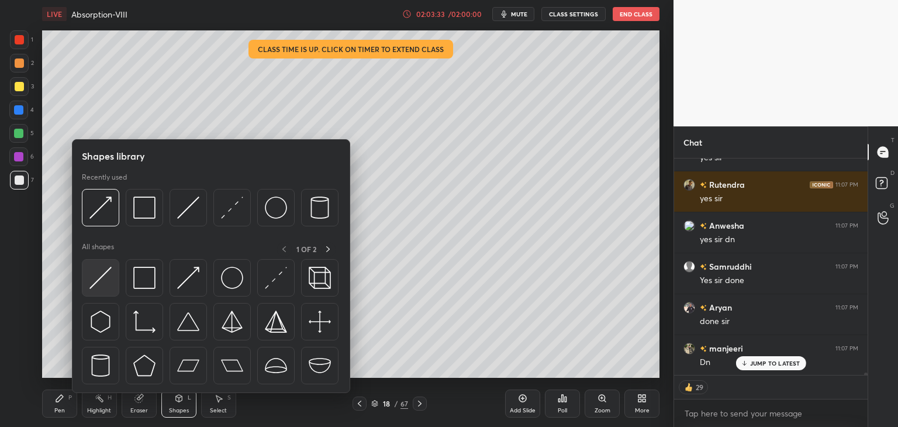
click at [93, 284] on img at bounding box center [100, 278] width 22 height 22
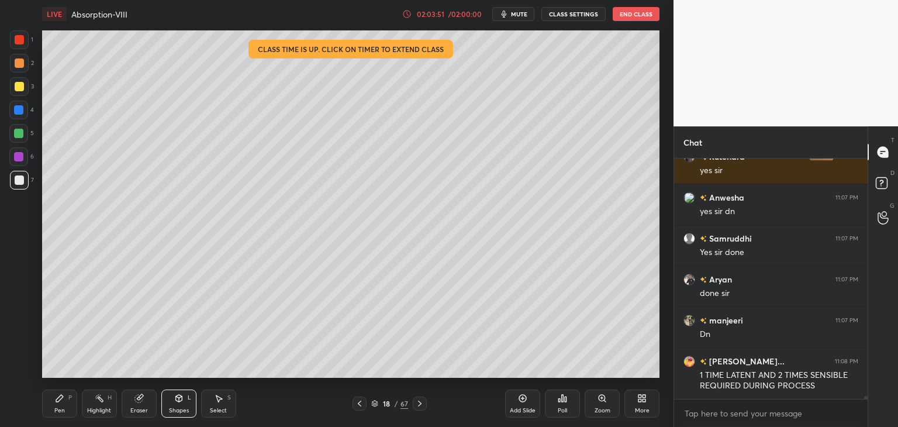
scroll to position [20833, 0]
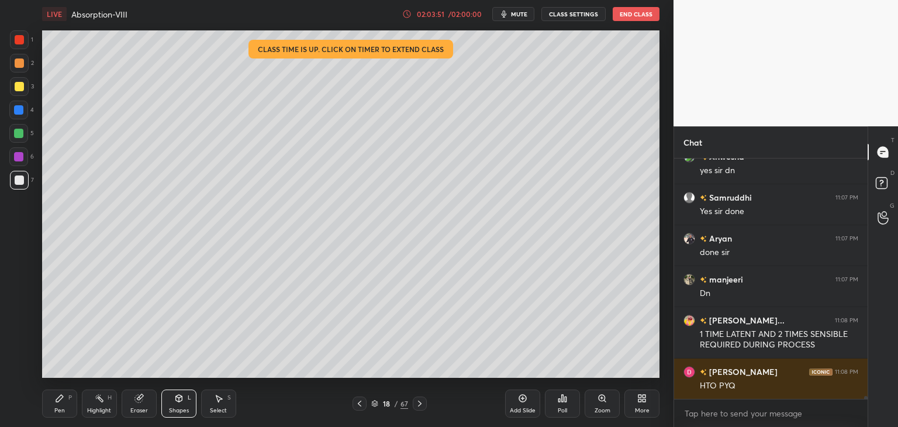
click at [59, 402] on icon at bounding box center [59, 398] width 9 height 9
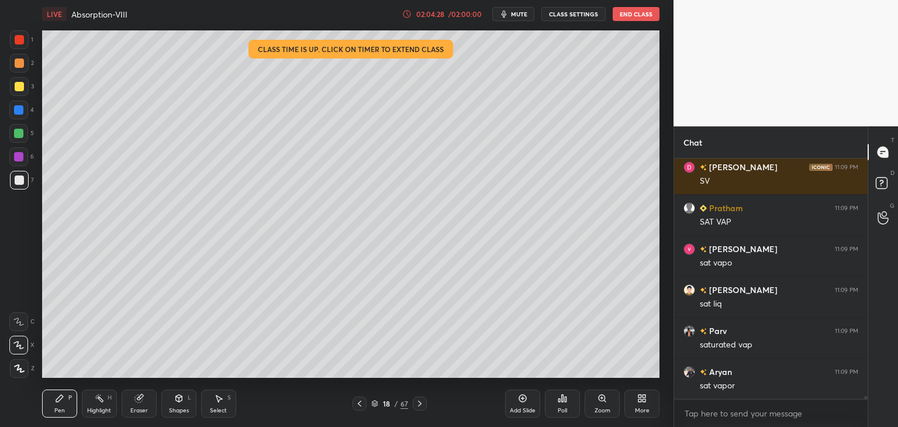
scroll to position [21447, 0]
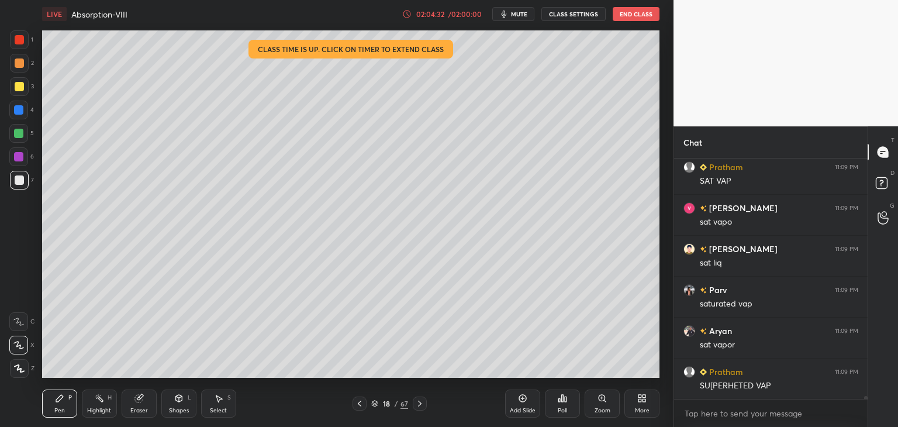
click at [16, 85] on div at bounding box center [19, 86] width 9 height 9
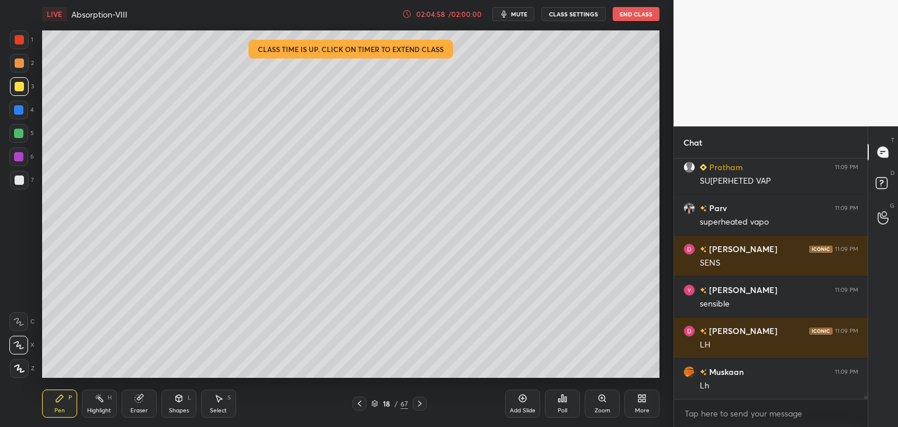
scroll to position [21693, 0]
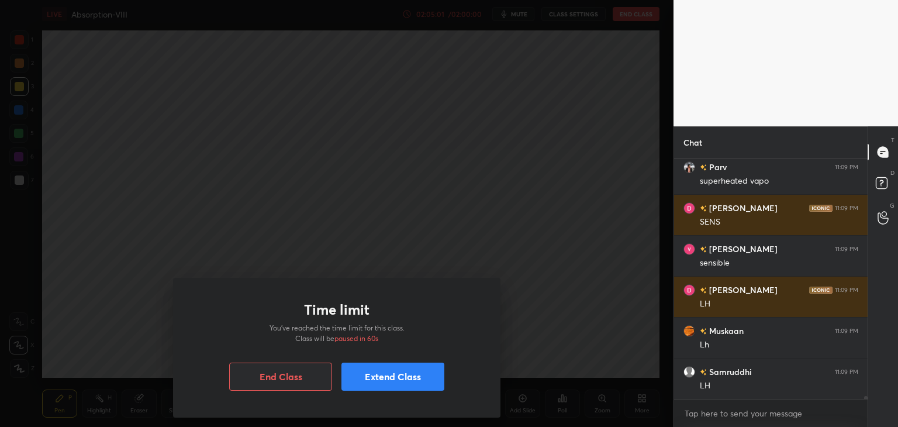
drag, startPoint x: 521, startPoint y: 153, endPoint x: 519, endPoint y: 161, distance: 7.8
click at [517, 163] on div "Time limit You’ve reached the time limit for this class. Class will be paused i…" at bounding box center [337, 213] width 674 height 427
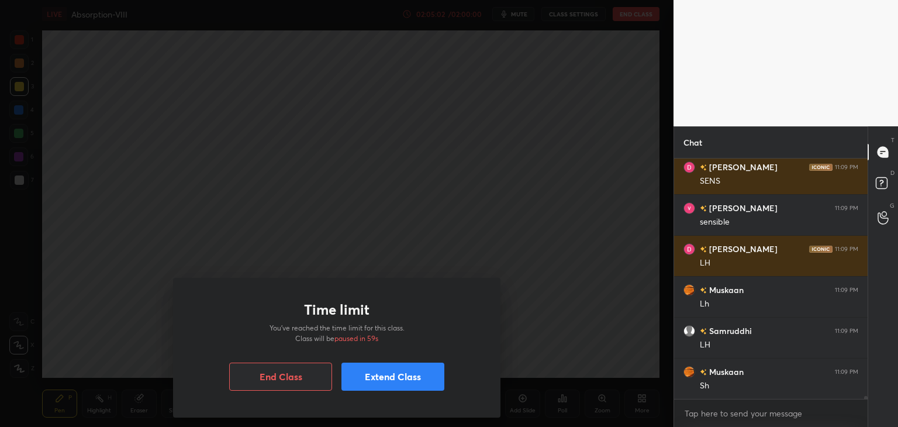
click at [403, 380] on button "Extend Class" at bounding box center [393, 377] width 103 height 28
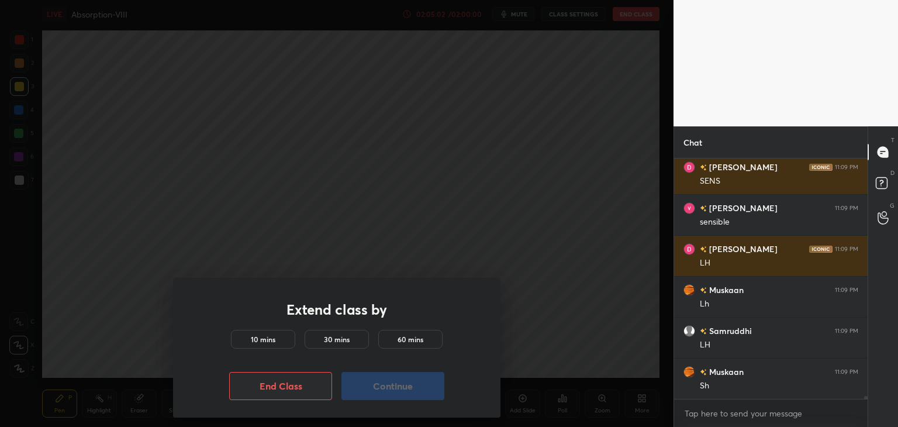
click at [273, 342] on h5 "10 mins" at bounding box center [263, 339] width 25 height 11
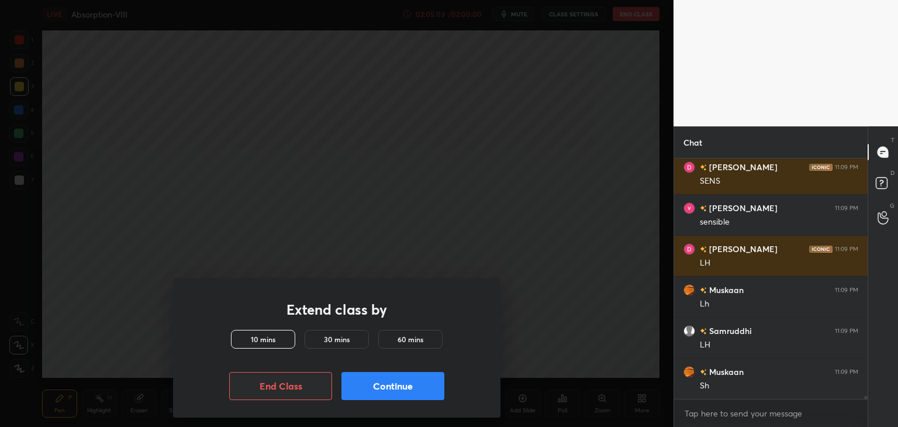
click at [391, 391] on button "Continue" at bounding box center [393, 386] width 103 height 28
click at [411, 390] on button "Continue" at bounding box center [393, 386] width 103 height 28
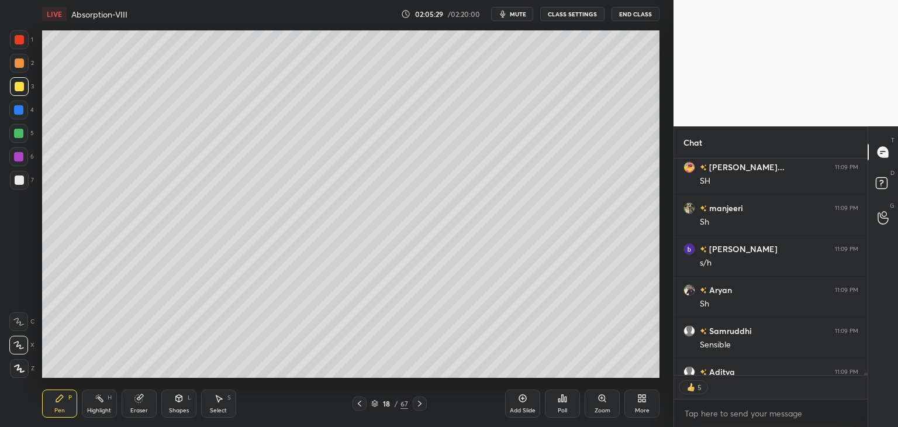
scroll to position [22167, 0]
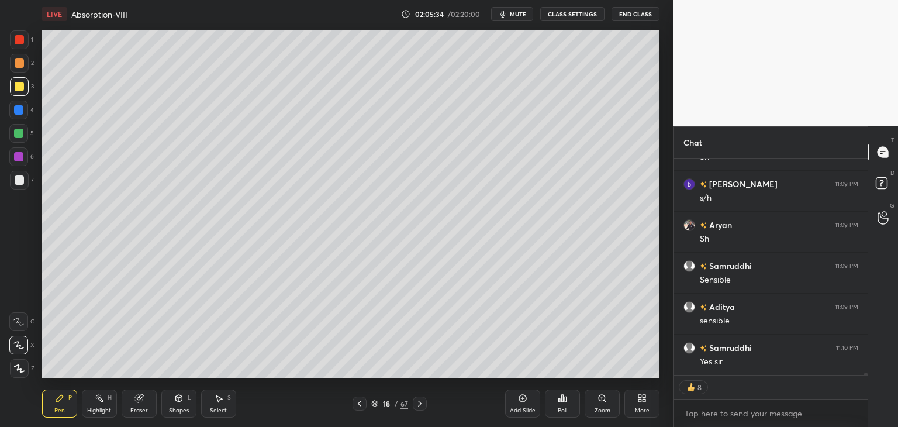
click at [21, 40] on div at bounding box center [19, 39] width 9 height 9
click at [16, 371] on icon at bounding box center [19, 368] width 11 height 8
click at [61, 405] on div "Pen P" at bounding box center [59, 403] width 35 height 28
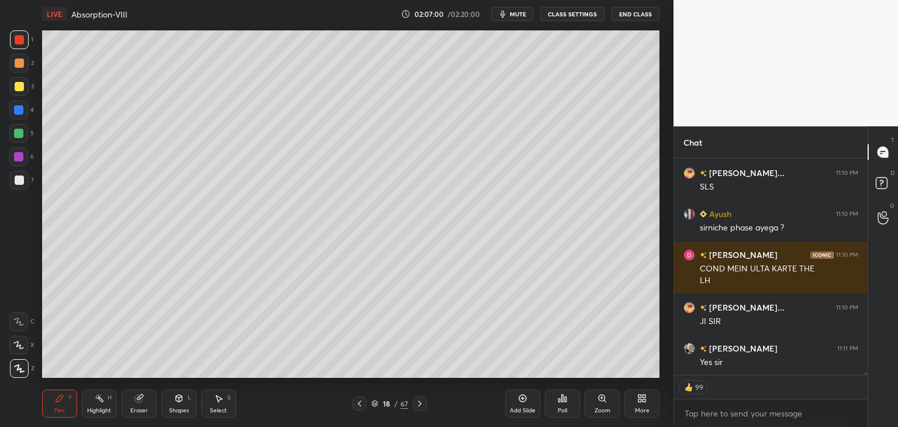
scroll to position [22424, 0]
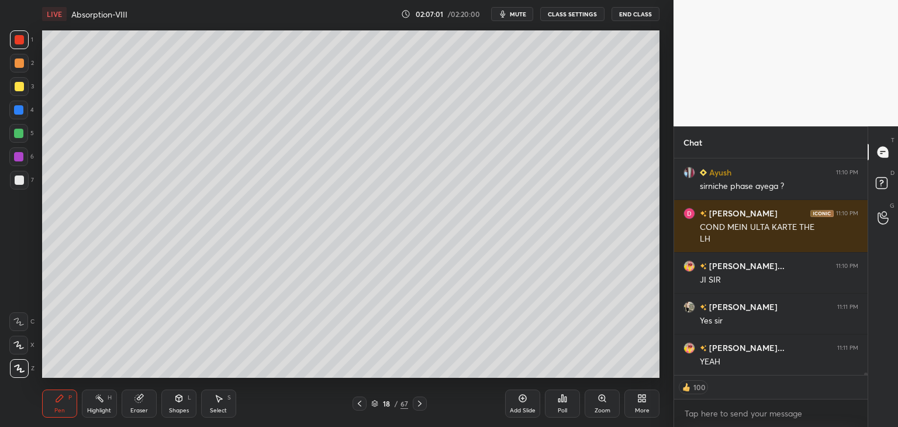
click at [18, 183] on div at bounding box center [19, 179] width 9 height 9
click at [21, 372] on icon at bounding box center [19, 368] width 9 height 7
click at [17, 87] on div at bounding box center [19, 86] width 9 height 9
click at [15, 66] on div at bounding box center [19, 62] width 9 height 9
click at [19, 43] on div at bounding box center [19, 39] width 9 height 9
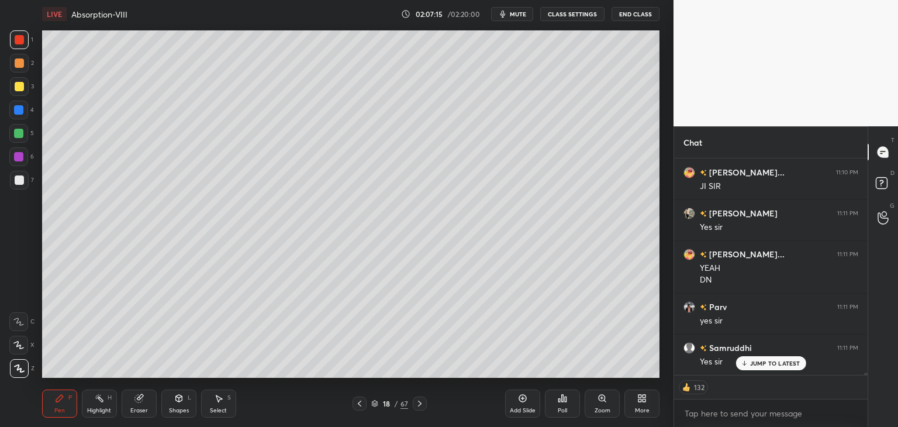
scroll to position [22558, 0]
click at [363, 406] on icon at bounding box center [359, 403] width 9 height 9
click at [360, 406] on icon at bounding box center [359, 403] width 9 height 9
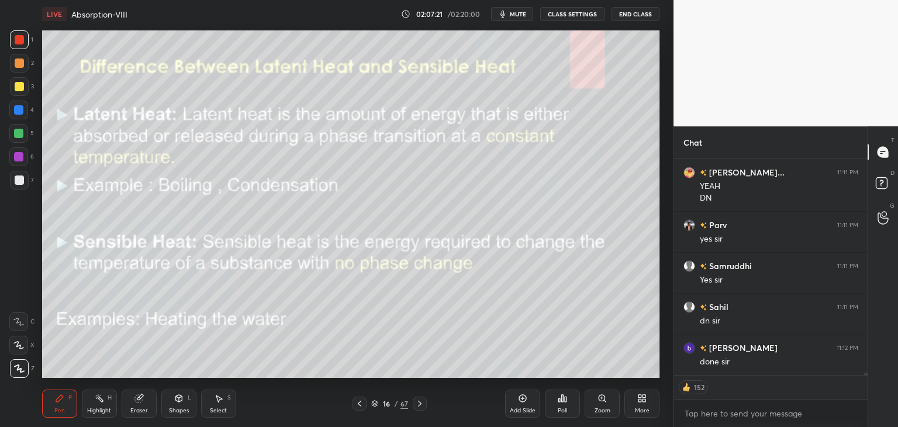
click at [419, 405] on icon at bounding box center [419, 403] width 9 height 9
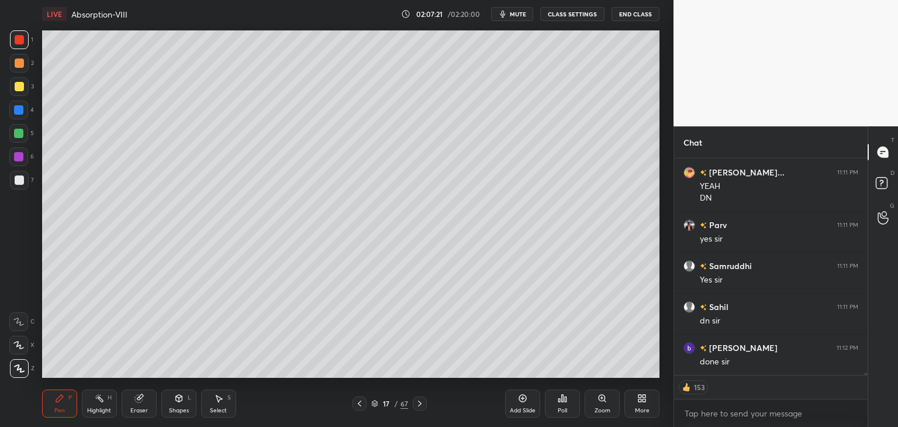
click at [416, 405] on icon at bounding box center [419, 403] width 9 height 9
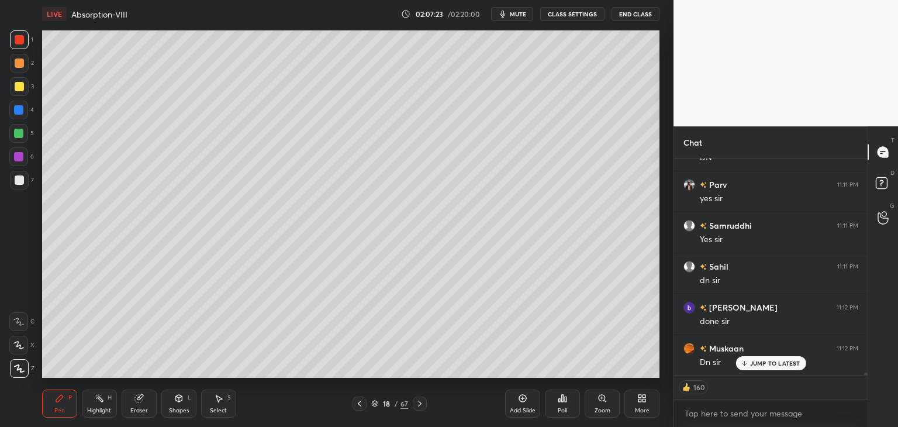
click at [420, 408] on icon at bounding box center [419, 403] width 9 height 9
click at [420, 407] on icon at bounding box center [419, 403] width 9 height 9
click at [421, 403] on icon at bounding box center [420, 404] width 4 height 6
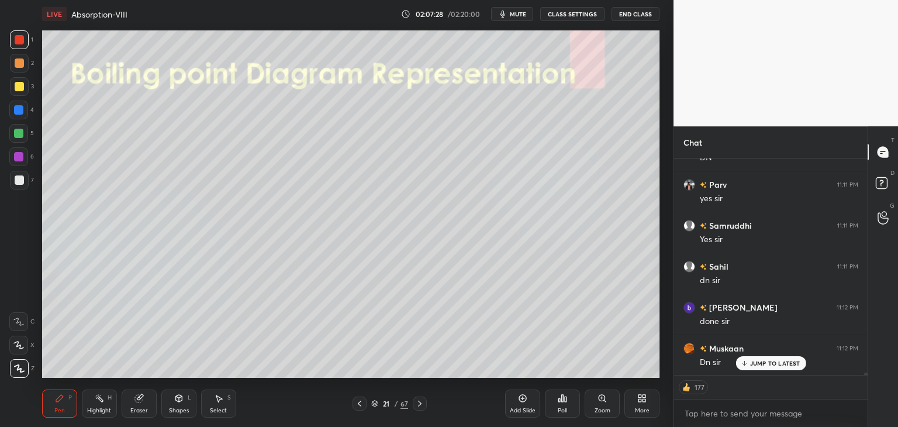
click at [358, 402] on icon at bounding box center [359, 403] width 9 height 9
click at [356, 405] on icon at bounding box center [359, 403] width 9 height 9
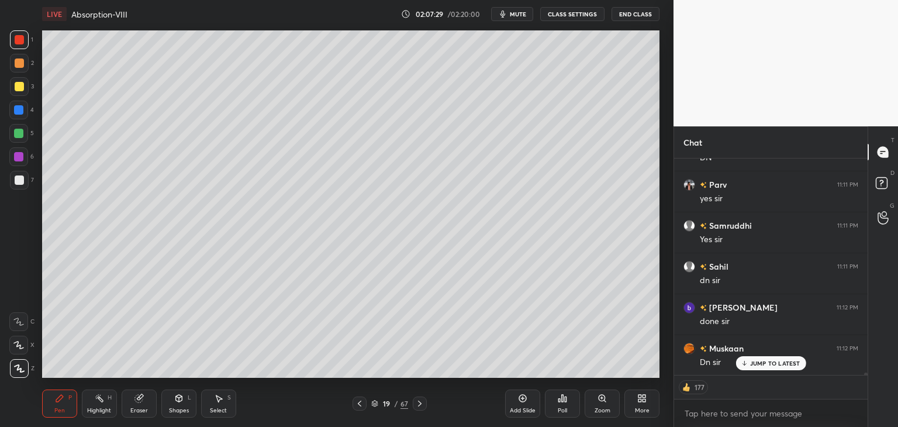
click at [355, 404] on icon at bounding box center [359, 403] width 9 height 9
click at [418, 399] on icon at bounding box center [419, 403] width 9 height 9
drag, startPoint x: 418, startPoint y: 401, endPoint x: 415, endPoint y: 396, distance: 6.0
click at [415, 401] on icon at bounding box center [419, 403] width 9 height 9
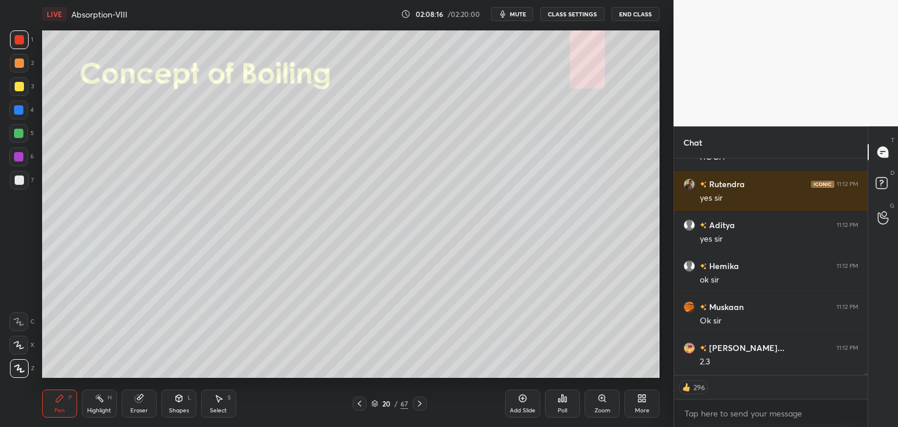
scroll to position [23101, 0]
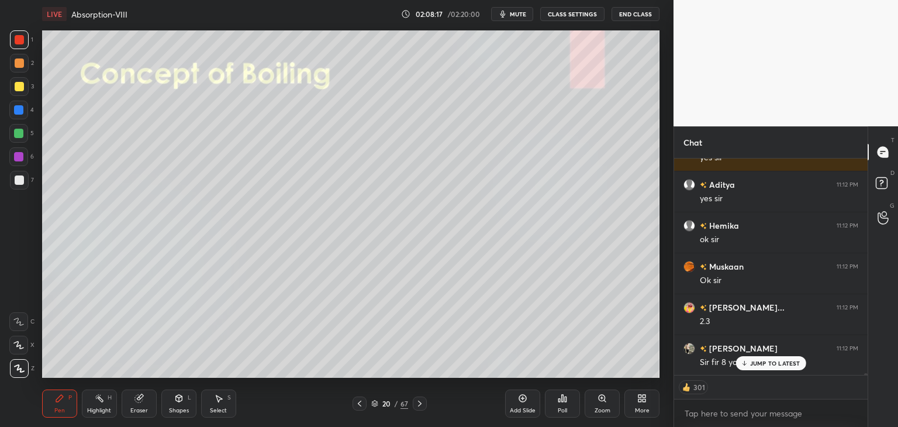
click at [20, 85] on div at bounding box center [19, 86] width 9 height 9
click at [21, 58] on div at bounding box center [19, 62] width 9 height 9
click at [19, 43] on div at bounding box center [19, 39] width 9 height 9
click at [19, 137] on div at bounding box center [18, 133] width 9 height 9
click at [23, 157] on div at bounding box center [18, 156] width 9 height 9
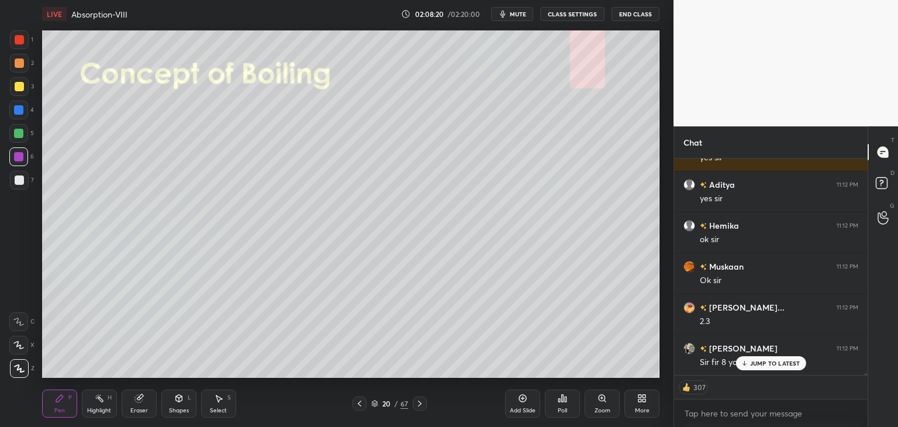
click at [26, 183] on div at bounding box center [19, 180] width 19 height 19
click at [19, 347] on icon at bounding box center [18, 345] width 11 height 8
click at [13, 323] on icon at bounding box center [18, 322] width 11 height 8
click at [12, 89] on div at bounding box center [19, 86] width 19 height 19
click at [17, 67] on div at bounding box center [19, 62] width 9 height 9
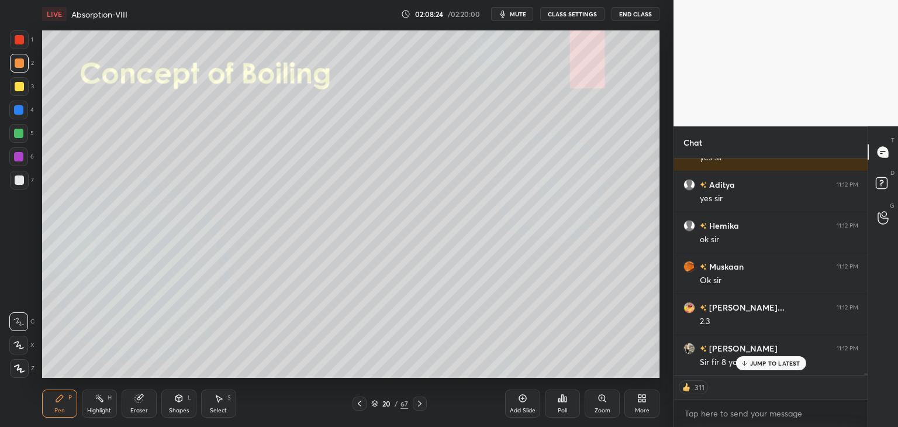
click at [22, 42] on div at bounding box center [19, 39] width 9 height 9
click at [18, 67] on div at bounding box center [19, 62] width 9 height 9
click at [20, 85] on div at bounding box center [19, 86] width 9 height 9
click at [19, 106] on div at bounding box center [18, 109] width 9 height 9
click at [19, 136] on div at bounding box center [18, 133] width 9 height 9
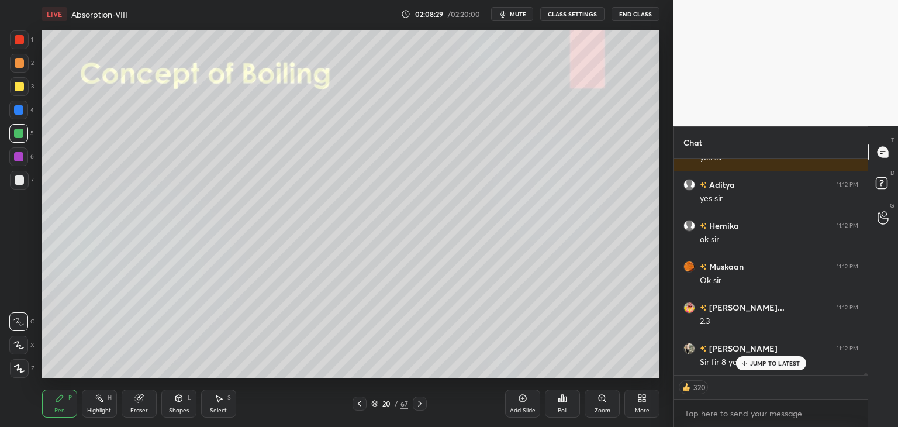
click at [21, 155] on div at bounding box center [18, 156] width 9 height 9
click at [20, 179] on div at bounding box center [19, 179] width 9 height 9
click at [739, 363] on div "JUMP TO LATEST" at bounding box center [771, 363] width 70 height 14
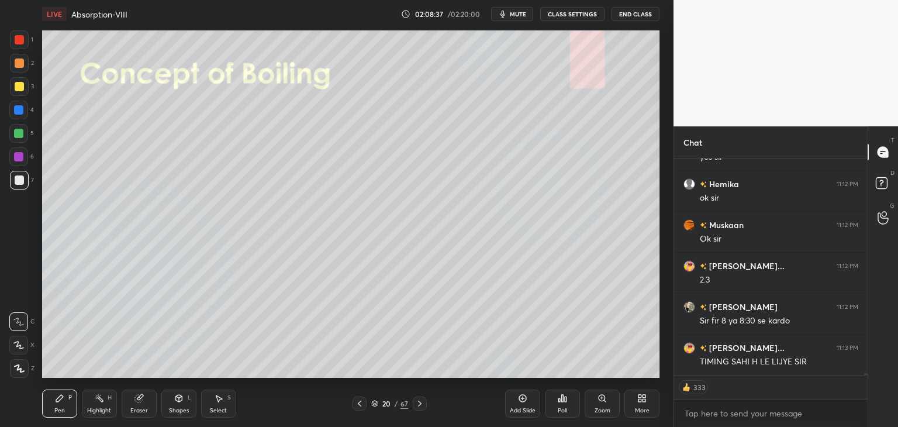
click at [21, 32] on div at bounding box center [19, 39] width 19 height 19
click at [18, 67] on div at bounding box center [19, 62] width 9 height 9
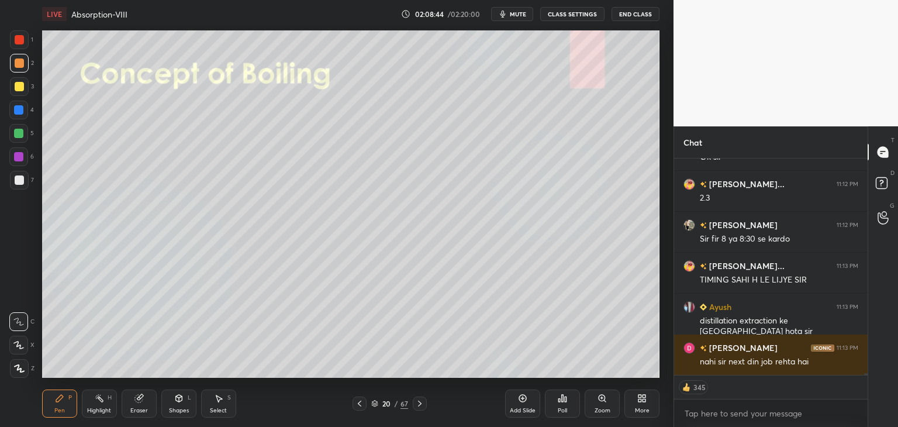
scroll to position [23236, 0]
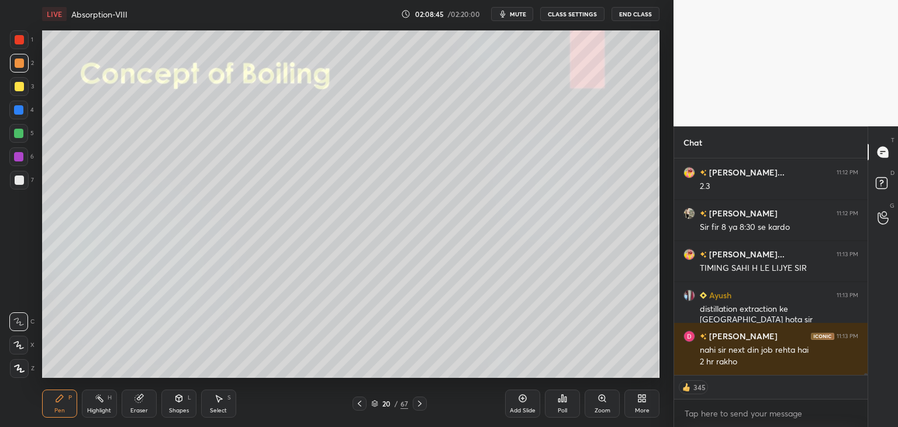
click at [360, 401] on icon at bounding box center [360, 404] width 4 height 6
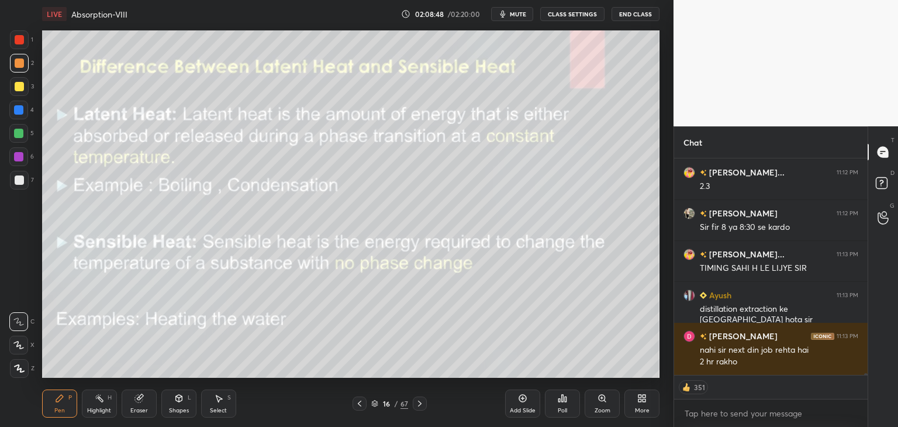
scroll to position [23276, 0]
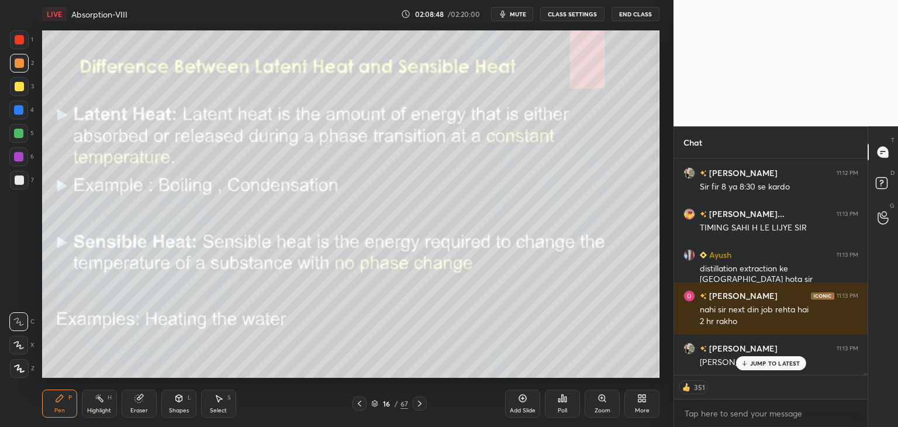
click at [360, 401] on icon at bounding box center [360, 404] width 4 height 6
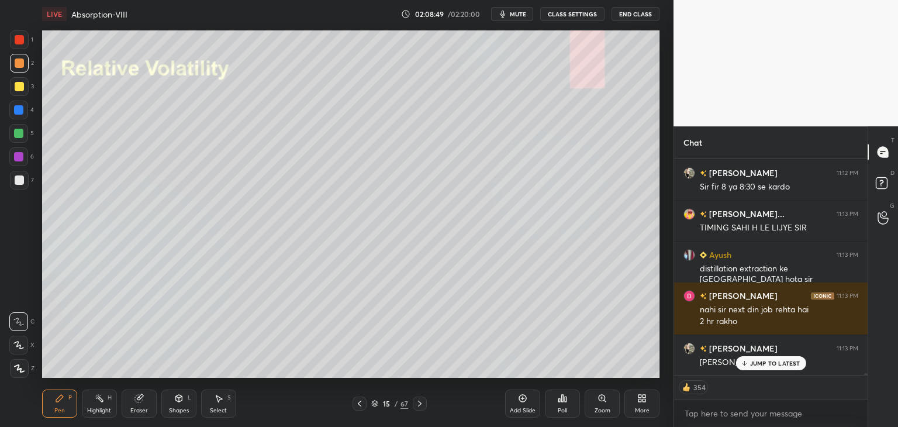
click at [360, 401] on icon at bounding box center [360, 404] width 4 height 6
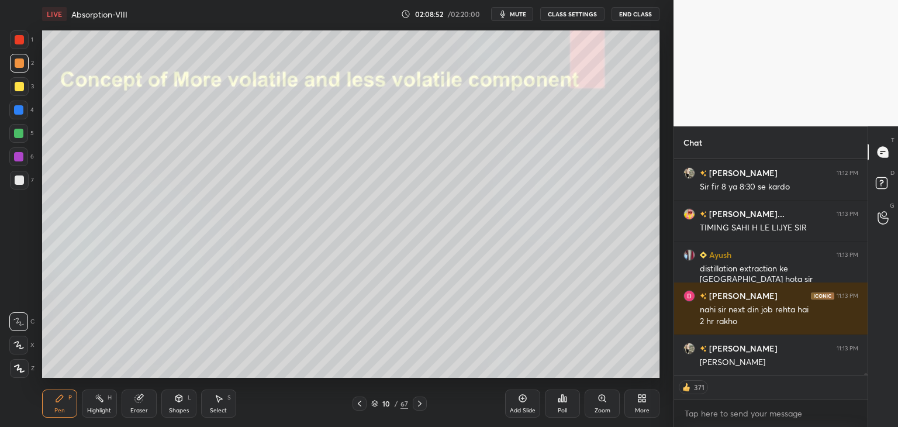
scroll to position [23318, 0]
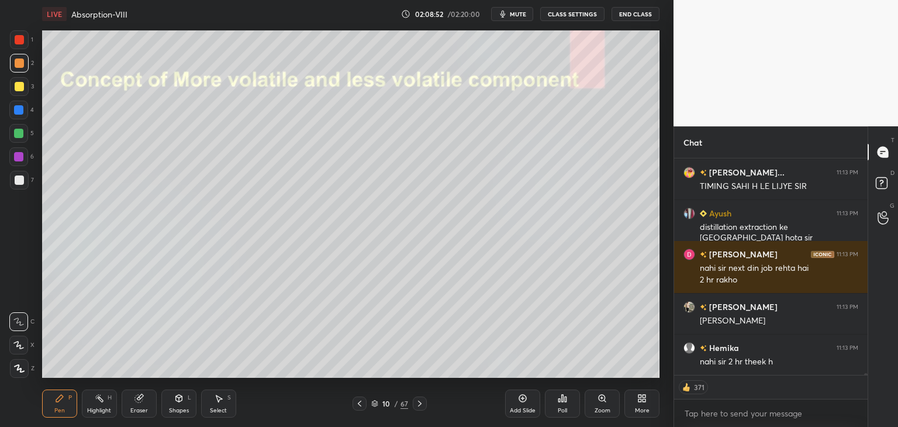
click at [360, 401] on icon at bounding box center [360, 404] width 4 height 6
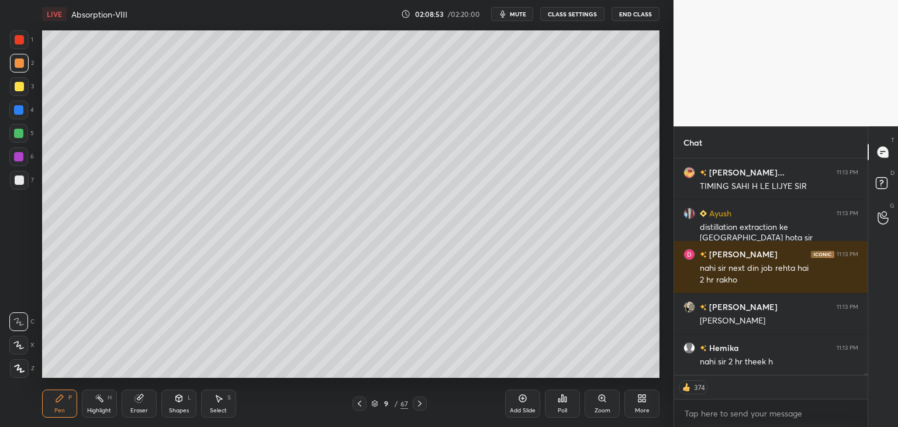
click at [416, 405] on icon at bounding box center [419, 403] width 9 height 9
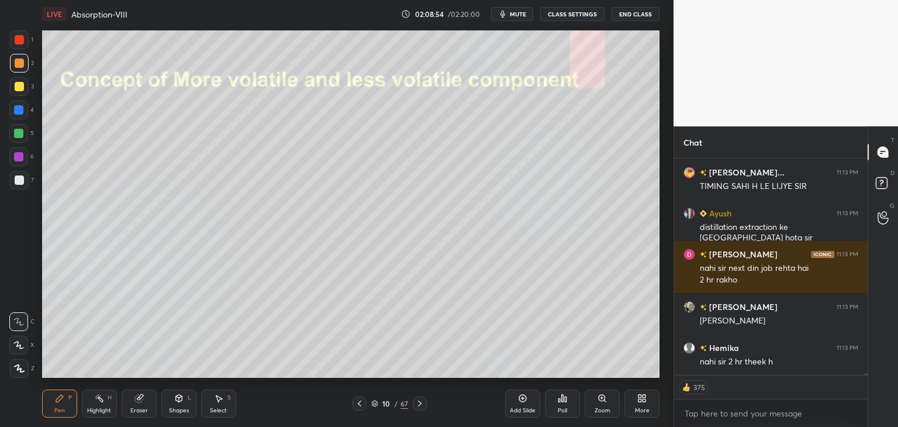
click at [416, 405] on icon at bounding box center [419, 403] width 9 height 9
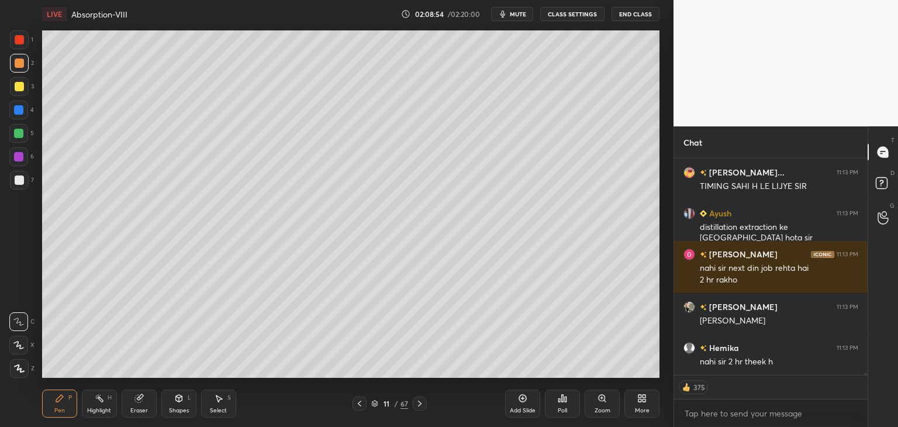
click at [416, 405] on icon at bounding box center [419, 403] width 9 height 9
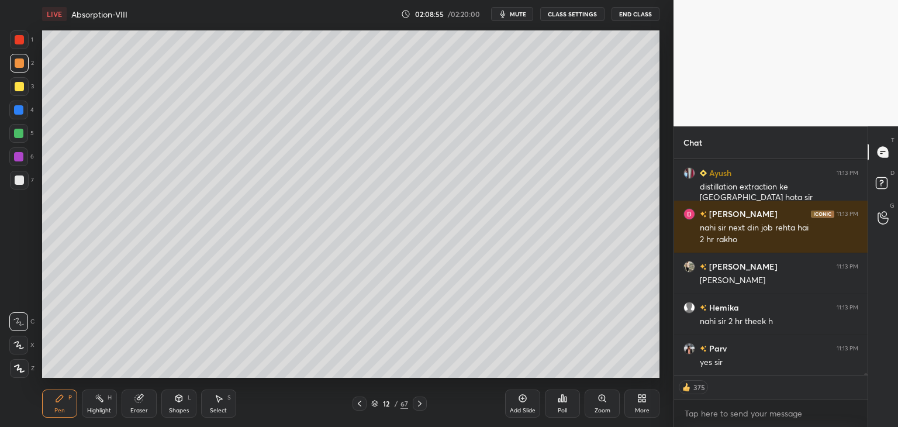
click at [416, 405] on icon at bounding box center [419, 403] width 9 height 9
click at [416, 403] on icon at bounding box center [419, 403] width 9 height 9
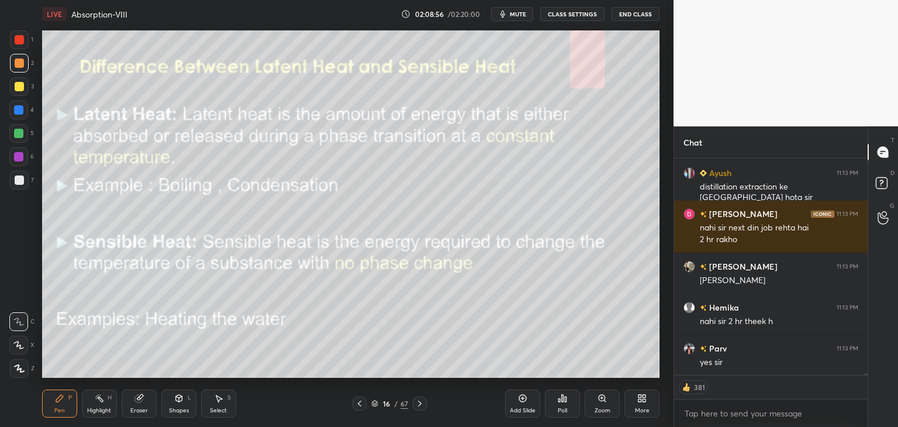
click at [416, 403] on icon at bounding box center [419, 403] width 9 height 9
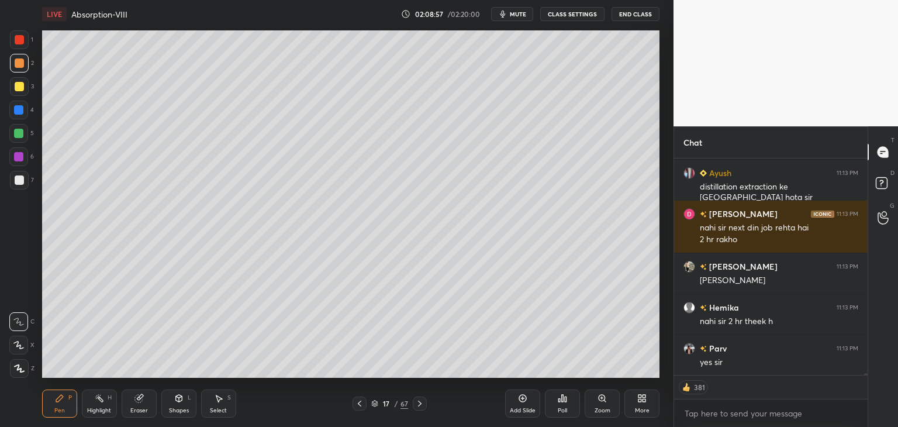
click at [416, 403] on icon at bounding box center [419, 403] width 9 height 9
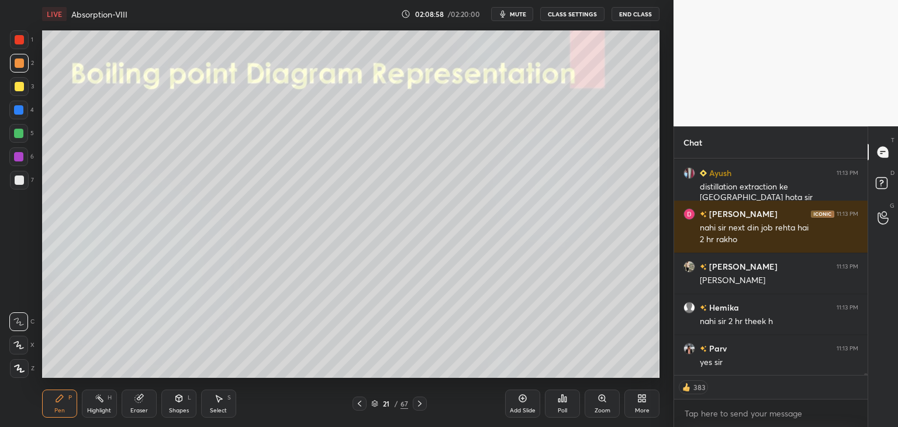
scroll to position [23400, 0]
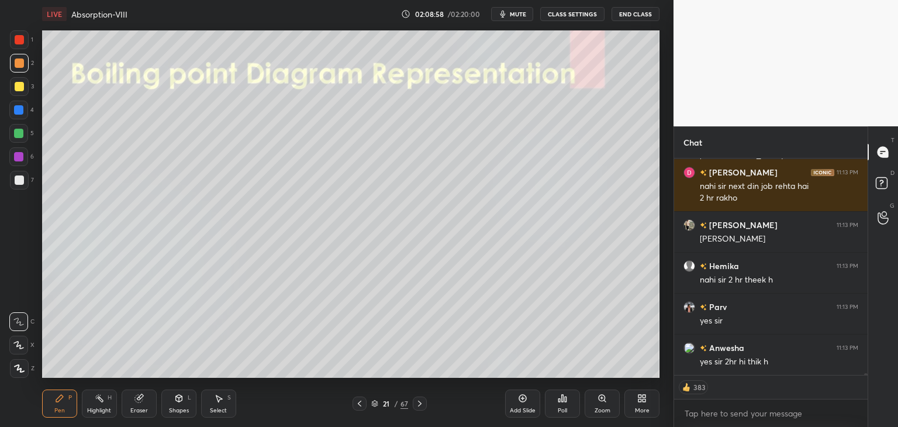
click at [416, 403] on icon at bounding box center [419, 403] width 9 height 9
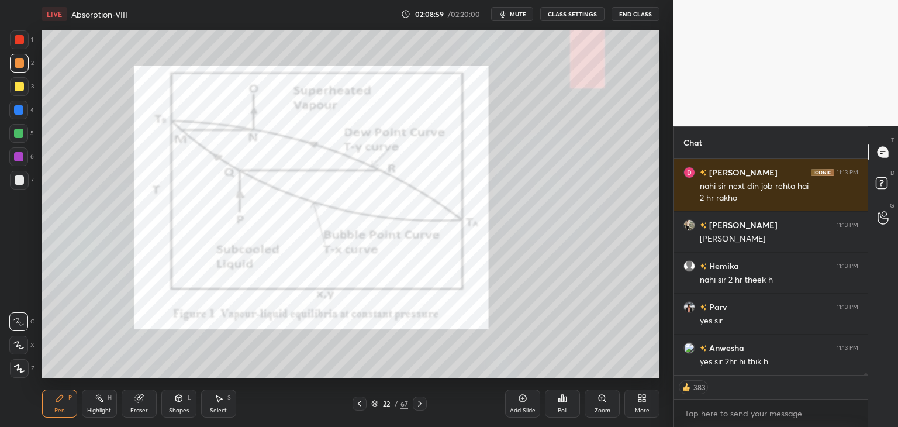
click at [416, 403] on icon at bounding box center [419, 403] width 9 height 9
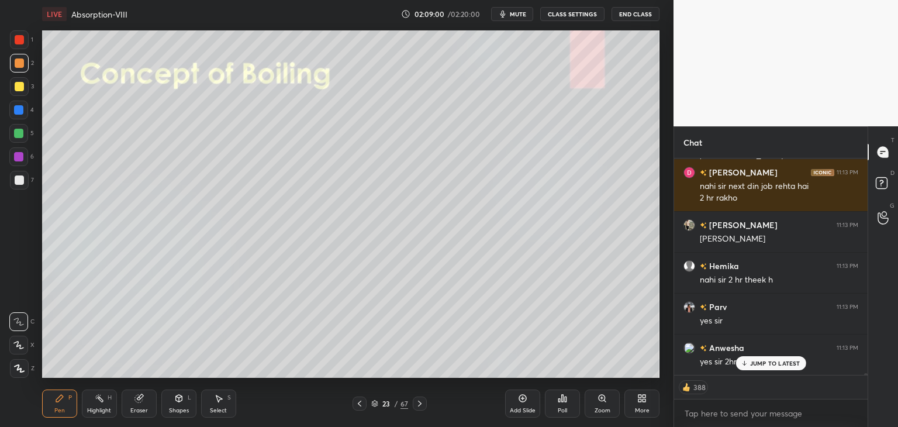
scroll to position [23440, 0]
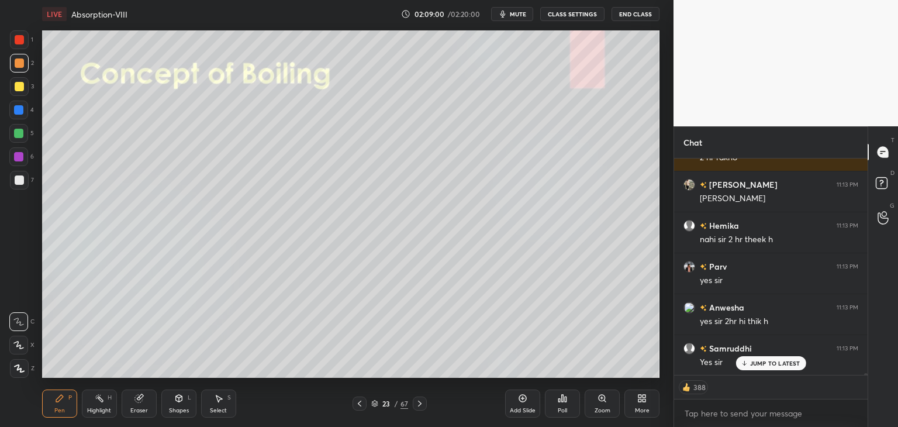
click at [416, 403] on icon at bounding box center [419, 403] width 9 height 9
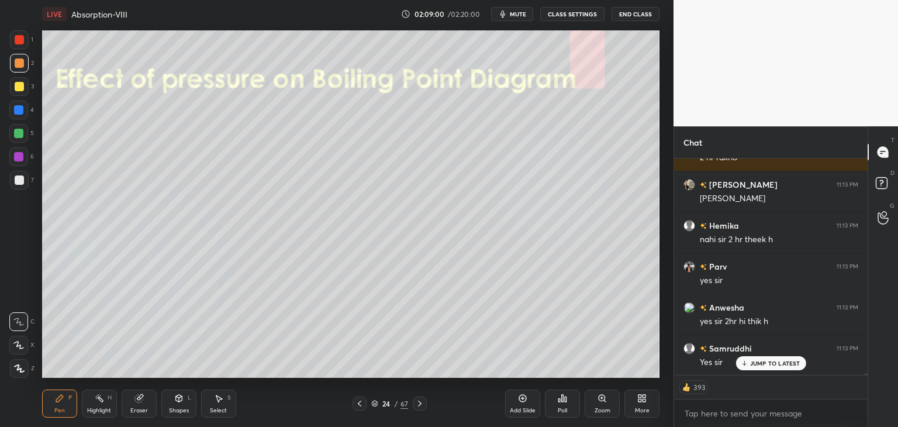
click at [415, 403] on icon at bounding box center [419, 403] width 9 height 9
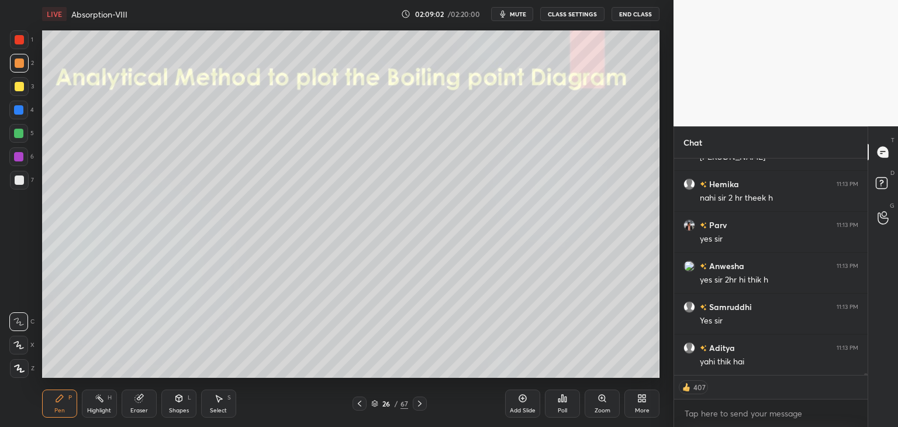
click at [415, 403] on icon at bounding box center [419, 403] width 9 height 9
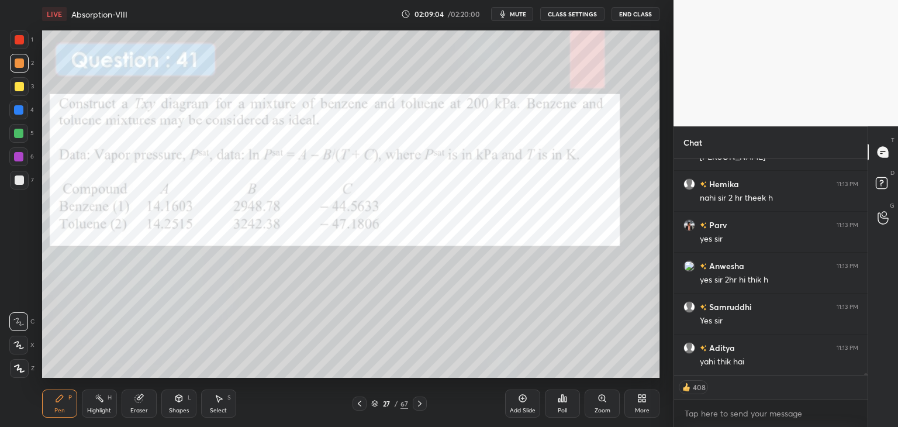
scroll to position [23522, 0]
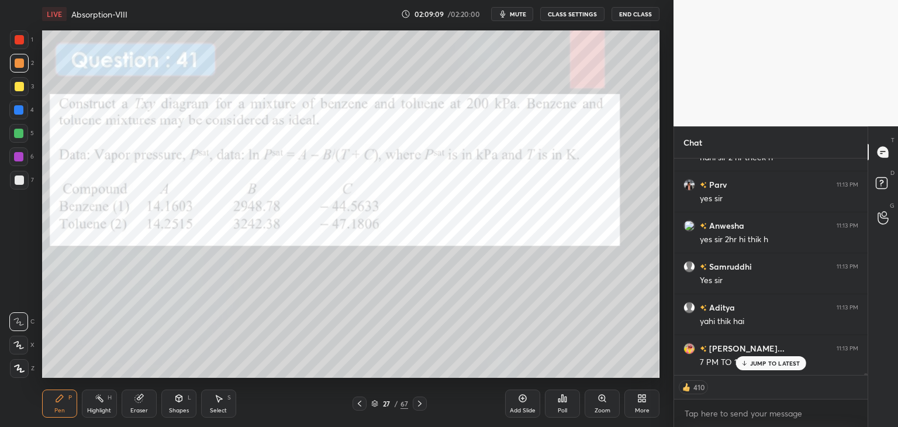
click at [416, 403] on icon at bounding box center [419, 403] width 9 height 9
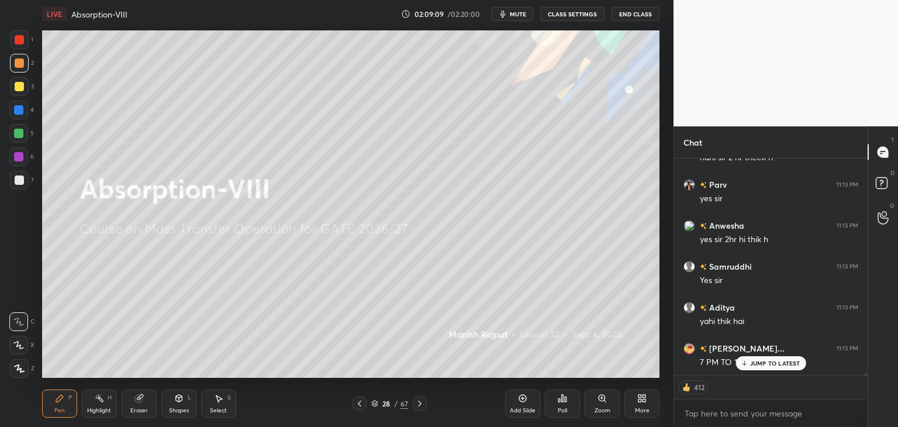
click at [416, 403] on icon at bounding box center [419, 403] width 9 height 9
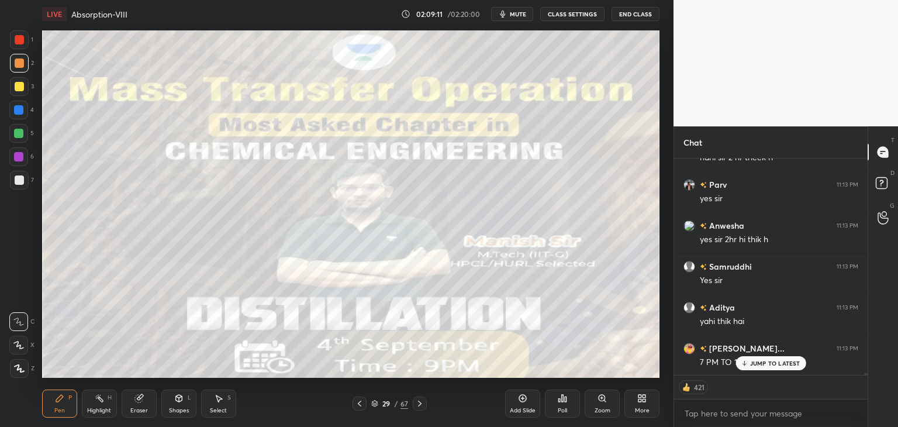
click at [525, 403] on div "Add Slide" at bounding box center [522, 403] width 35 height 28
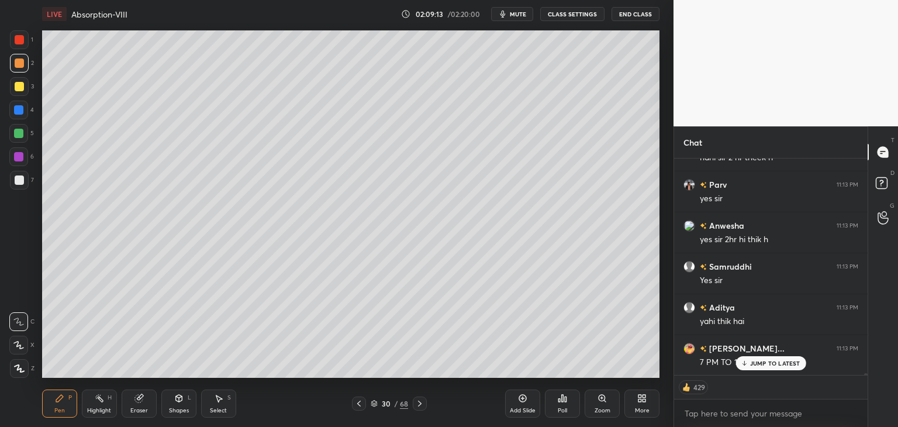
click at [737, 360] on div "JUMP TO LATEST" at bounding box center [771, 363] width 70 height 14
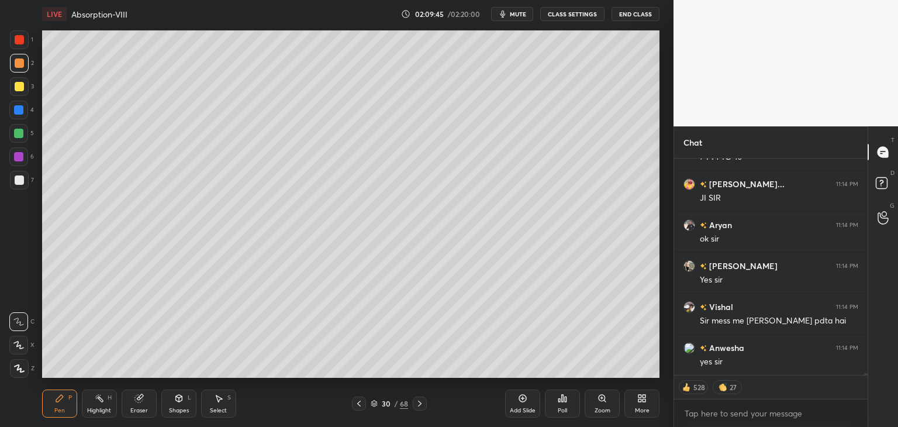
scroll to position [23767, 0]
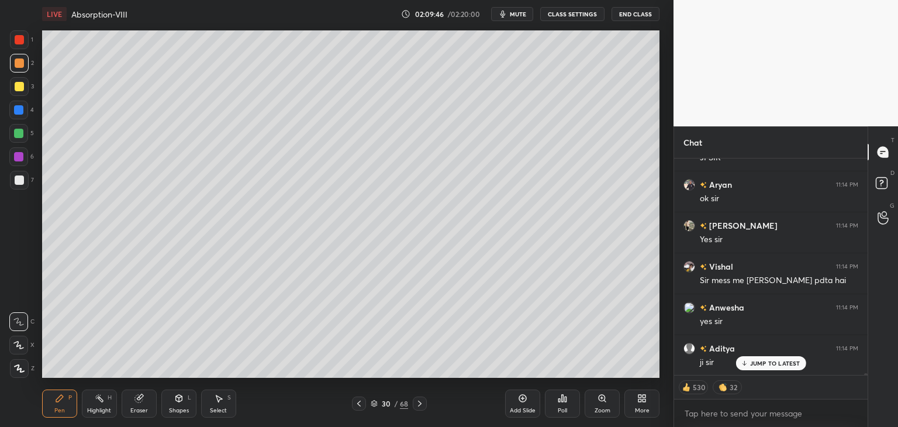
click at [20, 84] on div at bounding box center [19, 86] width 9 height 9
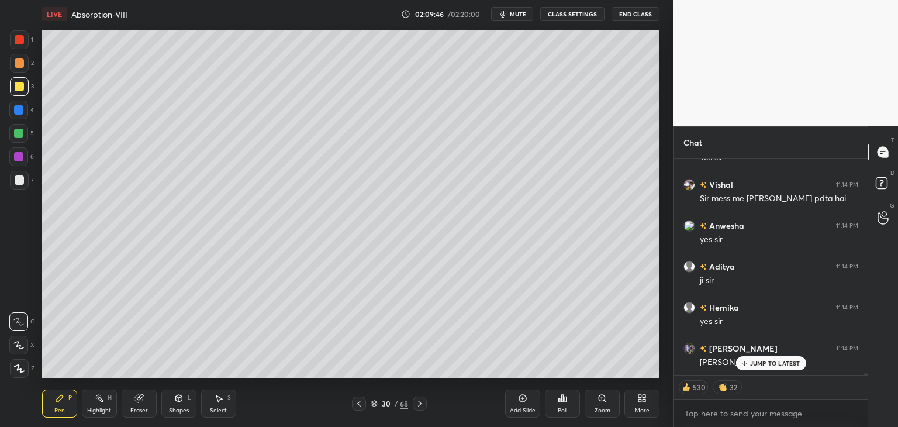
click at [16, 61] on div at bounding box center [19, 62] width 9 height 9
click at [19, 36] on div at bounding box center [19, 39] width 9 height 9
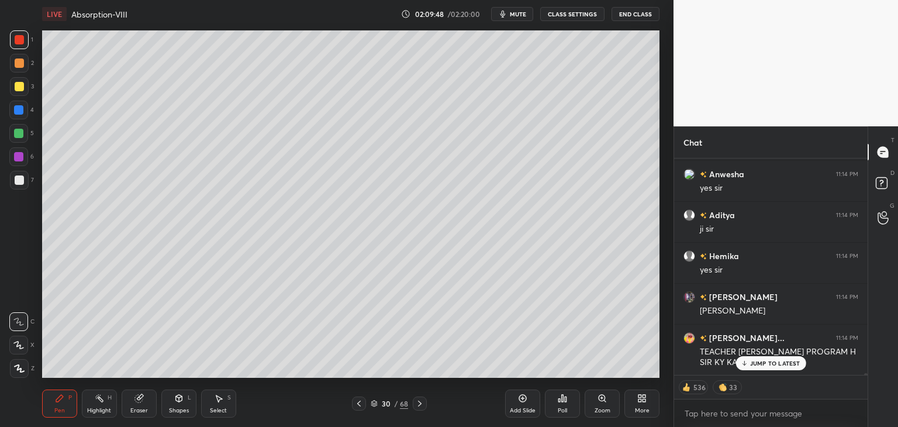
scroll to position [23983, 0]
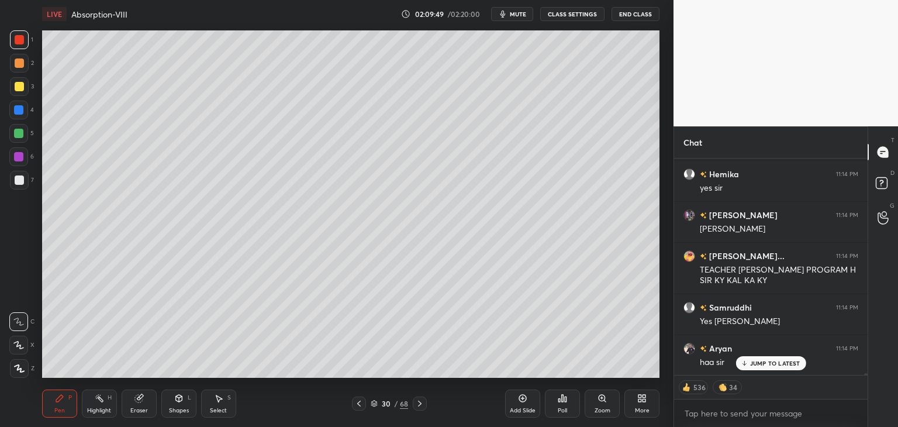
click at [758, 368] on div "JUMP TO LATEST" at bounding box center [771, 363] width 70 height 14
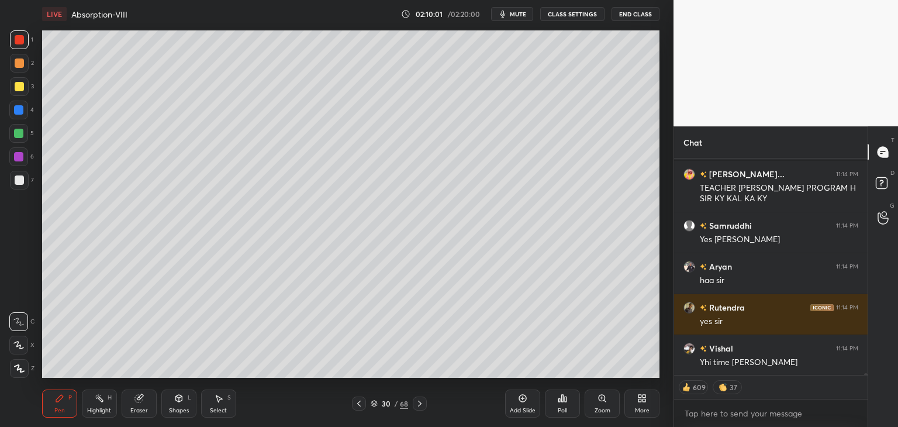
scroll to position [24106, 0]
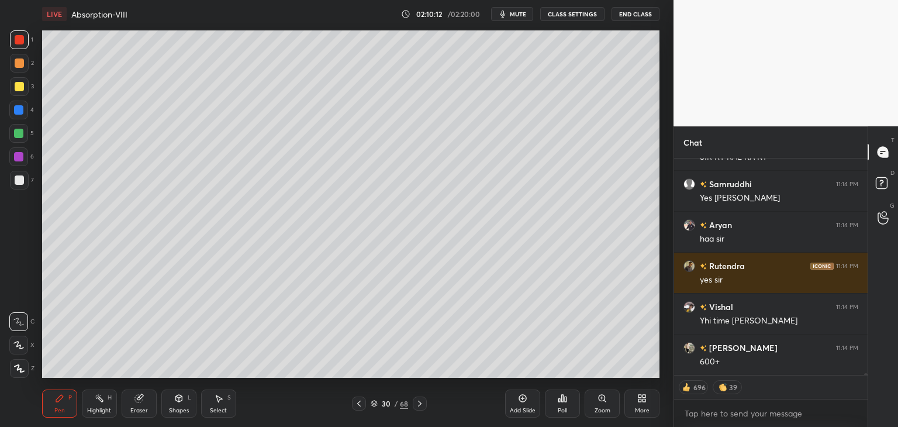
click at [23, 67] on div at bounding box center [19, 63] width 19 height 19
click at [19, 42] on div at bounding box center [19, 39] width 9 height 9
click at [18, 86] on div at bounding box center [19, 86] width 9 height 9
click at [21, 118] on div at bounding box center [18, 110] width 19 height 19
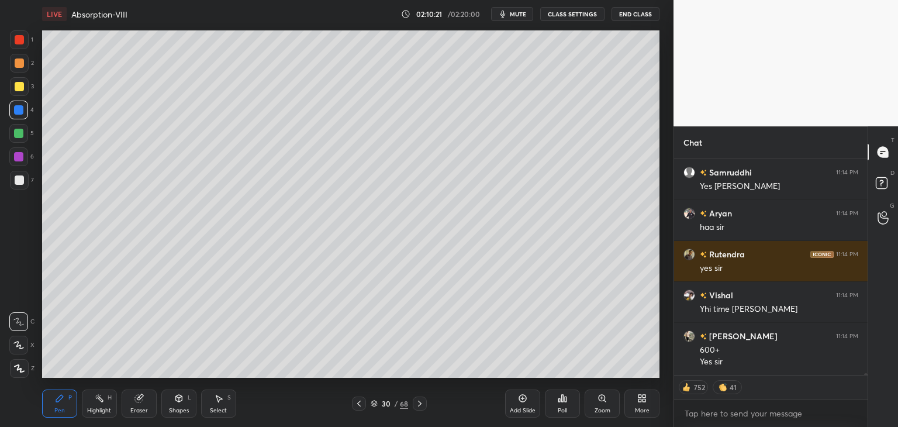
scroll to position [24158, 0]
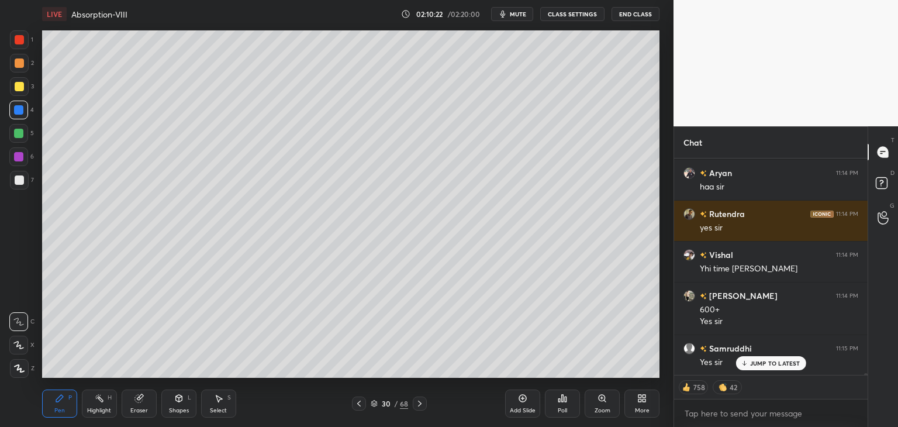
click at [21, 181] on div at bounding box center [19, 179] width 9 height 9
click at [16, 323] on icon at bounding box center [18, 322] width 11 height 8
click at [15, 342] on icon at bounding box center [18, 345] width 11 height 8
click at [19, 363] on div at bounding box center [19, 368] width 19 height 19
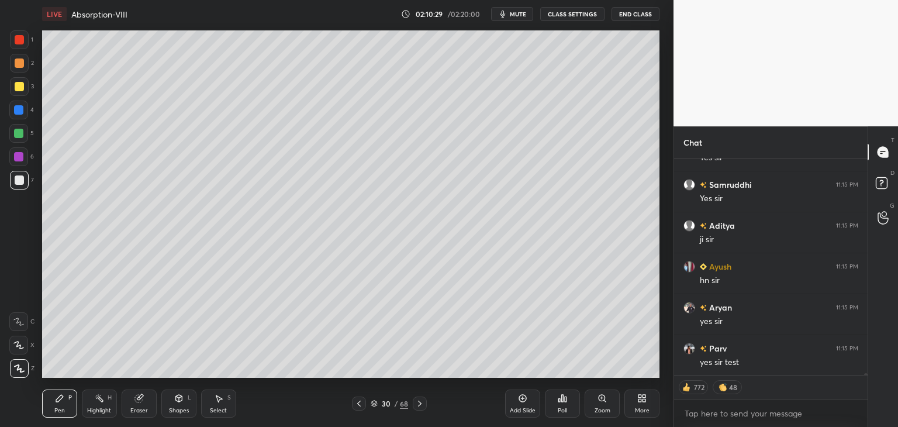
scroll to position [24363, 0]
click at [15, 43] on div at bounding box center [19, 39] width 9 height 9
click at [21, 61] on div at bounding box center [19, 62] width 9 height 9
click at [18, 87] on div at bounding box center [19, 86] width 9 height 9
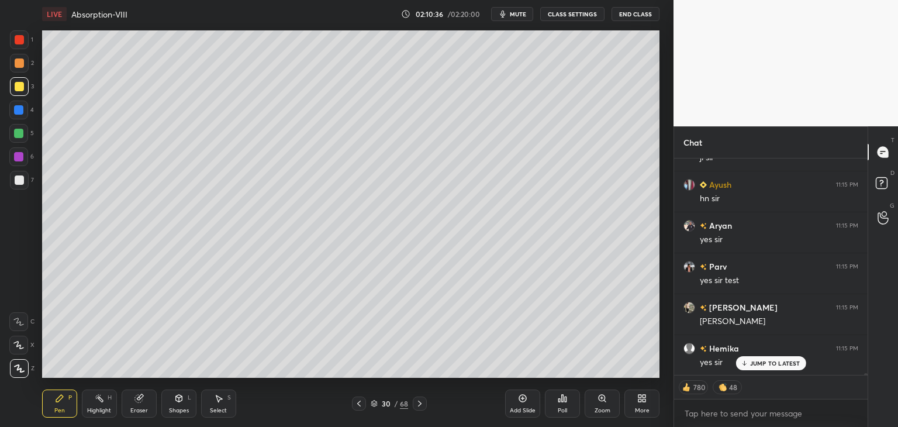
scroll to position [24445, 0]
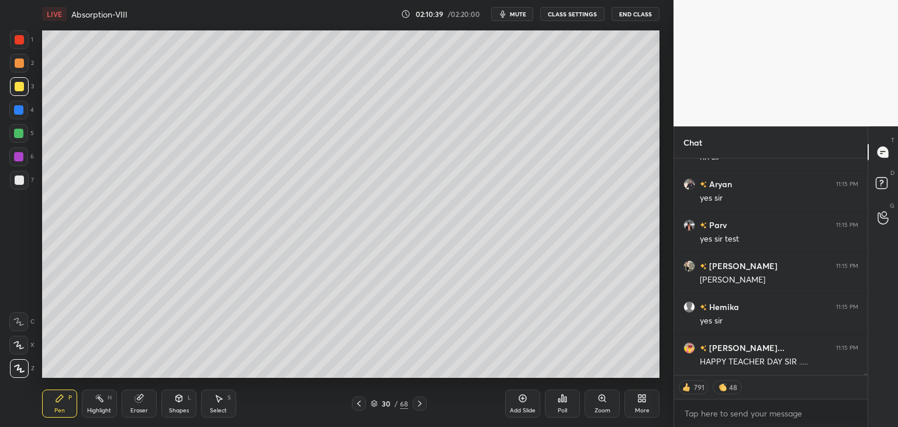
click at [16, 108] on div at bounding box center [18, 109] width 9 height 9
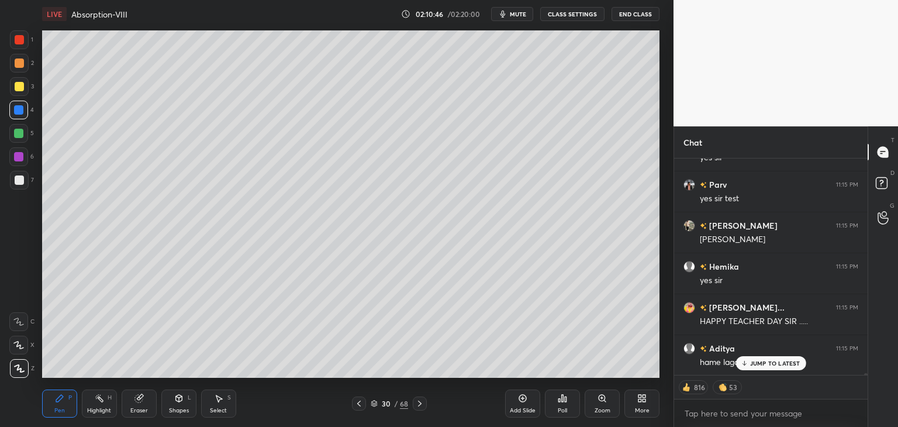
click at [23, 154] on div at bounding box center [18, 156] width 9 height 9
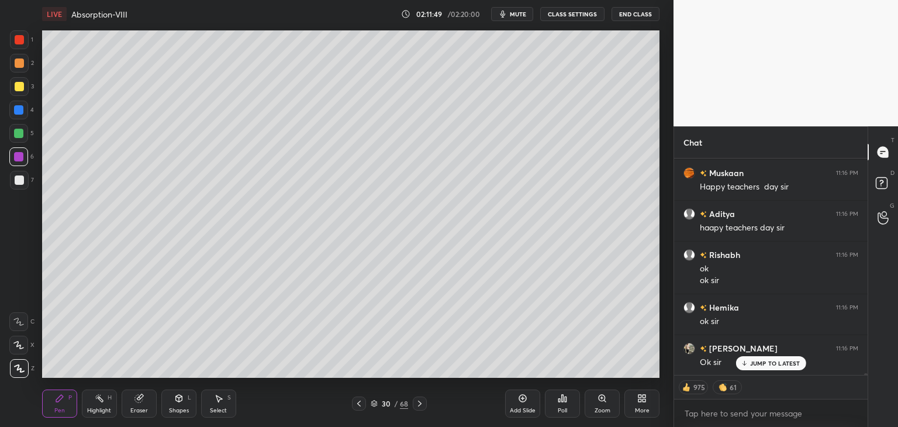
scroll to position [25030, 0]
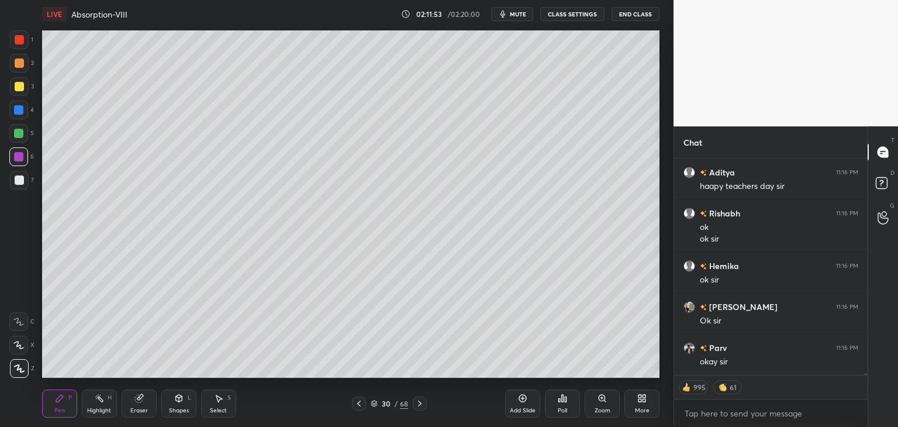
click at [17, 43] on div at bounding box center [19, 39] width 9 height 9
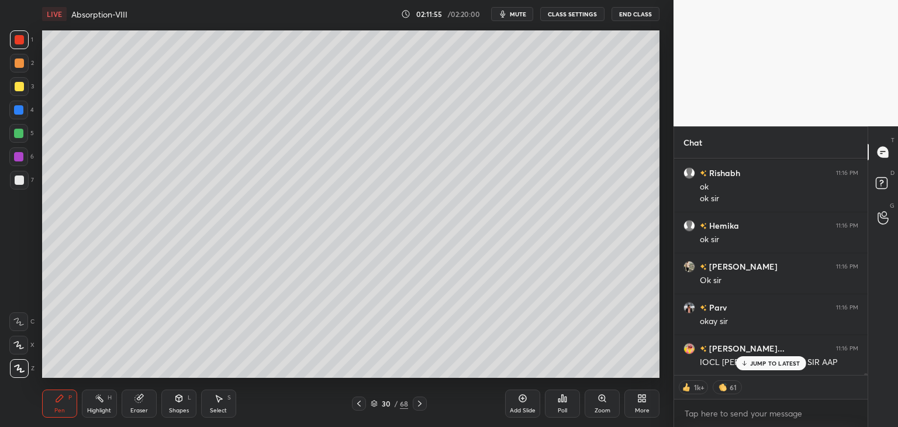
click at [763, 357] on div "JUMP TO LATEST" at bounding box center [771, 363] width 70 height 14
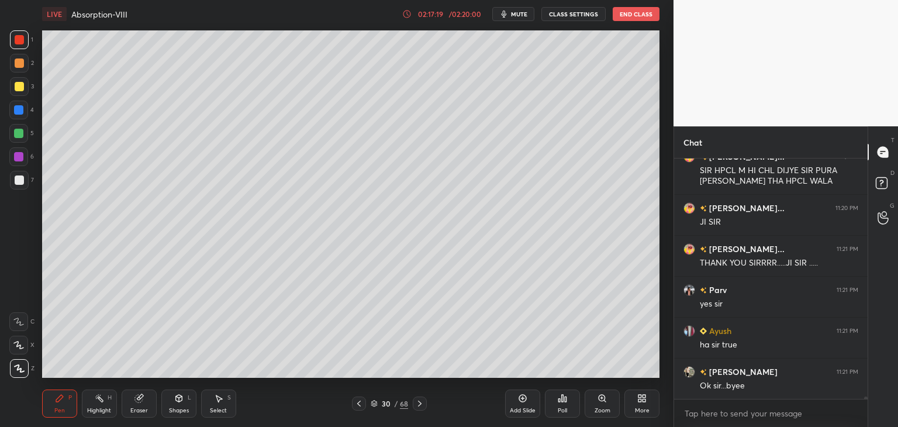
scroll to position [26190, 0]
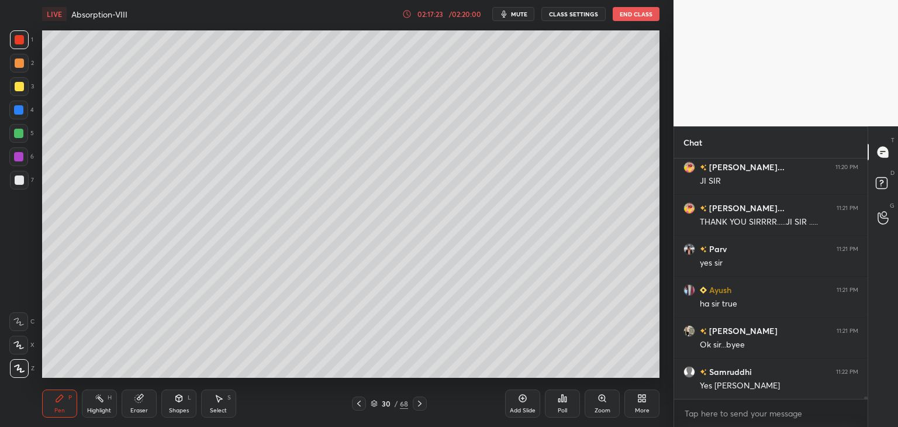
click at [17, 91] on div at bounding box center [19, 86] width 9 height 9
click at [20, 67] on div at bounding box center [19, 62] width 9 height 9
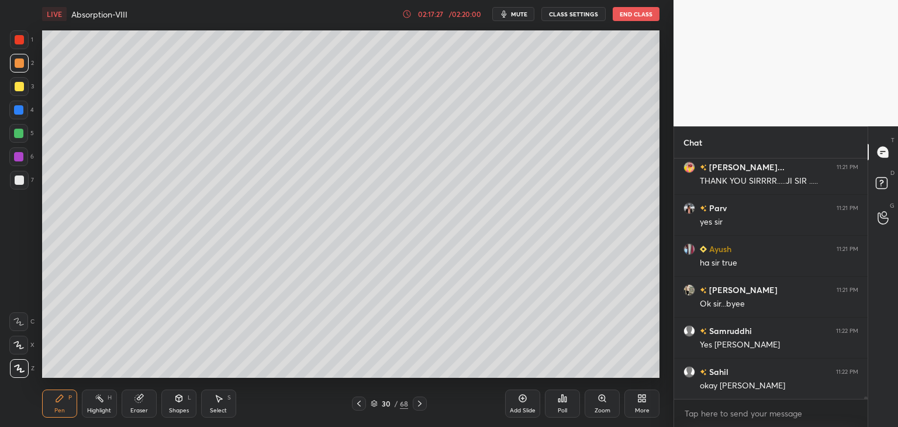
click at [21, 138] on div at bounding box center [18, 133] width 19 height 19
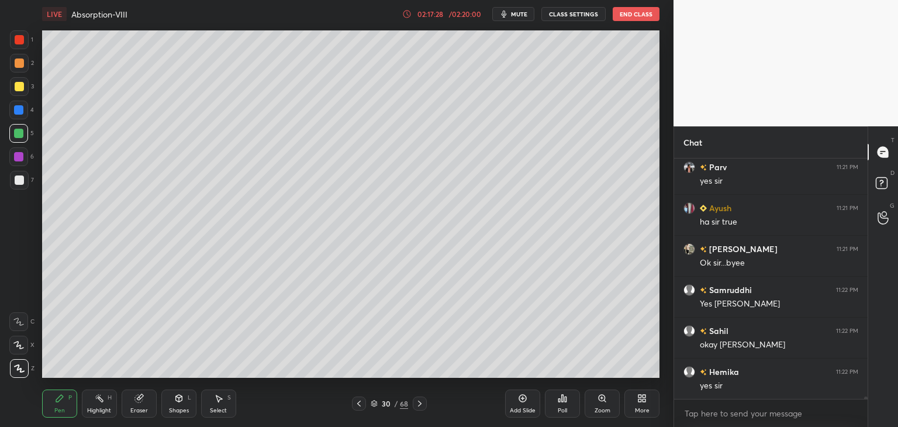
click at [15, 156] on div at bounding box center [18, 156] width 9 height 9
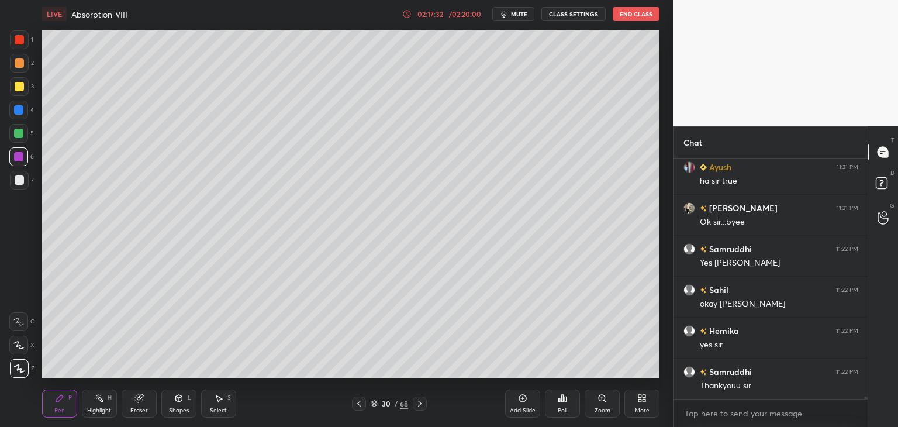
scroll to position [26405, 0]
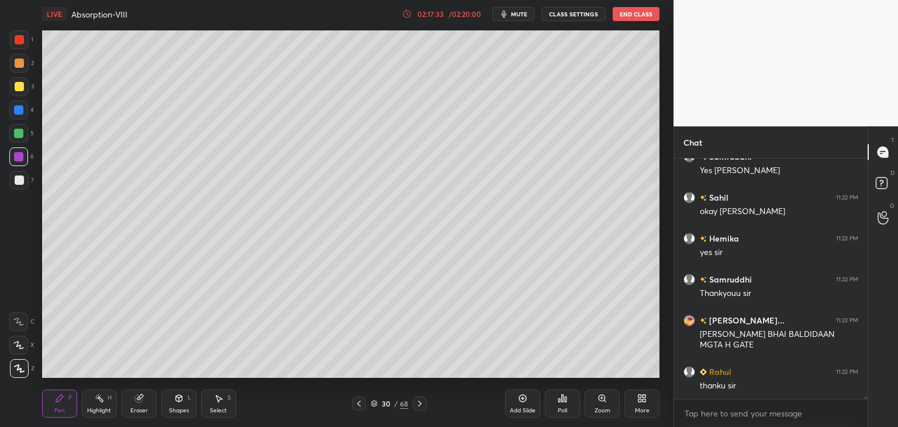
click at [22, 66] on div at bounding box center [19, 62] width 9 height 9
click at [22, 50] on div "1" at bounding box center [21, 41] width 23 height 23
click at [22, 47] on div at bounding box center [19, 39] width 19 height 19
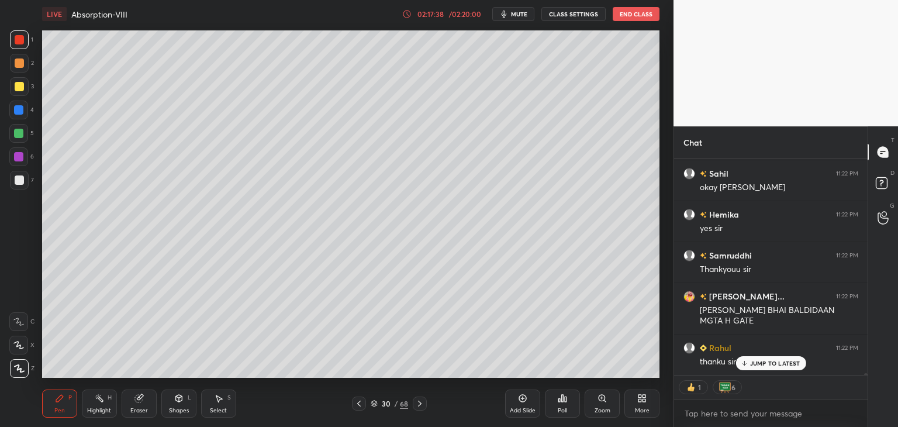
scroll to position [26469, 0]
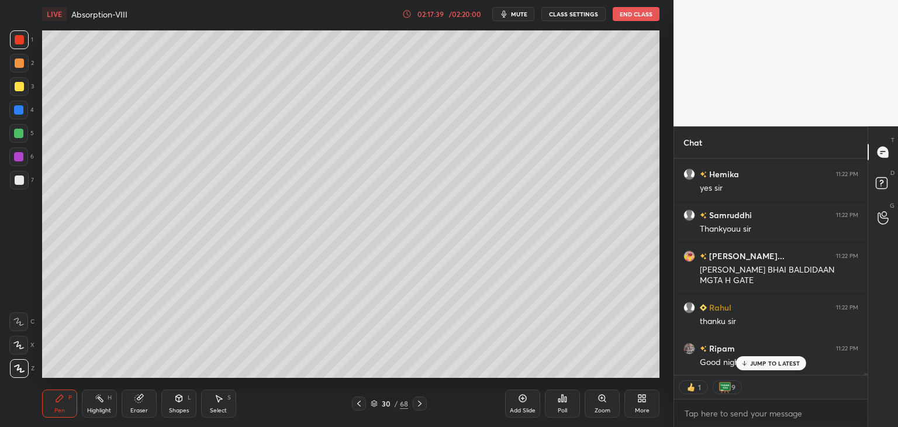
click at [780, 361] on p "JUMP TO LATEST" at bounding box center [775, 363] width 50 height 7
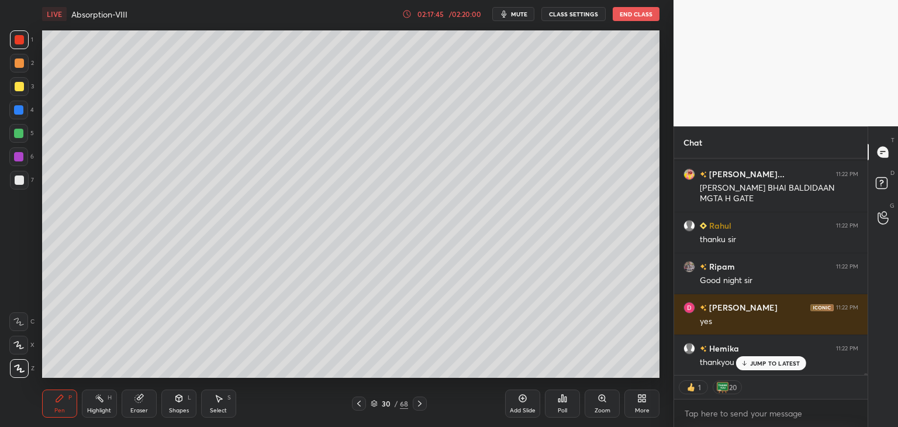
scroll to position [26593, 0]
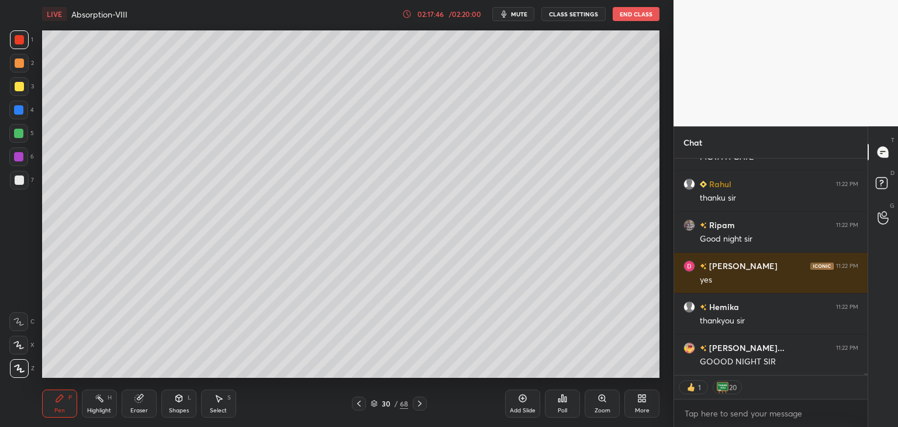
click at [629, 14] on button "End Class" at bounding box center [636, 14] width 47 height 14
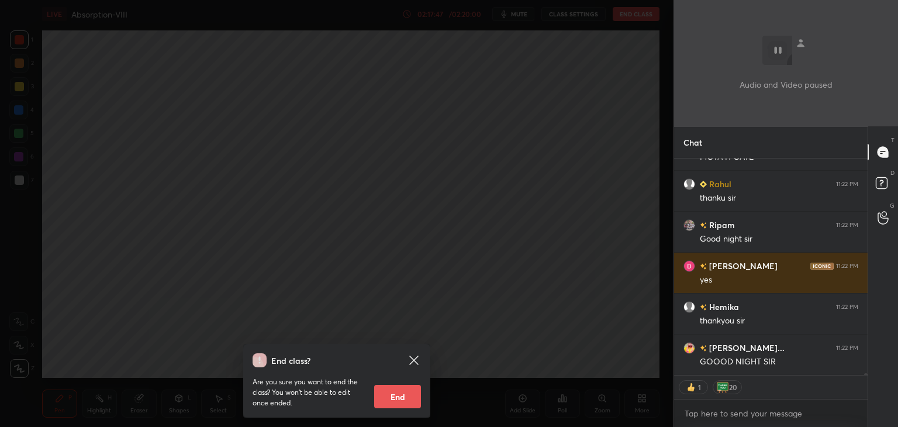
click at [401, 391] on button "End" at bounding box center [397, 396] width 47 height 23
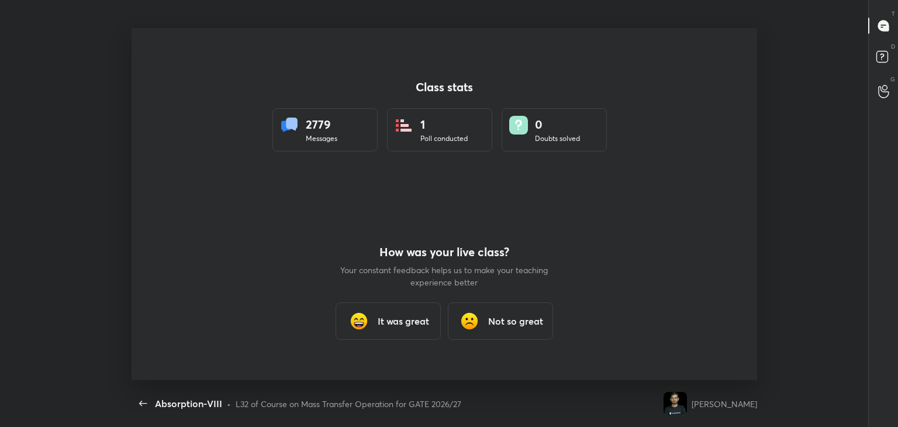
scroll to position [58125, 57651]
click at [393, 318] on h3 "It was great" at bounding box center [403, 321] width 51 height 14
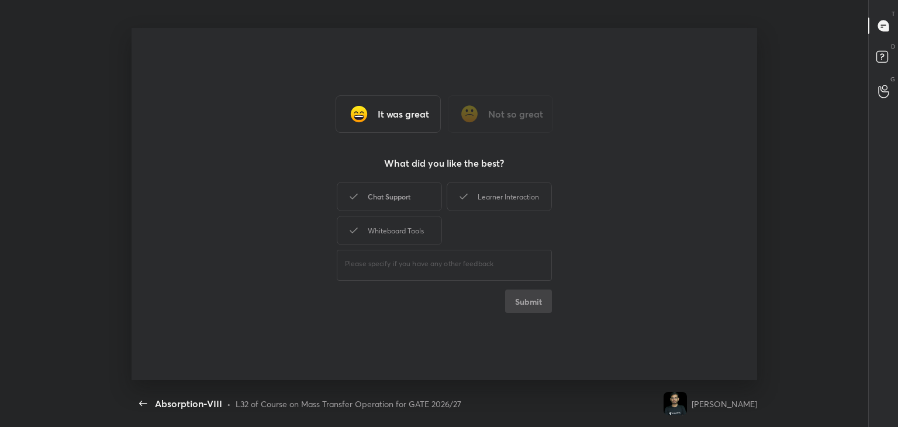
click at [379, 194] on div "Chat Support" at bounding box center [389, 196] width 105 height 29
type textarea "x"
click at [524, 300] on button "Submit" at bounding box center [528, 300] width 47 height 23
